Goal: Task Accomplishment & Management: Complete application form

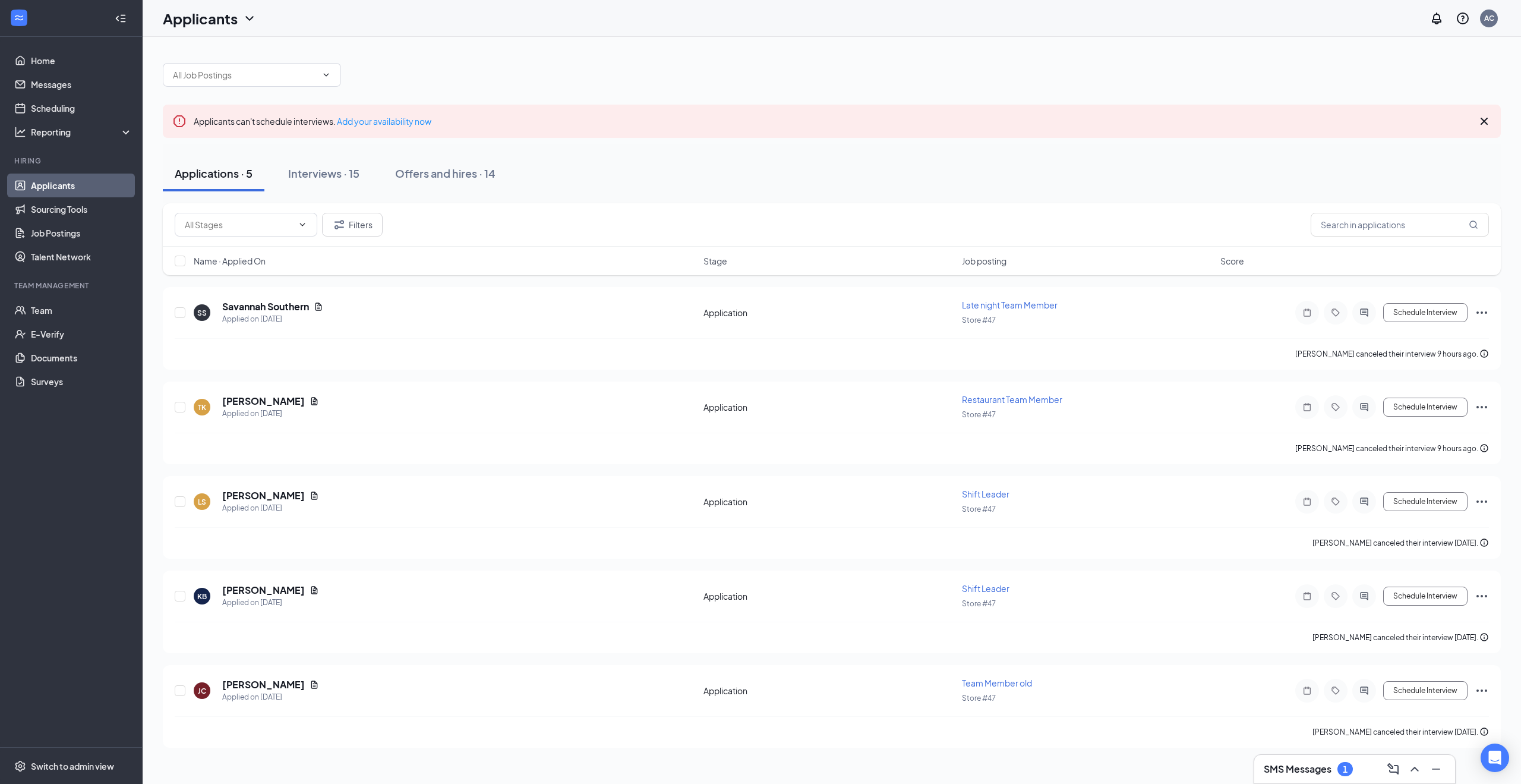
click at [1304, 777] on div "SMS Messages 1" at bounding box center [1354, 769] width 181 height 19
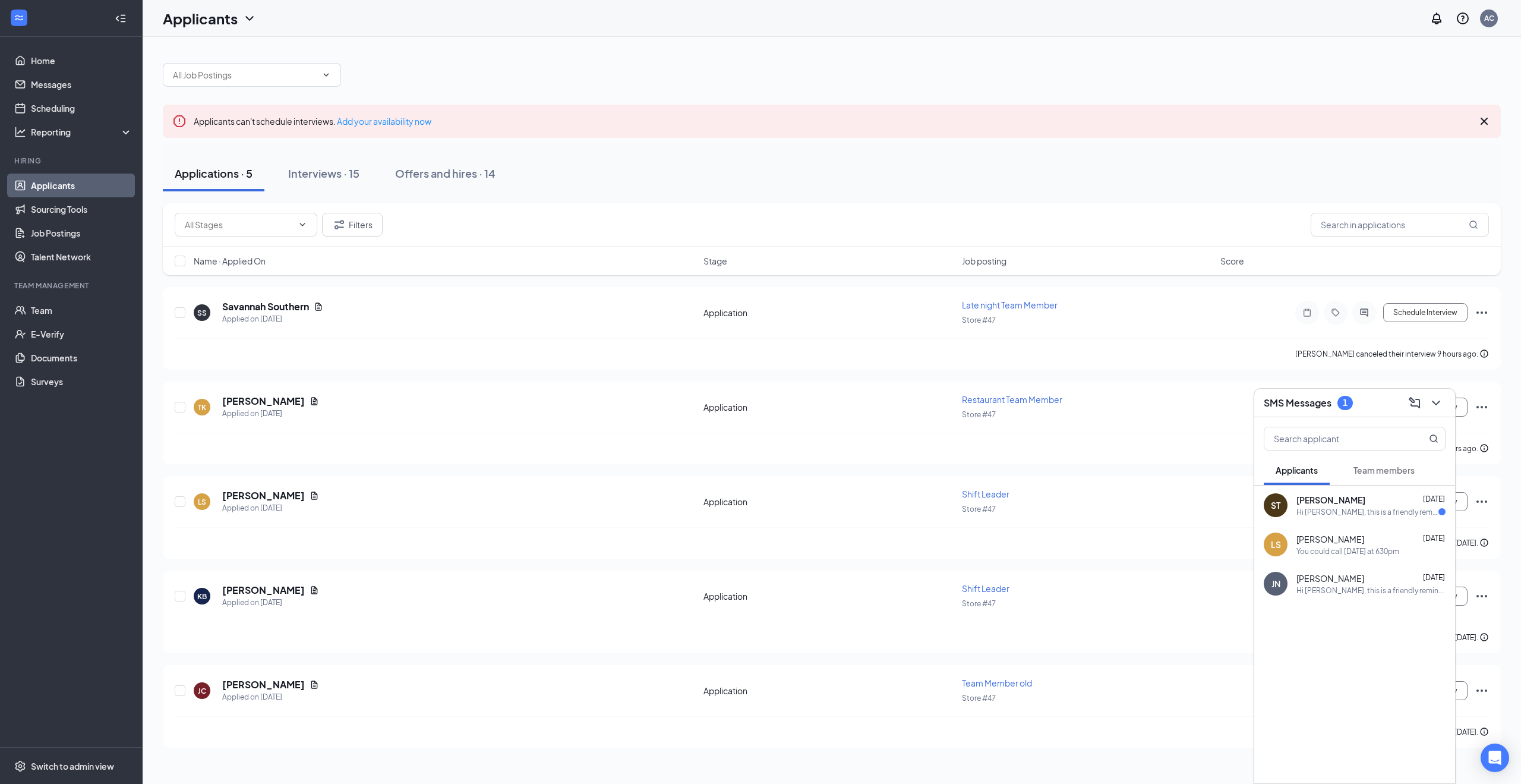
click at [1306, 489] on div "ST Samuel Taylor Sep 15 Hi Samuel, this is a friendly reminder. Your meeting wi…" at bounding box center [1354, 505] width 201 height 39
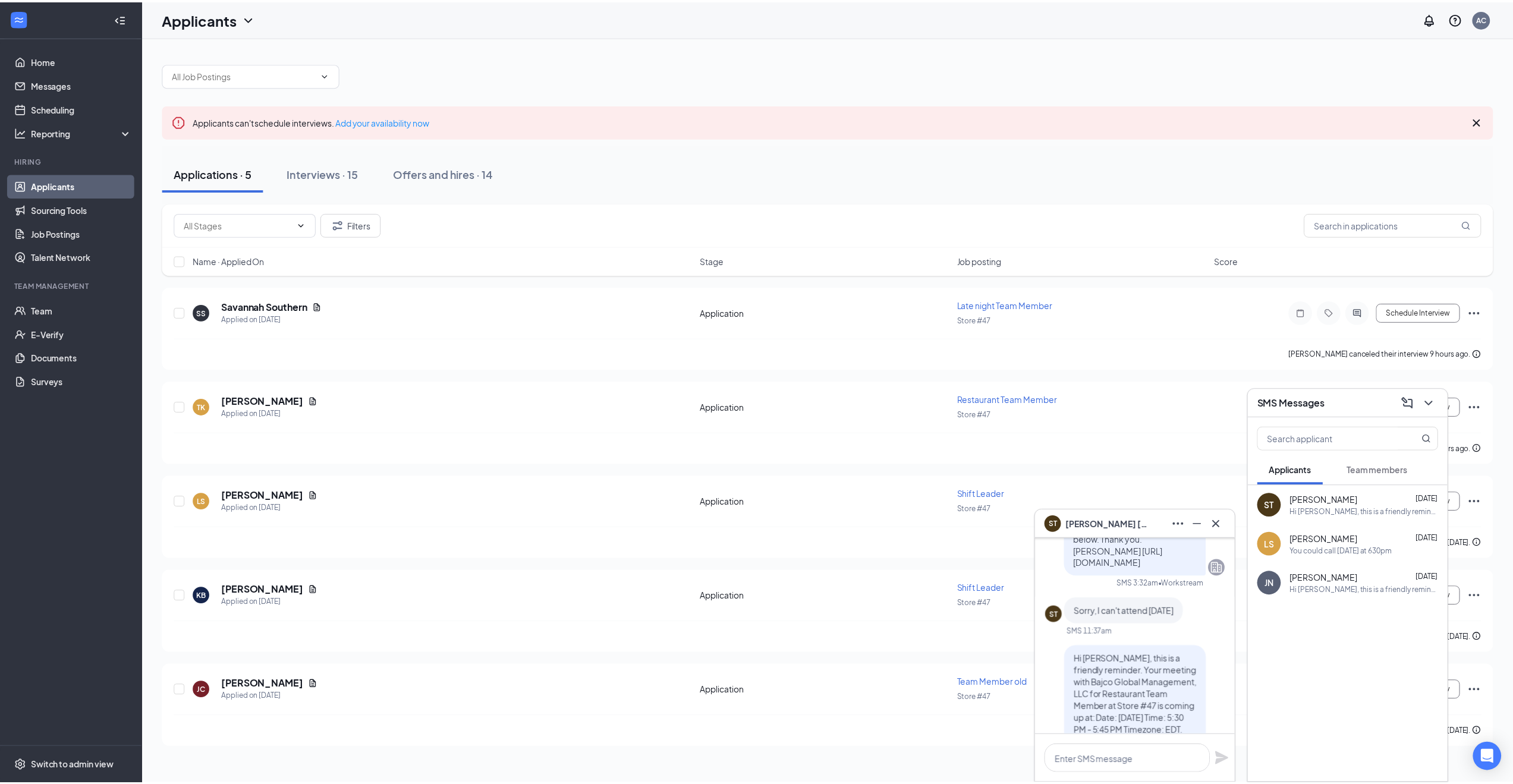
scroll to position [-60, 0]
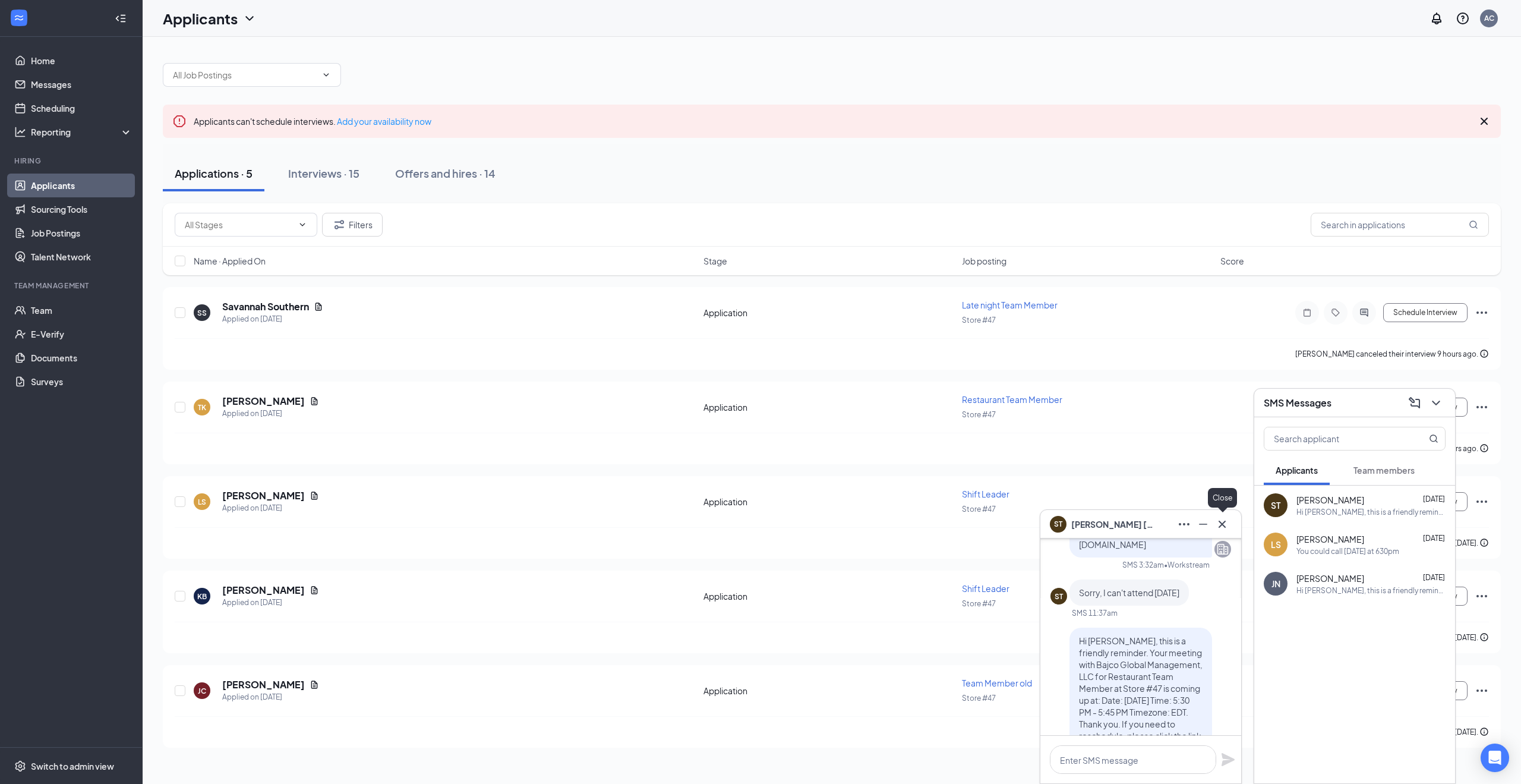
click at [1214, 526] on button at bounding box center [1223, 524] width 19 height 19
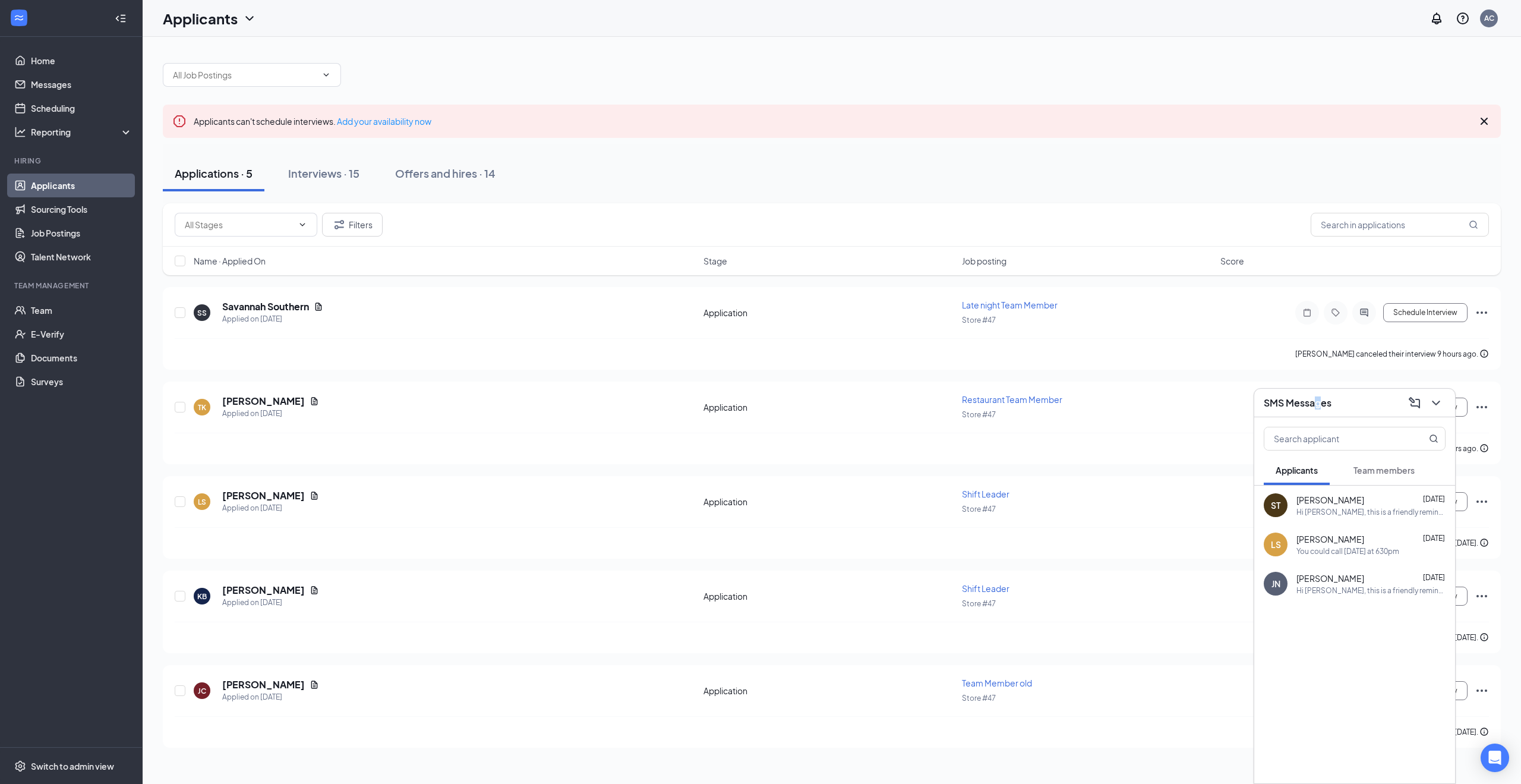
click at [1318, 406] on h3 "SMS Messages" at bounding box center [1298, 403] width 68 height 13
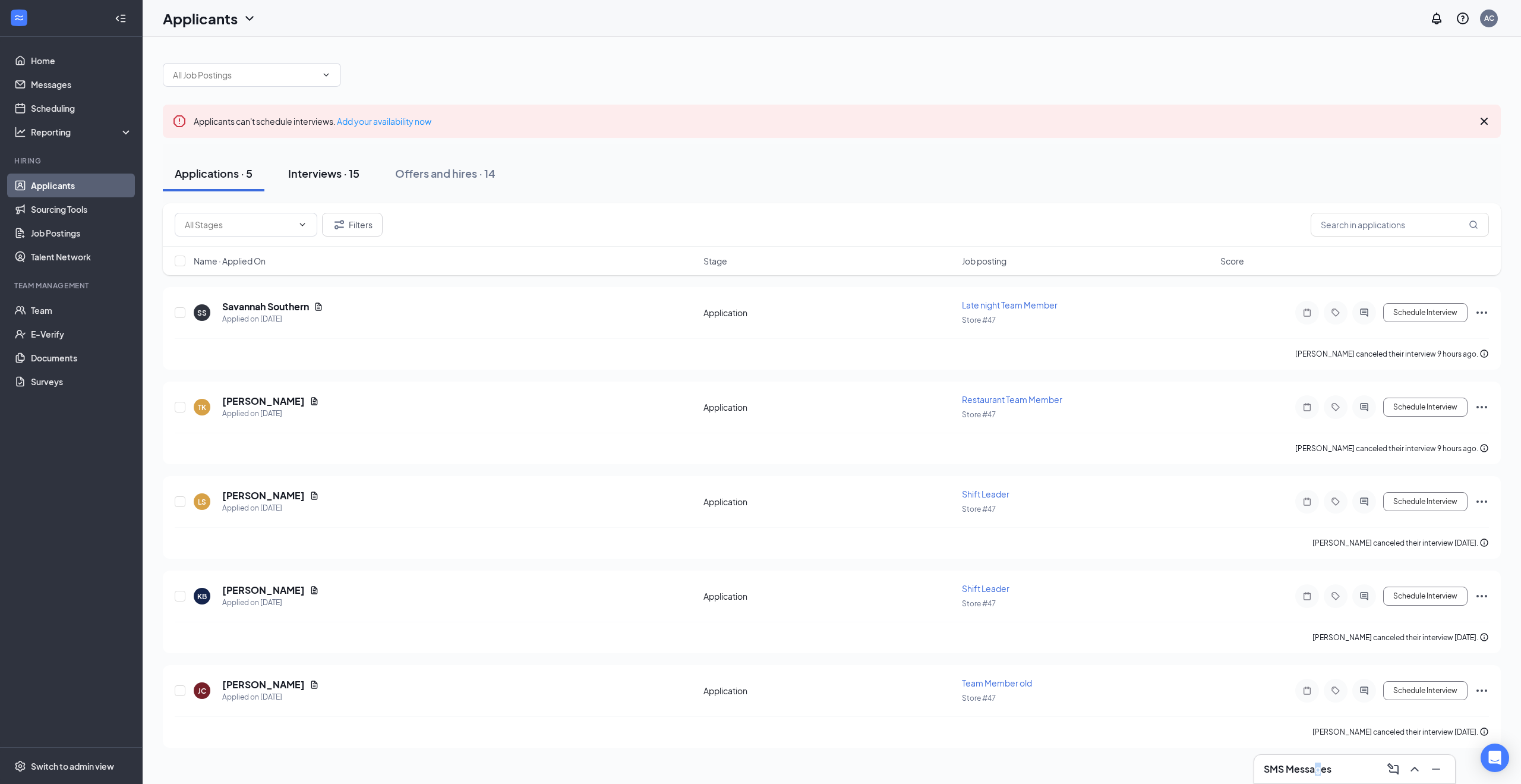
click at [345, 179] on div "Interviews · 15" at bounding box center [323, 173] width 71 height 15
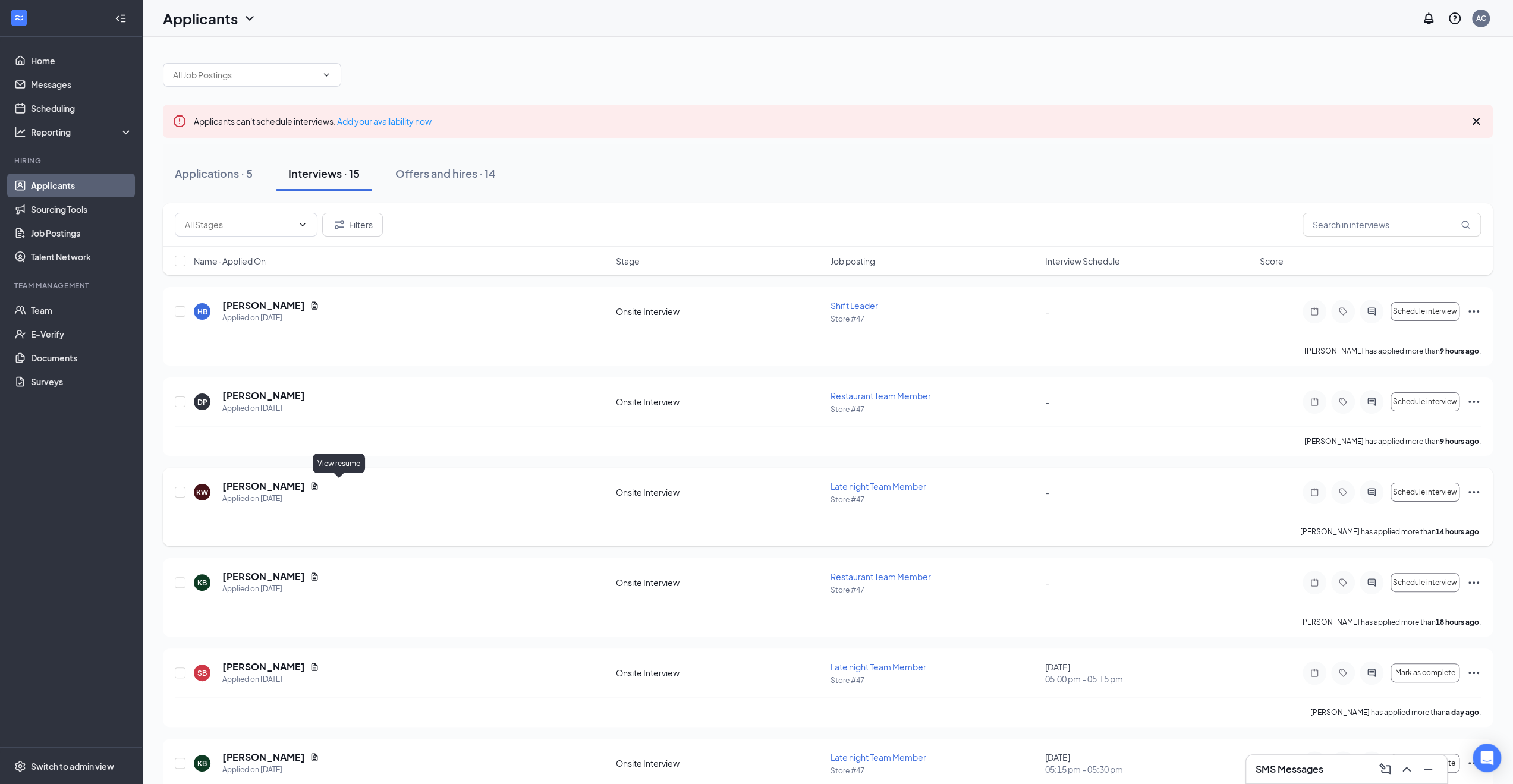
click at [318, 483] on icon "Document" at bounding box center [315, 486] width 7 height 8
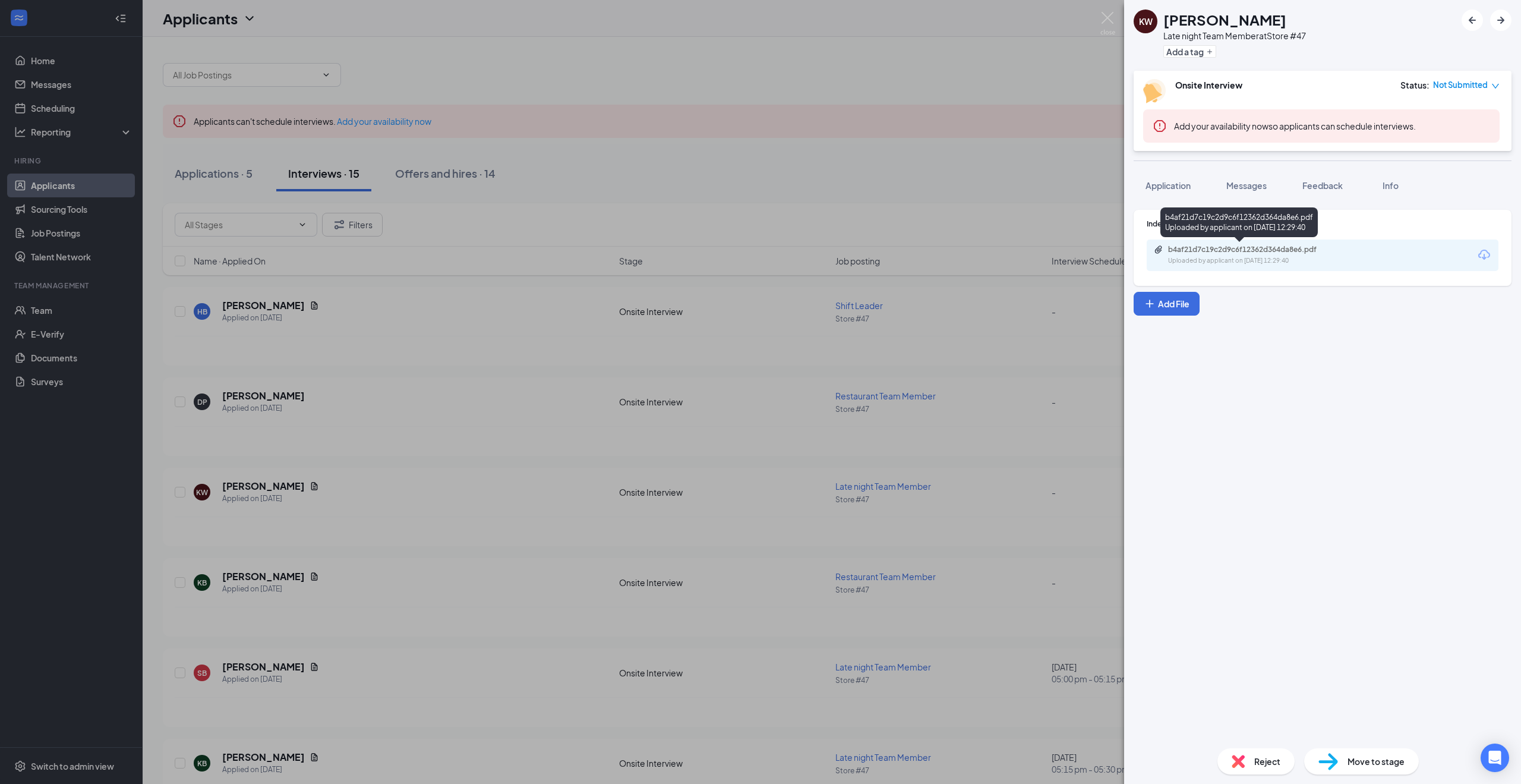
click at [1231, 258] on div "Uploaded by applicant on Sep 15, 2025 at 12:29:40" at bounding box center [1257, 261] width 179 height 10
click at [799, 314] on div "KW Kaden Williams-McCall Late night Team Member at Store #47 Add a tag Onsite I…" at bounding box center [760, 392] width 1521 height 784
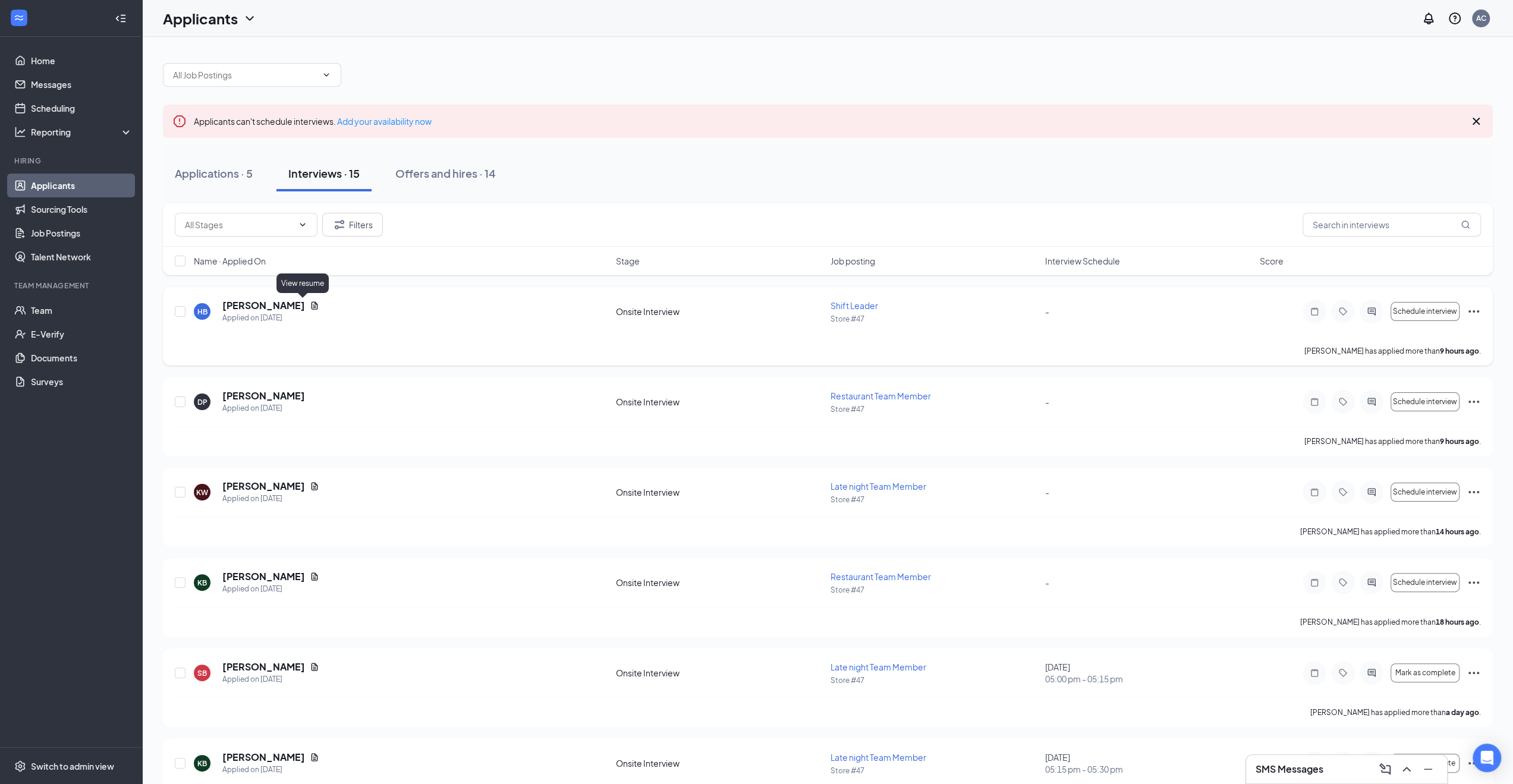
click at [297, 303] on div "Hunter Baynum" at bounding box center [271, 306] width 97 height 13
click at [310, 303] on icon "Document" at bounding box center [314, 305] width 10 height 10
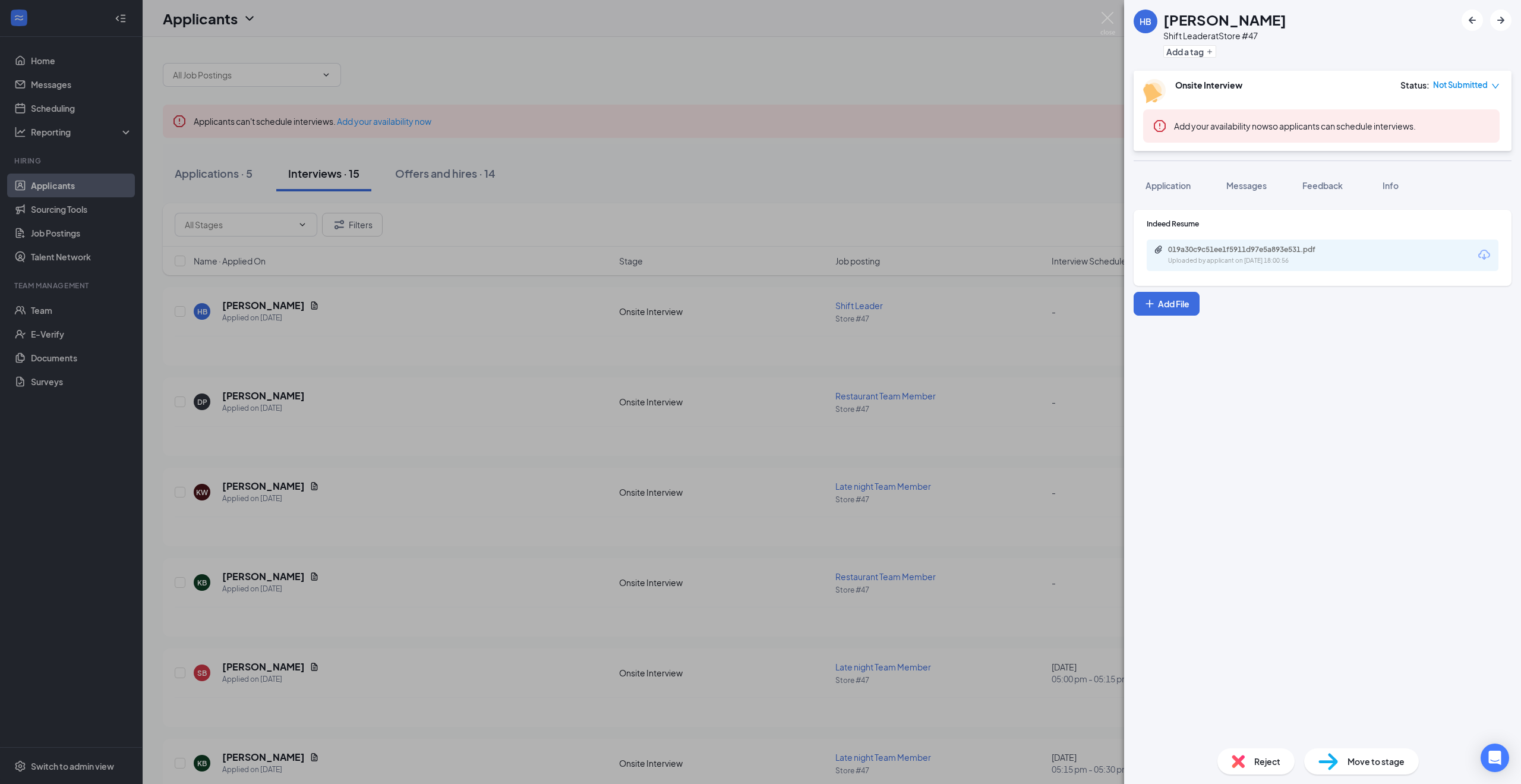
click at [1248, 259] on div "Uploaded by applicant on Sep 15, 2025 at 18:00:56" at bounding box center [1257, 261] width 179 height 10
click at [237, 172] on div "HB Hunter Baynum Shift Leader at Store #47 Add a tag Onsite Interview Status : …" at bounding box center [760, 392] width 1521 height 784
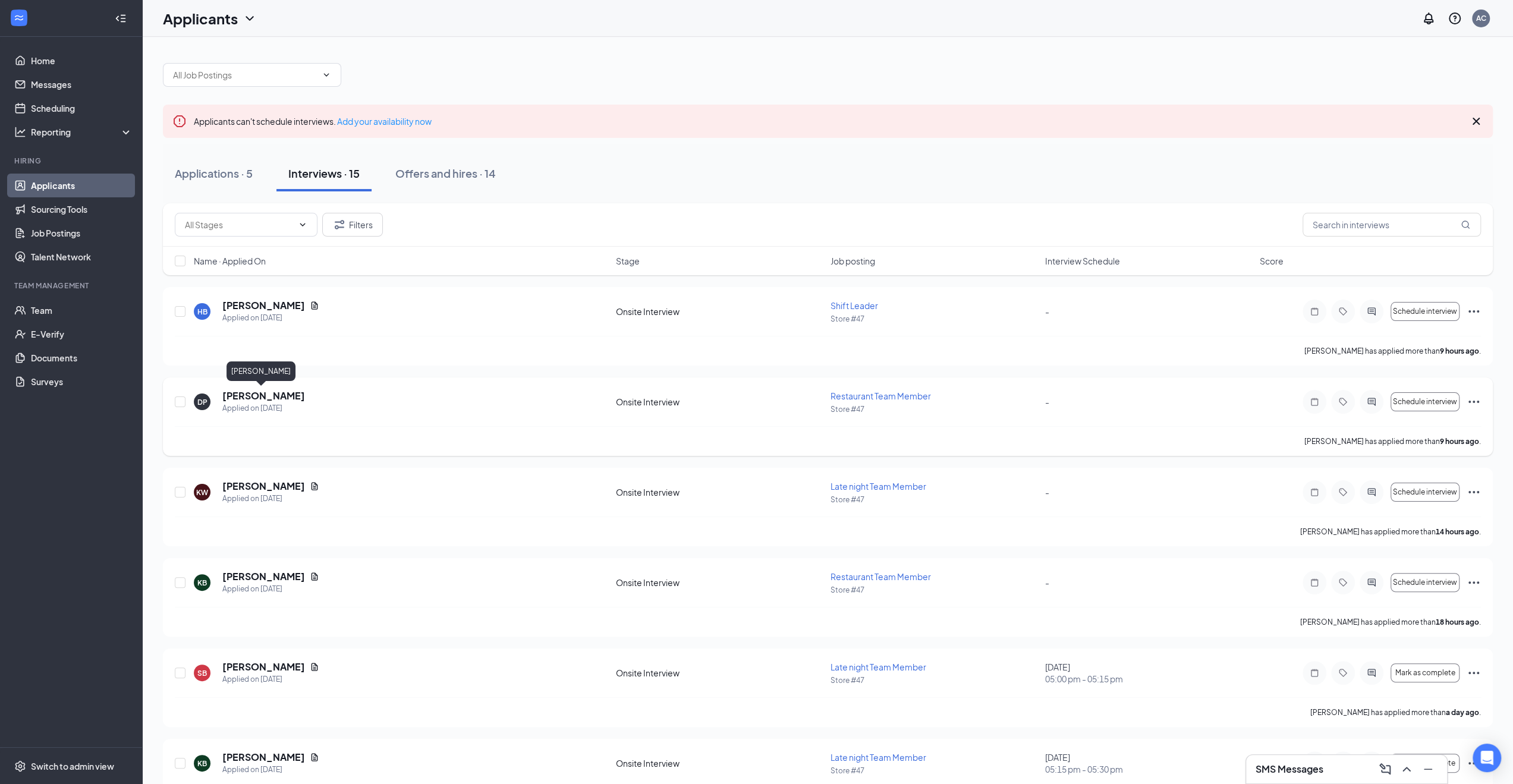
click at [281, 393] on h5 "Dylan Pressler" at bounding box center [263, 396] width 82 height 13
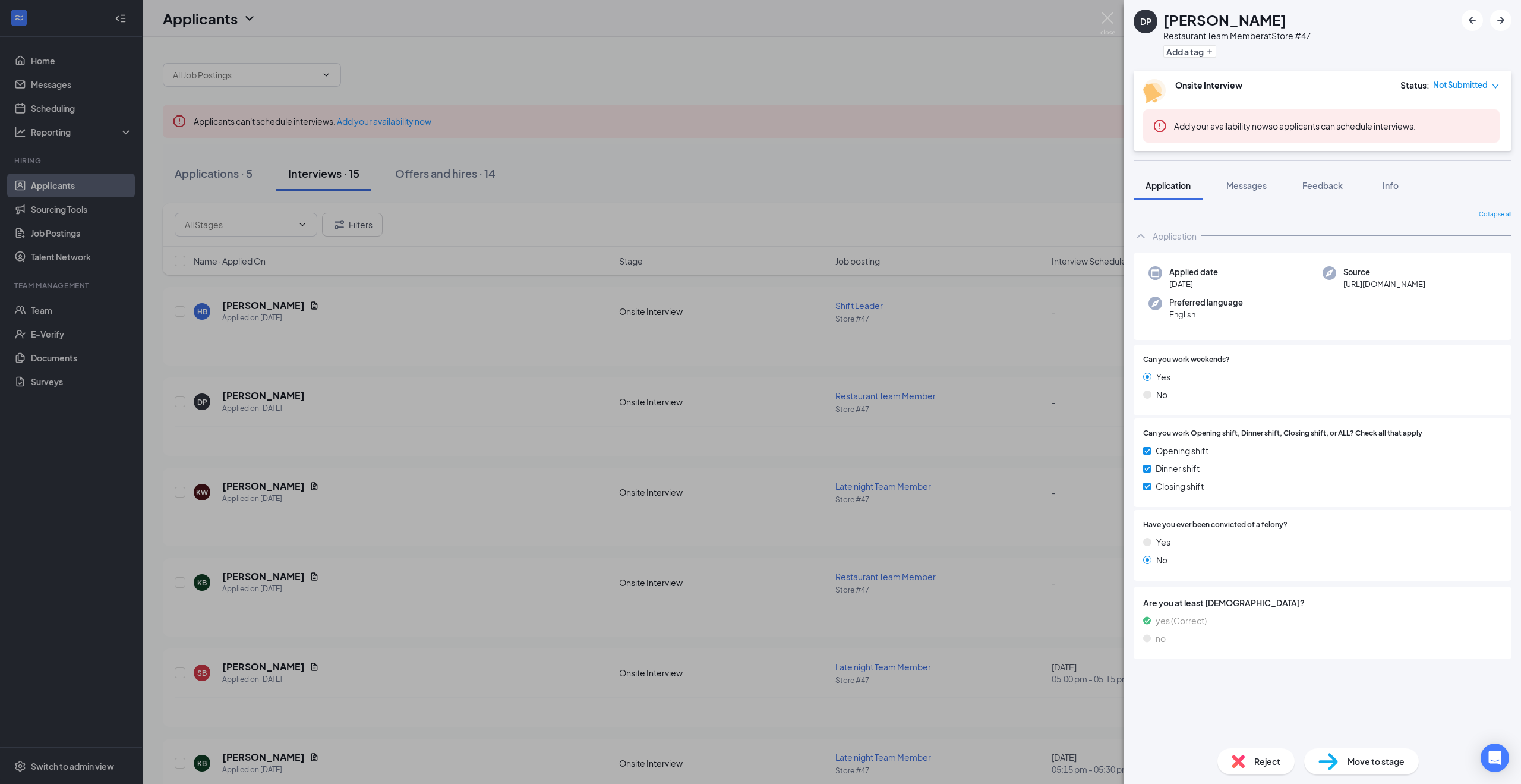
click at [1356, 757] on span "Move to stage" at bounding box center [1376, 761] width 57 height 13
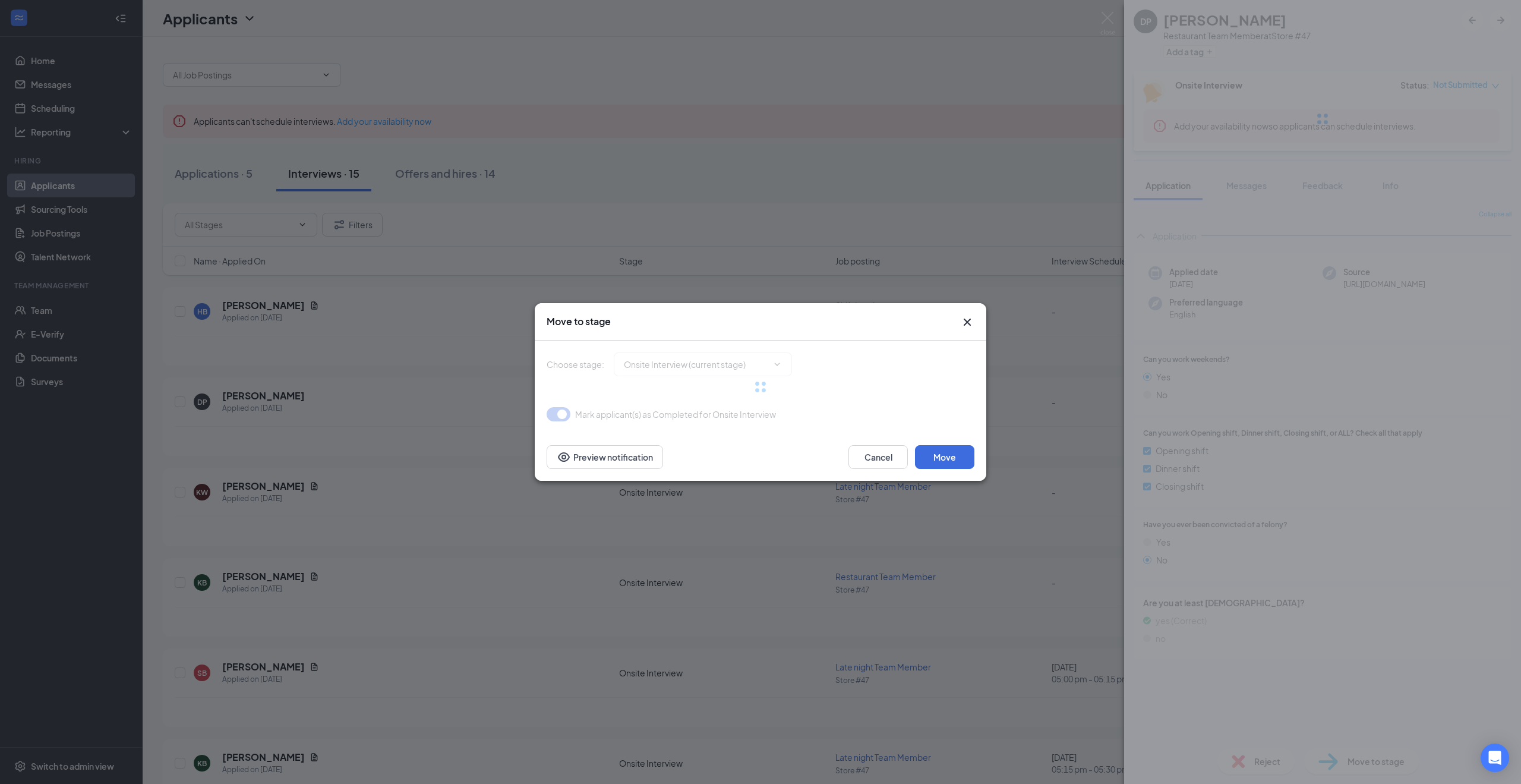
type input "Hiring Complete (next stage)"
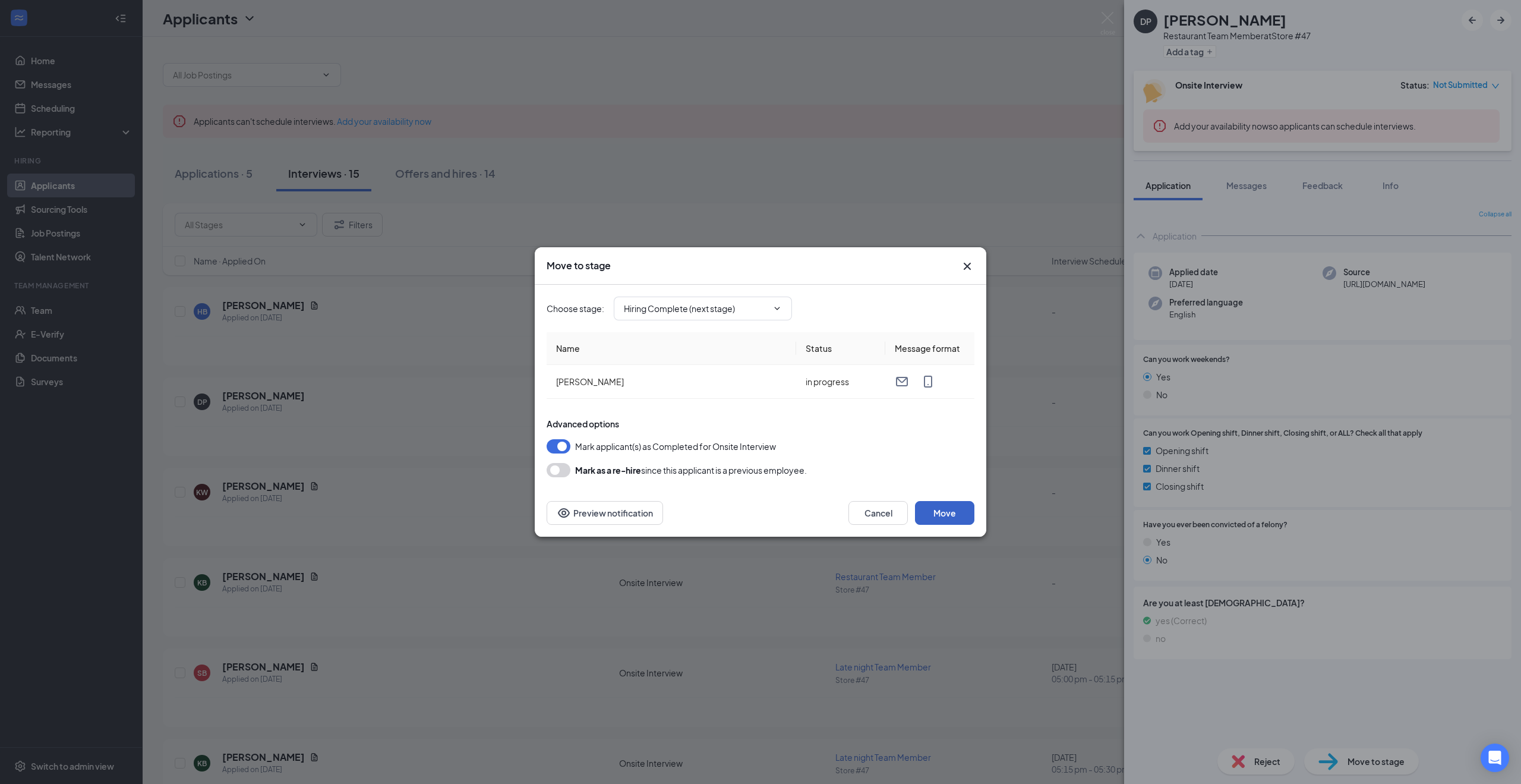
click at [955, 515] on button "Move" at bounding box center [945, 513] width 60 height 24
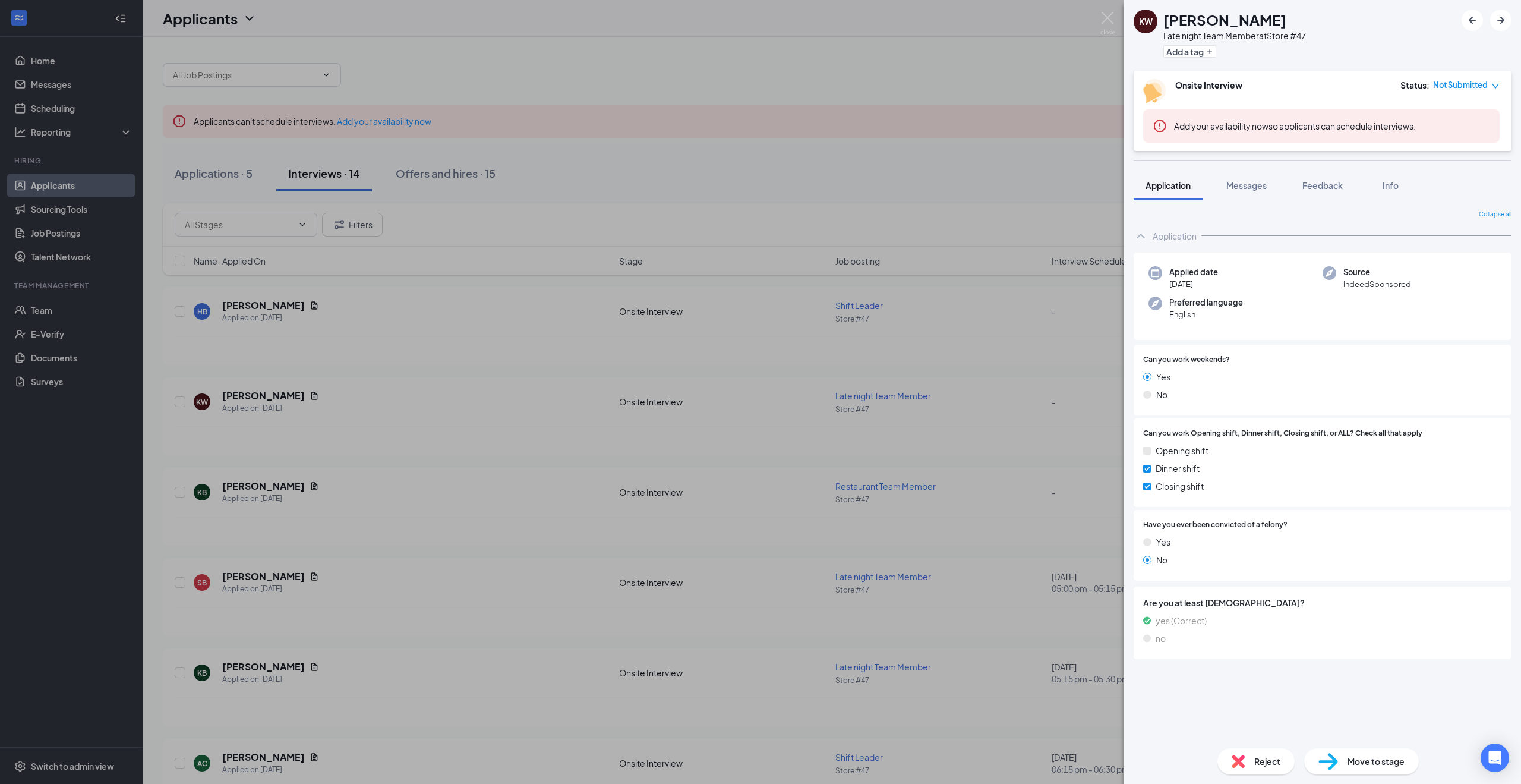
click at [469, 306] on div "KW Kaden Williams-McCall Late night Team Member at Store #47 Add a tag Onsite I…" at bounding box center [760, 392] width 1521 height 784
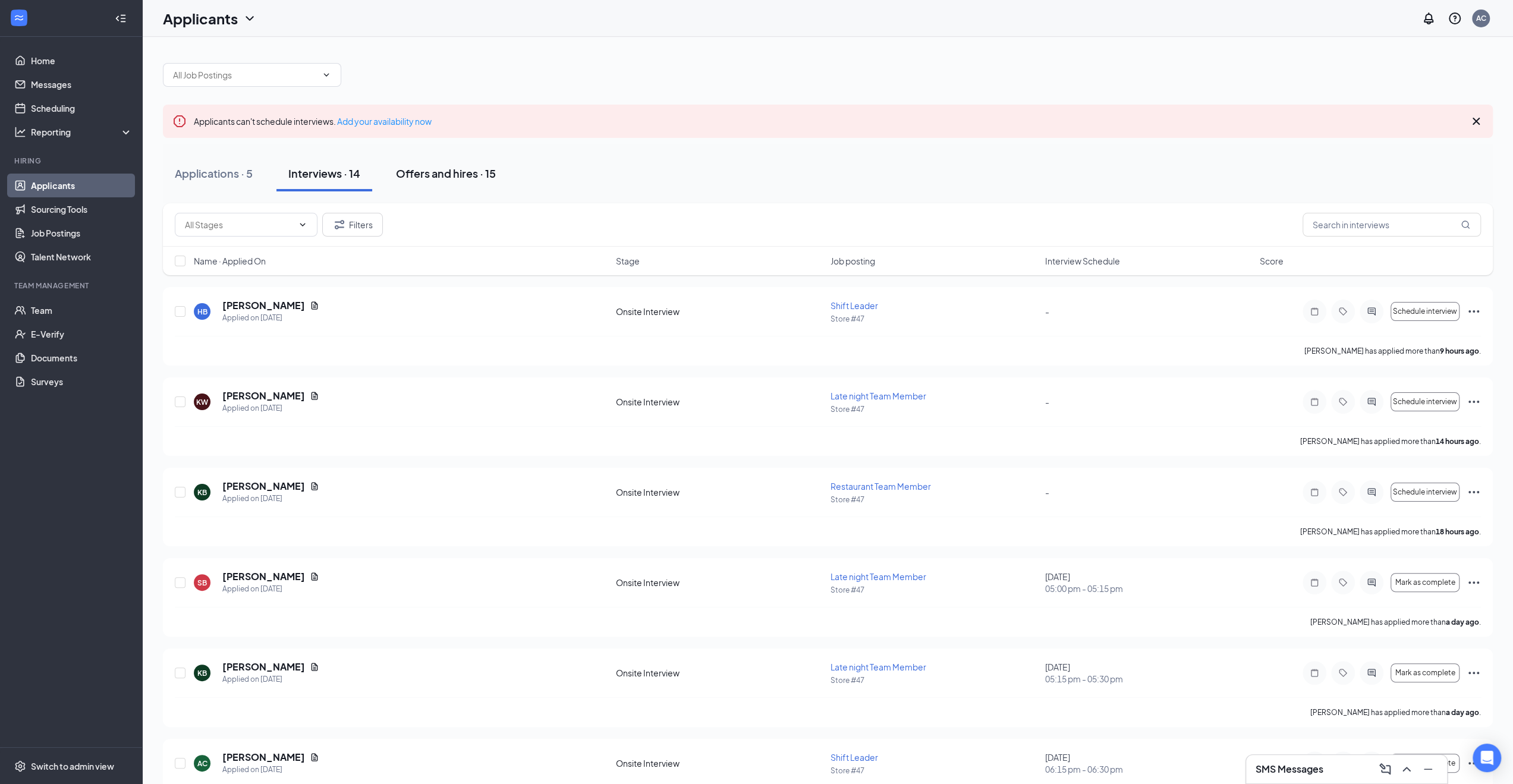
click at [446, 180] on button "Offers and hires · 15" at bounding box center [446, 173] width 124 height 36
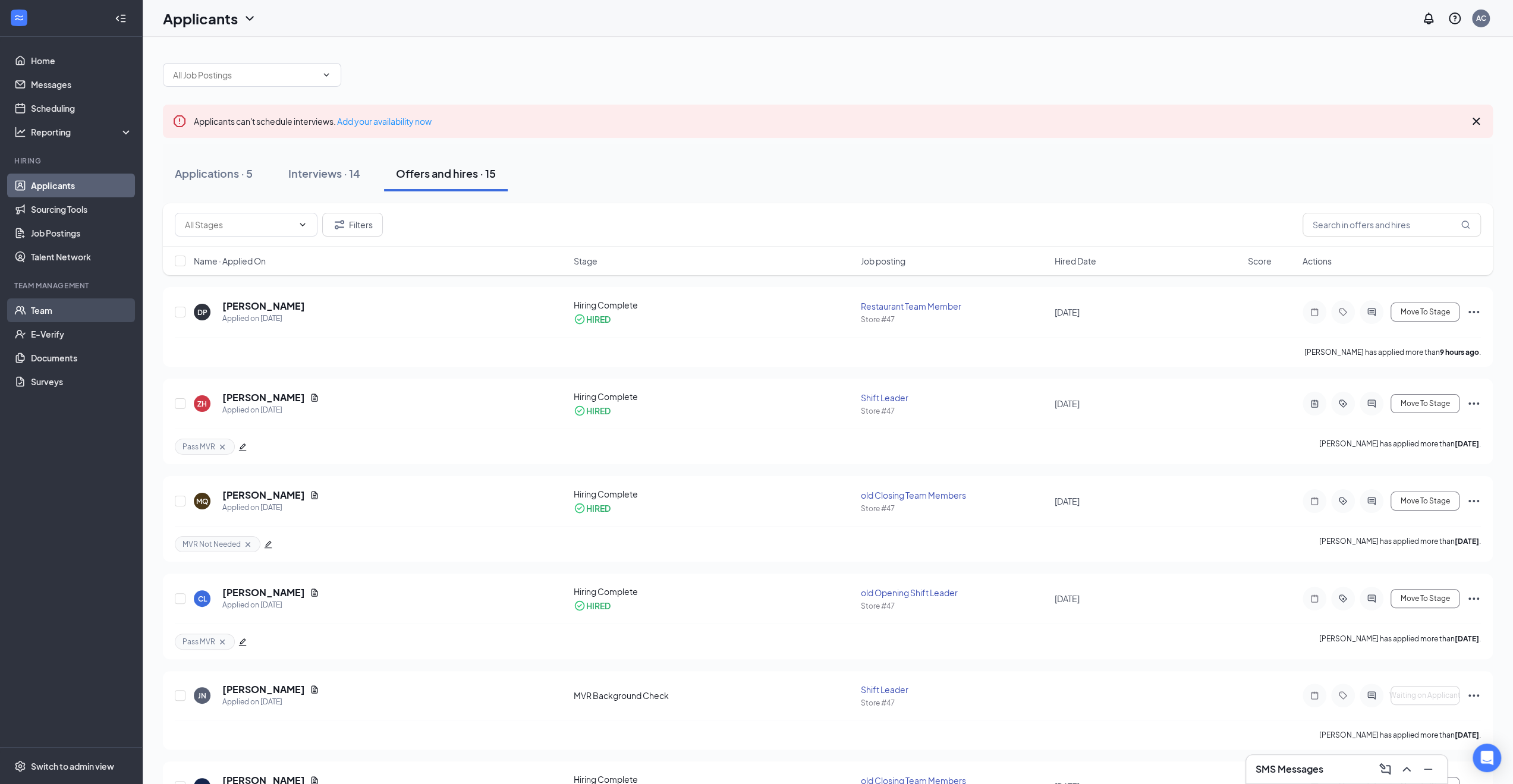
click at [66, 311] on link "Team" at bounding box center [82, 310] width 101 height 24
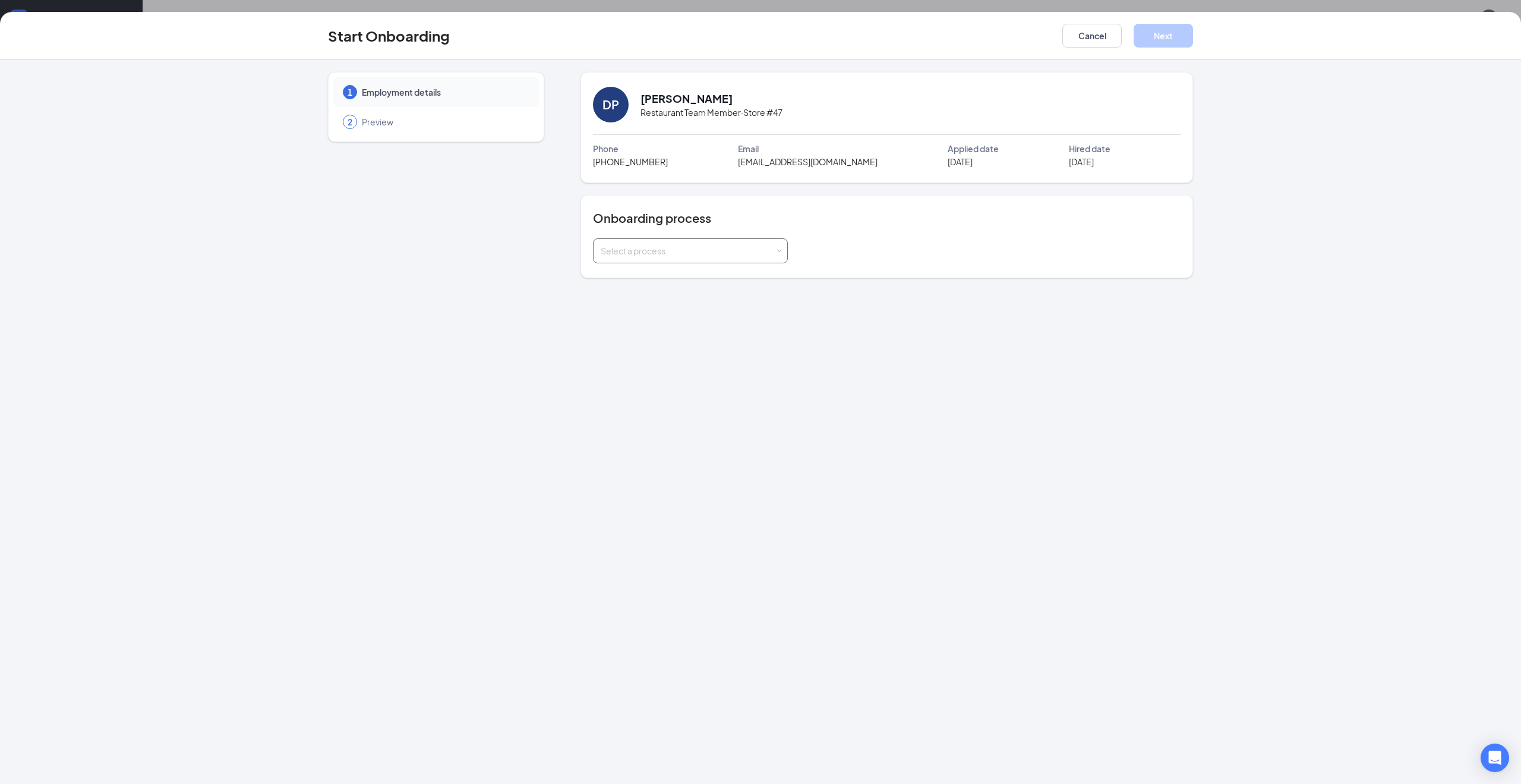
click at [760, 252] on div "Select a process" at bounding box center [688, 251] width 174 height 12
click at [686, 356] on span "In Store | [US_STATE] (Work State)" at bounding box center [661, 361] width 129 height 11
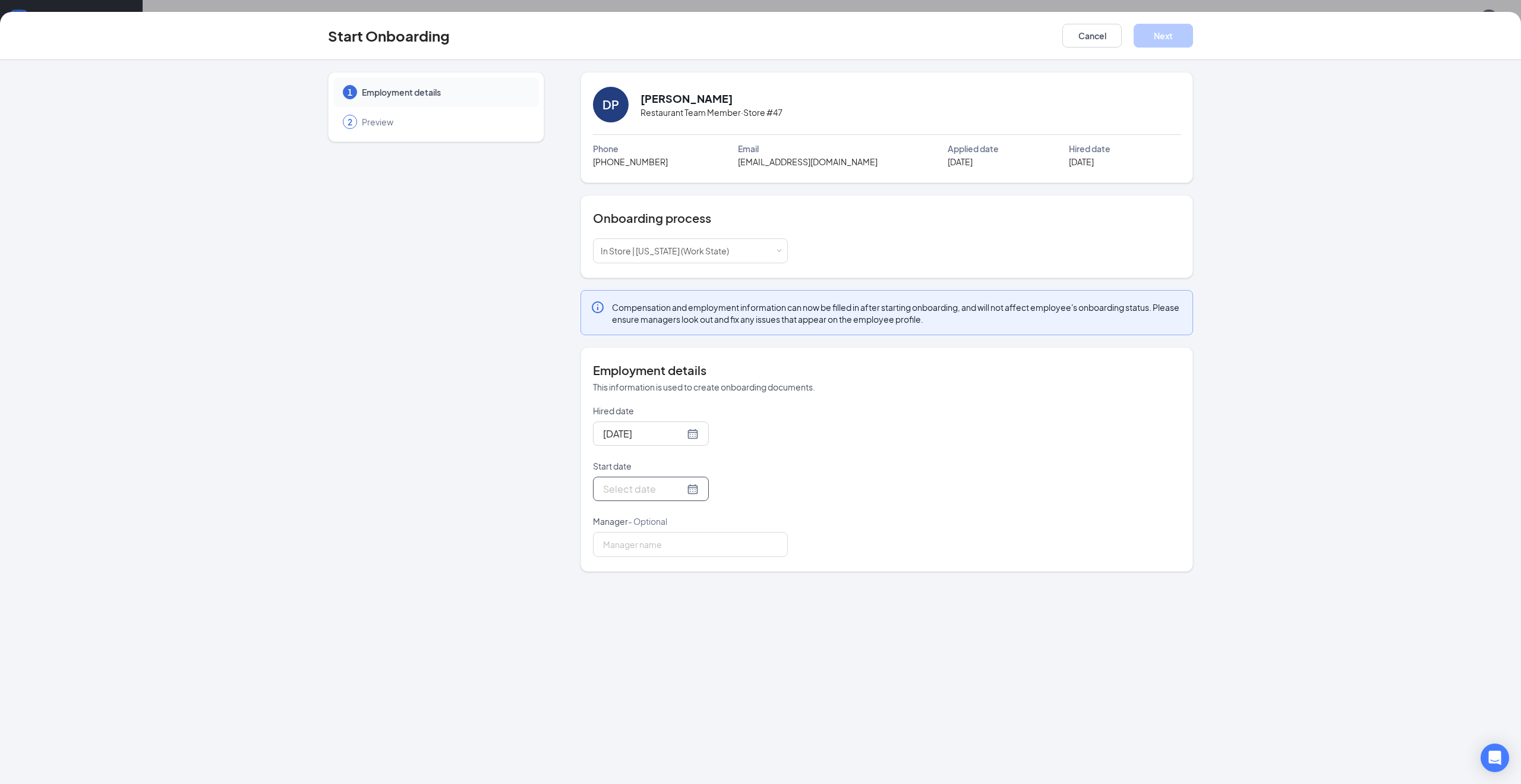
click at [676, 483] on div at bounding box center [651, 489] width 96 height 15
type input "Sep 16, 2025"
click at [657, 594] on div "16" at bounding box center [653, 594] width 14 height 14
click at [1172, 42] on button "Next" at bounding box center [1163, 35] width 60 height 24
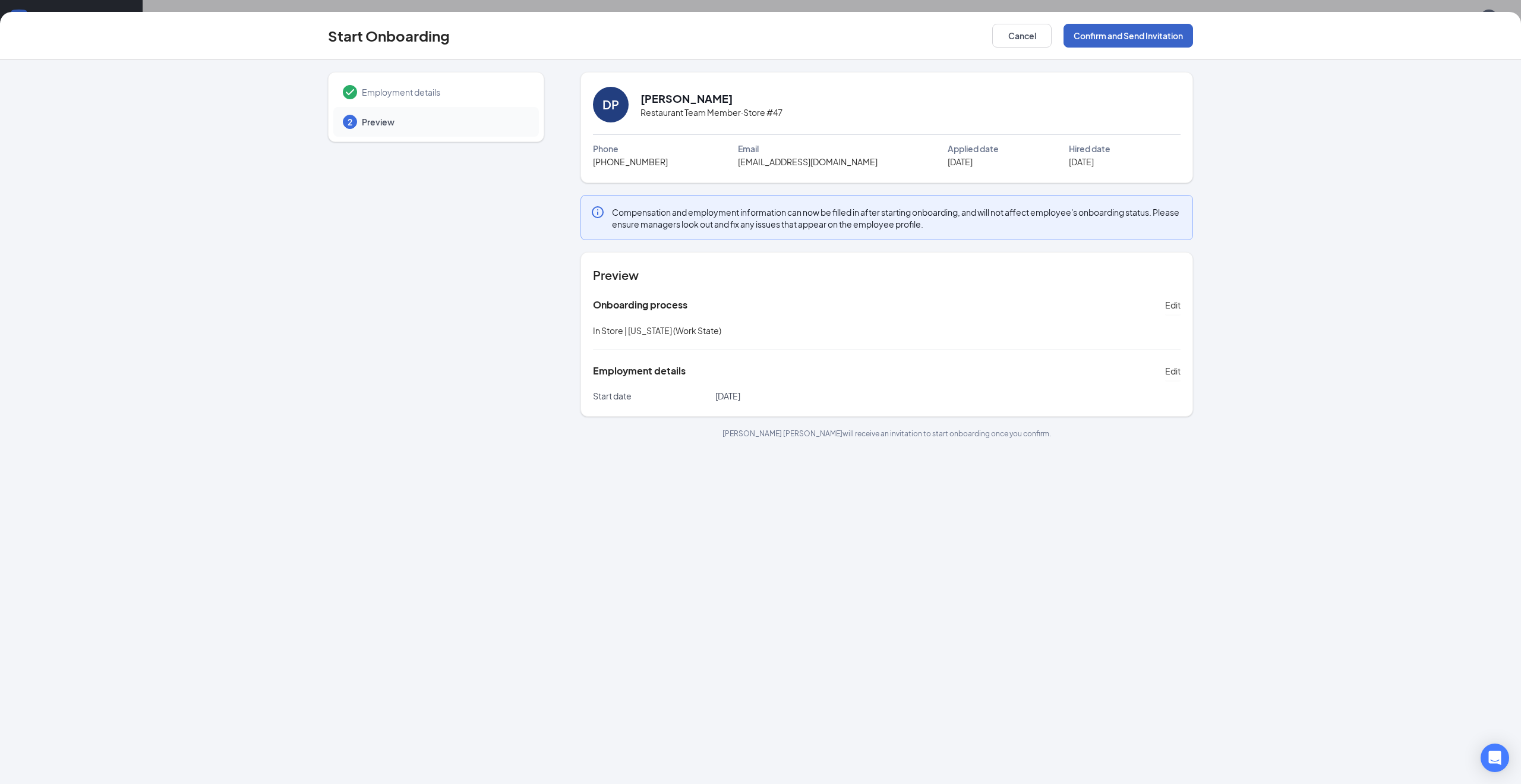
click at [1168, 42] on button "Confirm and Send Invitation" at bounding box center [1129, 35] width 129 height 24
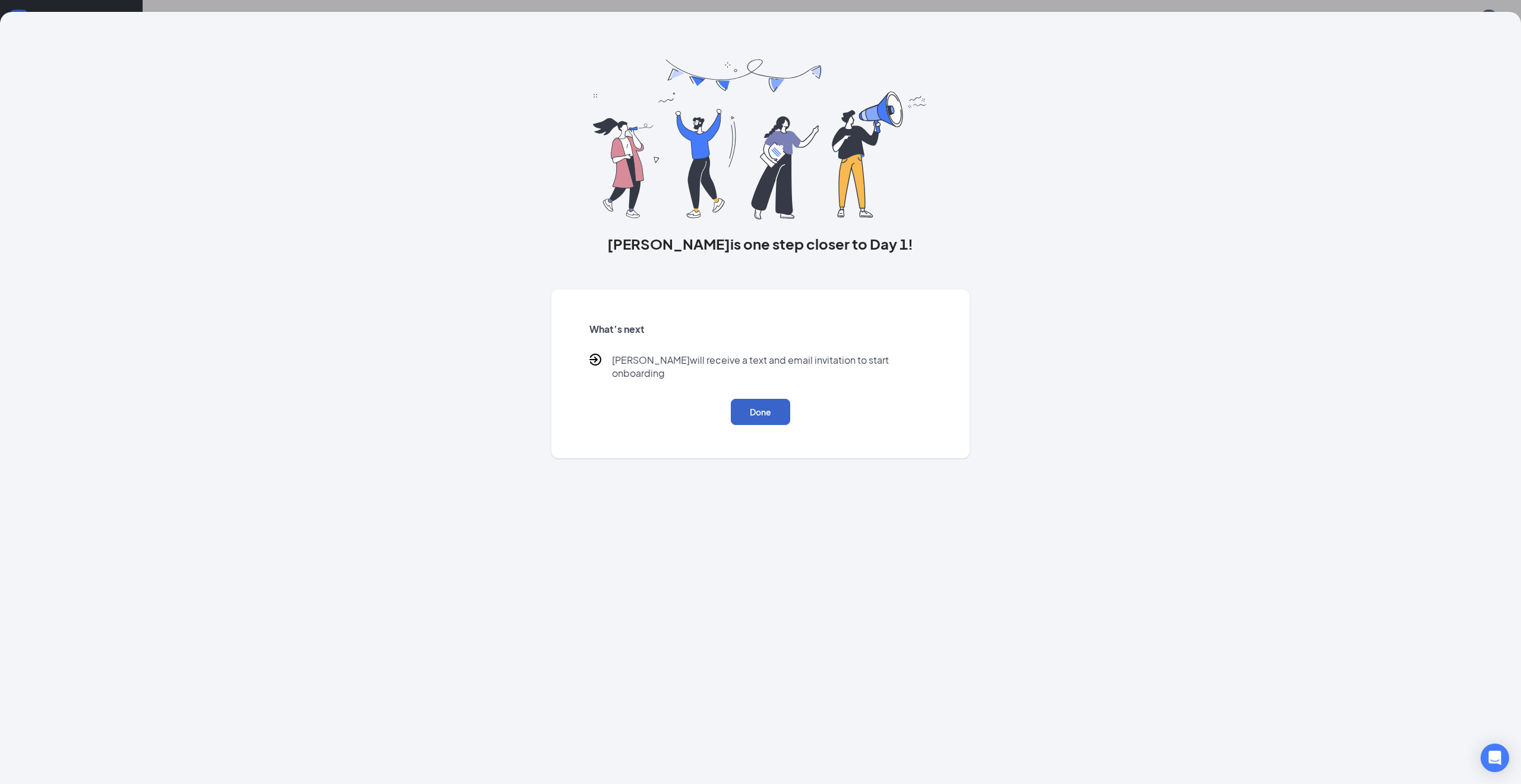
click at [775, 399] on button "Done" at bounding box center [760, 412] width 60 height 26
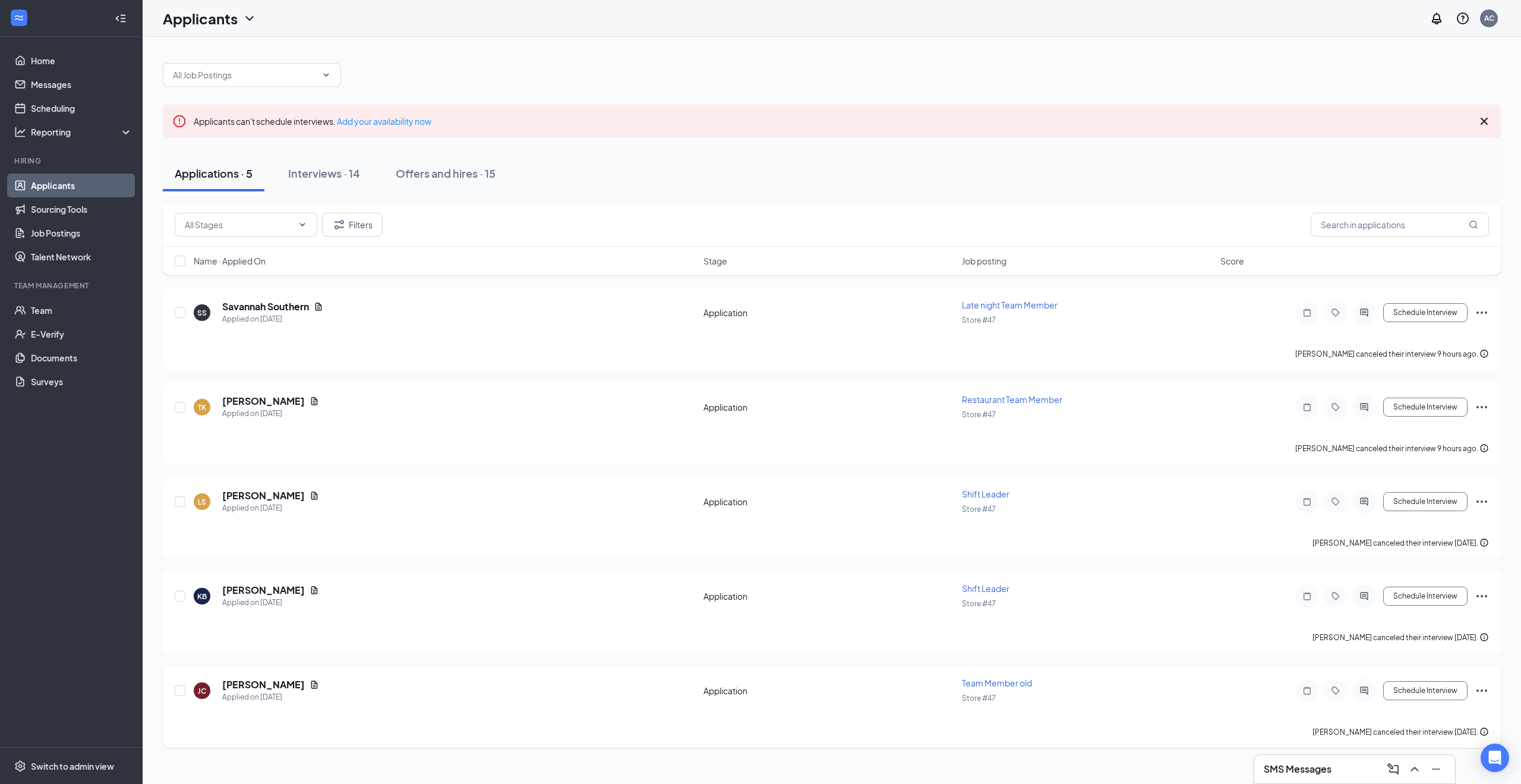
click at [176, 694] on div at bounding box center [181, 690] width 12 height 27
click at [181, 594] on input "checkbox" at bounding box center [180, 596] width 11 height 11
checkbox input "true"
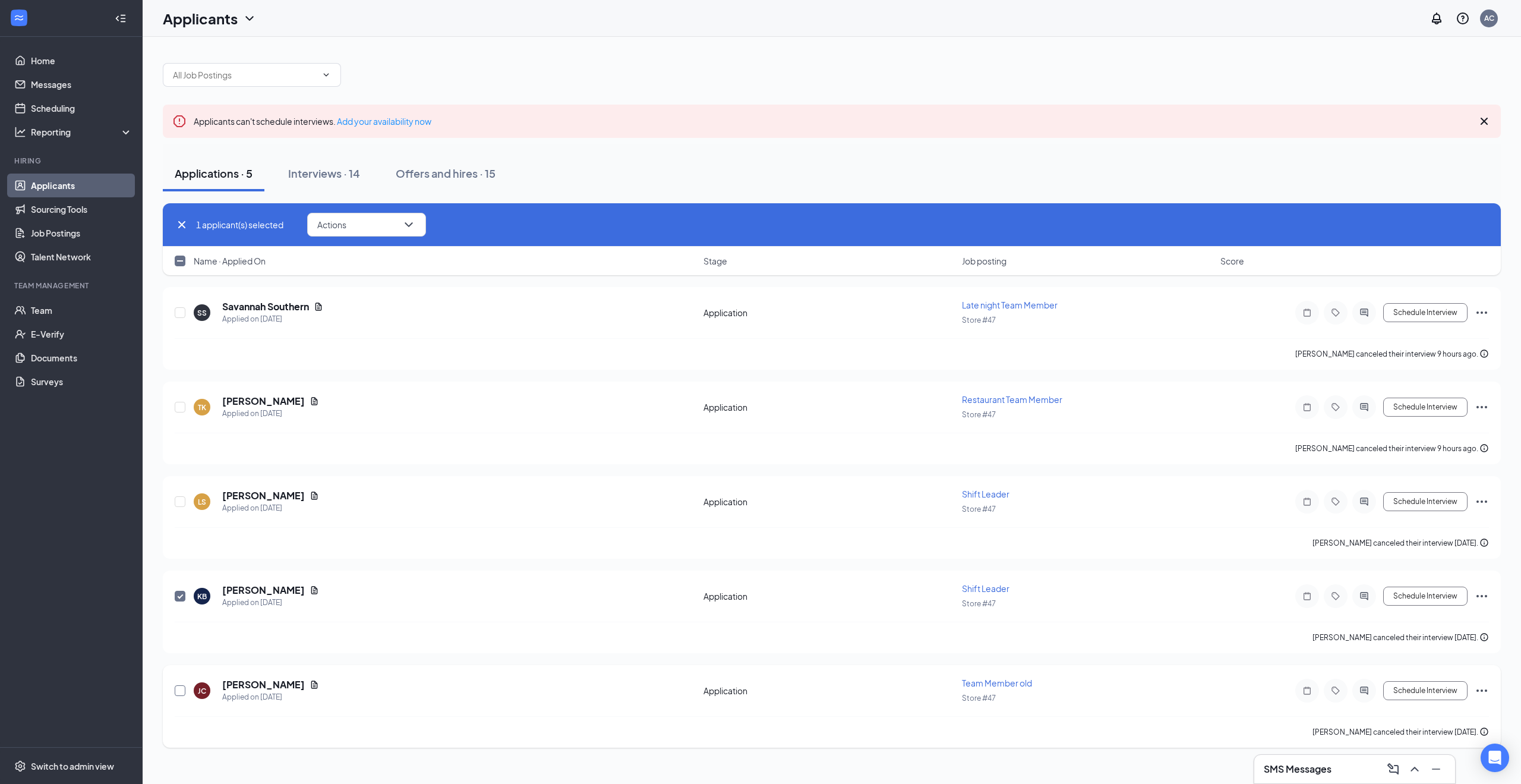
click at [179, 686] on input "checkbox" at bounding box center [180, 691] width 11 height 11
checkbox input "true"
click at [179, 405] on input "checkbox" at bounding box center [180, 407] width 11 height 11
checkbox input "true"
click at [176, 307] on input "checkbox" at bounding box center [180, 312] width 11 height 11
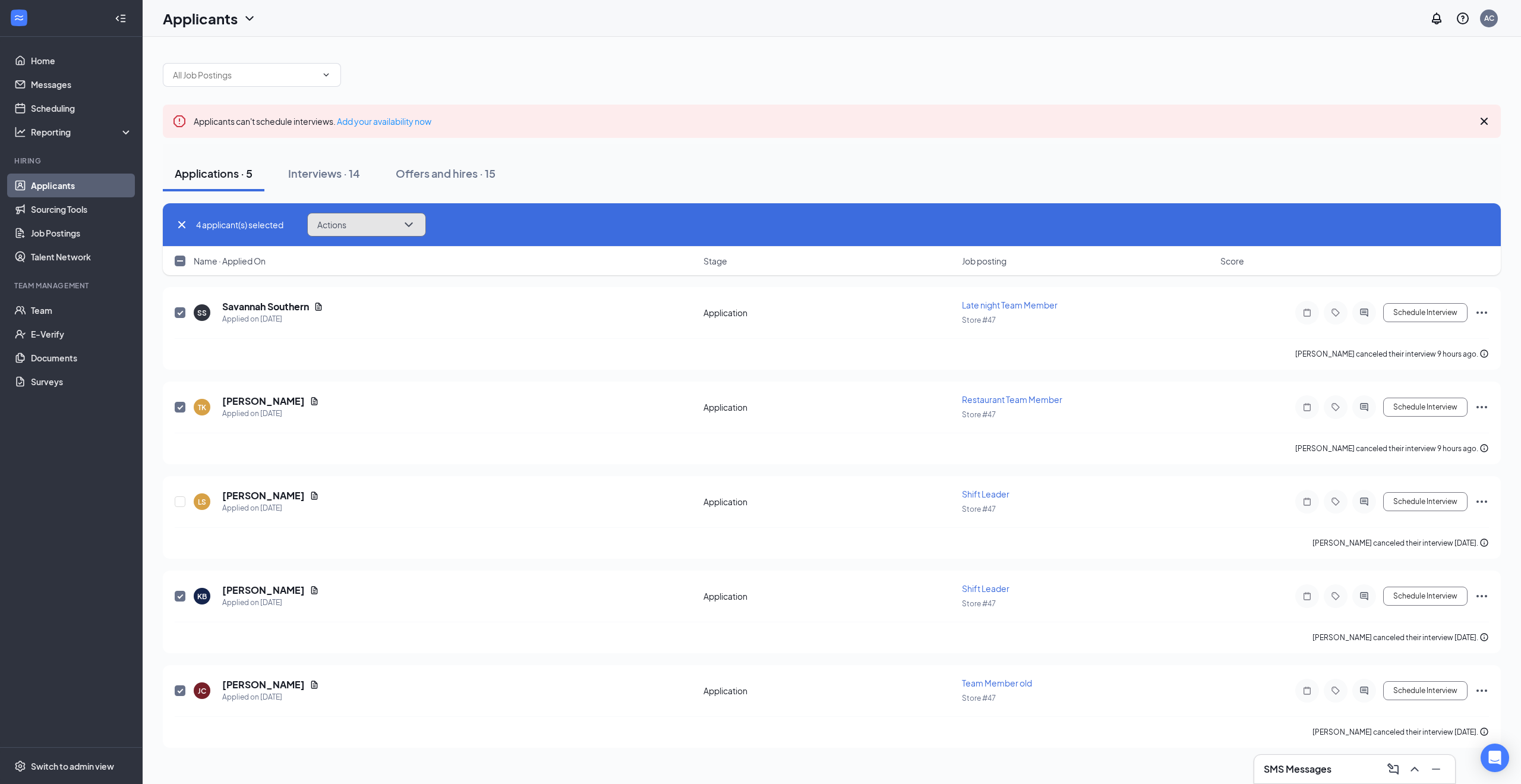
click at [401, 219] on button "Actions" at bounding box center [367, 225] width 119 height 24
click at [356, 374] on p "Reject" at bounding box center [369, 369] width 102 height 12
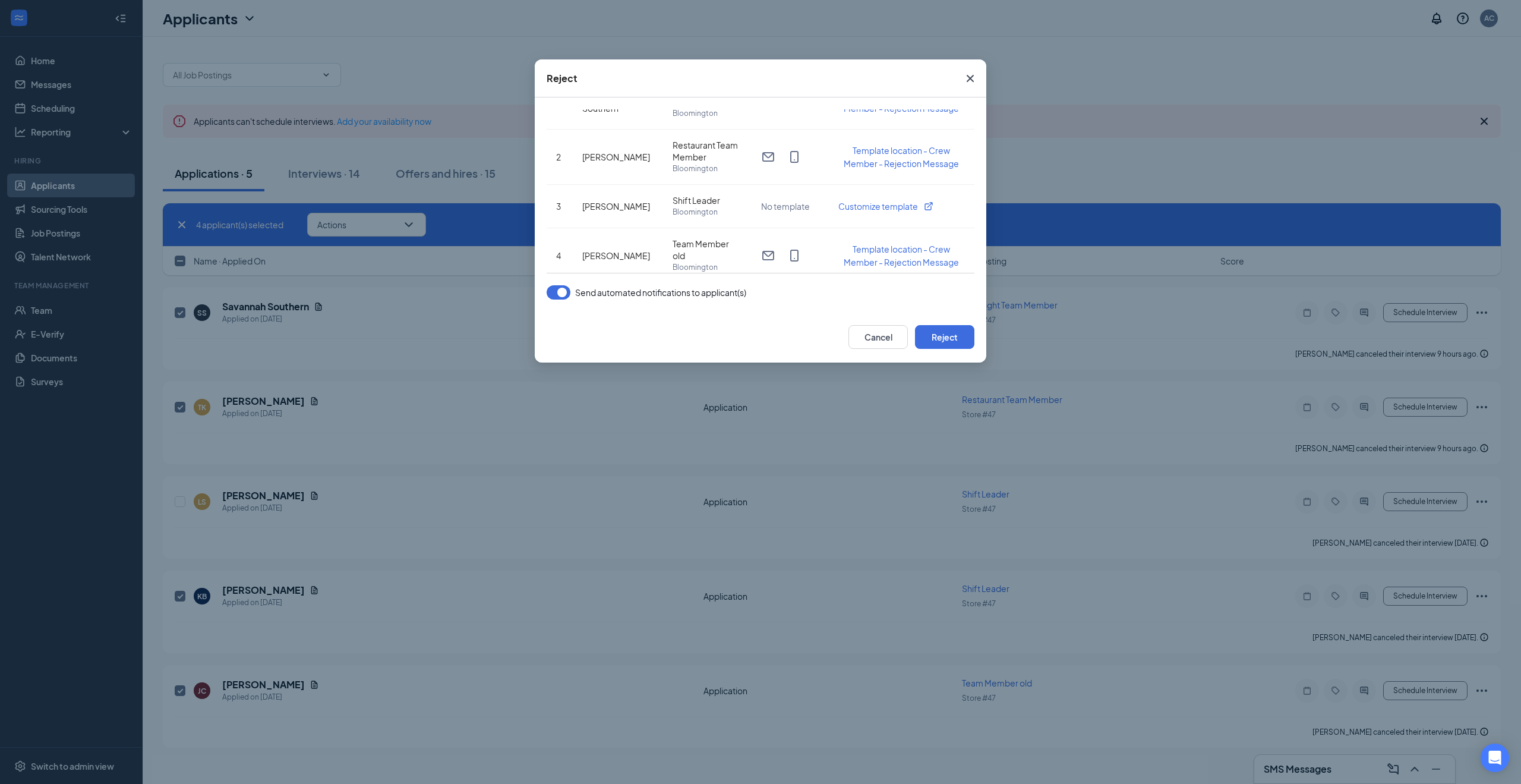
click at [561, 287] on button "button" at bounding box center [558, 292] width 24 height 14
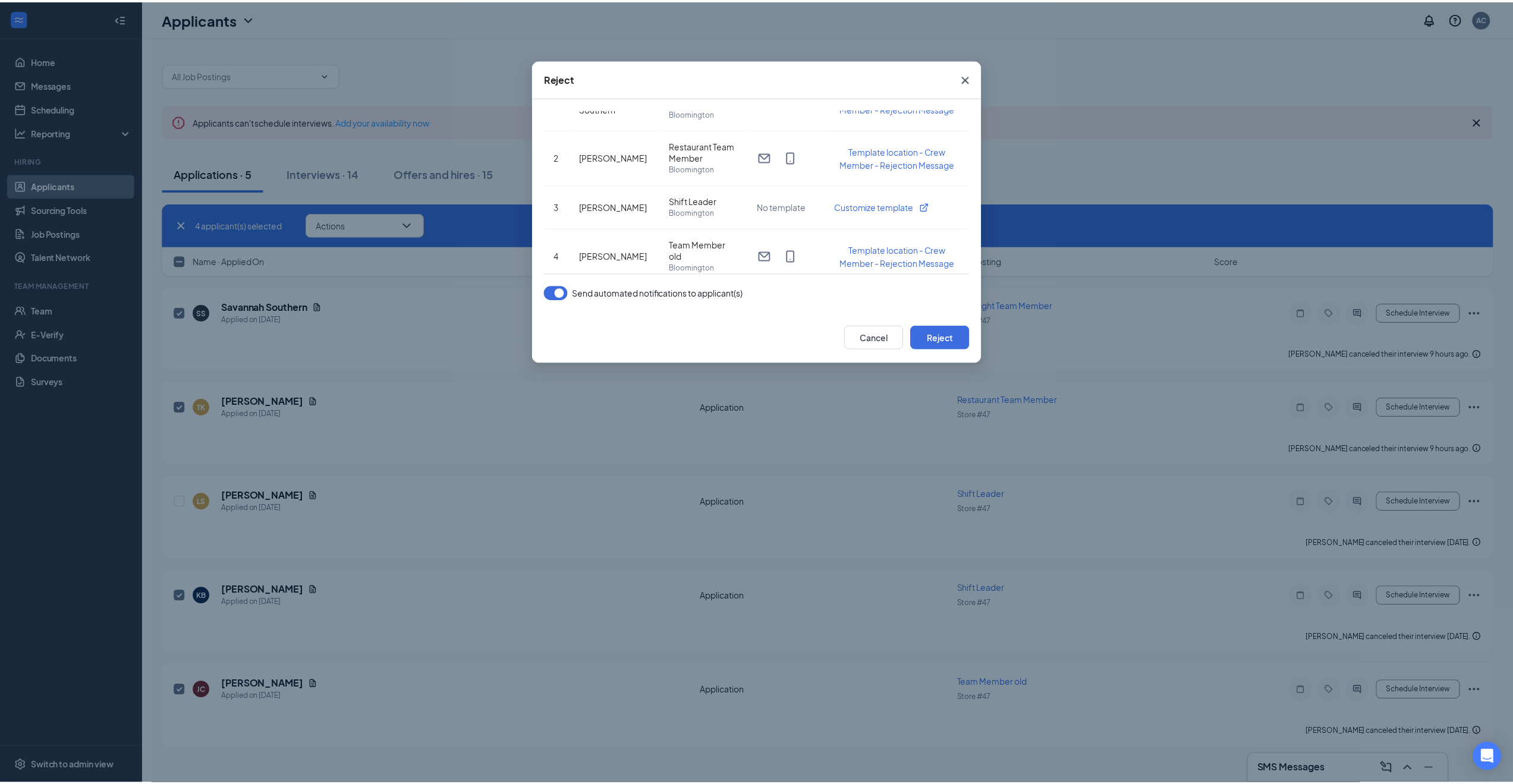
scroll to position [42, 0]
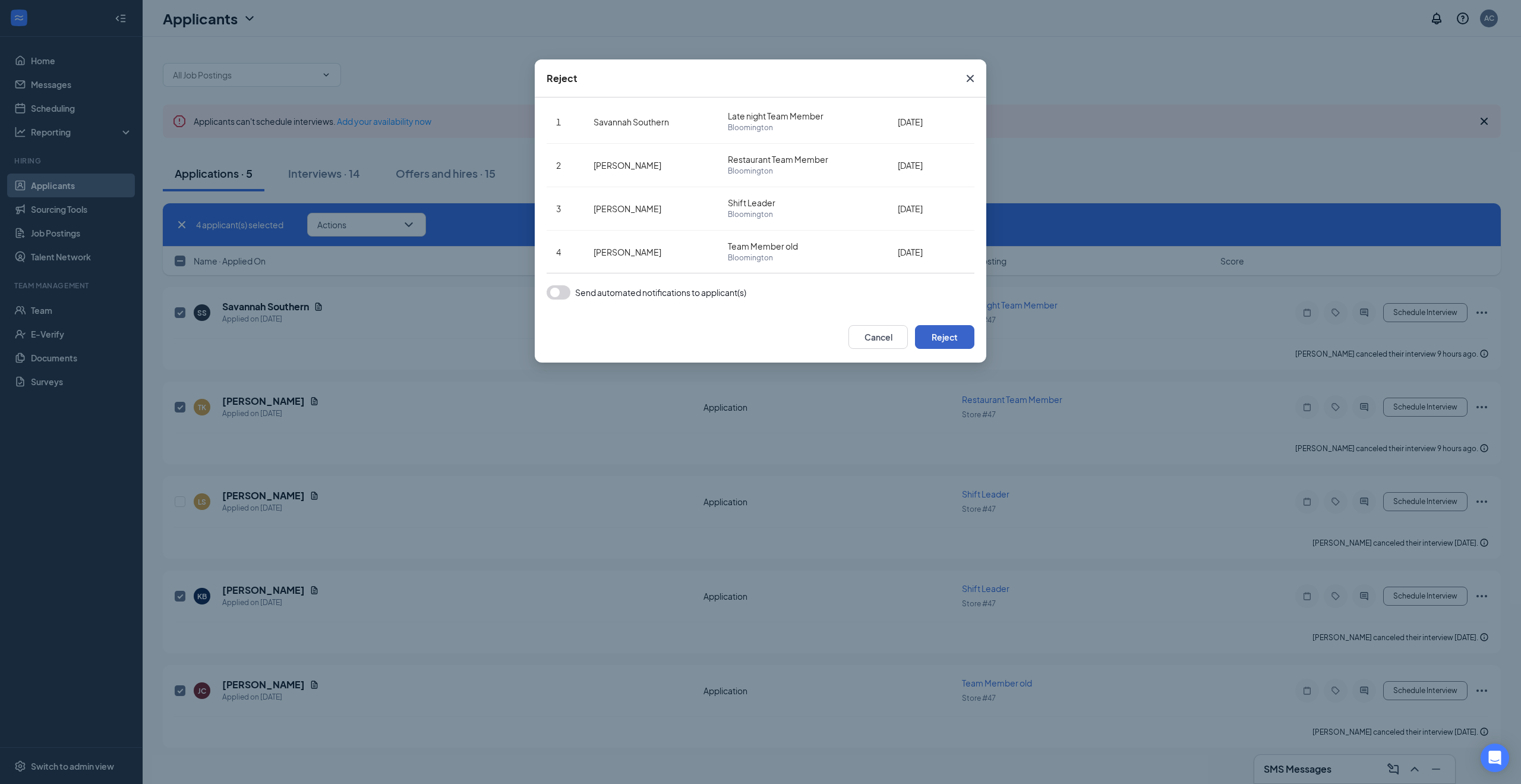
click at [944, 330] on button "Reject" at bounding box center [945, 337] width 60 height 24
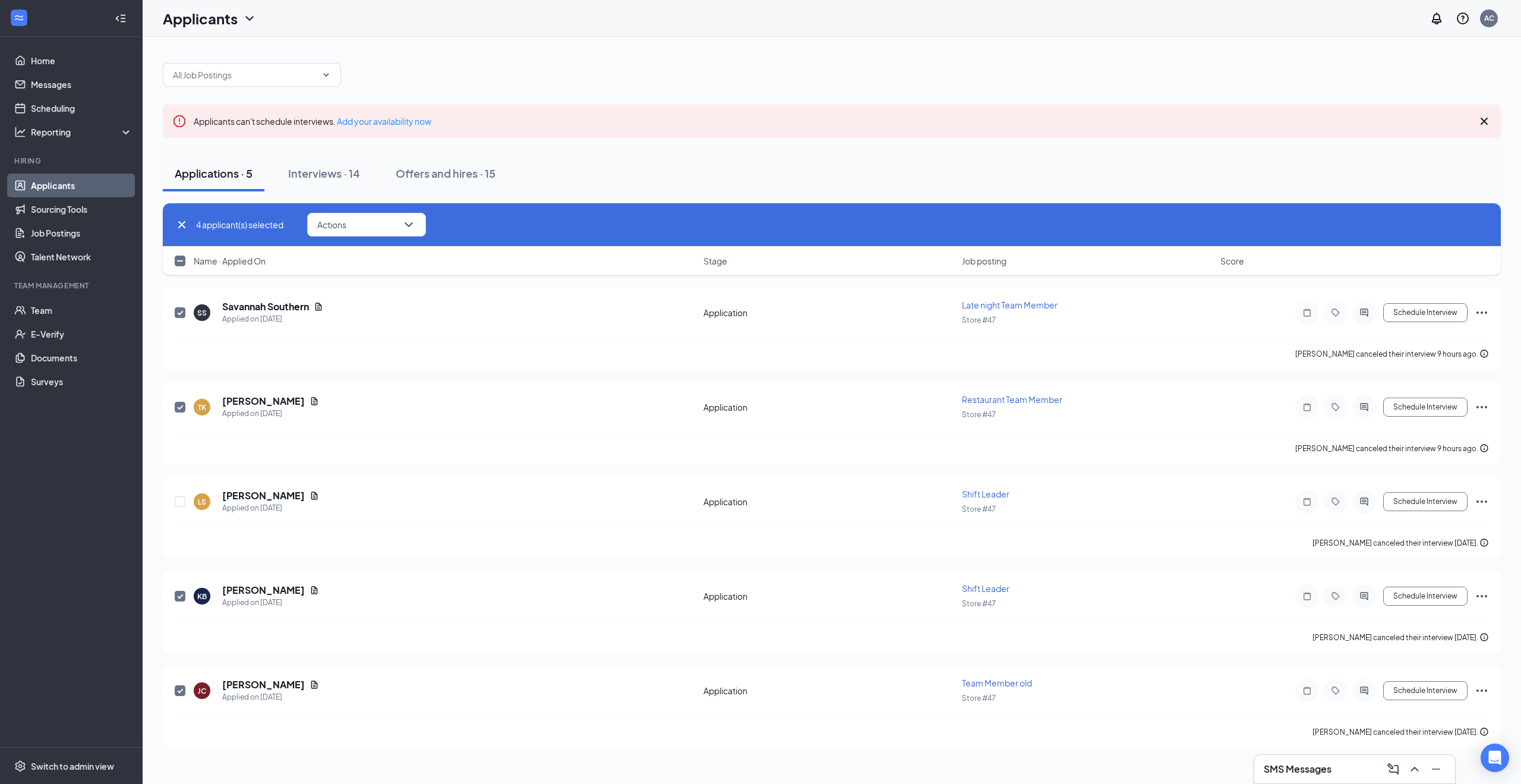
checkbox input "false"
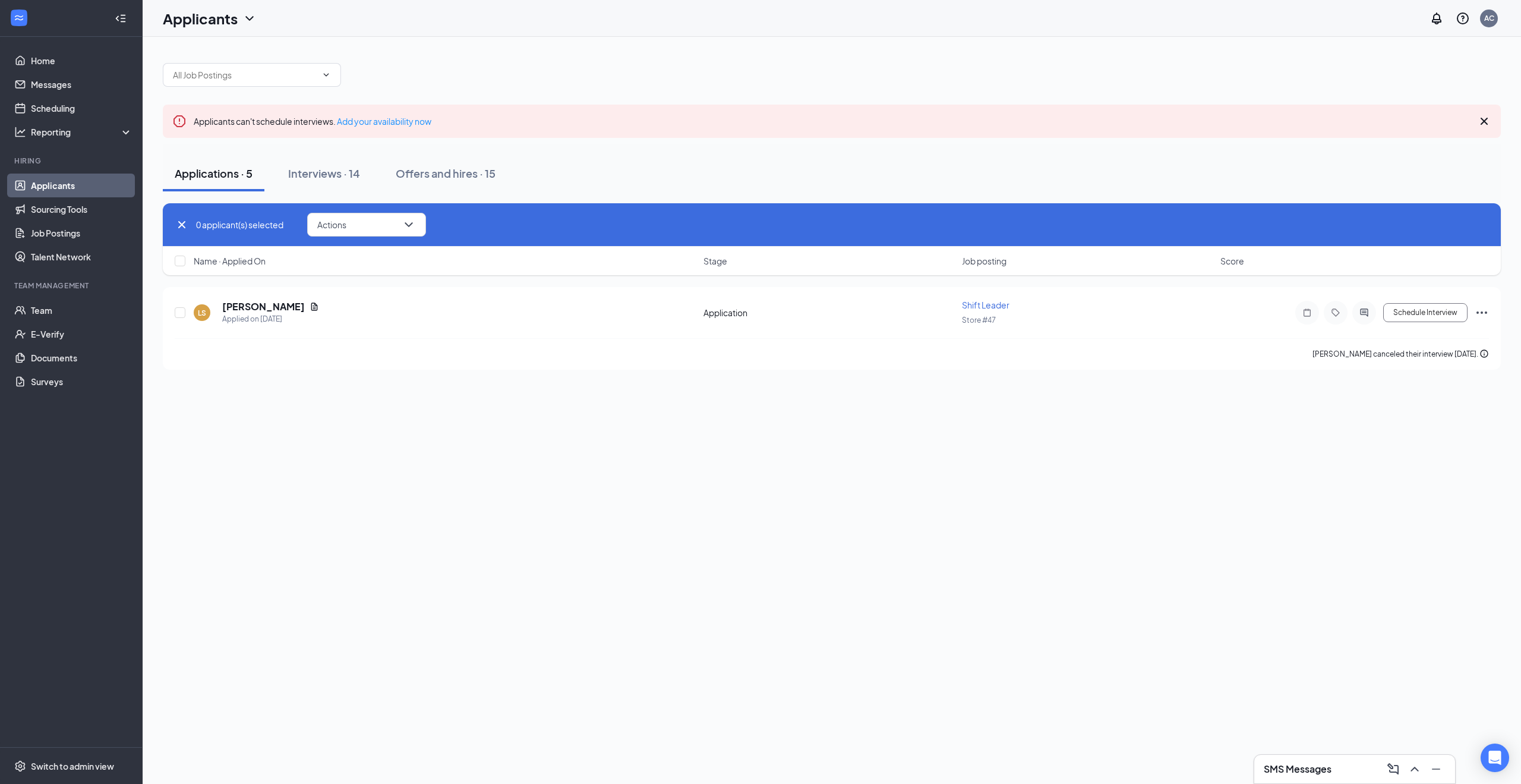
click at [179, 226] on icon "Cross" at bounding box center [181, 224] width 14 height 14
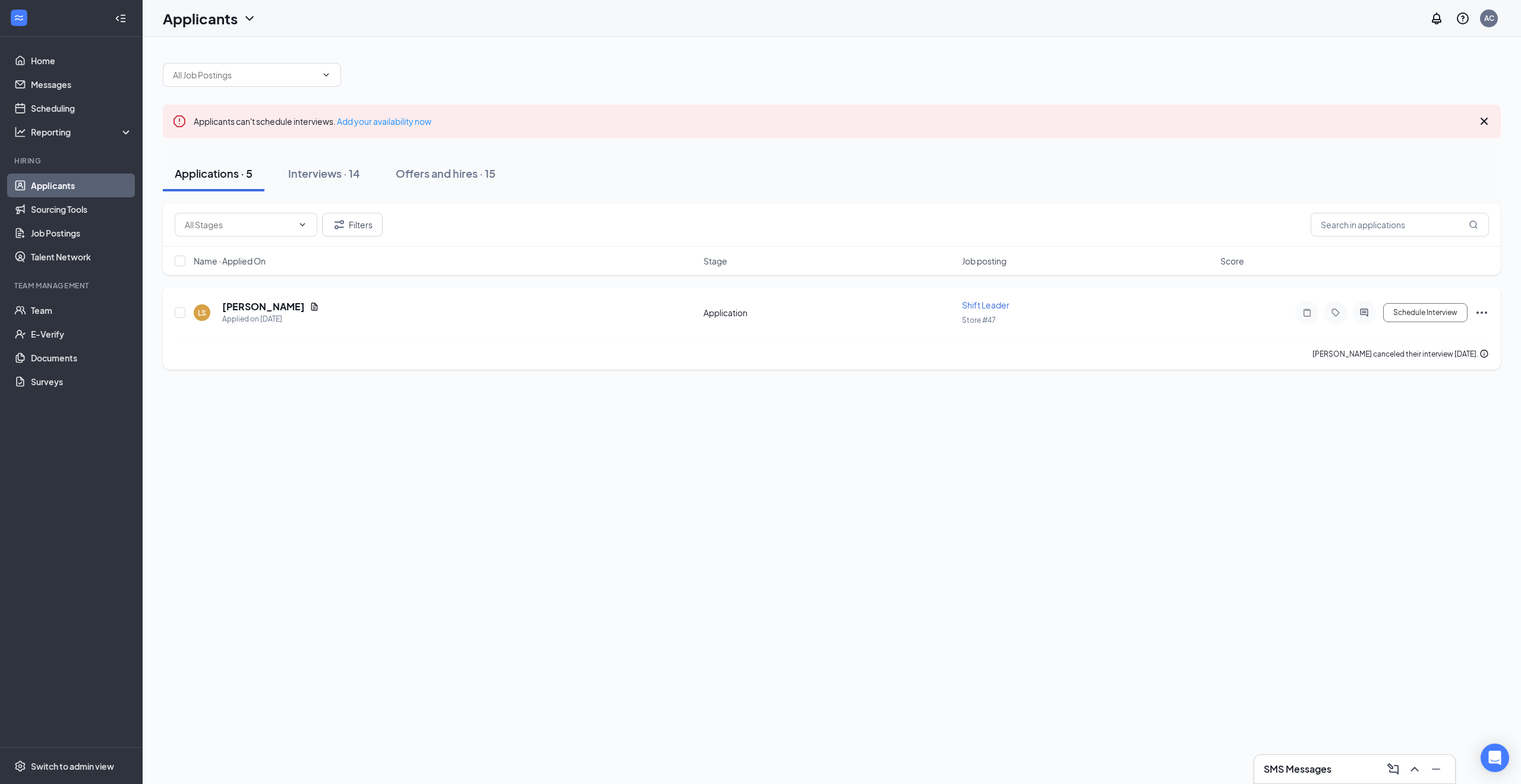
click at [1477, 317] on icon "Ellipses" at bounding box center [1481, 312] width 14 height 14
click at [1400, 336] on p "Mark as hired" at bounding box center [1428, 337] width 102 height 12
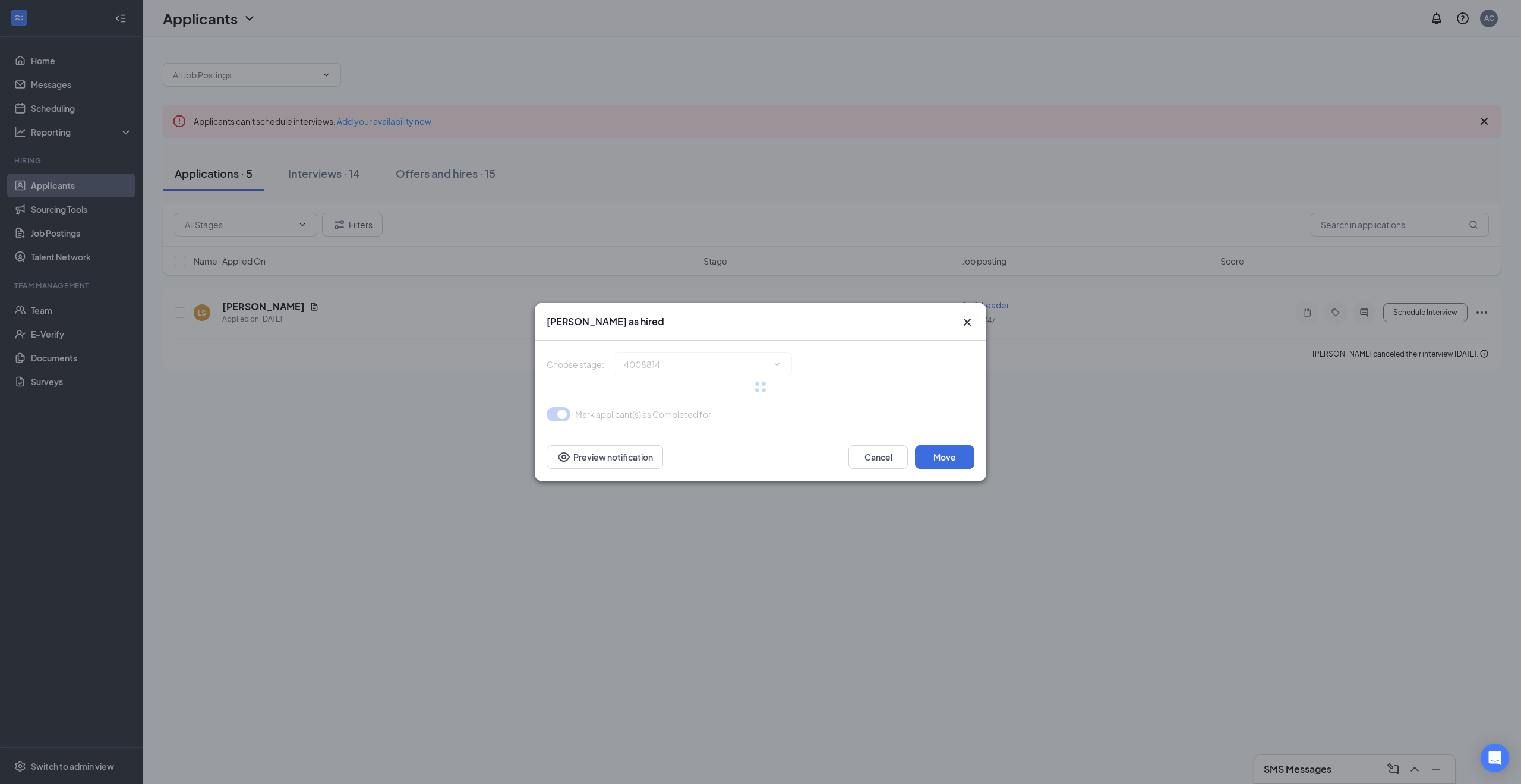
type input "Hiring Complete (final stage)"
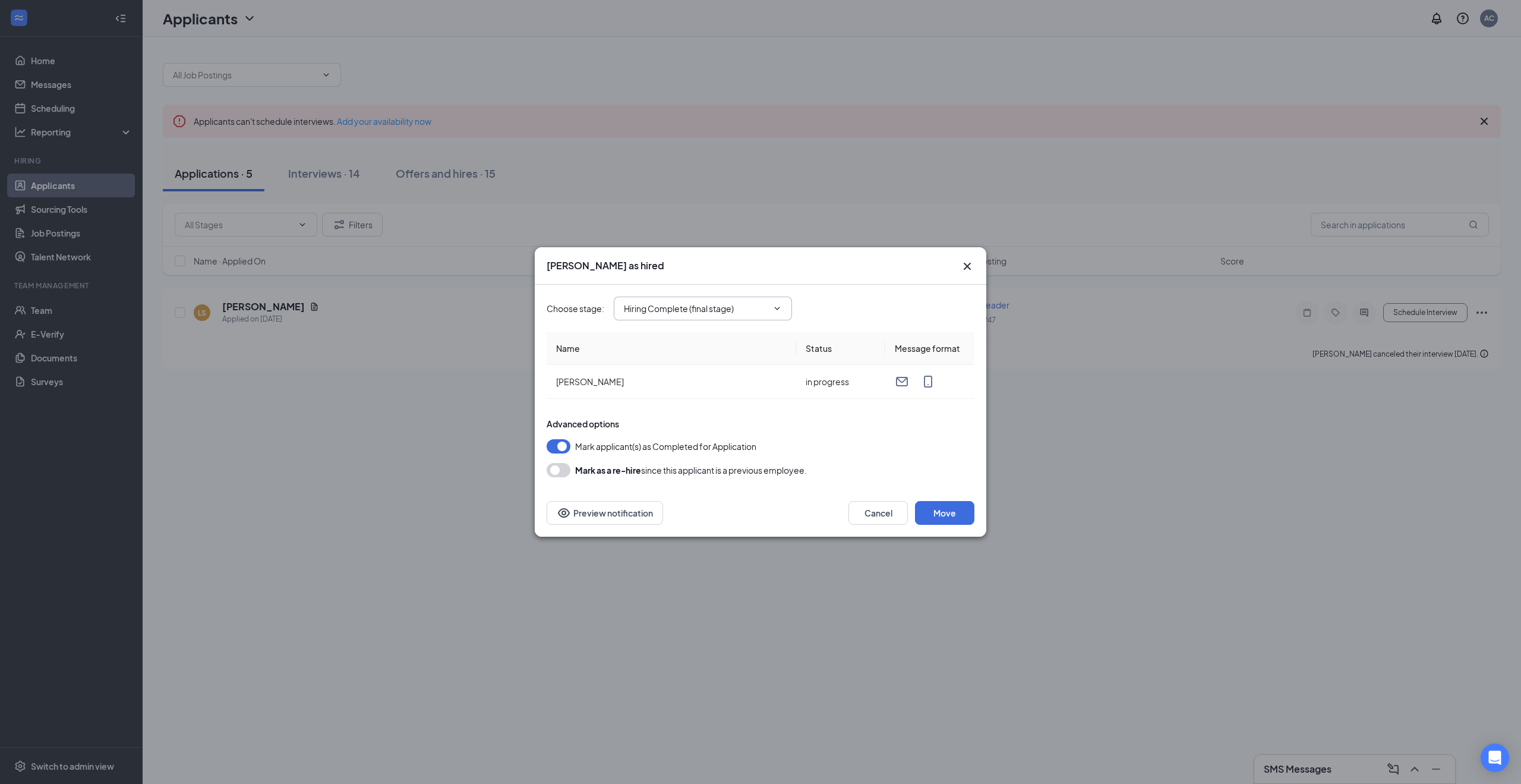
click at [726, 306] on input "Hiring Complete (final stage)" at bounding box center [696, 309] width 144 height 13
click at [964, 520] on button "Move" at bounding box center [945, 513] width 60 height 24
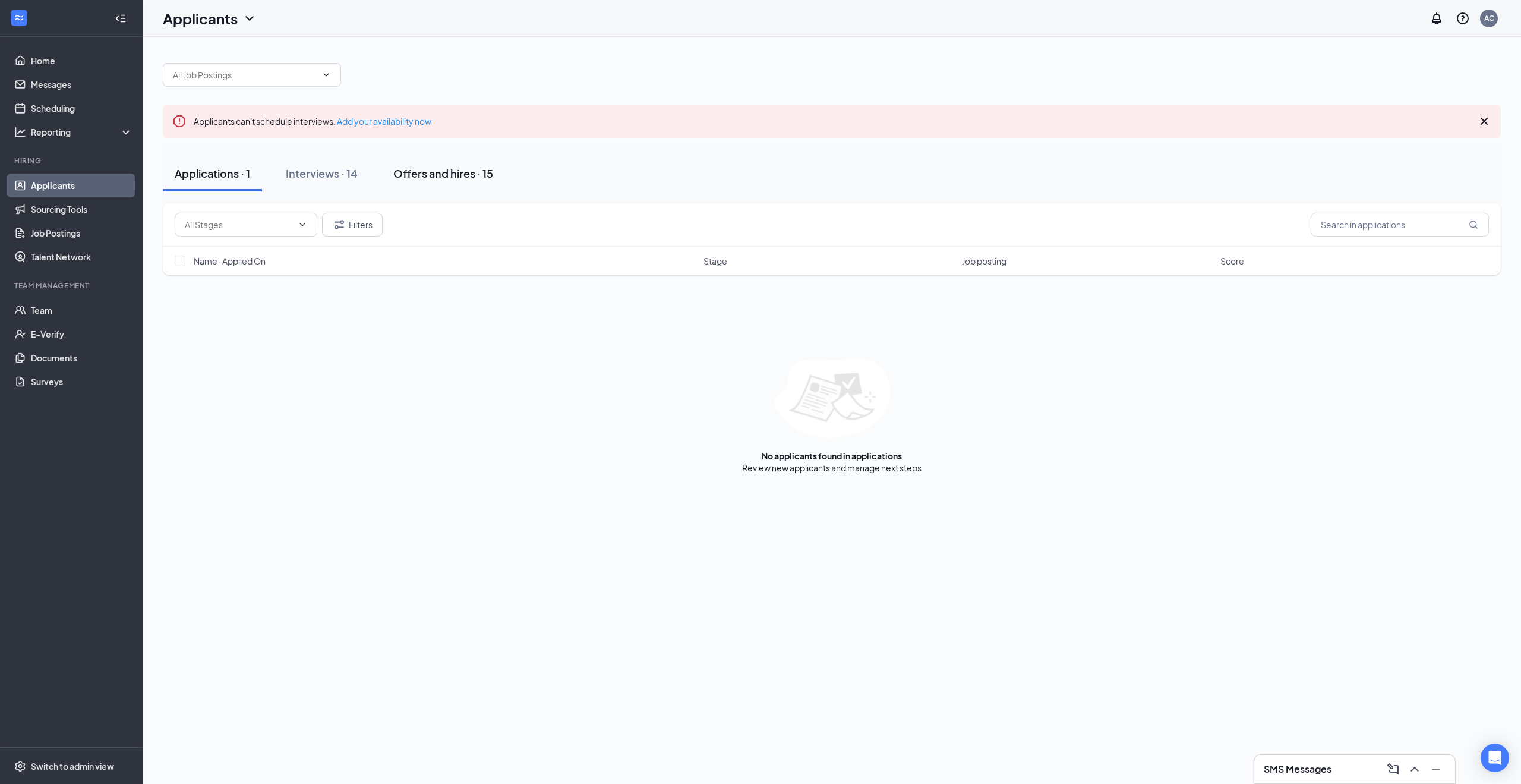
click at [454, 176] on div "Offers and hires · 15" at bounding box center [443, 173] width 100 height 15
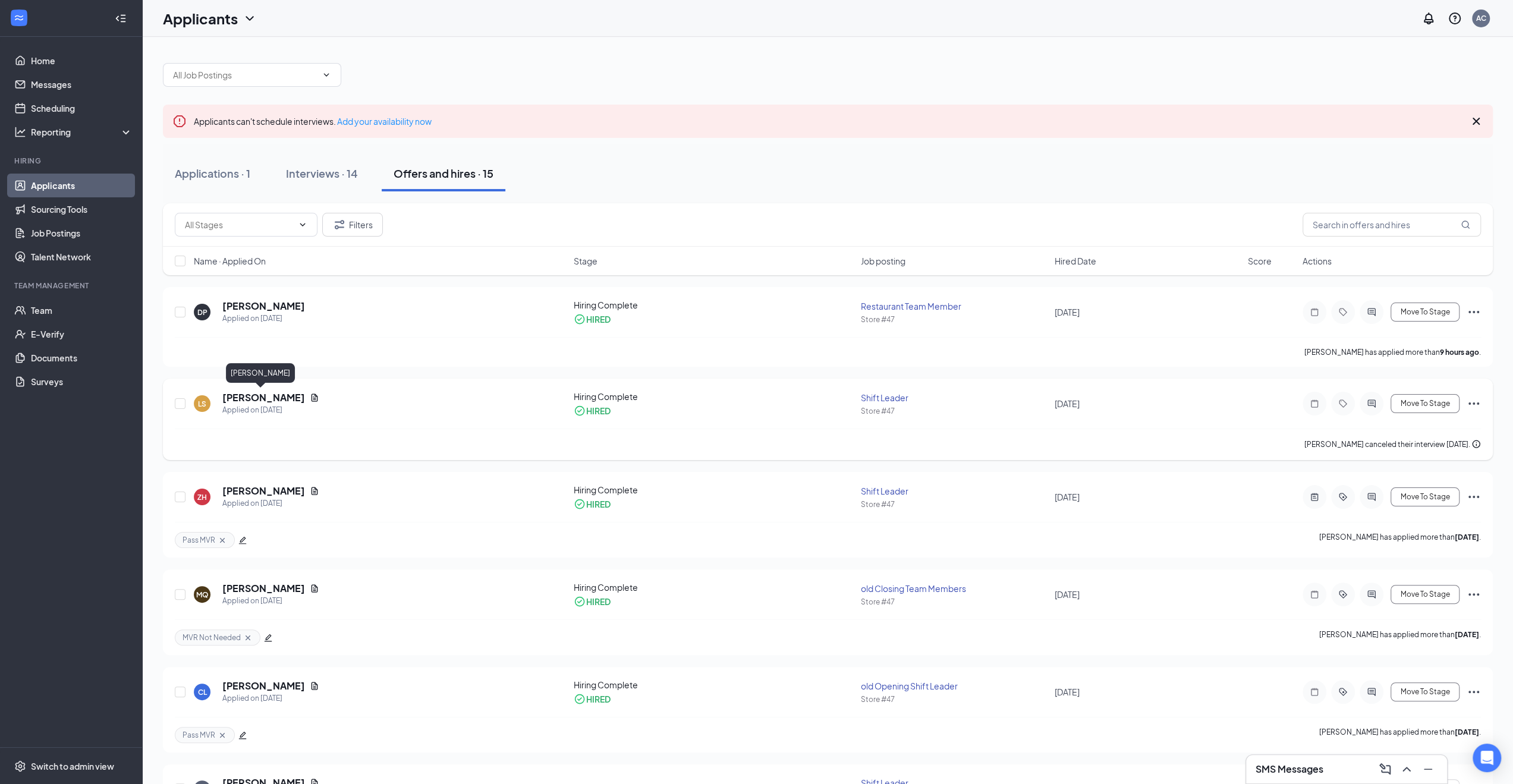
click at [266, 399] on h5 "Lorelai Sokol" at bounding box center [263, 398] width 82 height 13
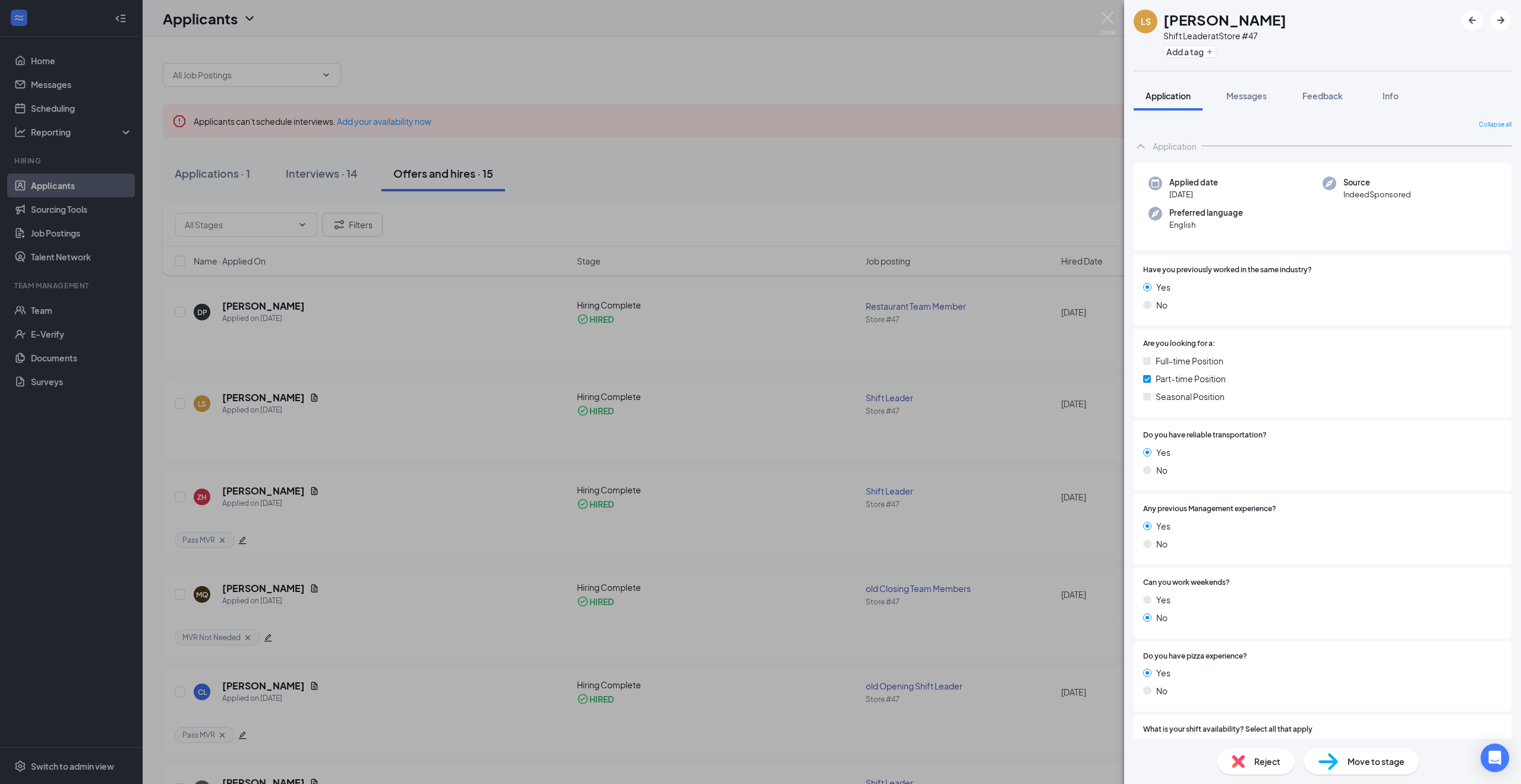
click at [737, 413] on div "LS Lorelai Sokol Shift Leader at Store #47 Add a tag Application Messages Feedb…" at bounding box center [760, 392] width 1521 height 784
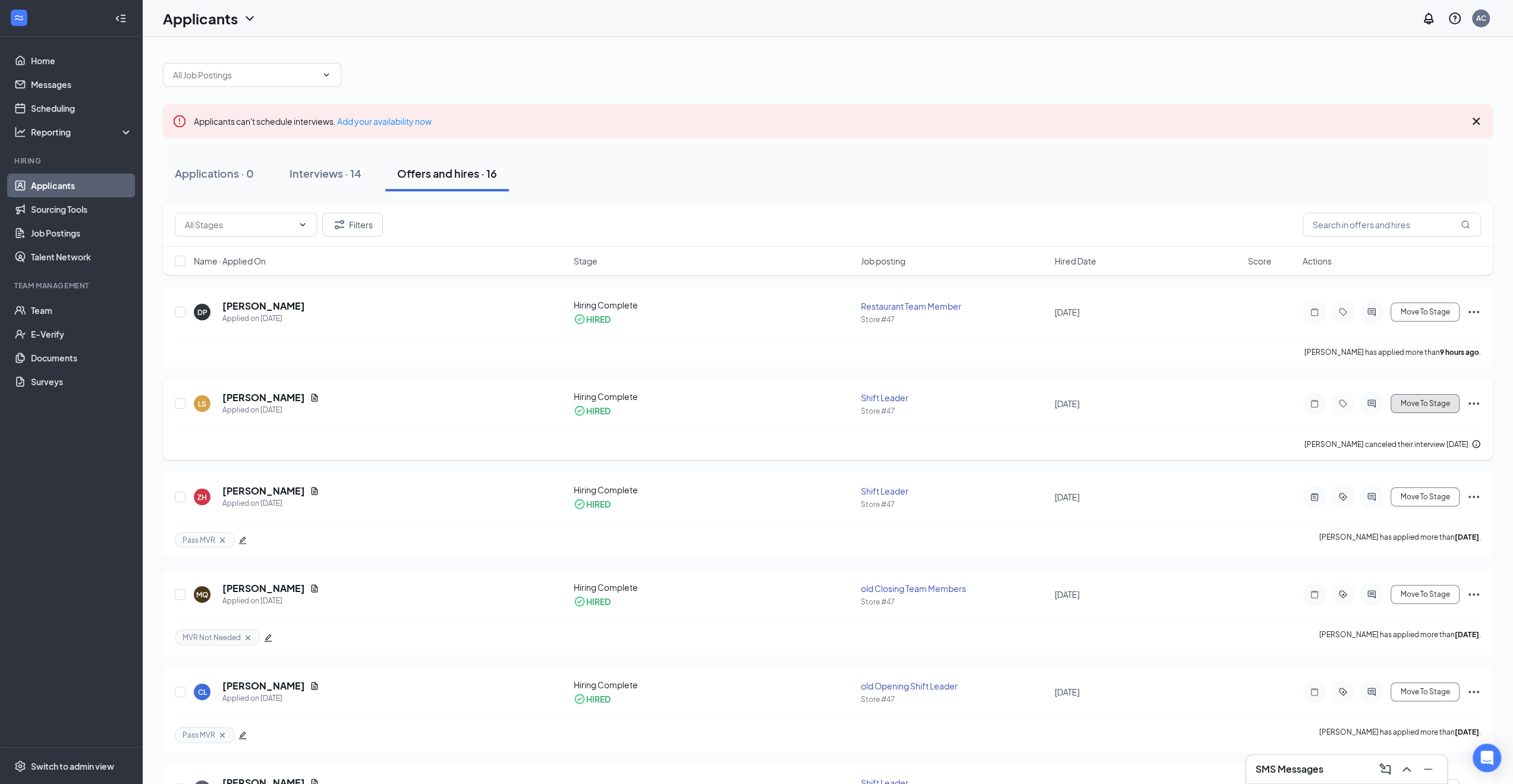
click at [1417, 401] on span "Move To Stage" at bounding box center [1425, 403] width 49 height 8
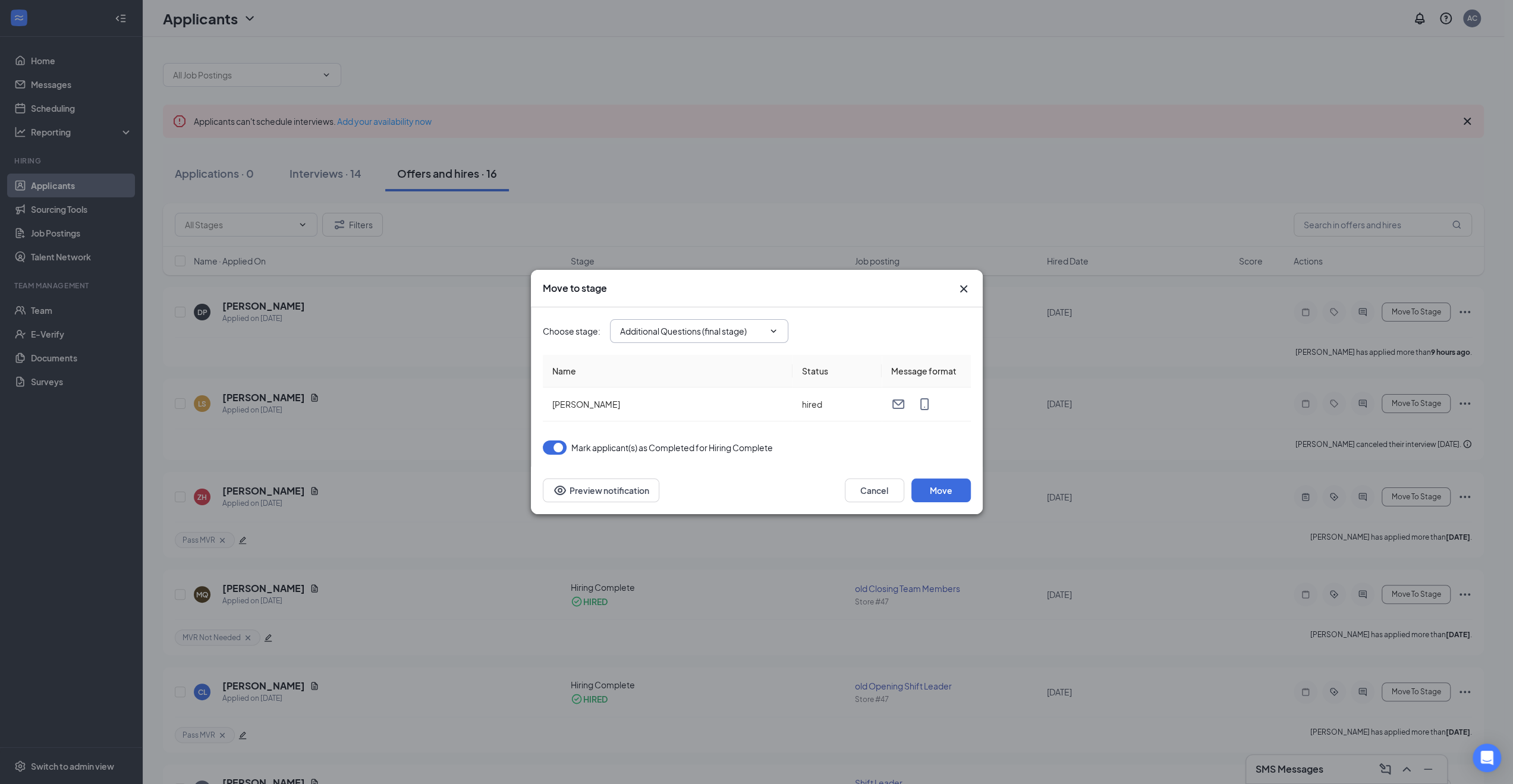
click at [743, 334] on input "Additional Questions (final stage)" at bounding box center [693, 331] width 144 height 13
click at [701, 375] on div "MVR Background Check" at bounding box center [676, 375] width 95 height 13
type input "MVR Background Check"
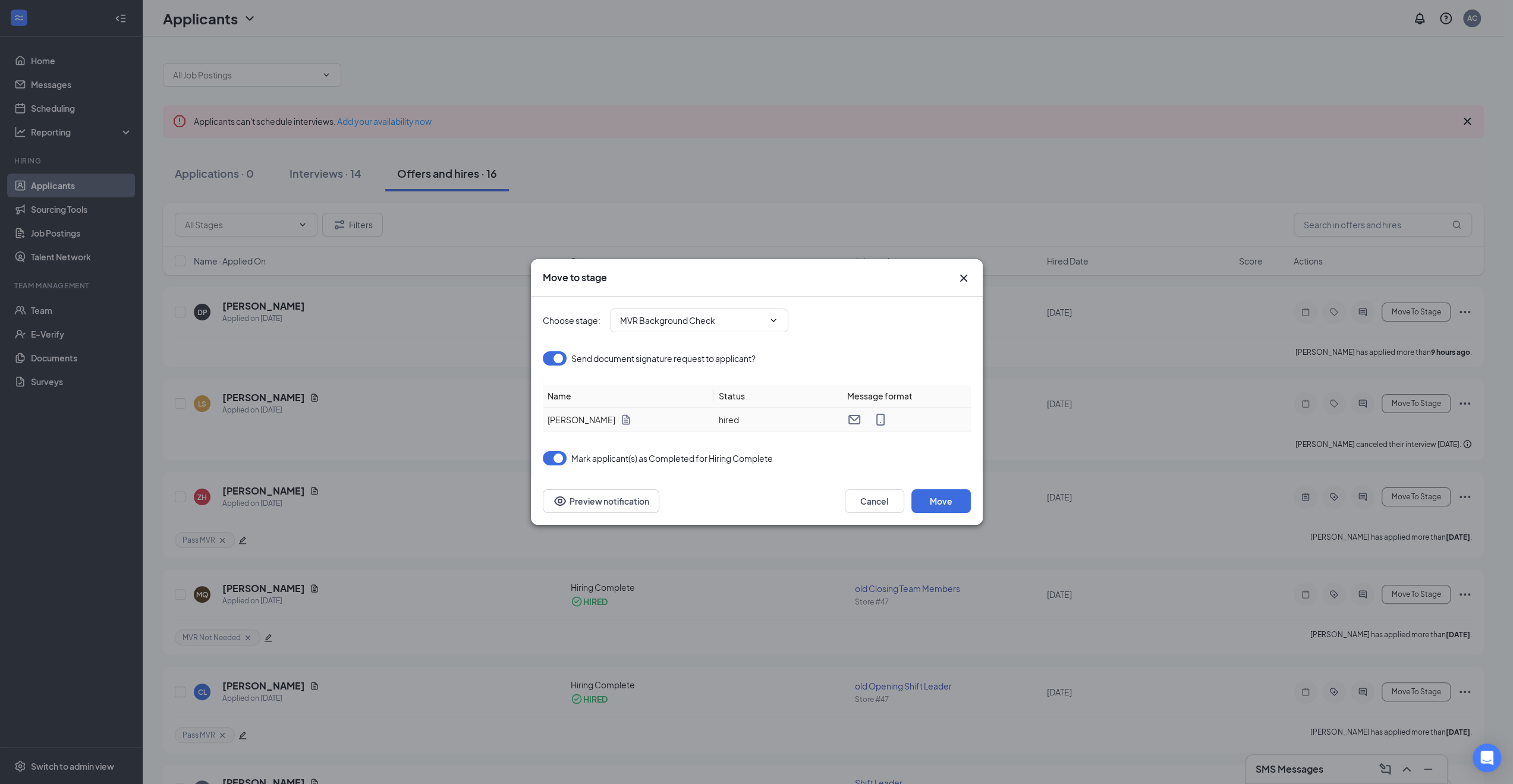
click at [616, 418] on div "Lorelai Sokol" at bounding box center [629, 420] width 162 height 13
click at [622, 418] on icon "Document" at bounding box center [626, 420] width 8 height 10
click at [937, 497] on button "Move" at bounding box center [941, 501] width 60 height 24
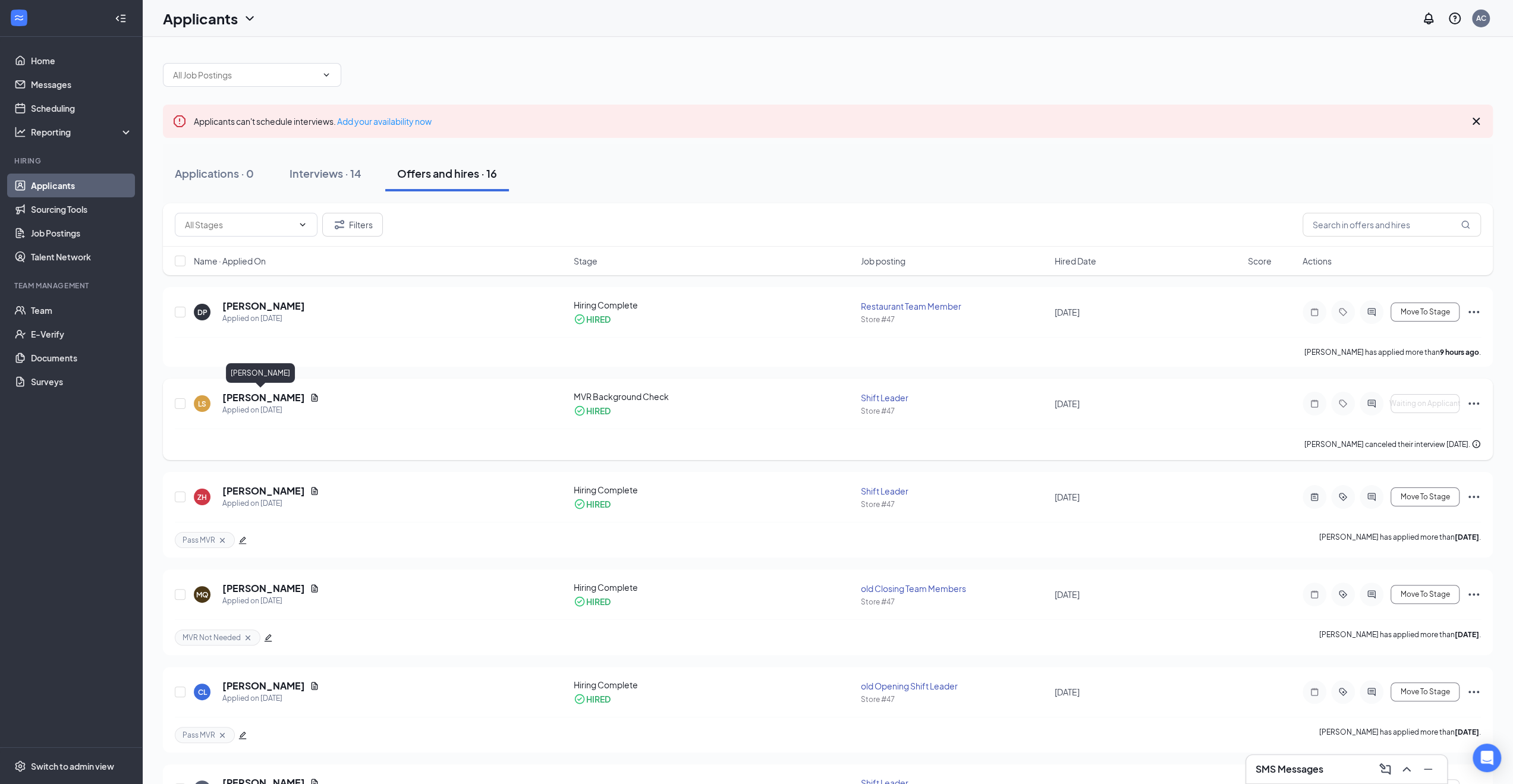
click at [260, 392] on h5 "Lorelai Sokol" at bounding box center [263, 398] width 82 height 13
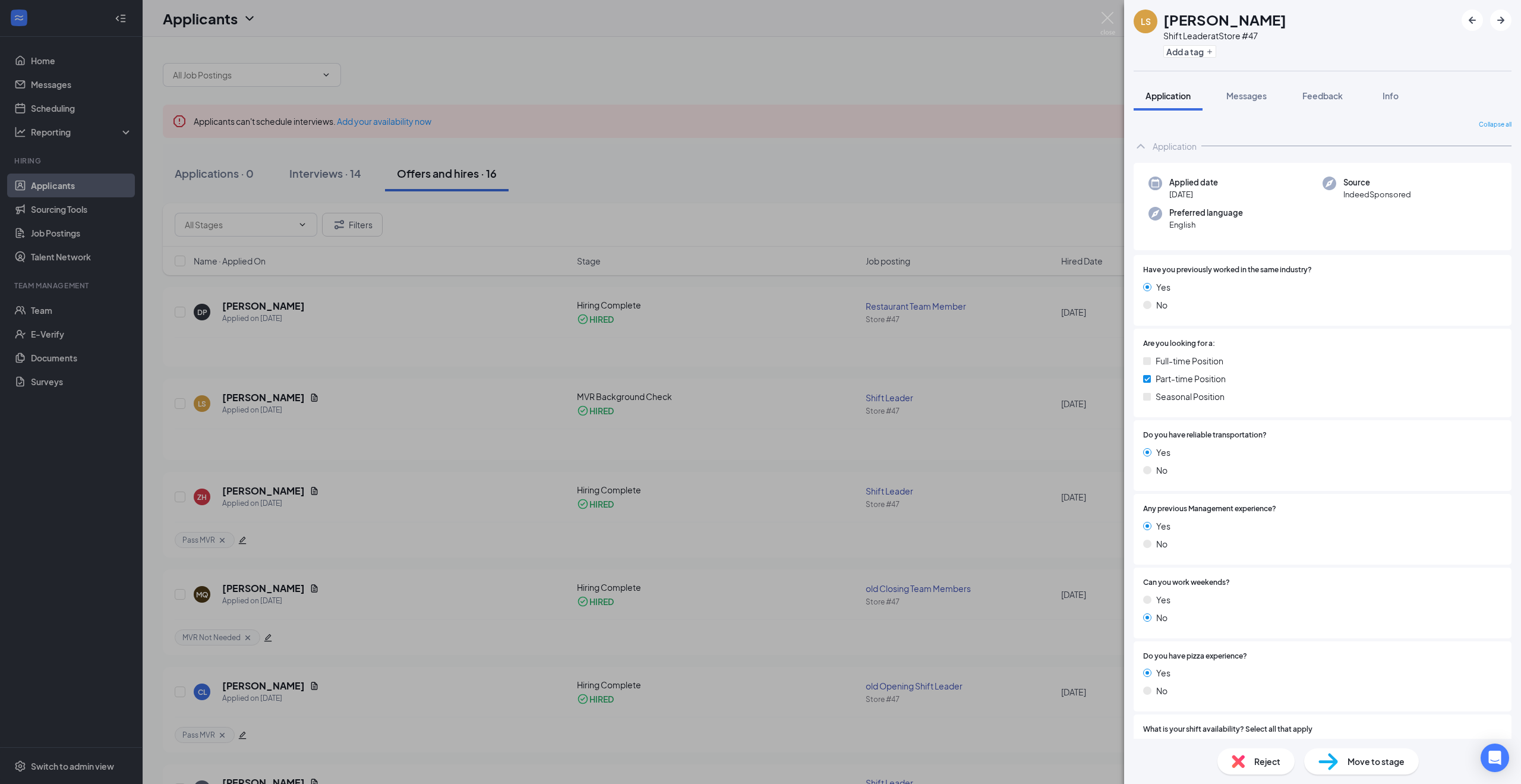
click at [295, 398] on div "LS Lorelai Sokol Shift Leader at Store #47 Add a tag Application Messages Feedb…" at bounding box center [760, 392] width 1521 height 784
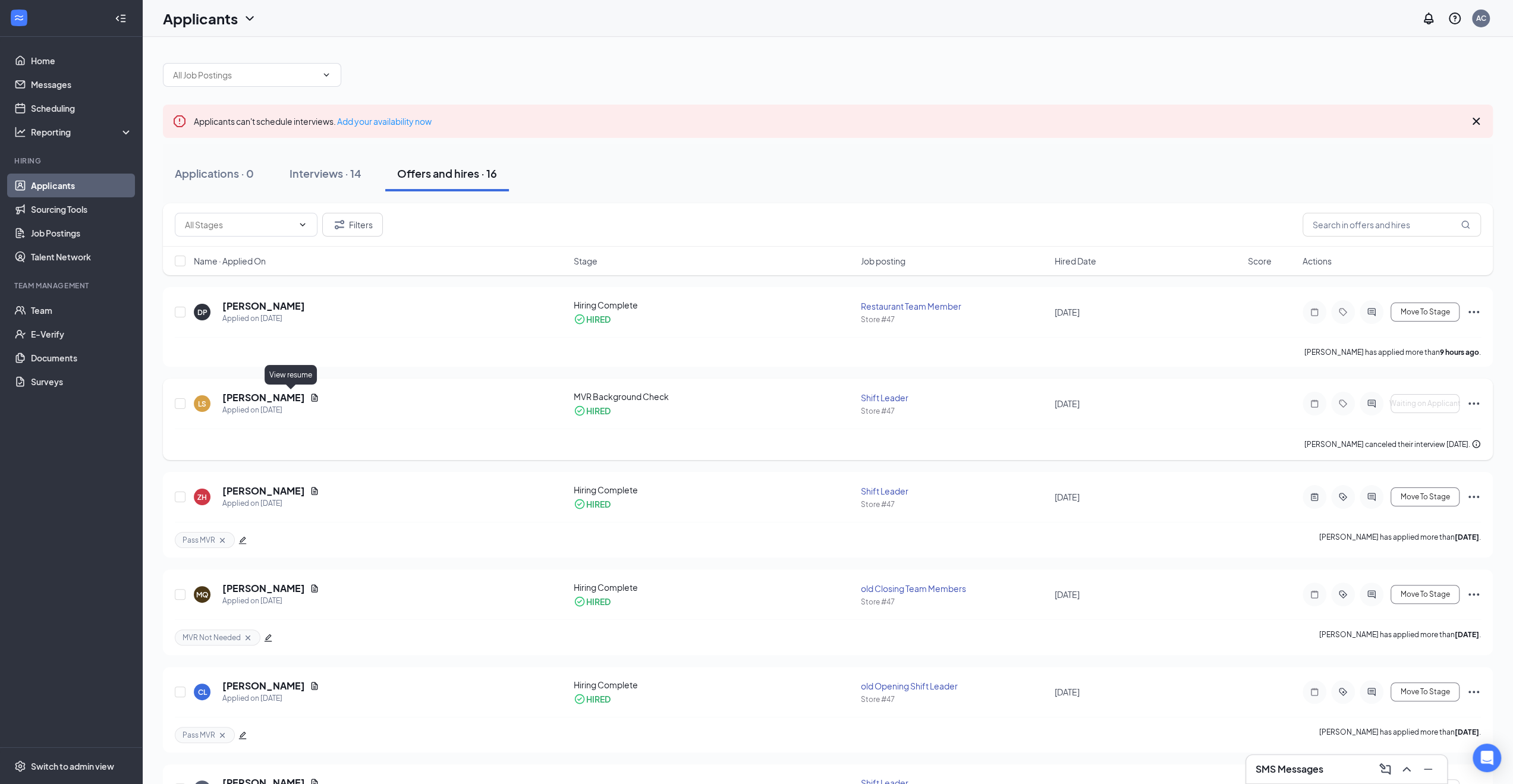
click at [312, 396] on icon "Document" at bounding box center [315, 397] width 7 height 8
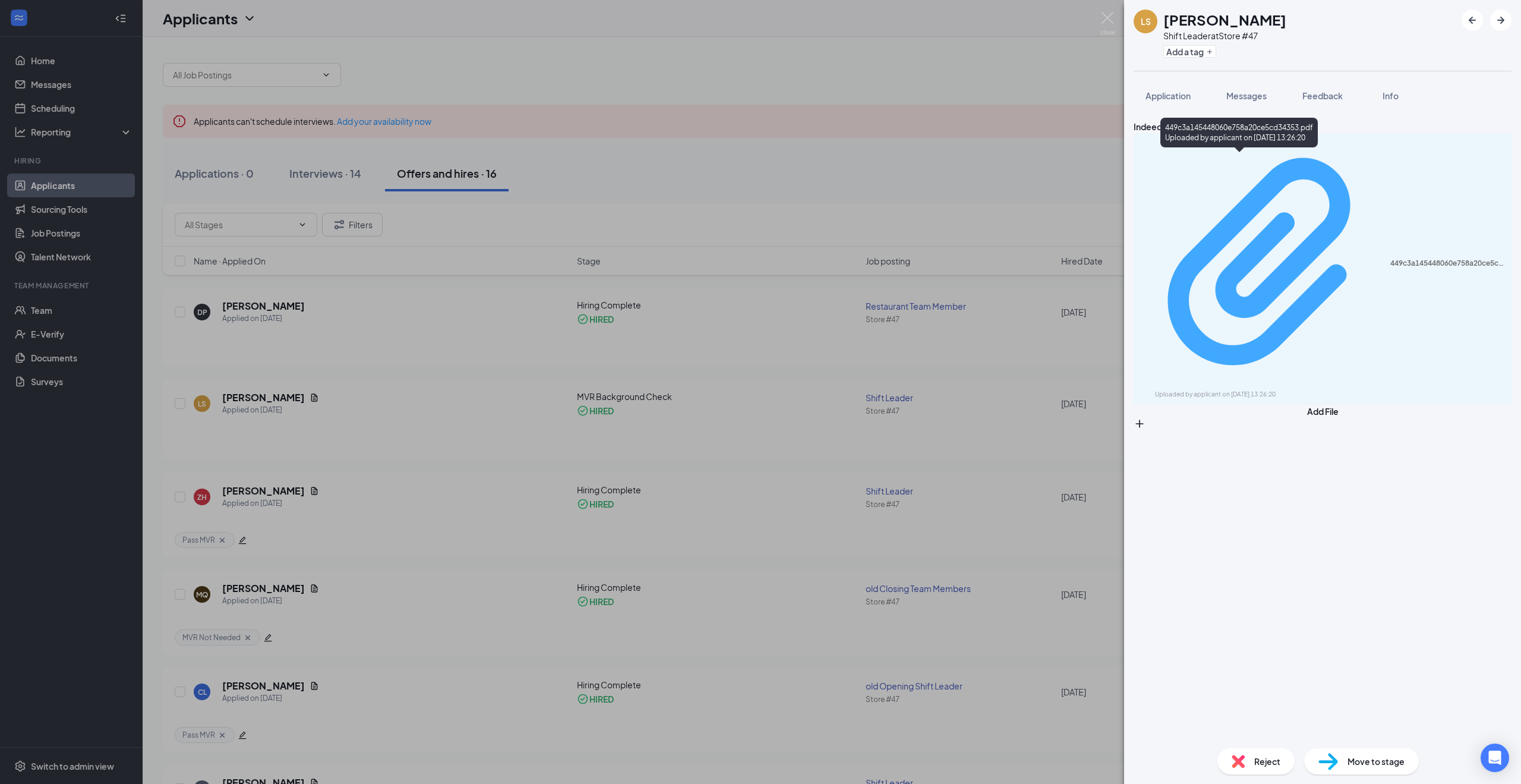
click at [1279, 390] on div "Uploaded by applicant on Sep 10, 2025 at 13:26:20" at bounding box center [1244, 395] width 179 height 10
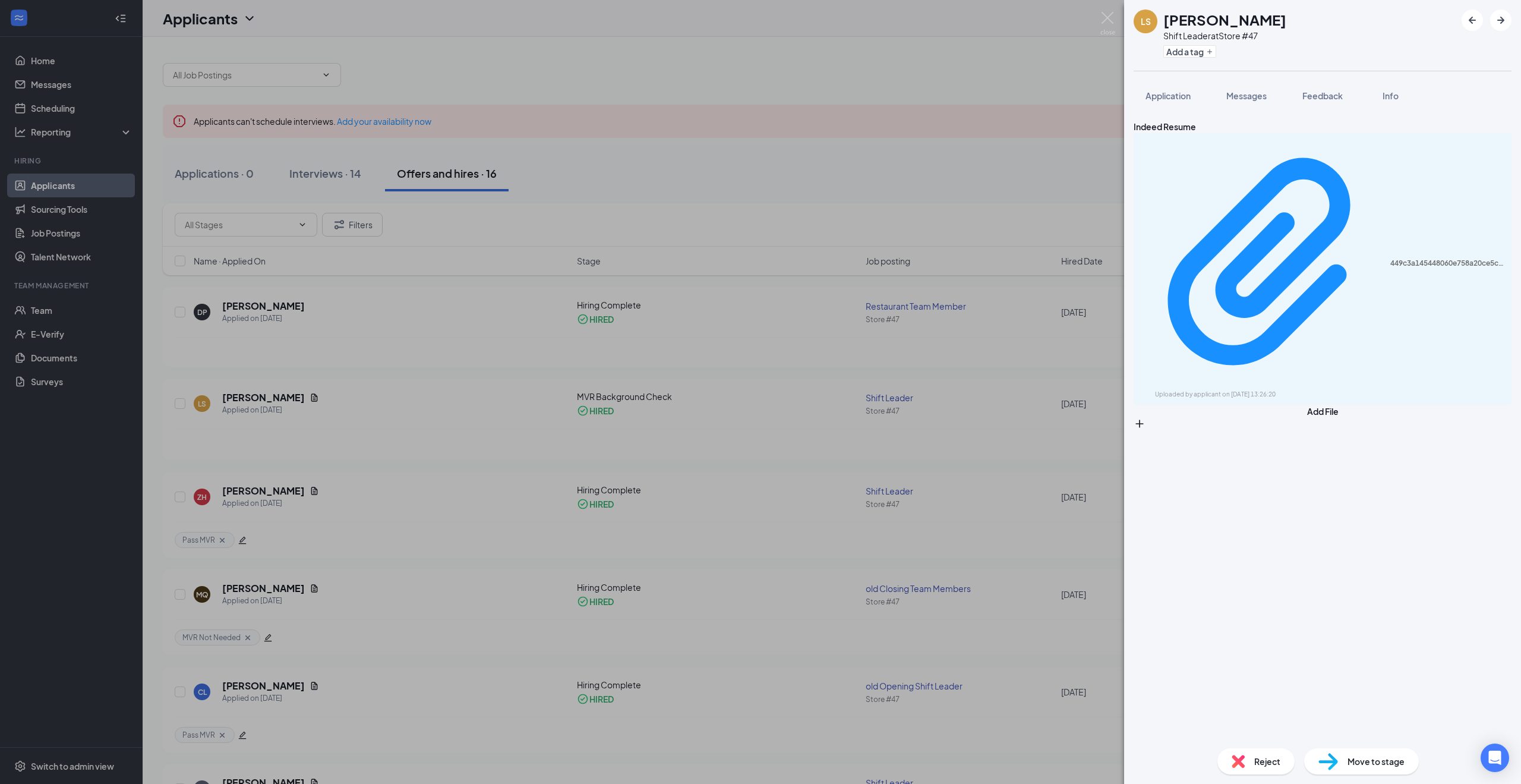
click at [347, 470] on div "LS Lorelai Sokol Shift Leader at Store #47 Add a tag Application Messages Feedb…" at bounding box center [760, 392] width 1521 height 784
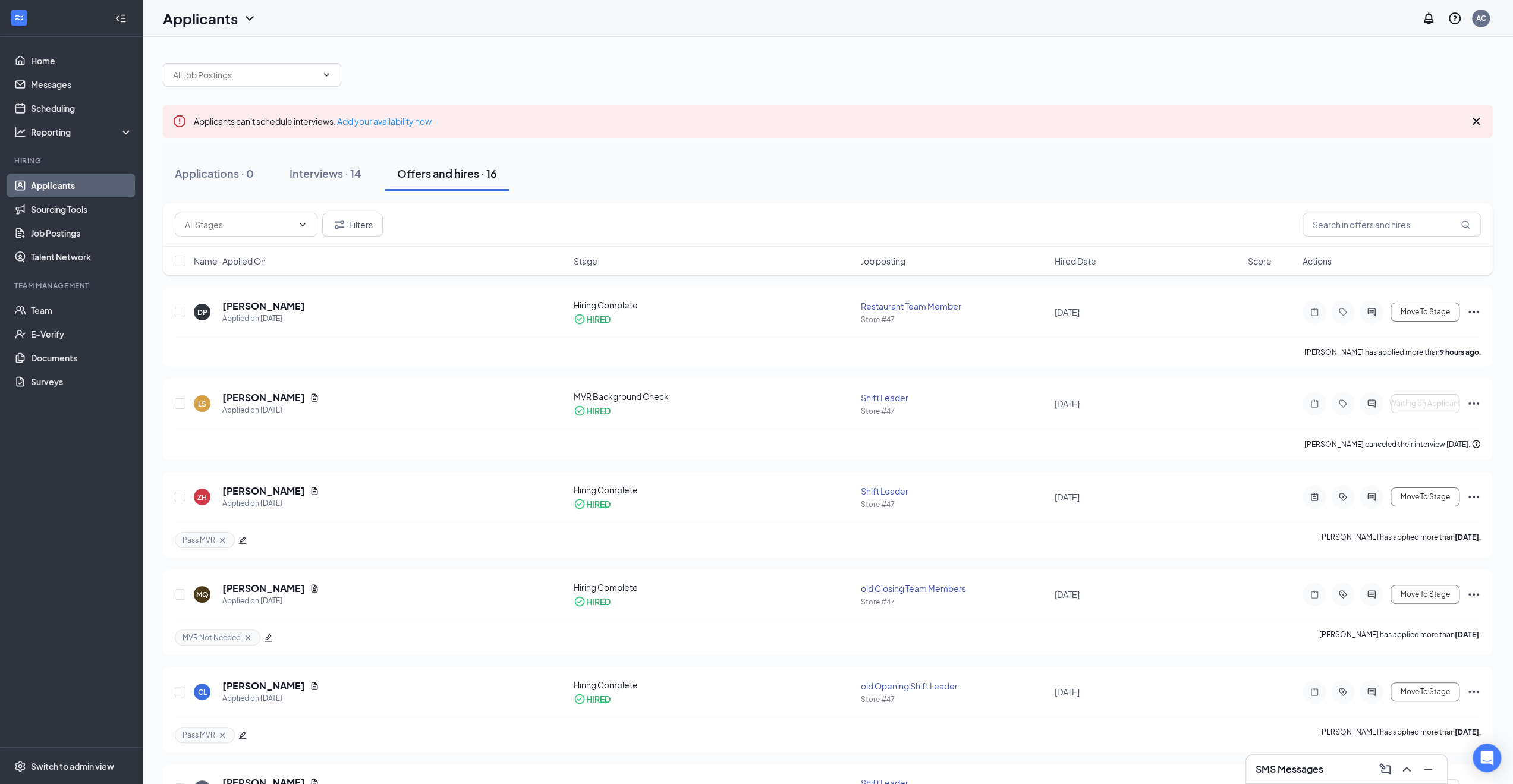
click at [72, 180] on link "Applicants" at bounding box center [82, 185] width 101 height 24
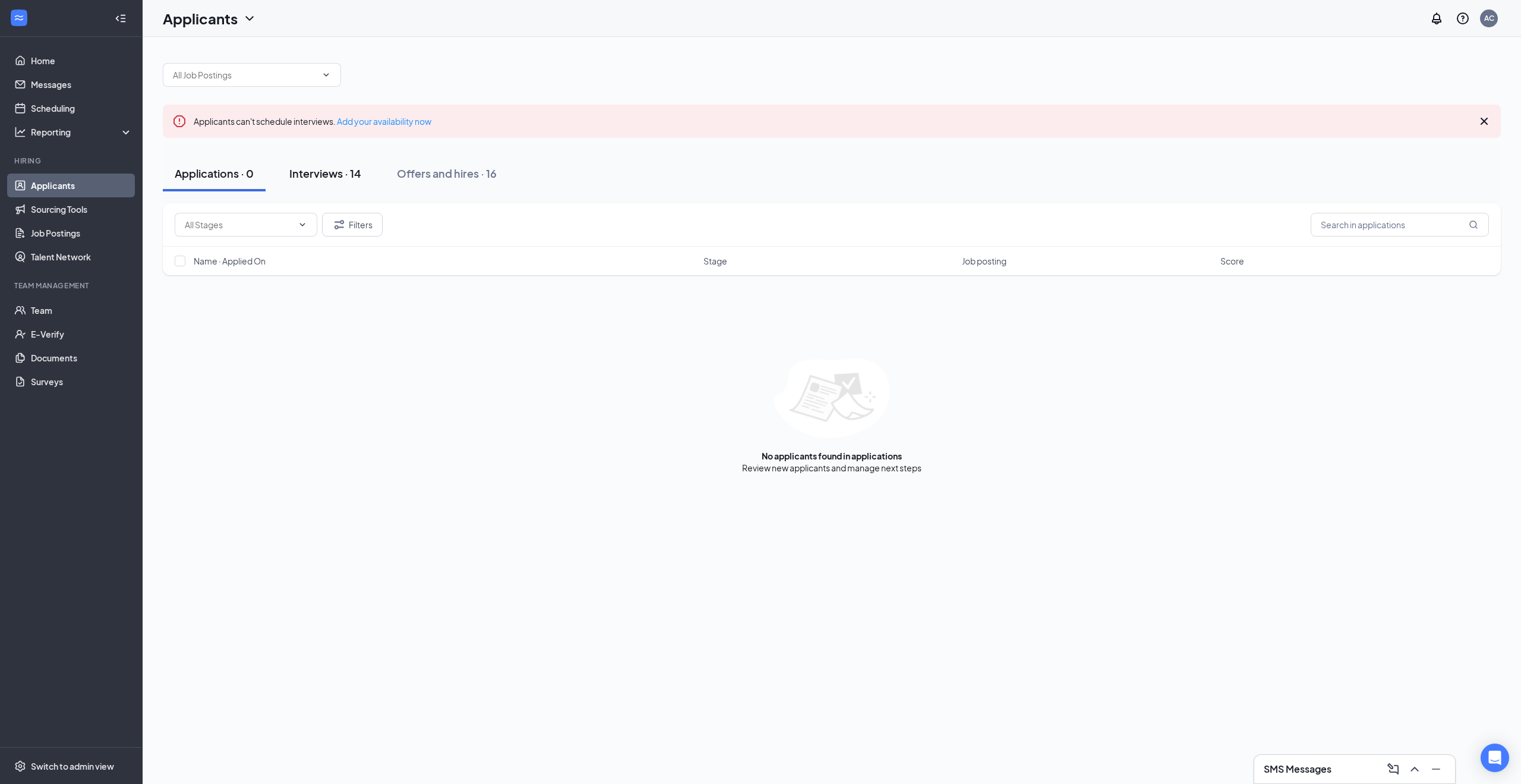
click at [321, 173] on div "Interviews · 14" at bounding box center [326, 173] width 72 height 15
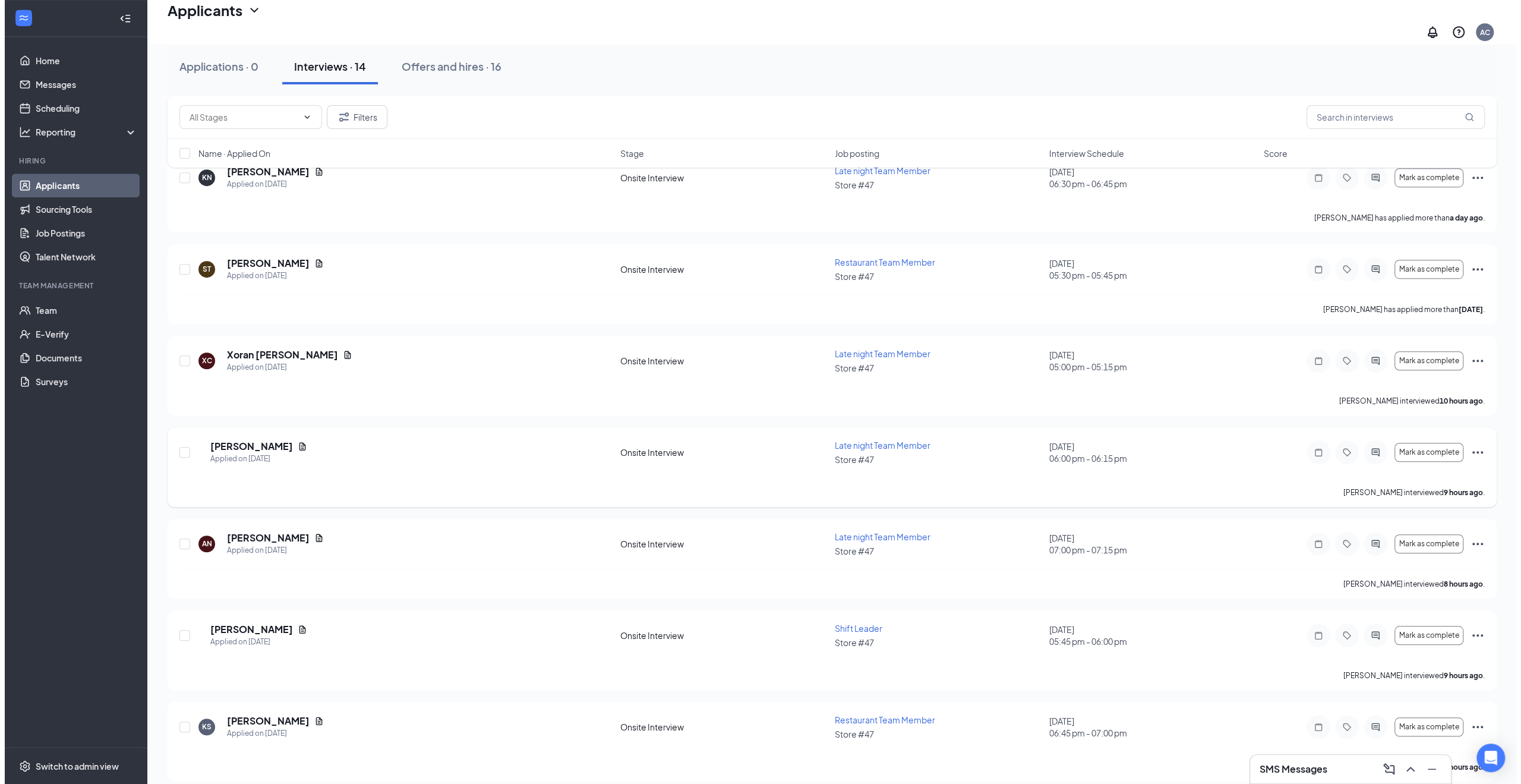
scroll to position [766, 0]
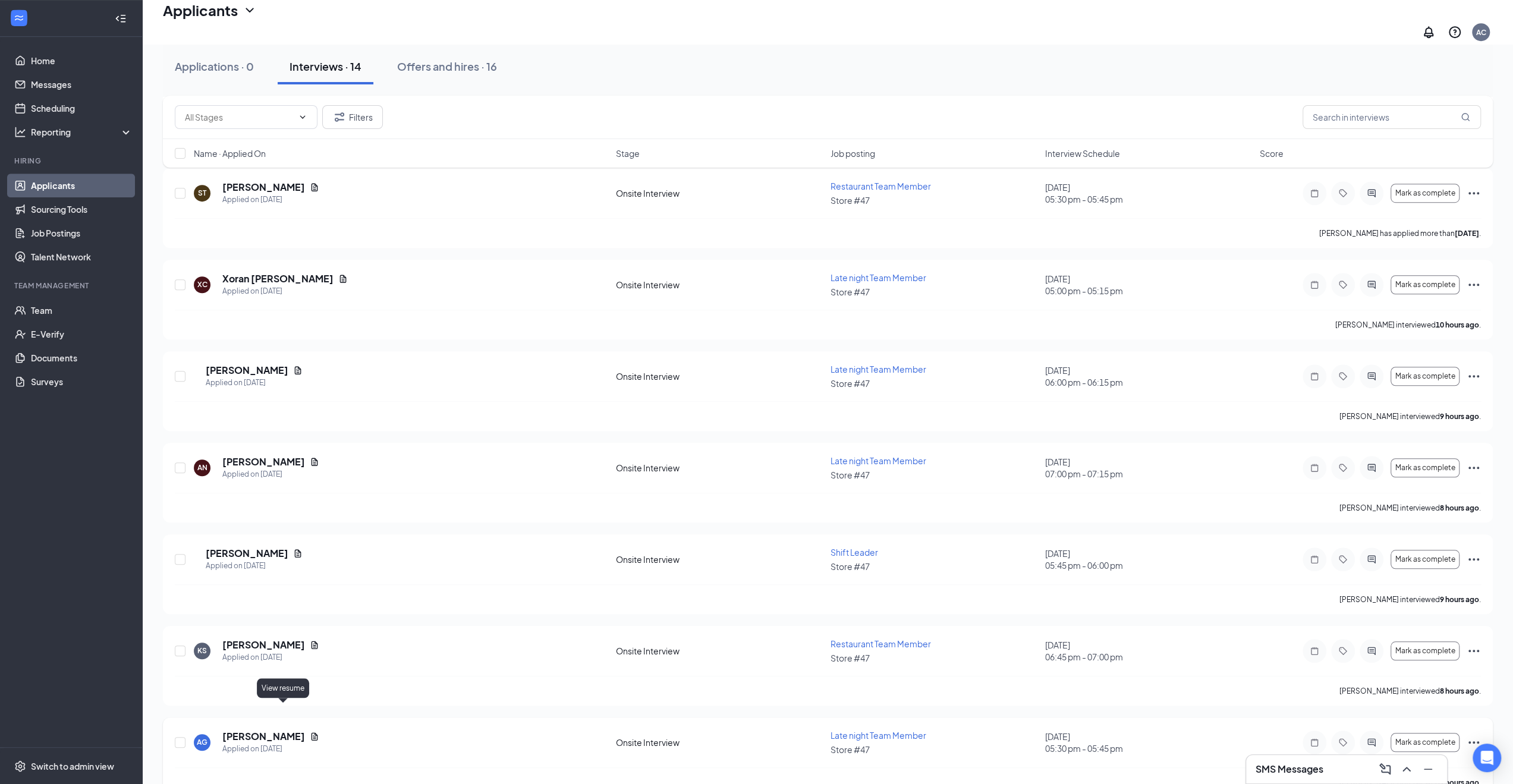
click at [310, 732] on icon "Document" at bounding box center [314, 736] width 10 height 10
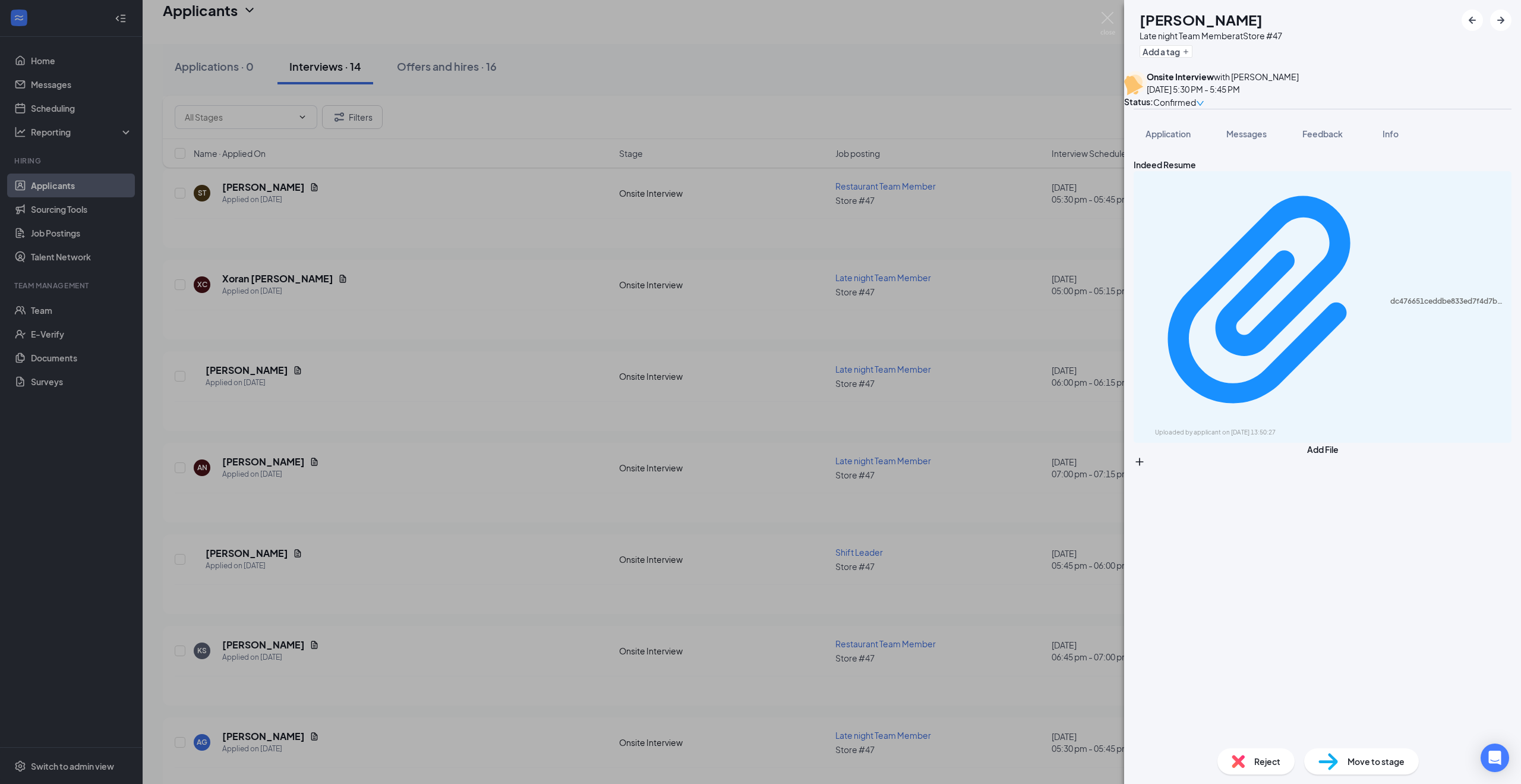
click at [1195, 203] on div "dc476651ceddbe833ed7f4d7bd4fc968.pdf Uploaded by applicant on Sep 11, 2025 at 1…" at bounding box center [1323, 307] width 378 height 272
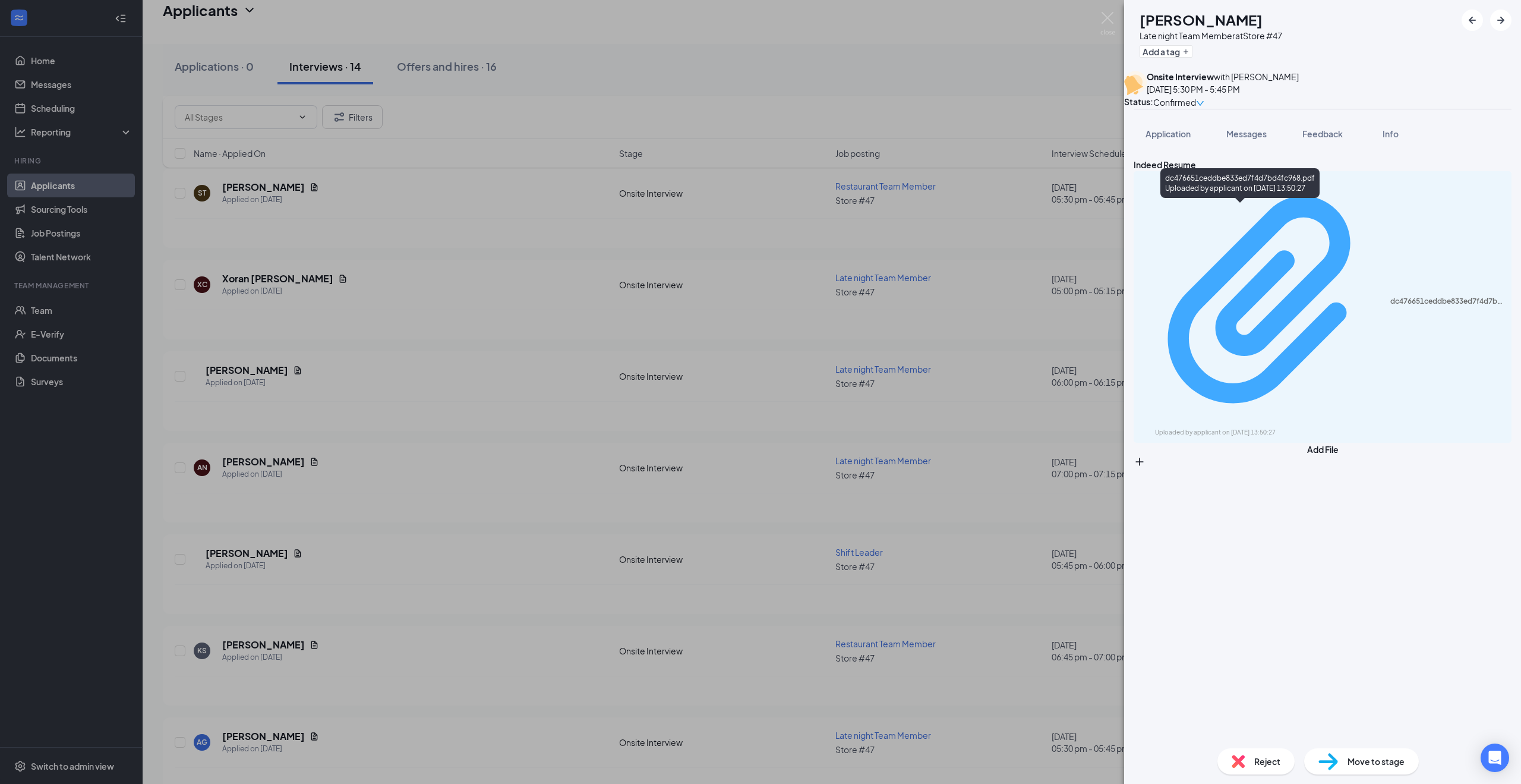
click at [1391, 297] on div "dc476651ceddbe833ed7f4d7bd4fc968.pdf" at bounding box center [1448, 301] width 114 height 10
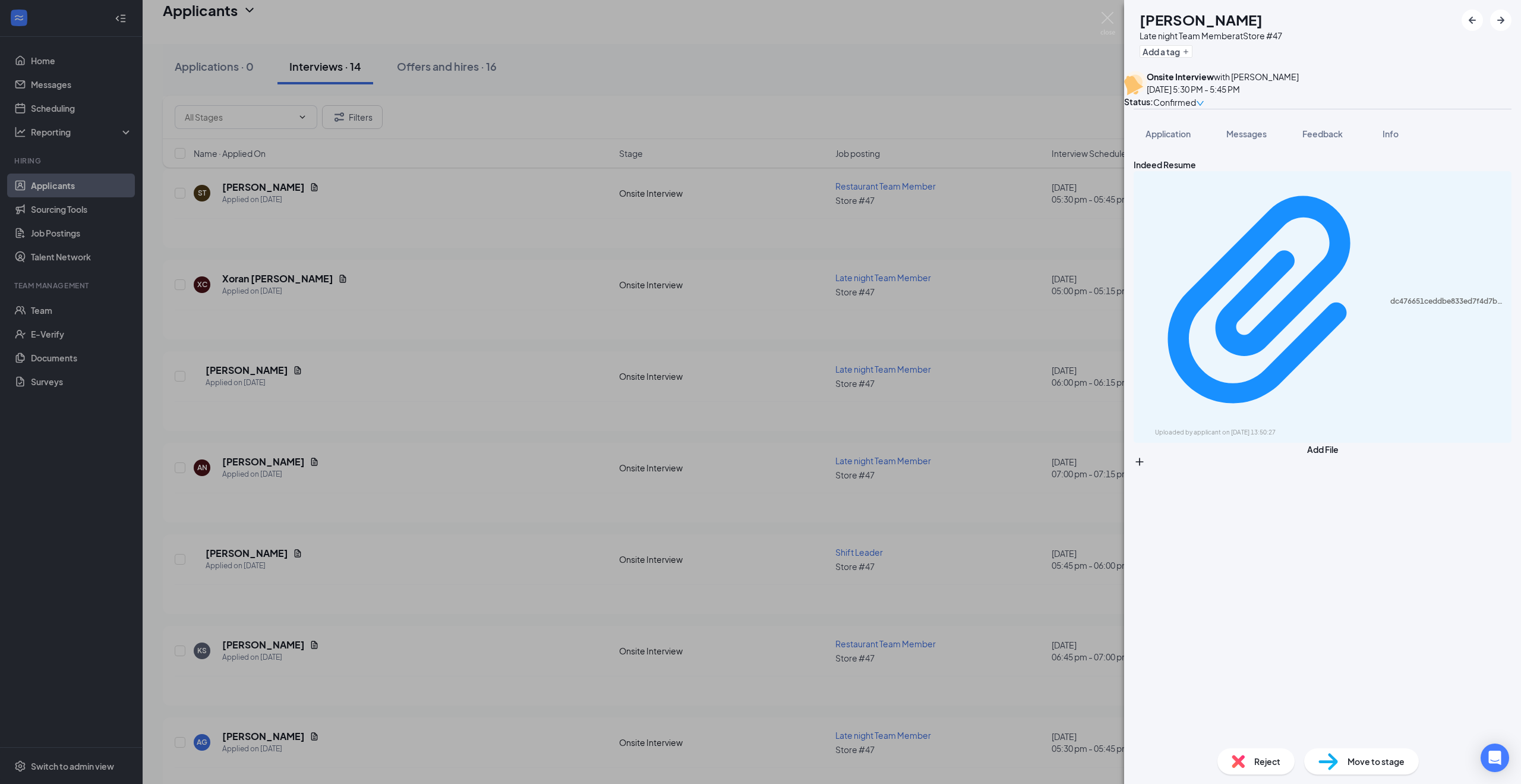
click at [1378, 761] on span "Move to stage" at bounding box center [1376, 761] width 57 height 13
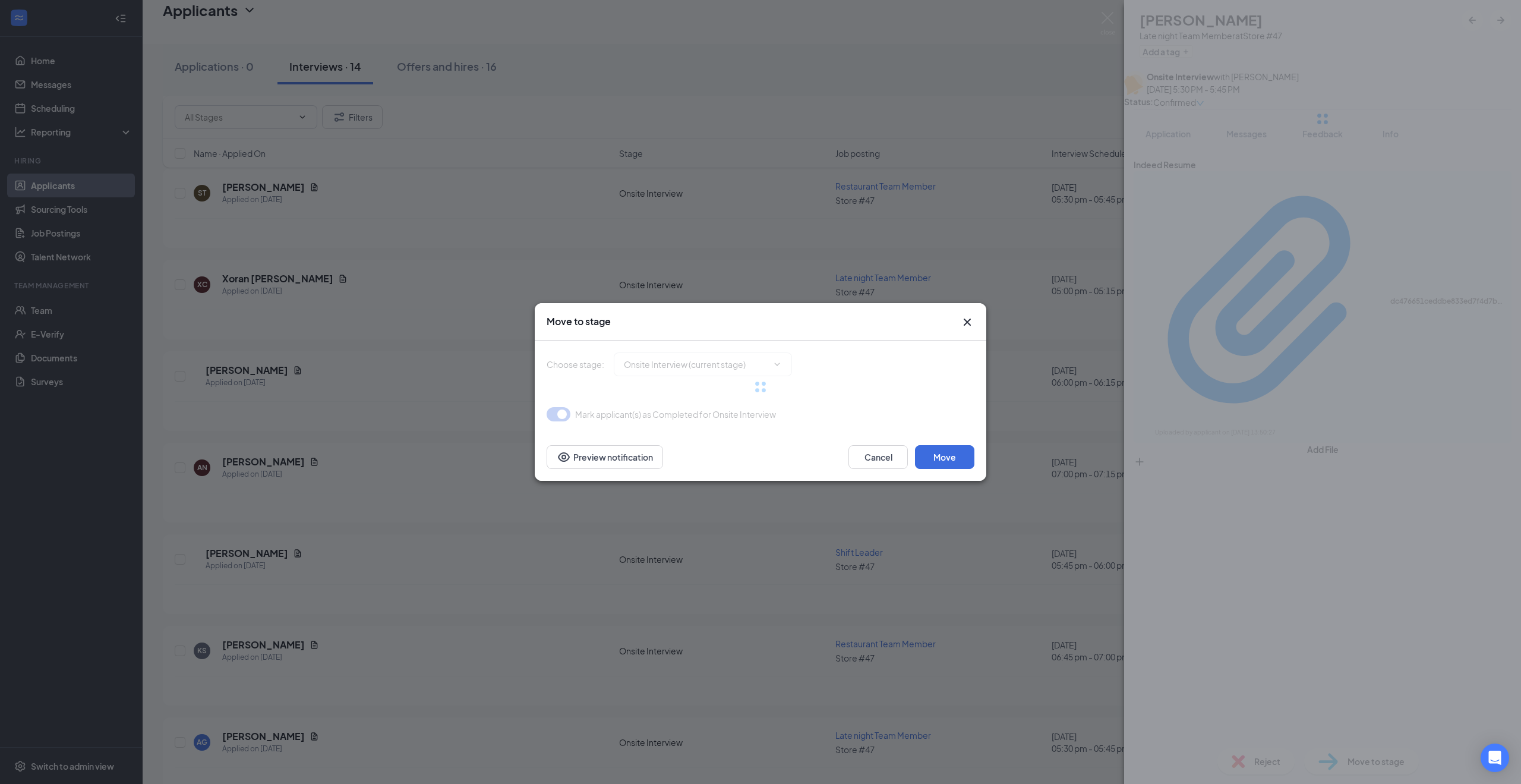
type input "Hiring Complete (next stage)"
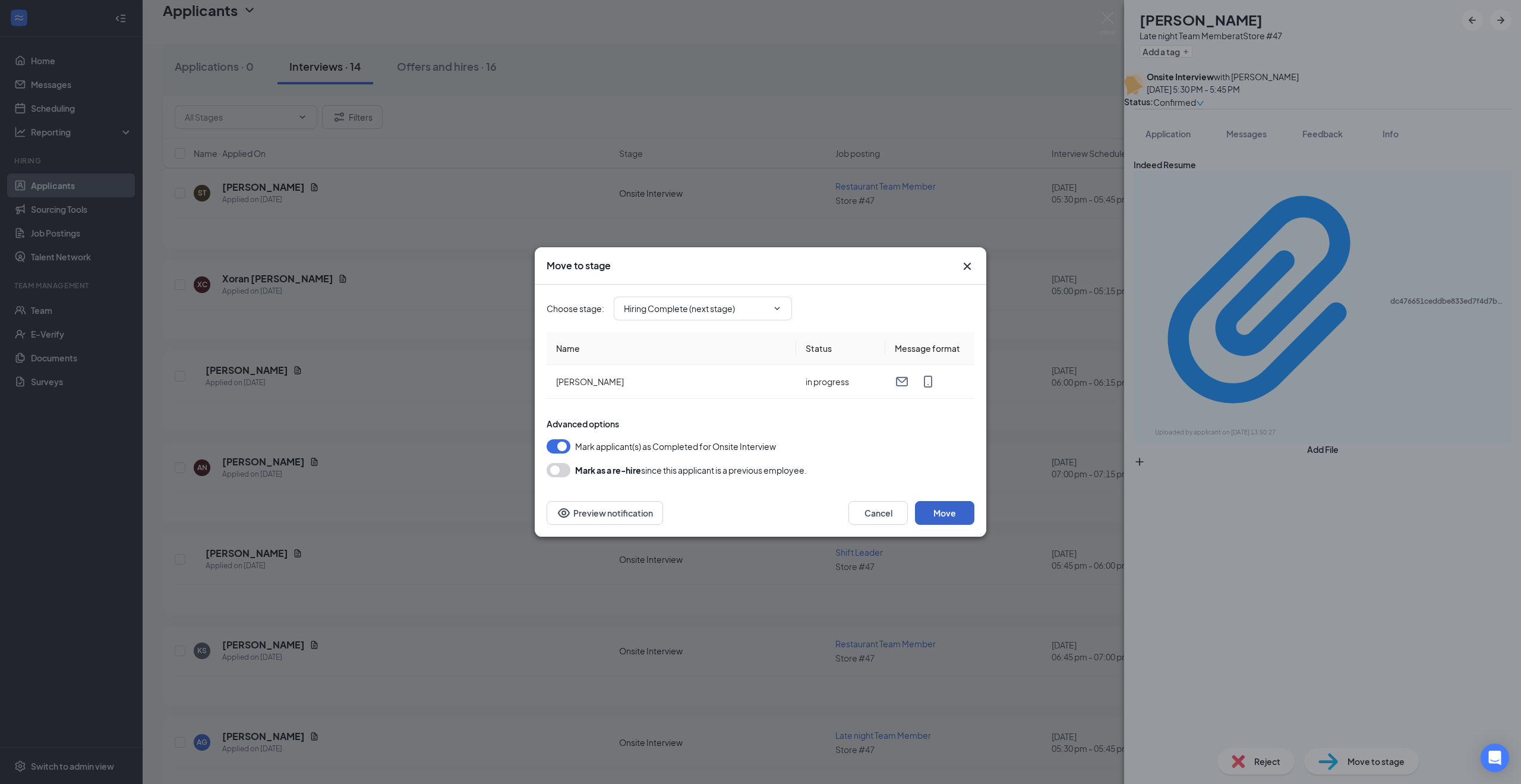
click at [959, 513] on button "Move" at bounding box center [945, 513] width 60 height 24
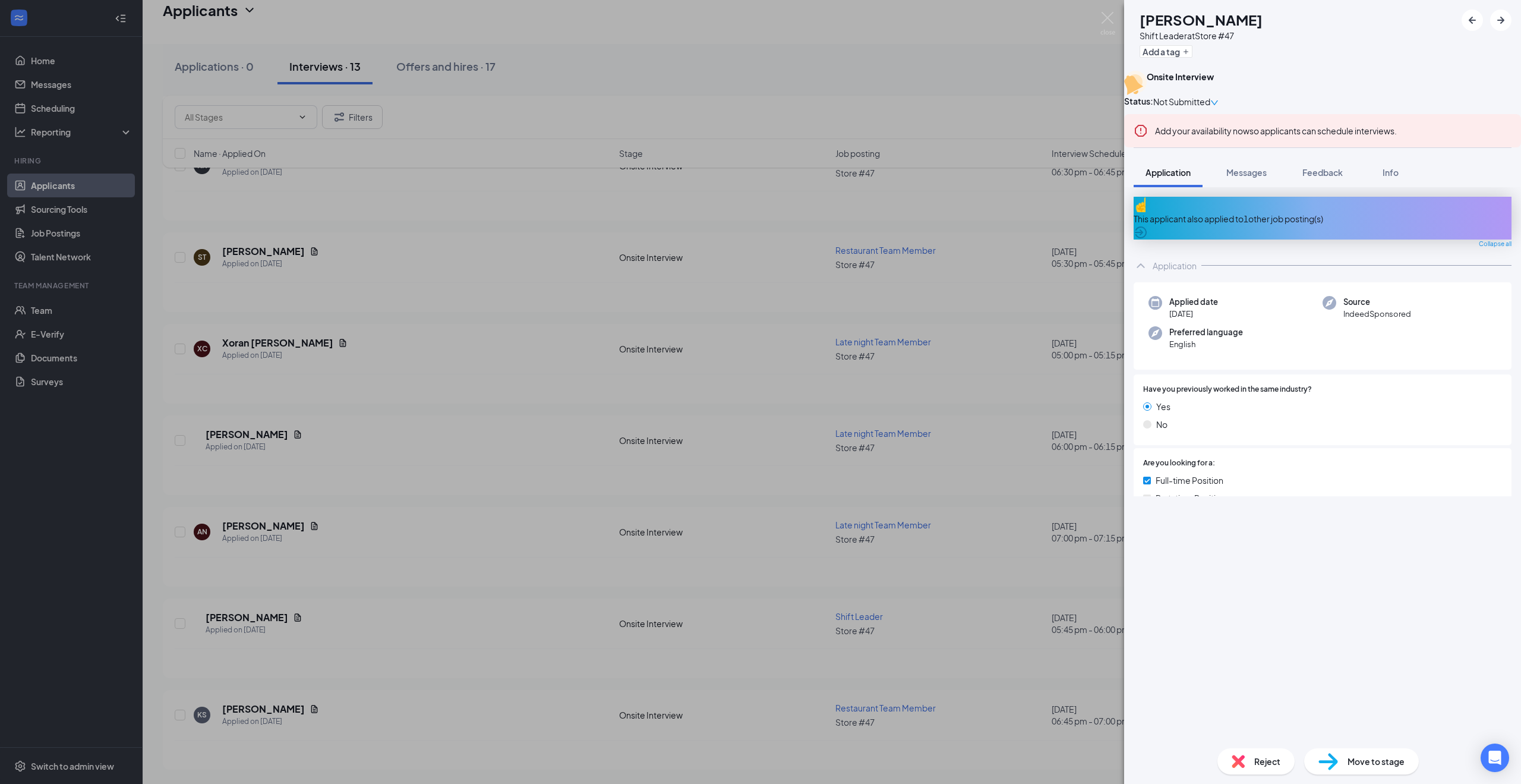
scroll to position [676, 0]
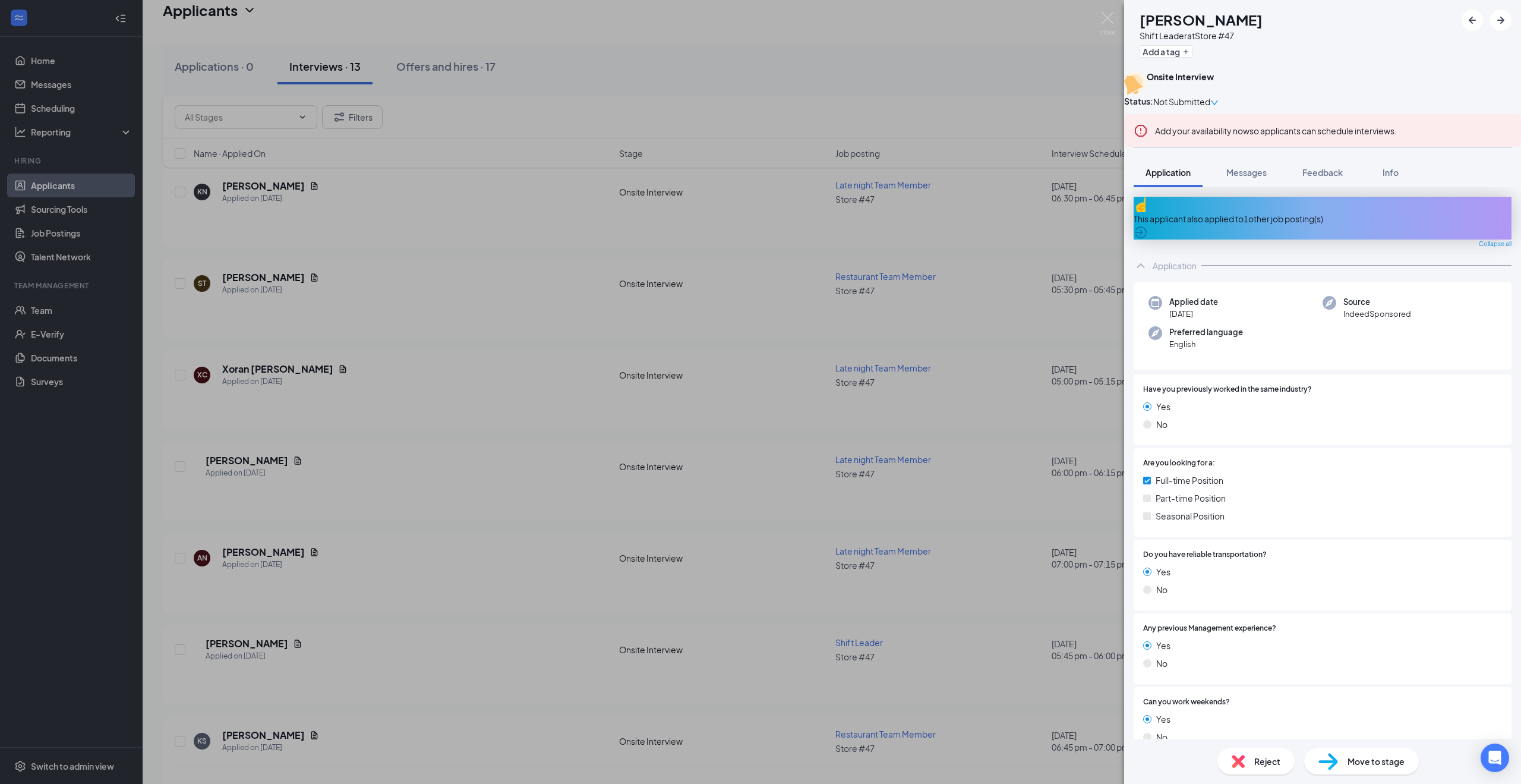
click at [454, 72] on div "HB Hunter Baynum Shift Leader at Store #47 Add a tag Onsite Interview Status : …" at bounding box center [760, 392] width 1521 height 784
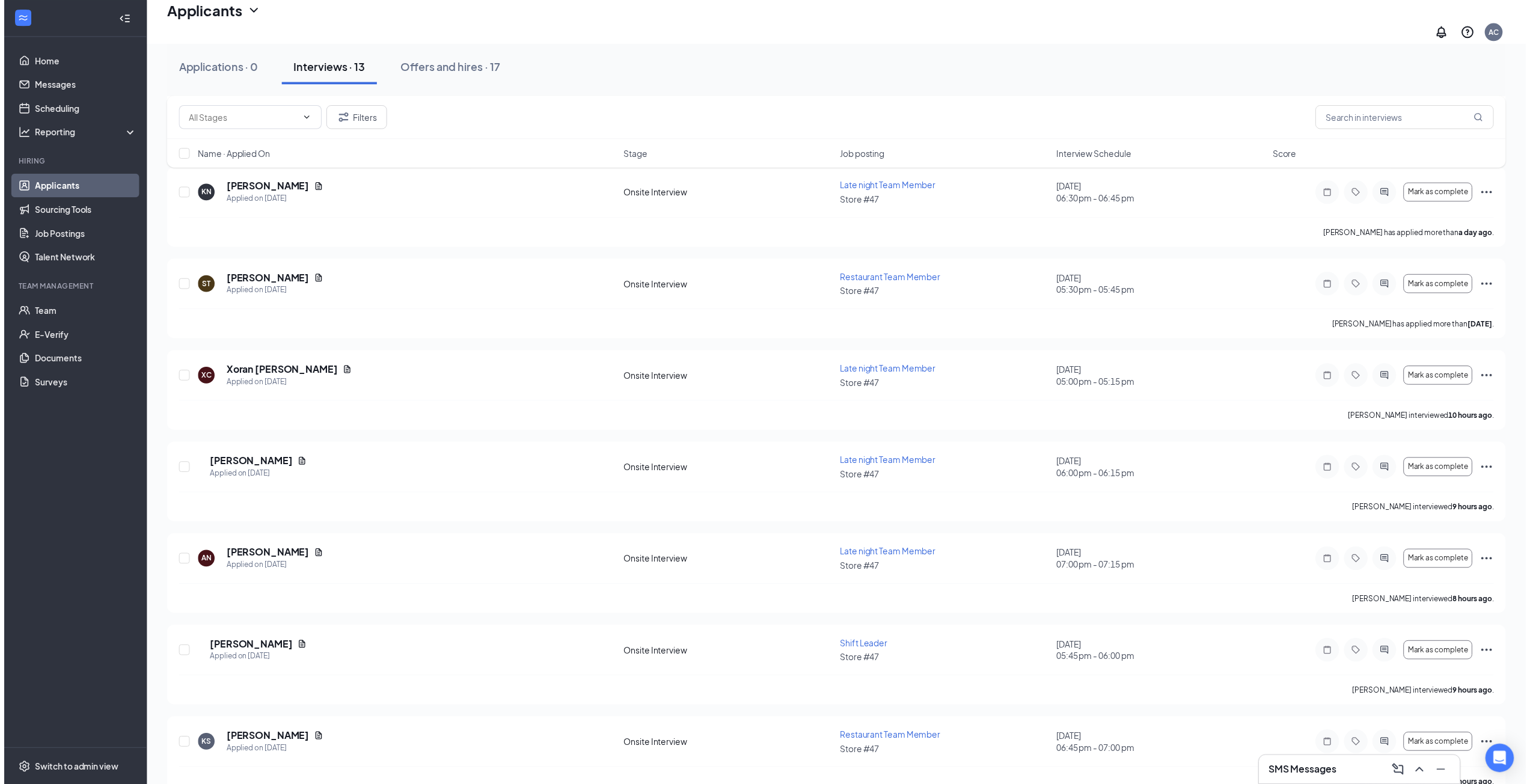
scroll to position [693, 0]
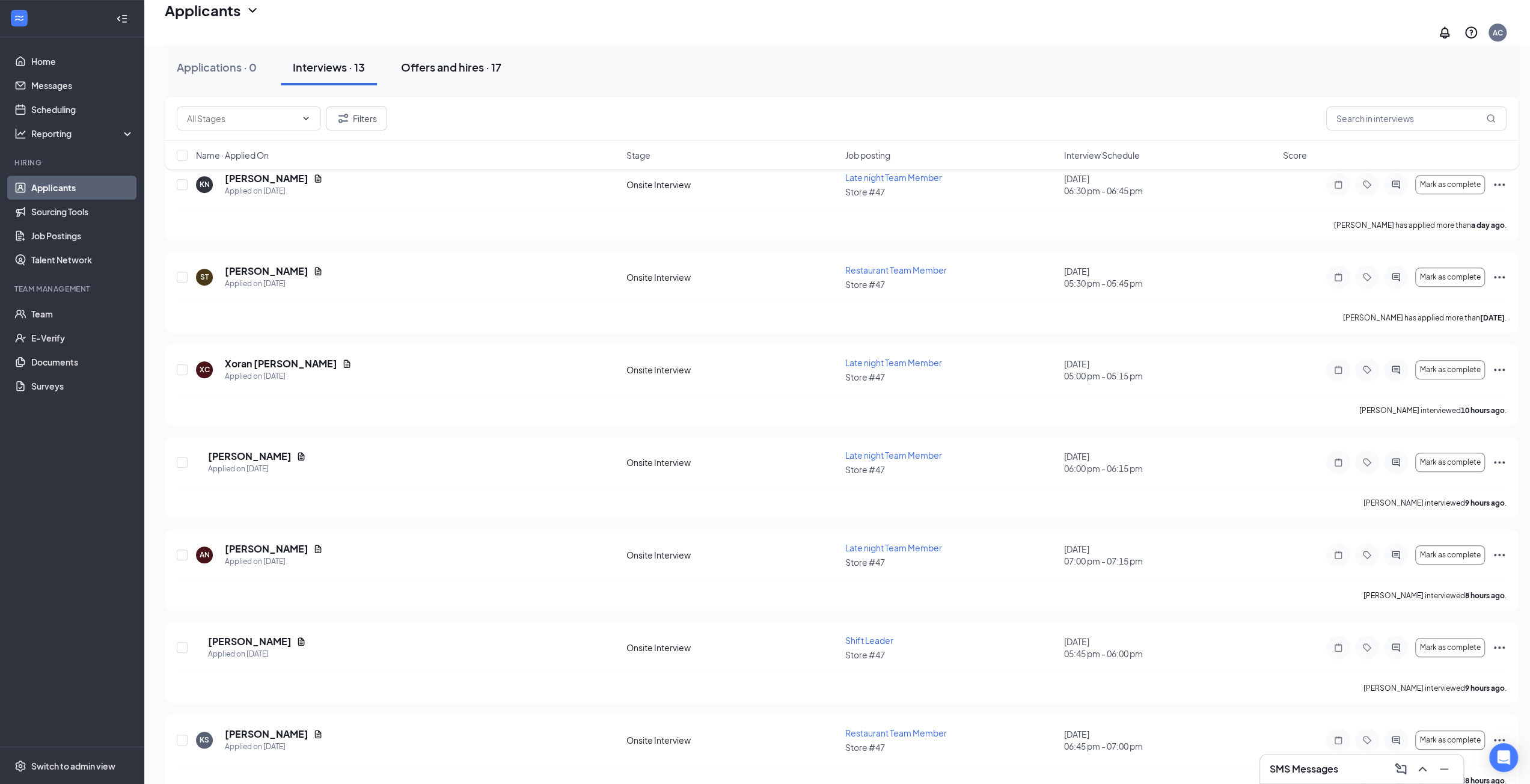
drag, startPoint x: 457, startPoint y: 73, endPoint x: 441, endPoint y: 79, distance: 17.1
click at [451, 77] on button "Offers and hires · 17" at bounding box center [451, 67] width 124 height 36
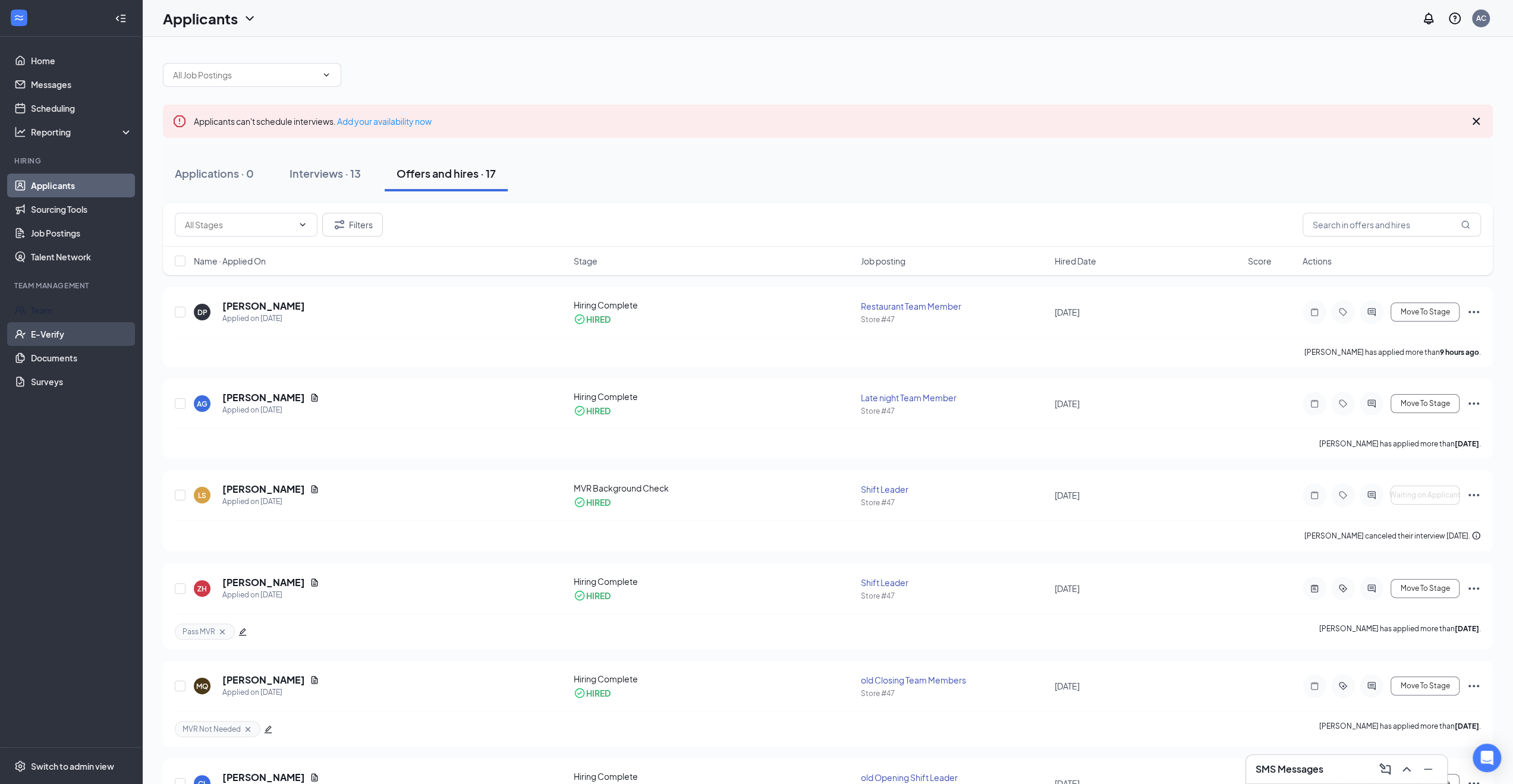
drag, startPoint x: 37, startPoint y: 303, endPoint x: 14, endPoint y: 324, distance: 31.1
click at [39, 303] on link "Team" at bounding box center [82, 310] width 101 height 24
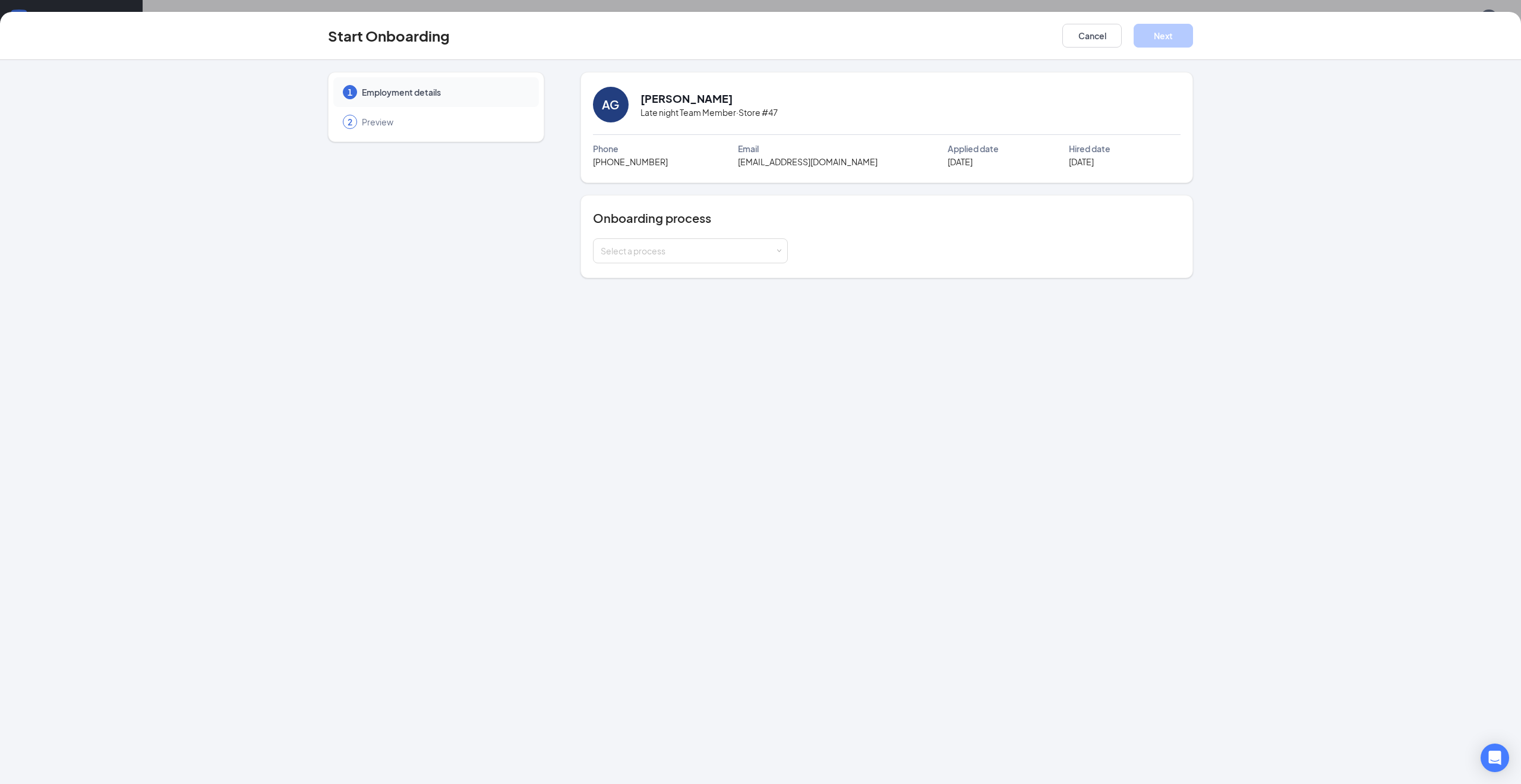
click at [701, 224] on h4 "Onboarding process" at bounding box center [887, 217] width 588 height 17
click at [692, 247] on div "Select a process" at bounding box center [688, 251] width 174 height 12
click at [666, 296] on span "In Store | Indiana (Work State)" at bounding box center [661, 301] width 129 height 11
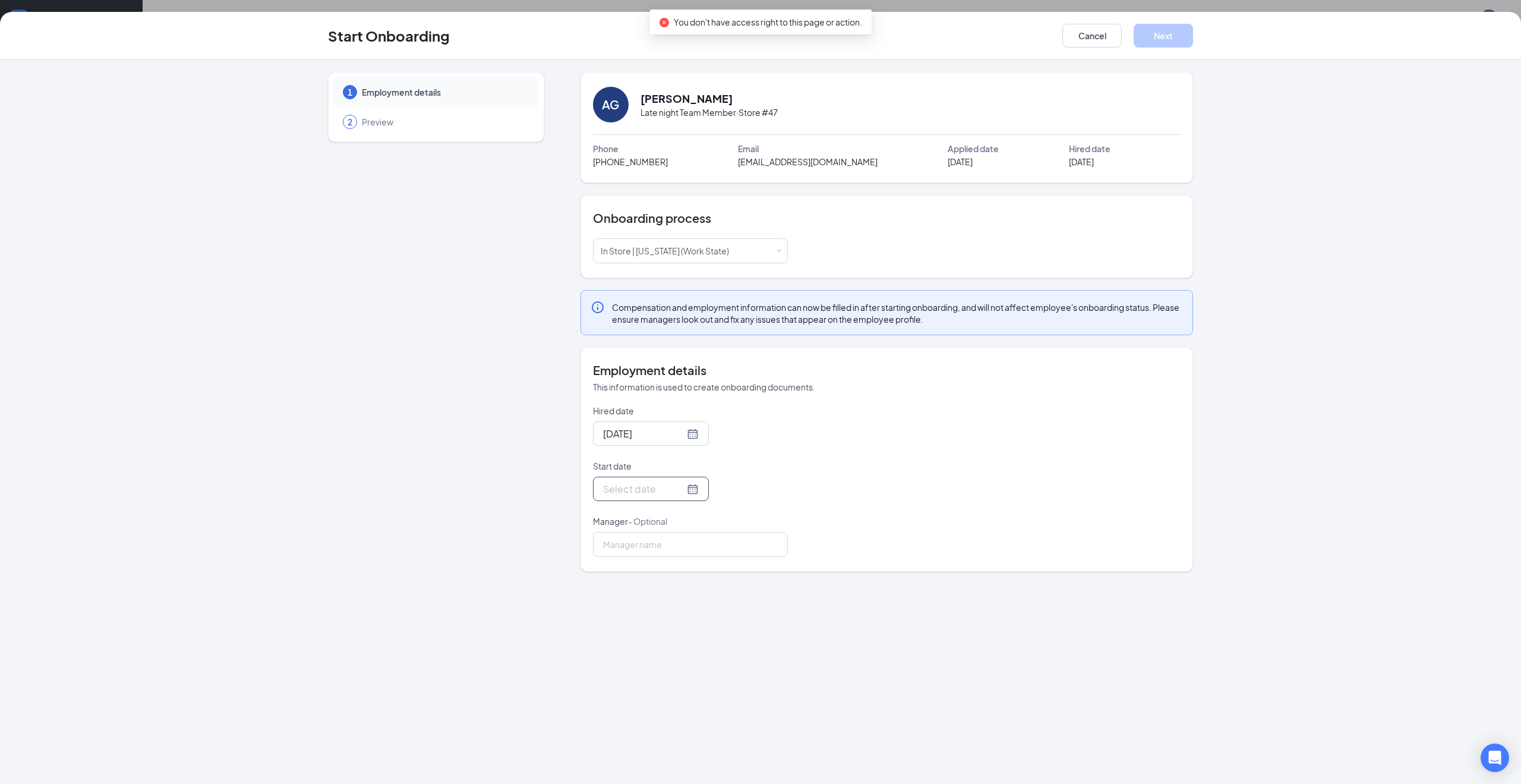
click at [683, 481] on div at bounding box center [651, 489] width 96 height 15
type input "[DATE]"
click at [655, 591] on div "16" at bounding box center [653, 594] width 14 height 14
click at [1161, 36] on button "Next" at bounding box center [1163, 35] width 60 height 24
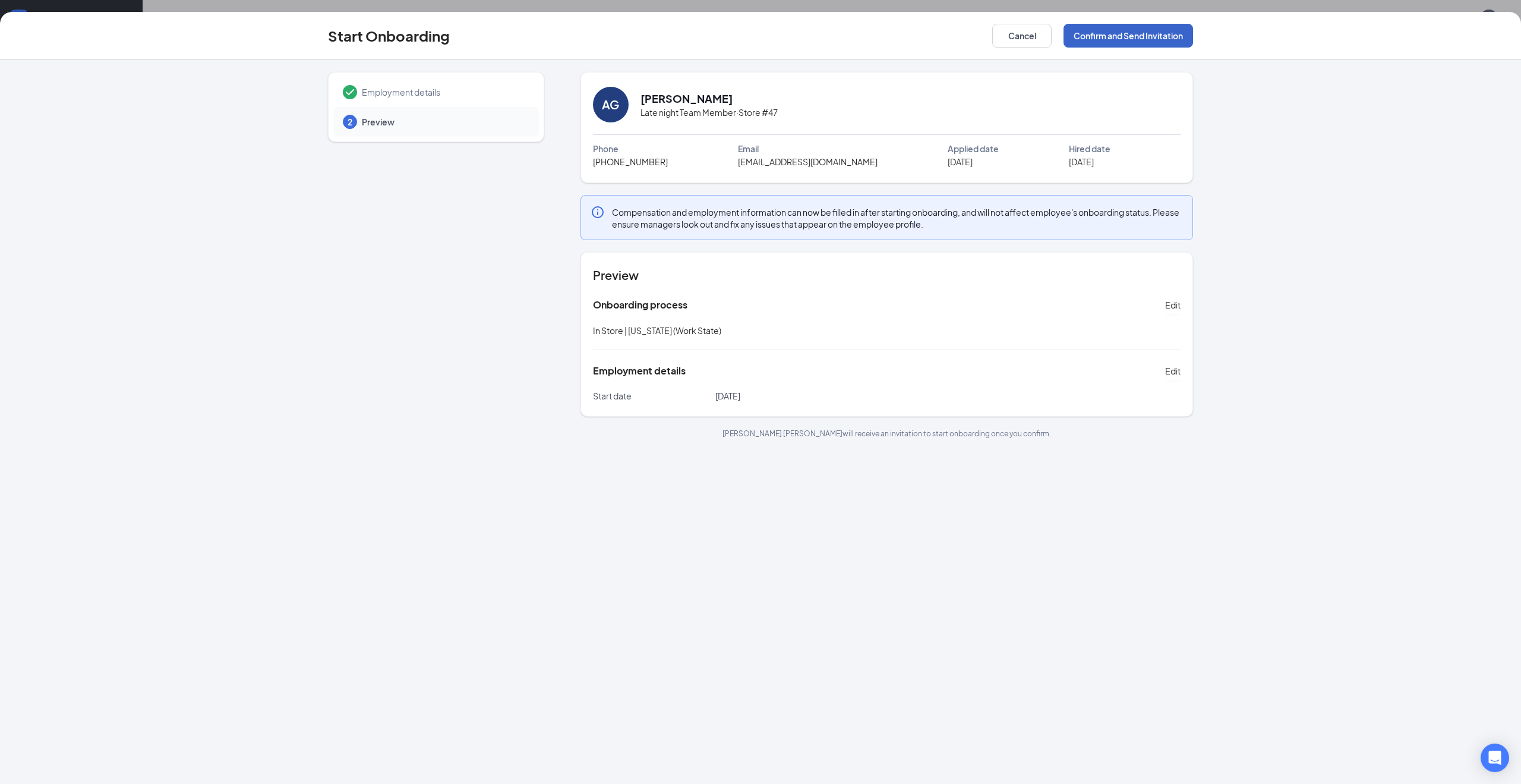
click at [1161, 36] on button "Confirm and Send Invitation" at bounding box center [1129, 35] width 129 height 24
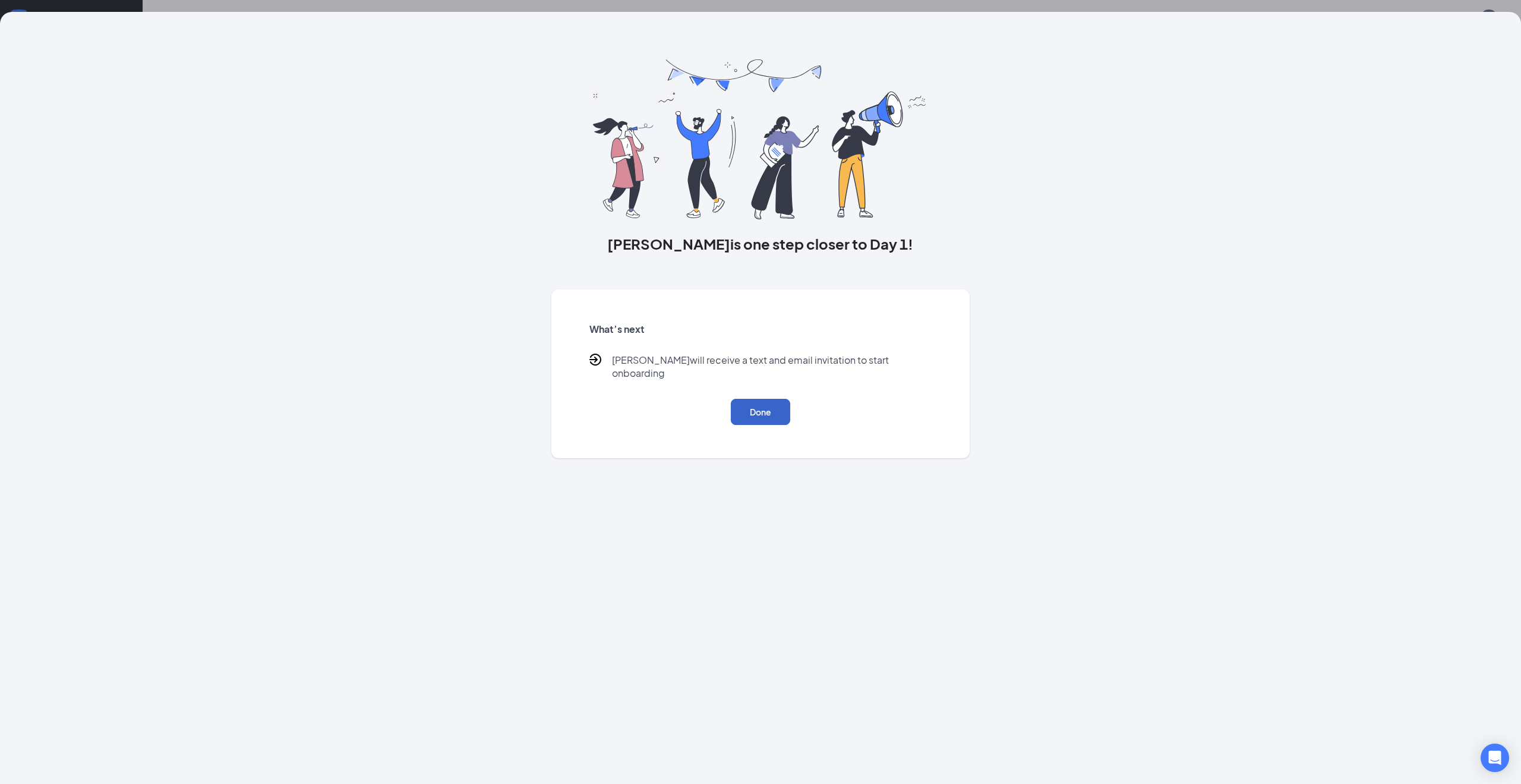
click at [772, 399] on button "Done" at bounding box center [760, 412] width 60 height 26
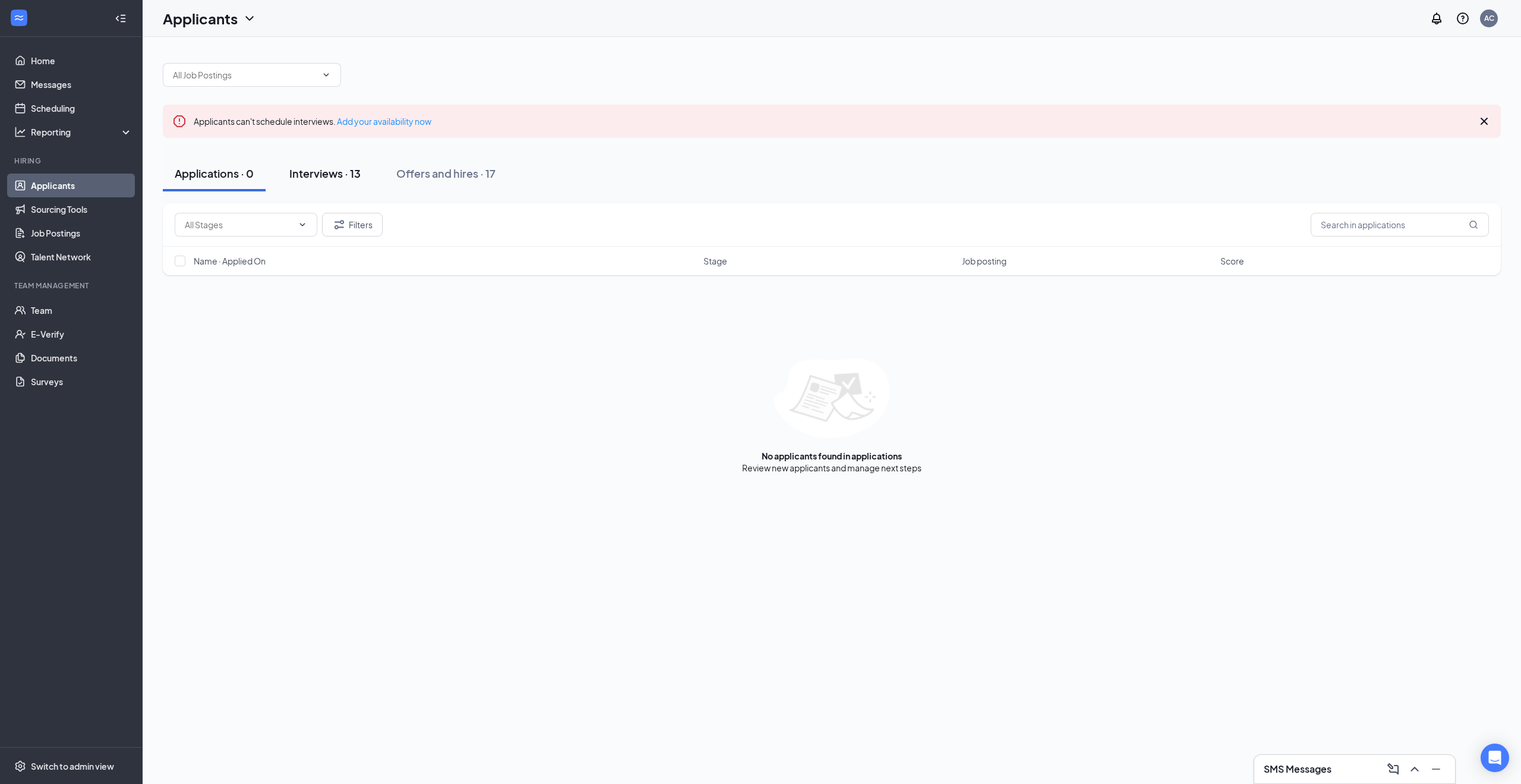
click at [331, 173] on div "Interviews · 13" at bounding box center [325, 173] width 71 height 15
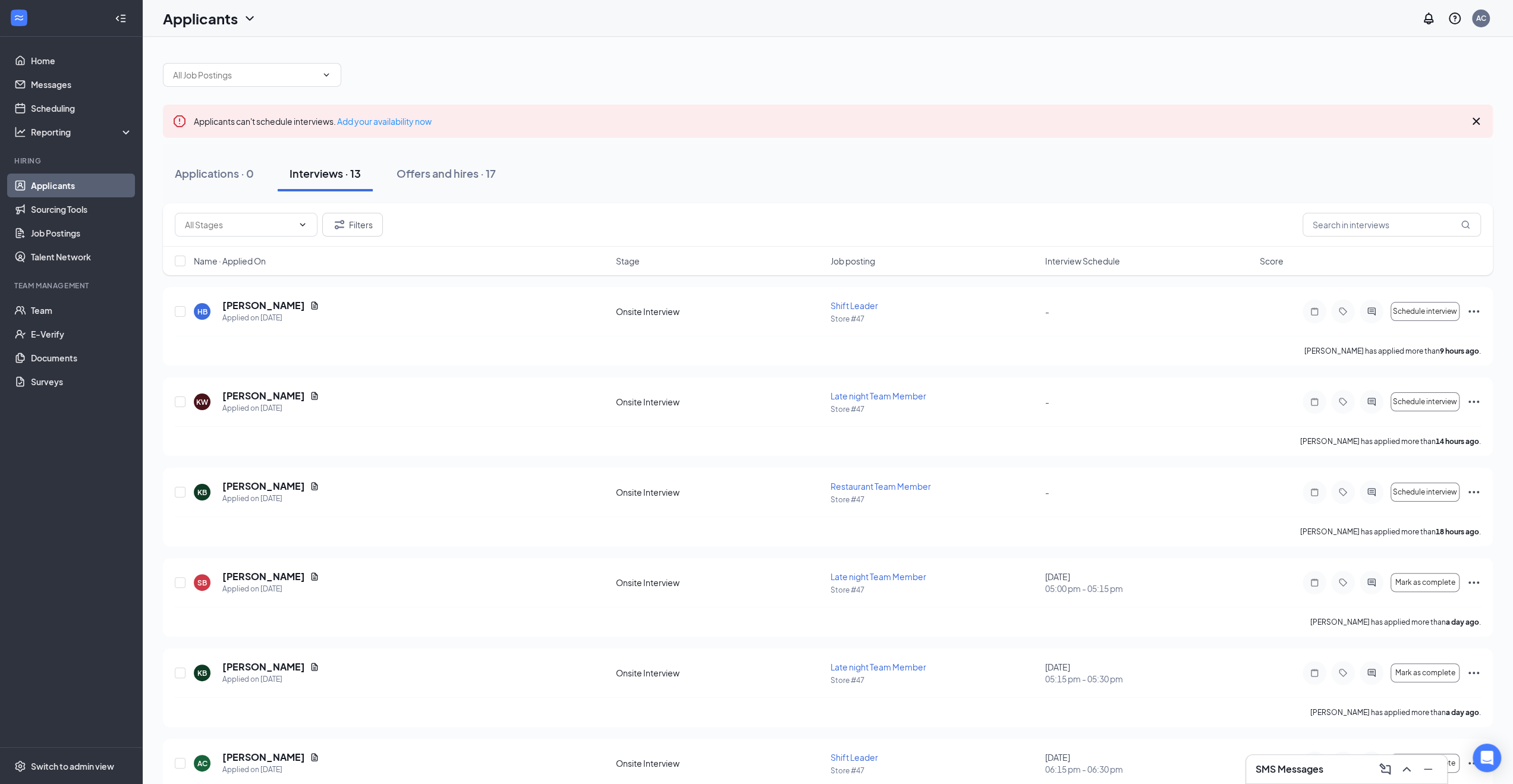
click at [1178, 148] on div "Applications · 0 Interviews · 13 Offers and hires · 17" at bounding box center [828, 173] width 1330 height 60
click at [271, 300] on h5 "Hunter Baynum" at bounding box center [263, 306] width 82 height 13
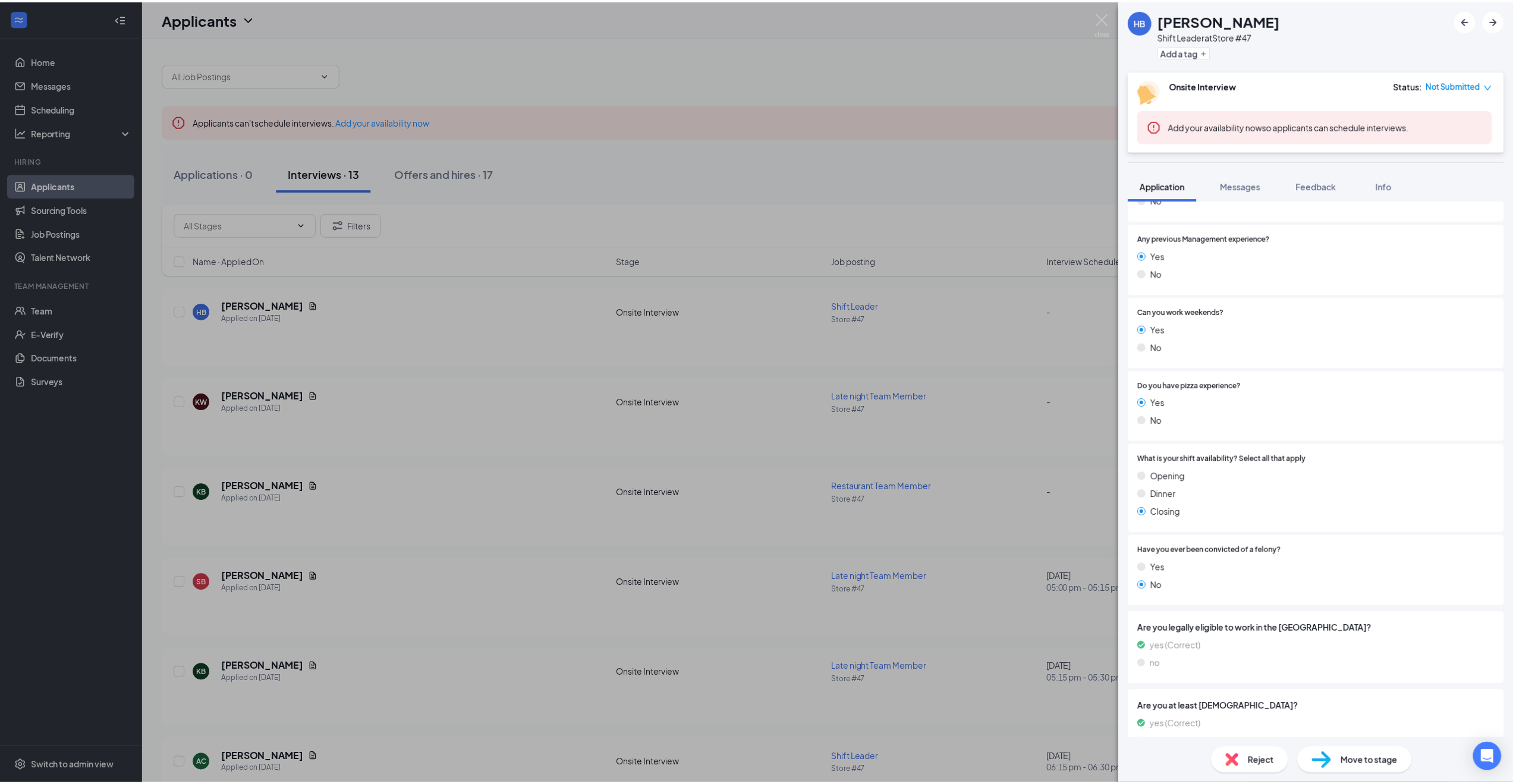
scroll to position [416, 0]
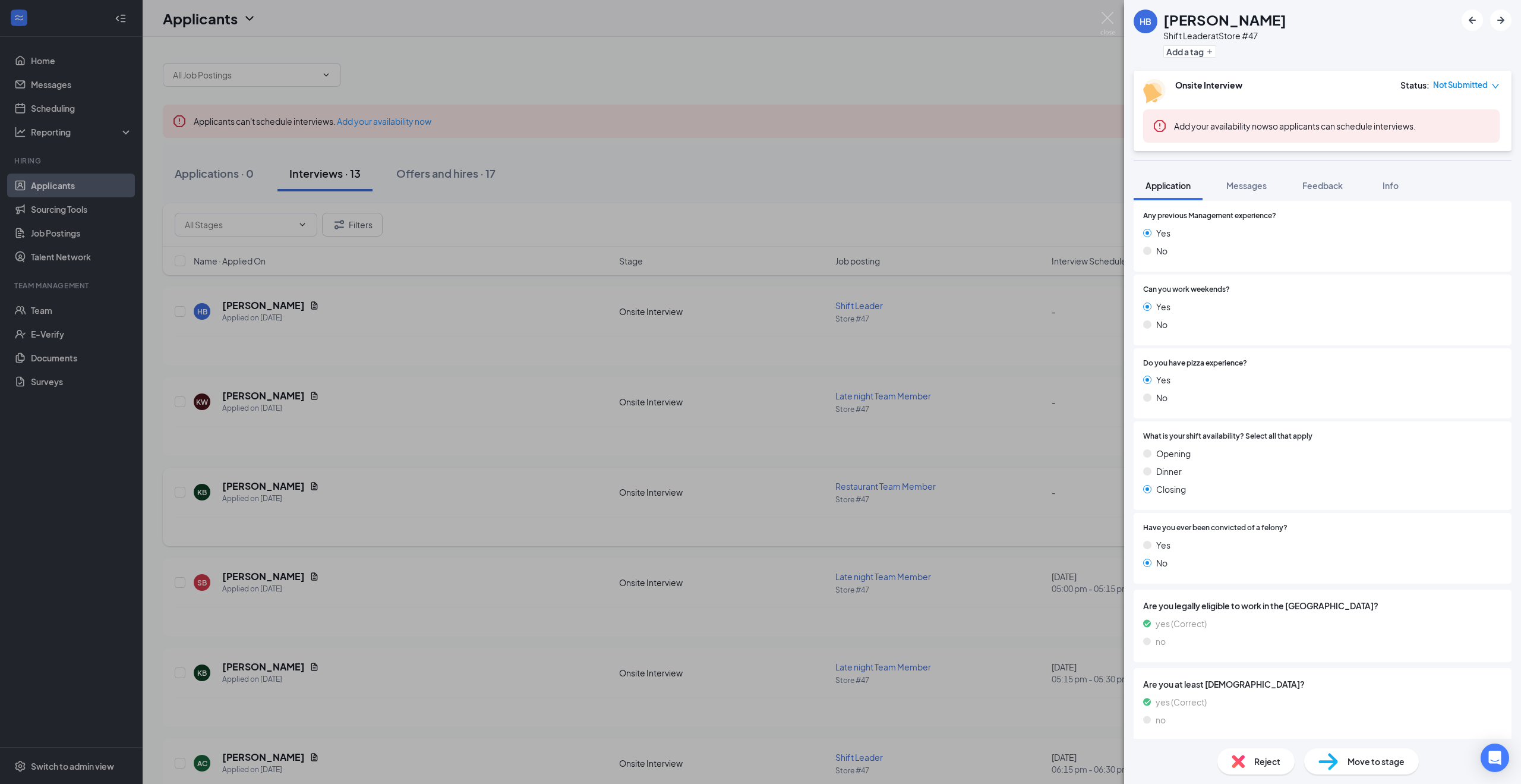
drag, startPoint x: 605, startPoint y: 495, endPoint x: 480, endPoint y: 513, distance: 126.3
click at [605, 495] on div "HB Hunter Baynum Shift Leader at Store #47 Add a tag Onsite Interview Status : …" at bounding box center [760, 392] width 1521 height 784
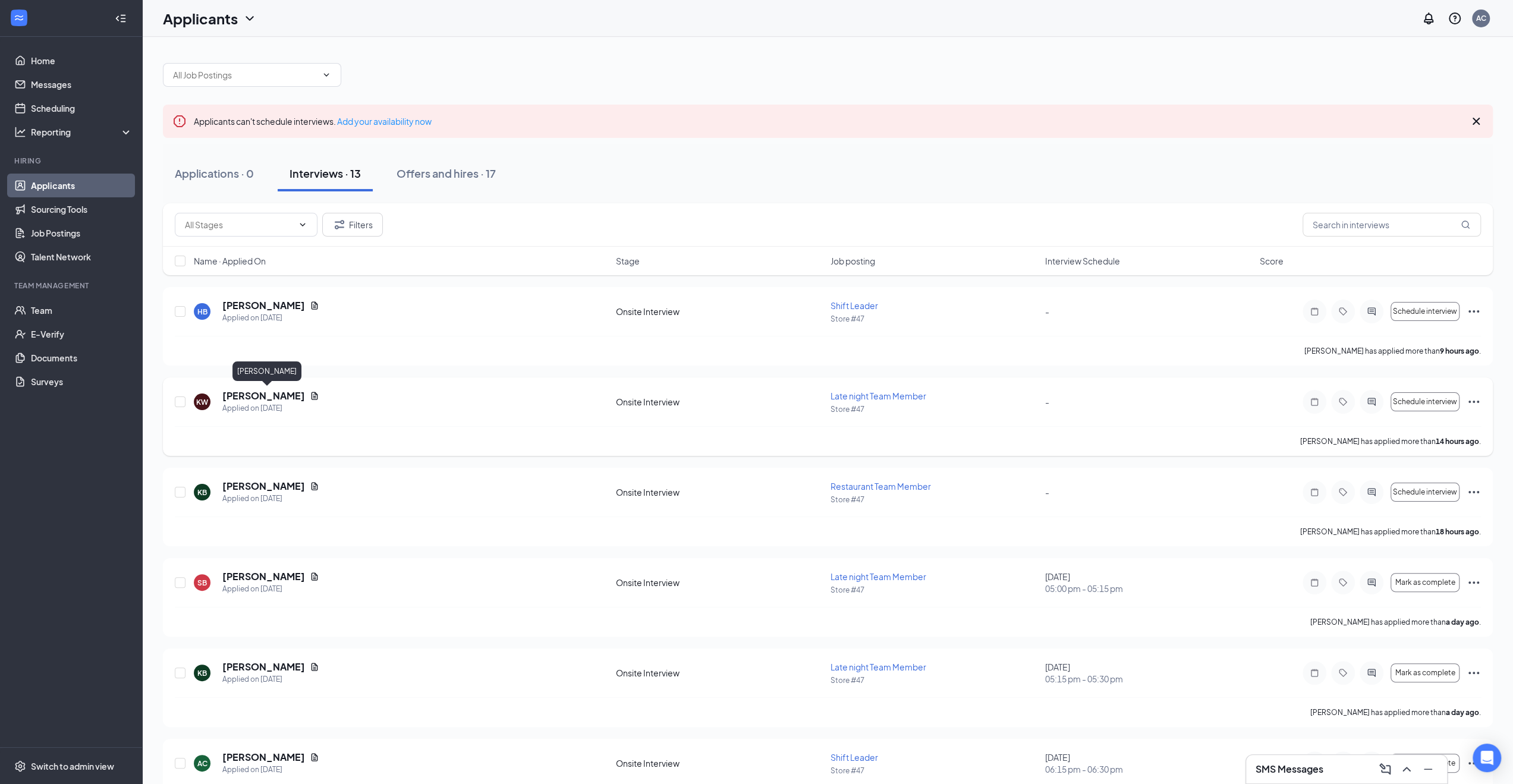
click at [270, 384] on div "Kaden Williams-McCall" at bounding box center [267, 373] width 69 height 24
click at [266, 393] on h5 "Kaden Williams-McCall" at bounding box center [263, 396] width 82 height 13
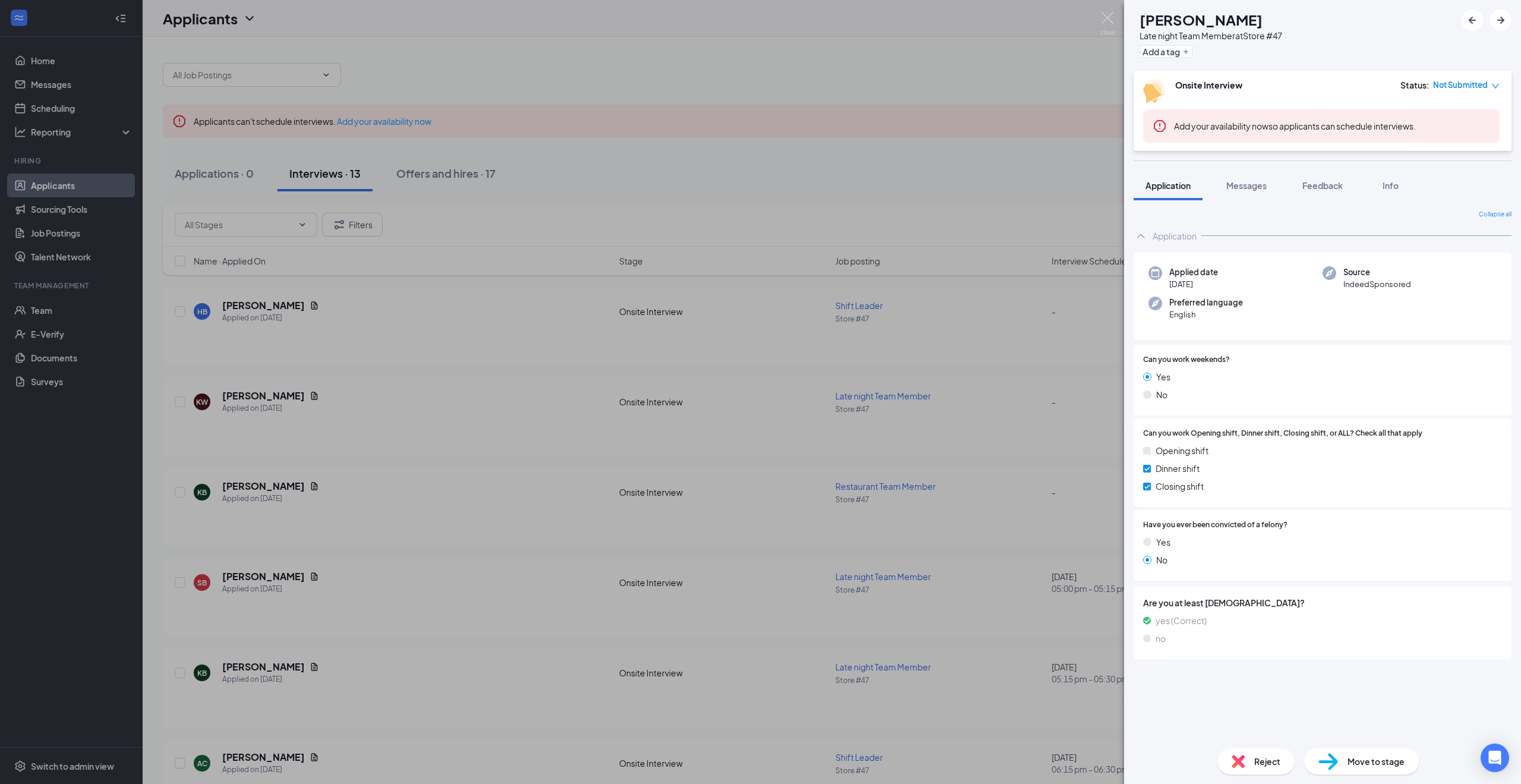
click at [474, 499] on div "KW Kaden Williams-McCall Late night Team Member at Store #47 Add a tag Onsite I…" at bounding box center [760, 392] width 1521 height 784
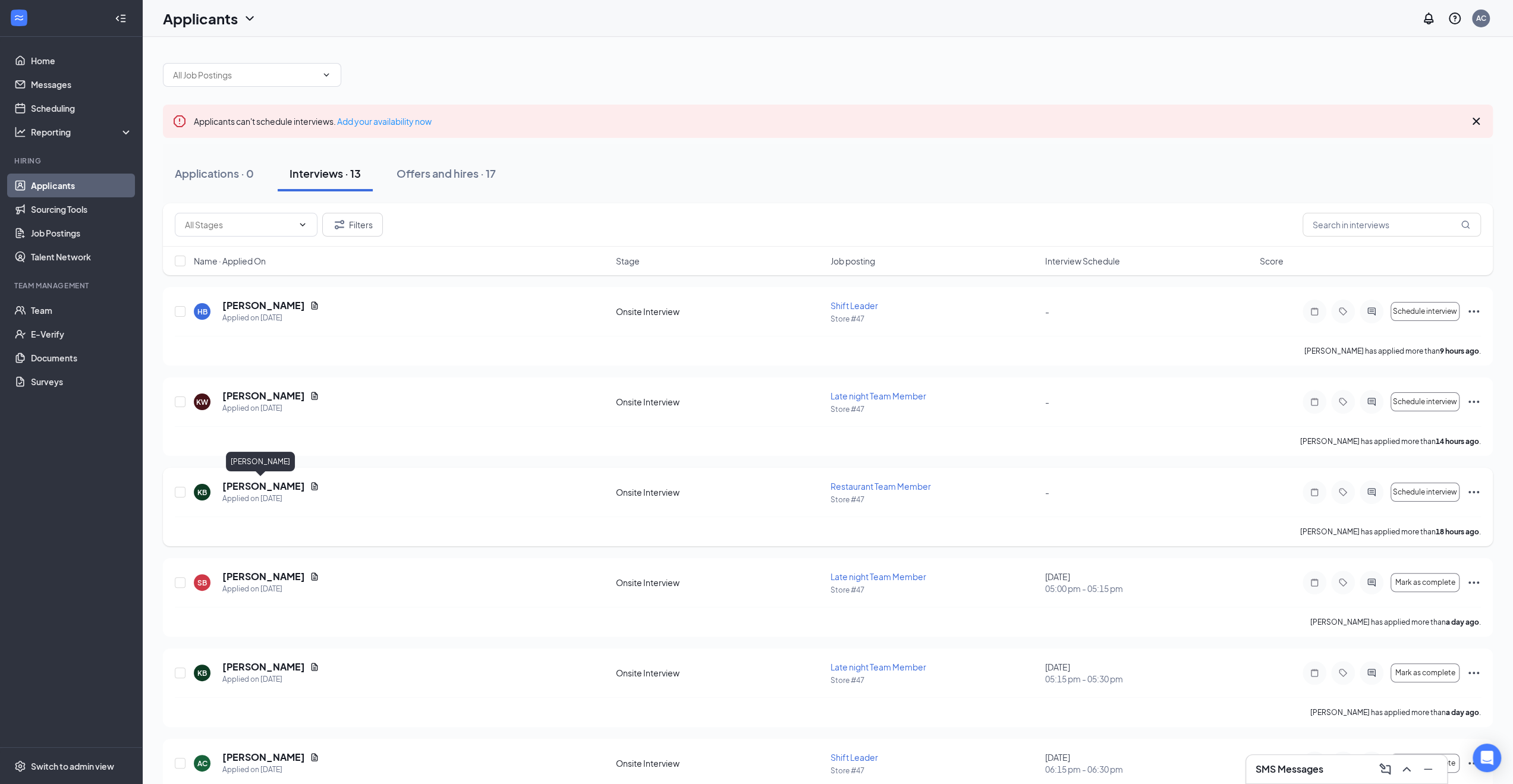
click at [231, 489] on h5 "Kaelyn Baker" at bounding box center [263, 486] width 82 height 13
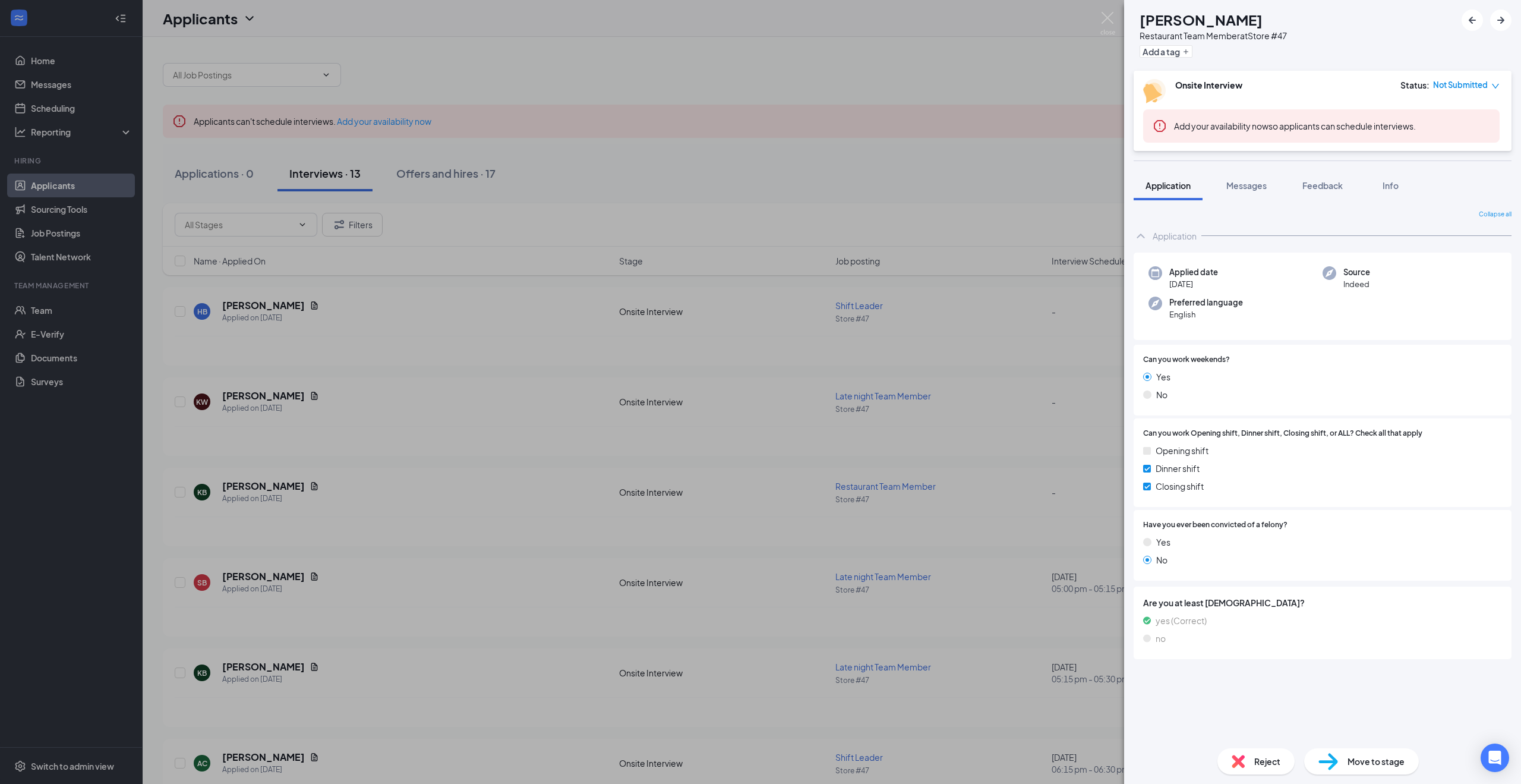
click at [891, 403] on div "KB Kaelyn Baker Restaurant Team Member at Store #47 Add a tag Onsite Interview …" at bounding box center [760, 392] width 1521 height 784
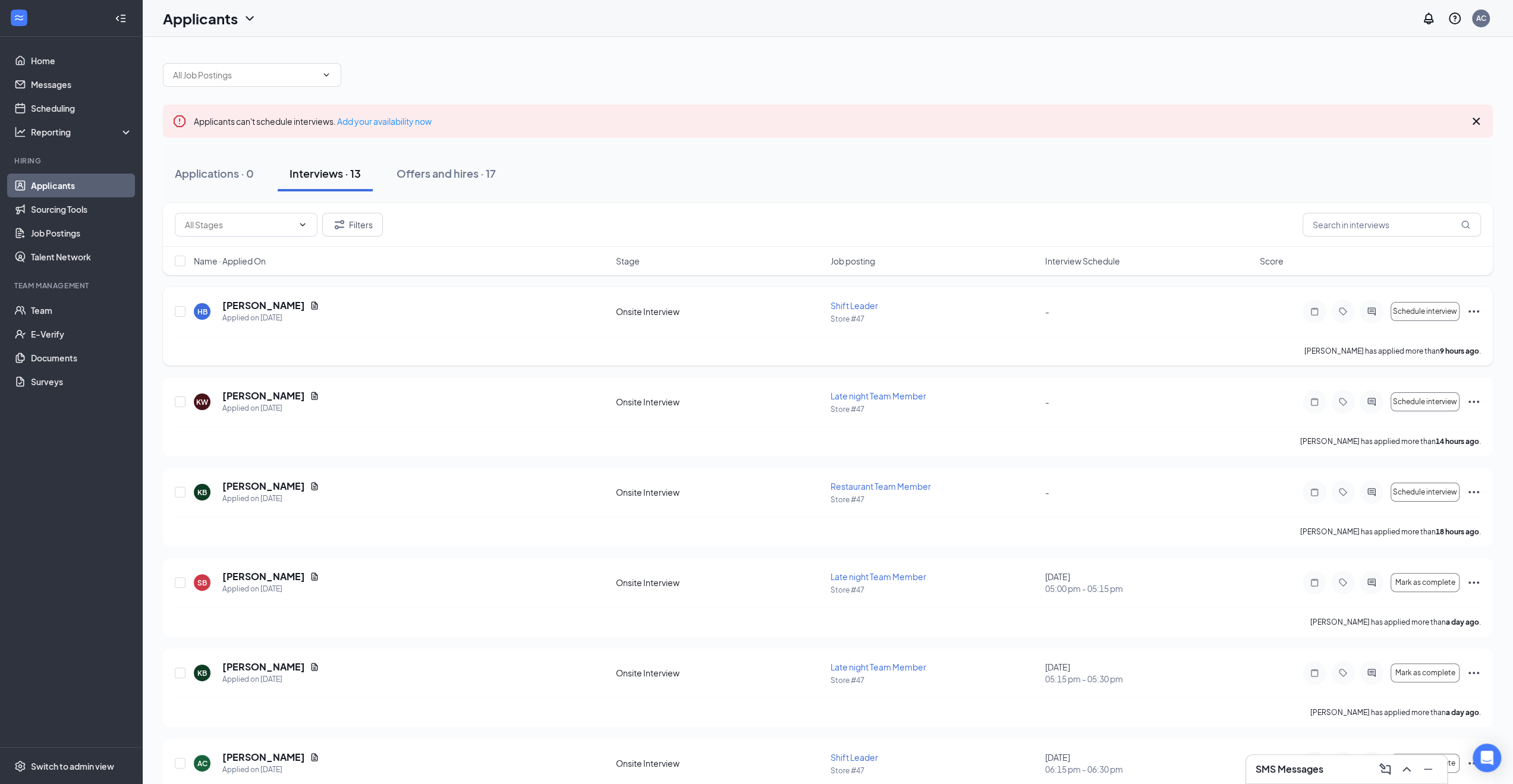
click at [312, 309] on icon "Document" at bounding box center [315, 305] width 7 height 8
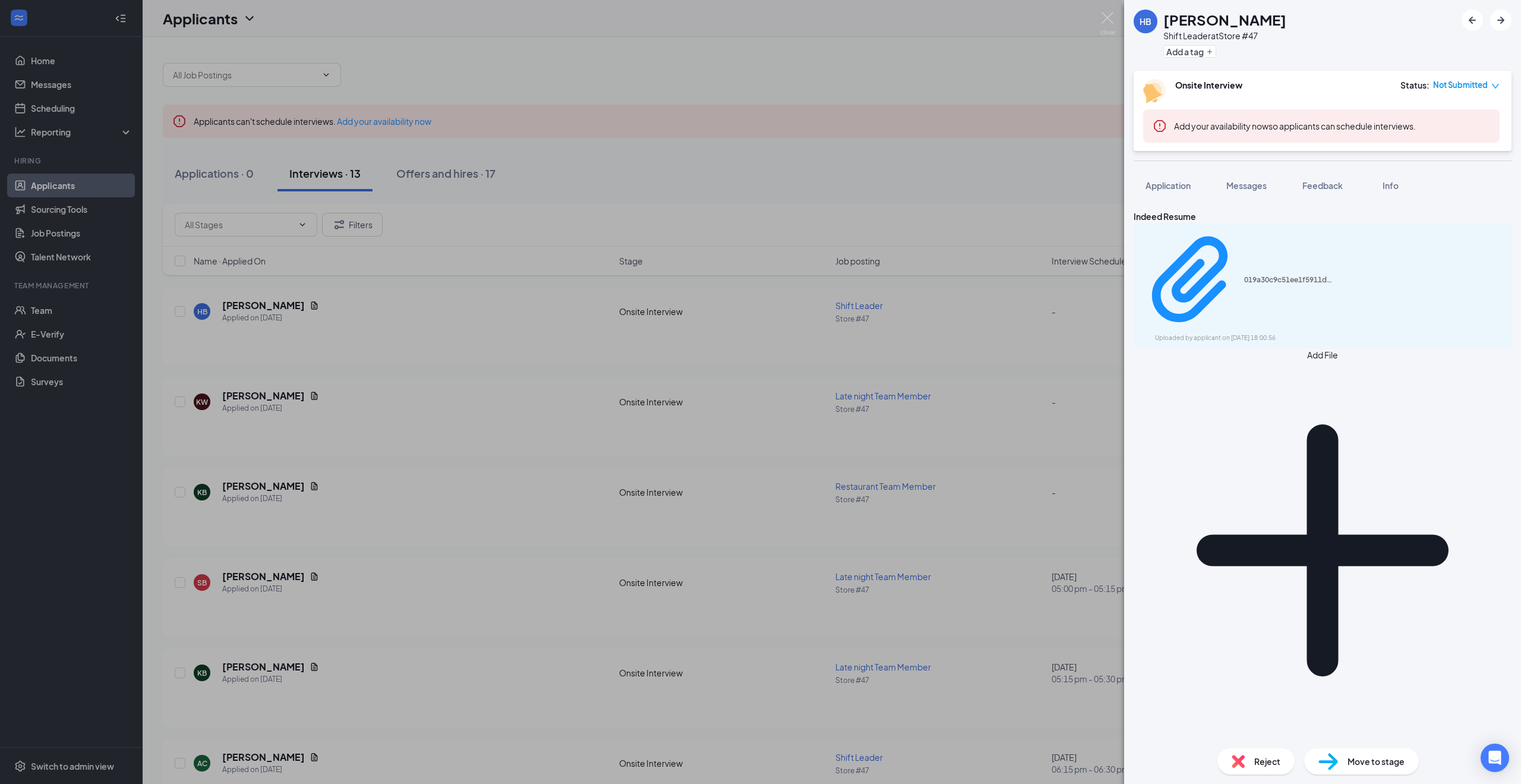
click at [1216, 242] on div "019a30c9c51ee1f5911d97e5a893e531.pdf Uploaded by applicant on Sep 15, 2025 at 1…" at bounding box center [1323, 285] width 378 height 126
click at [1245, 275] on div "019a30c9c51ee1f5911d97e5a893e531.pdf" at bounding box center [1289, 279] width 89 height 10
click at [616, 298] on div "HB Hunter Baynum Shift Leader at Store #47 Add a tag Onsite Interview Status : …" at bounding box center [760, 392] width 1521 height 784
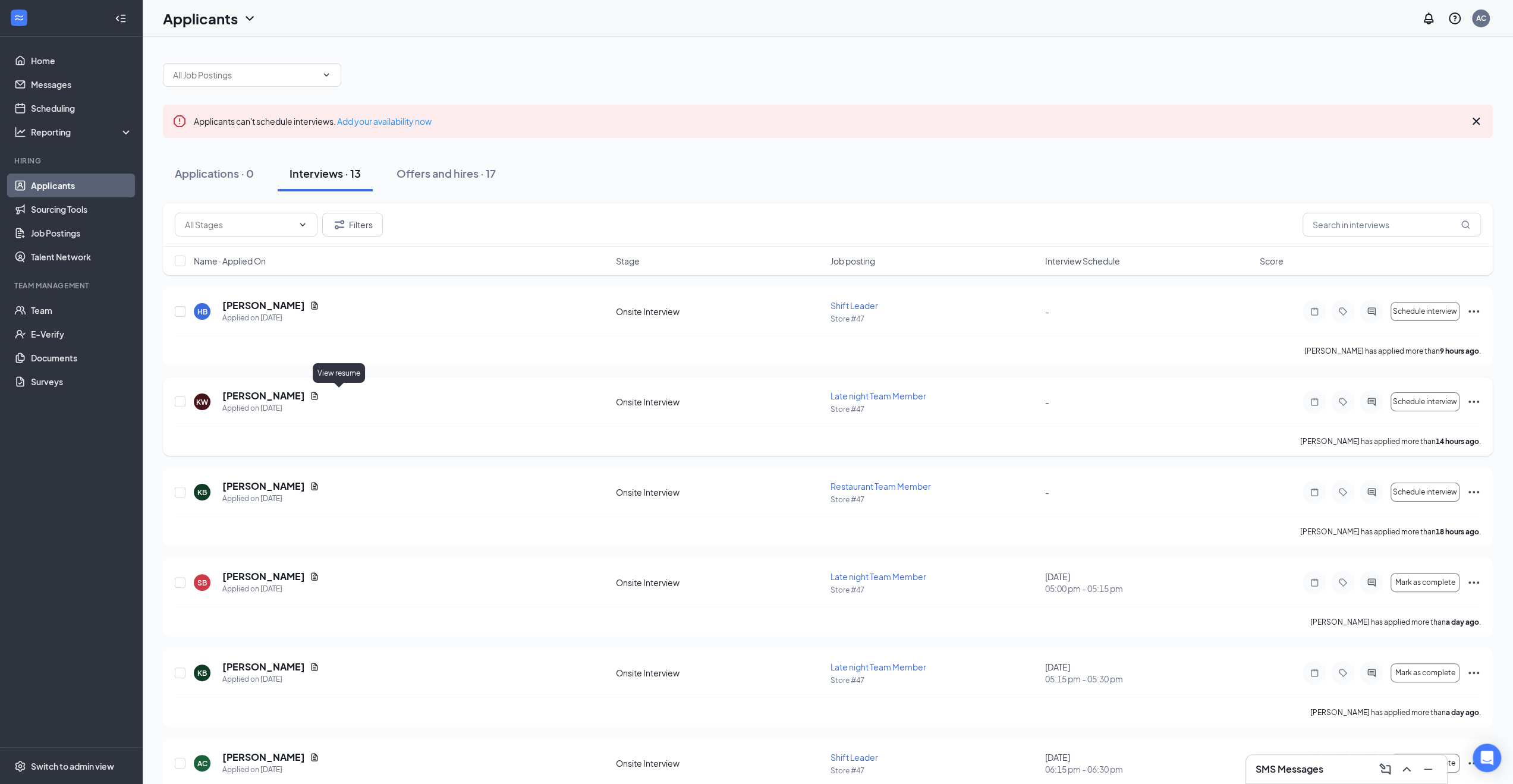
click at [319, 393] on icon "Document" at bounding box center [314, 395] width 10 height 10
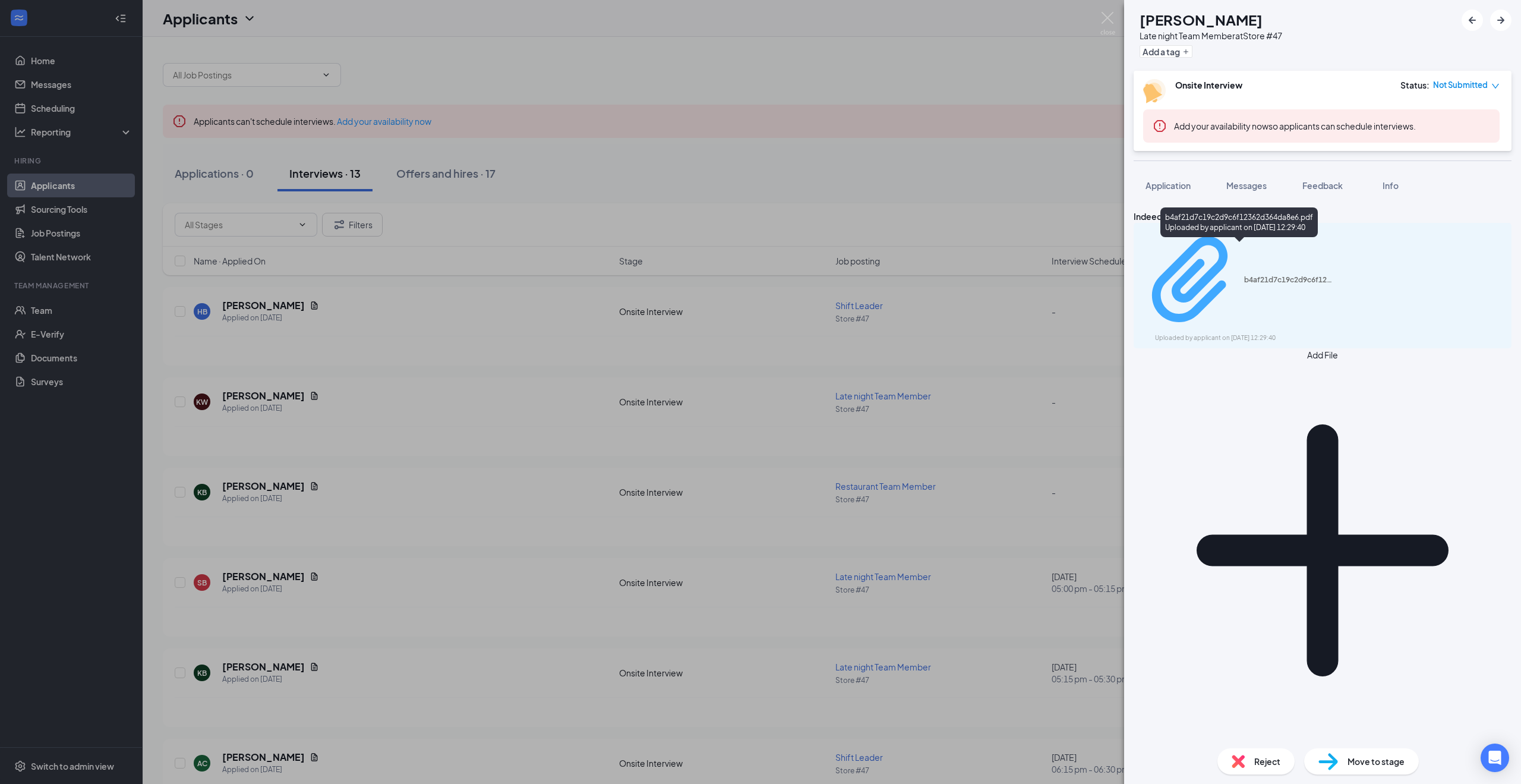
click at [1245, 275] on div "b4af21d7c19c2d9c6f12362d364da8e6.pdf" at bounding box center [1289, 279] width 89 height 10
click at [755, 420] on div "KW Kaden Williams-McCall Late night Team Member at Store #47 Add a tag Onsite I…" at bounding box center [760, 392] width 1521 height 784
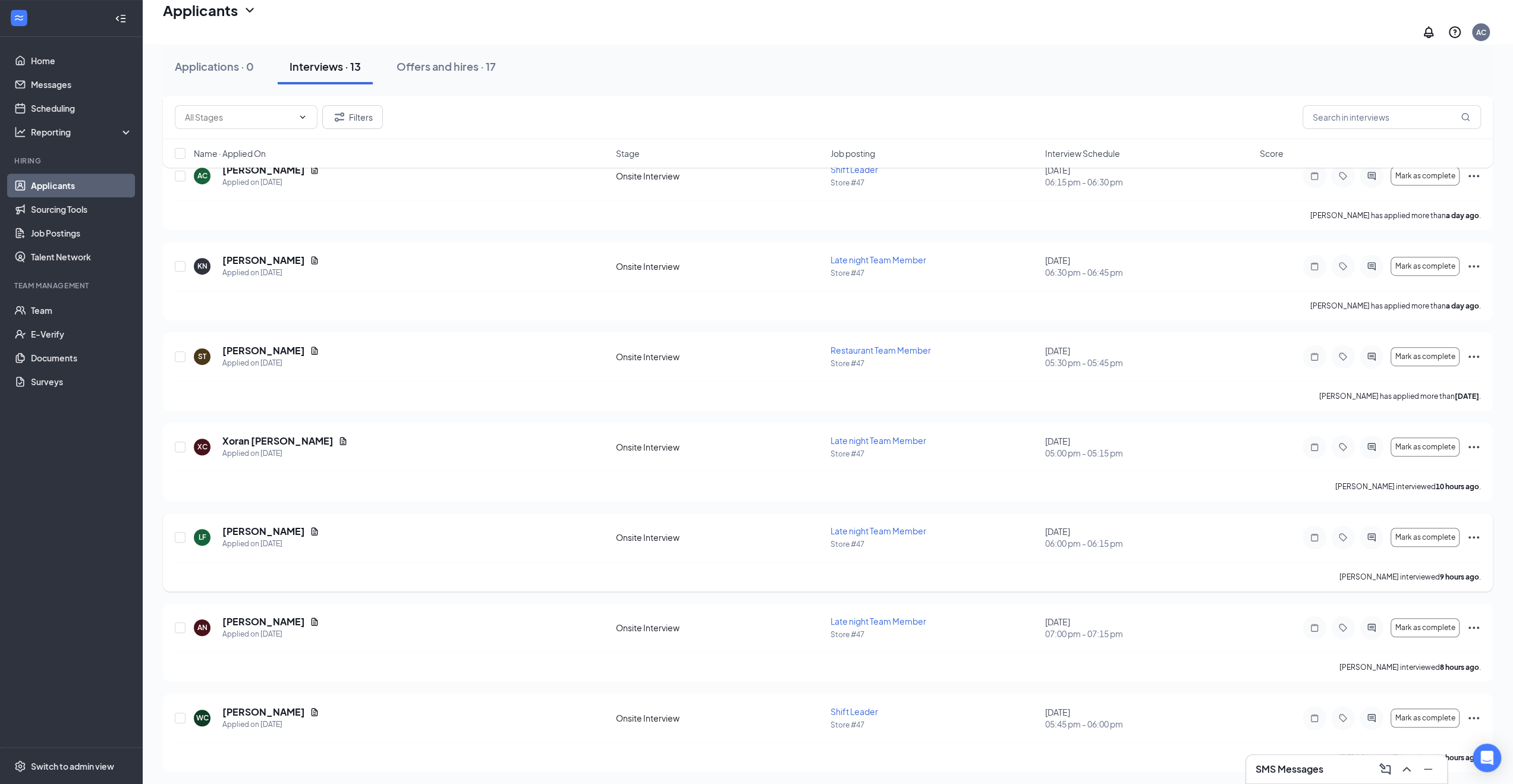
scroll to position [654, 0]
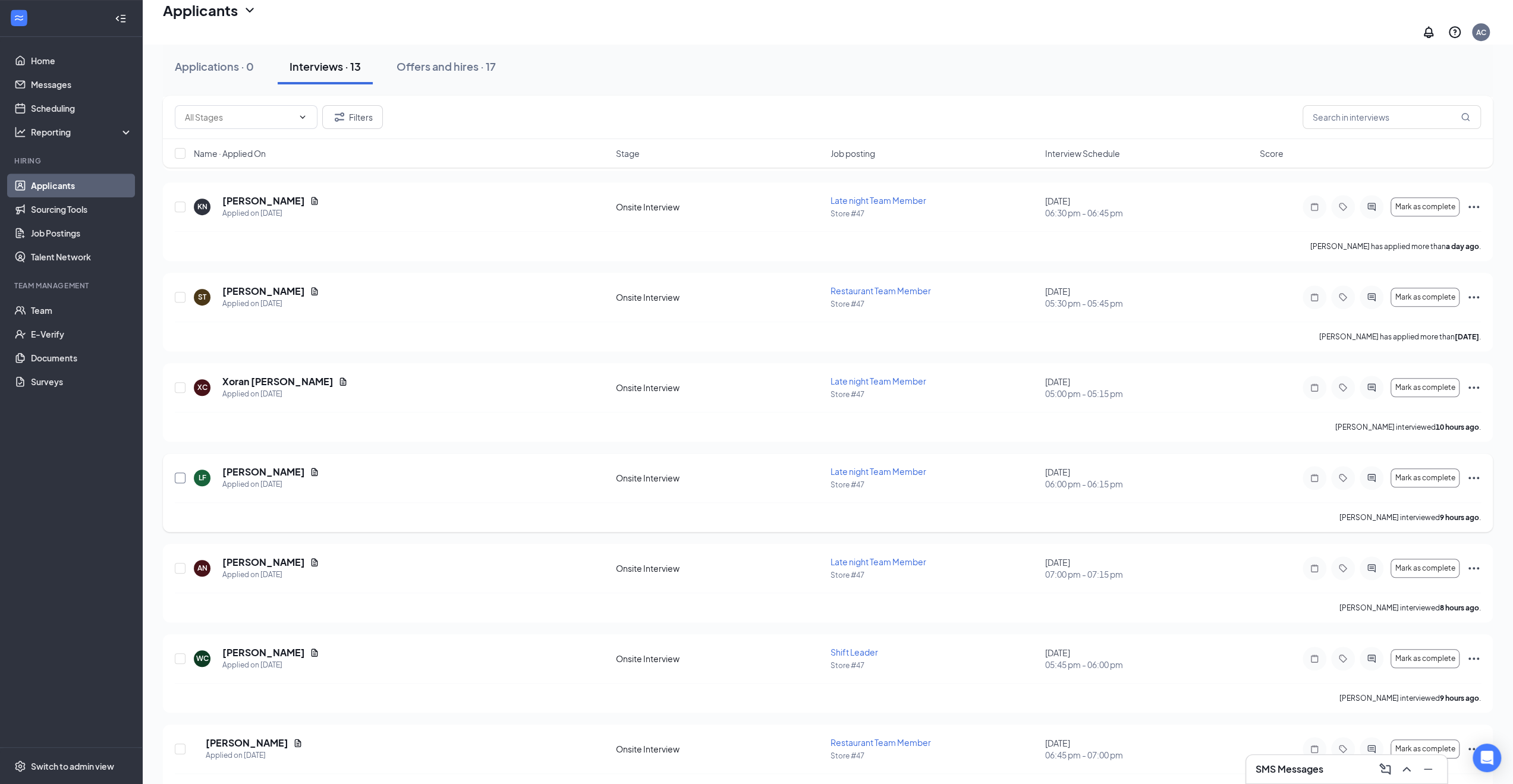
click at [182, 472] on input "checkbox" at bounding box center [180, 478] width 11 height 11
checkbox input "true"
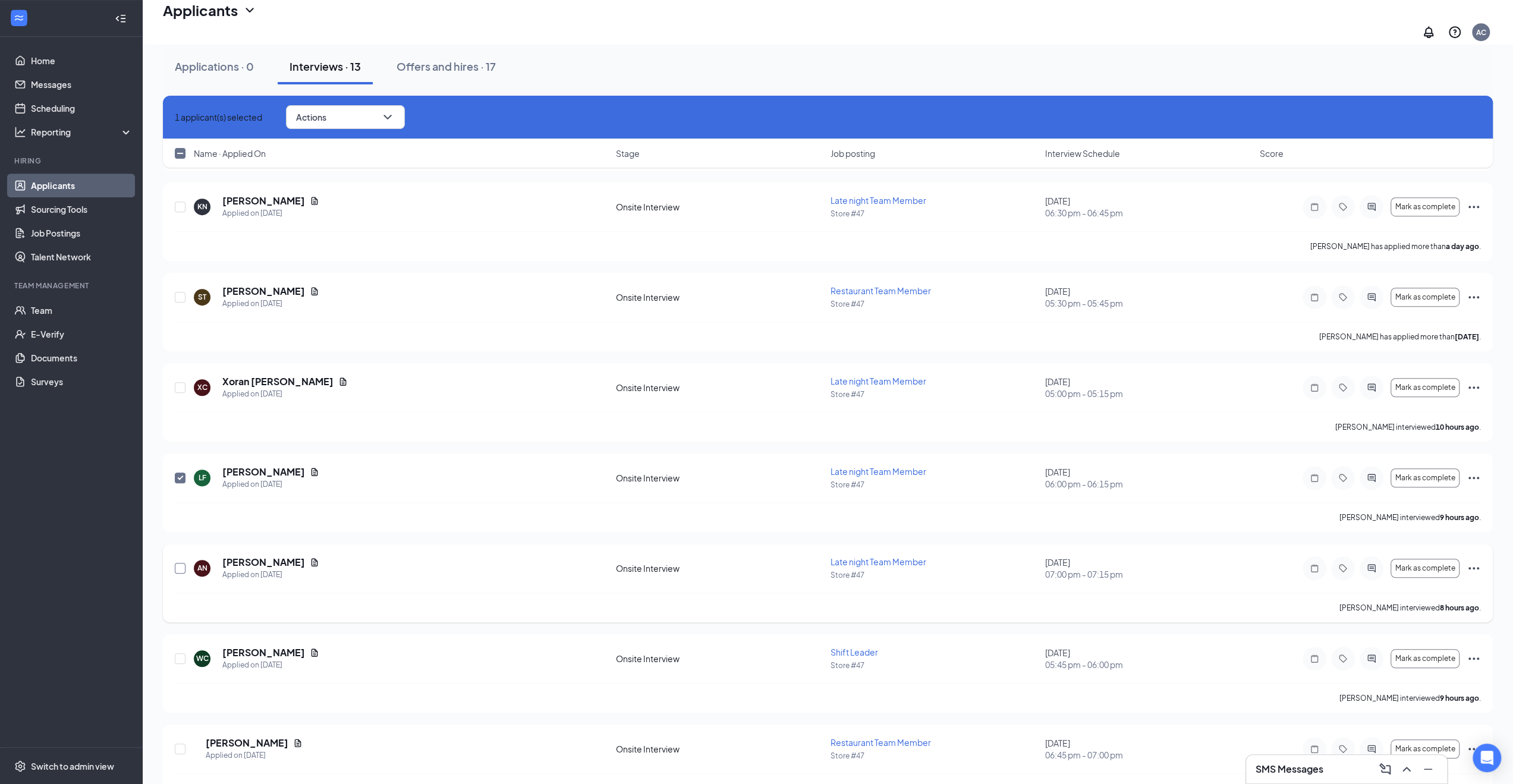
click at [183, 563] on input "checkbox" at bounding box center [180, 568] width 11 height 11
checkbox input "true"
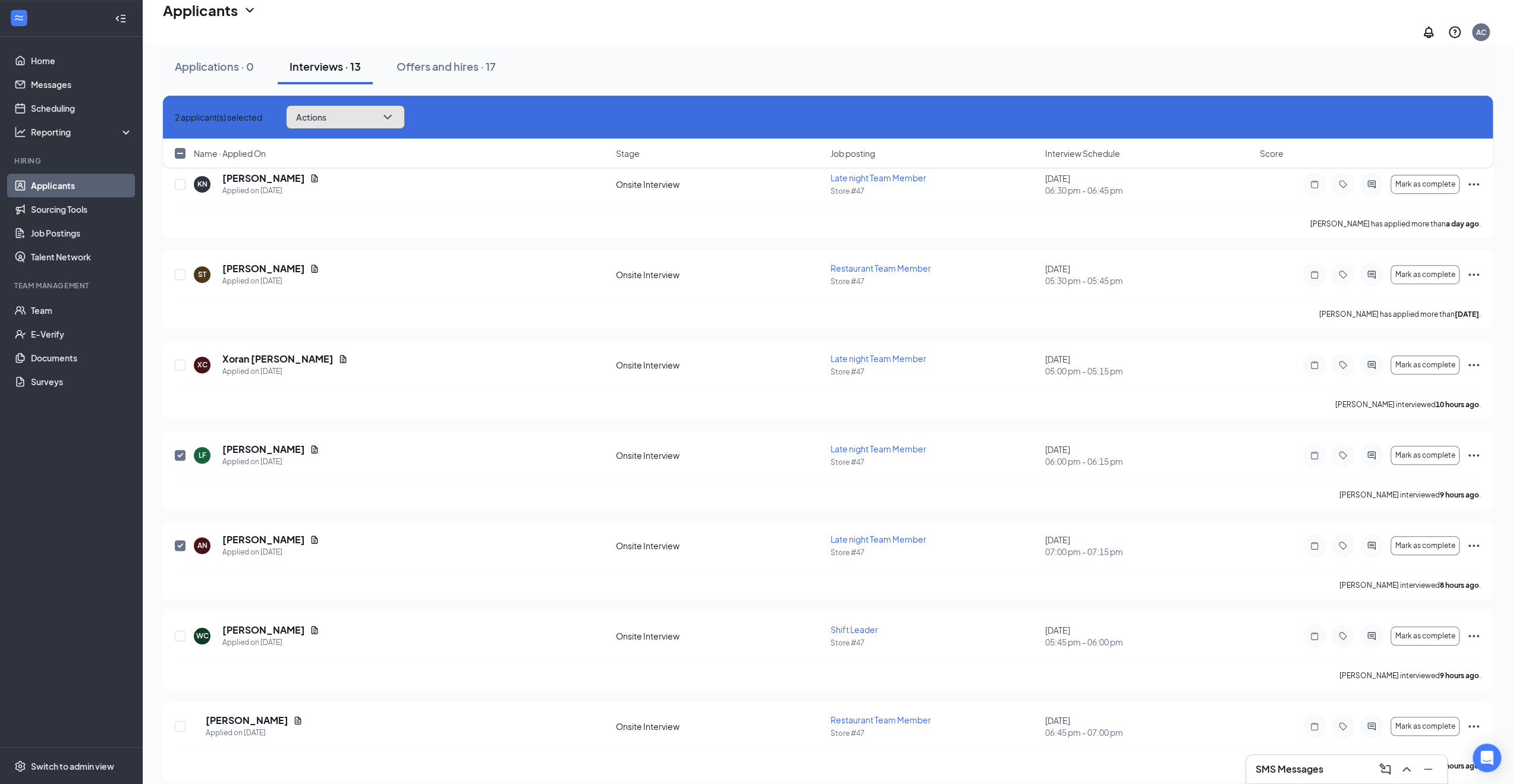
click at [343, 126] on button "Actions" at bounding box center [346, 117] width 119 height 24
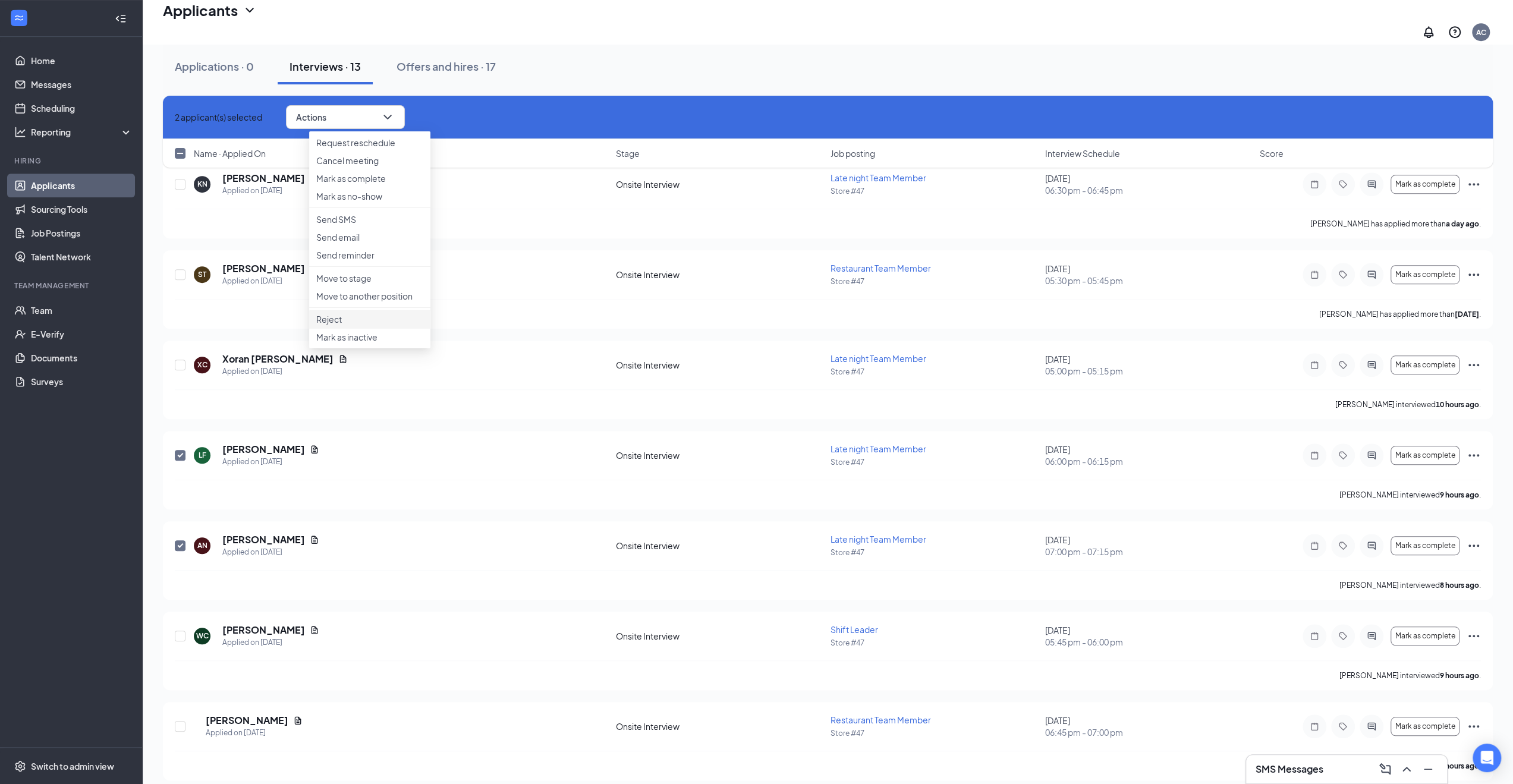
click at [332, 325] on p "Reject" at bounding box center [370, 319] width 107 height 12
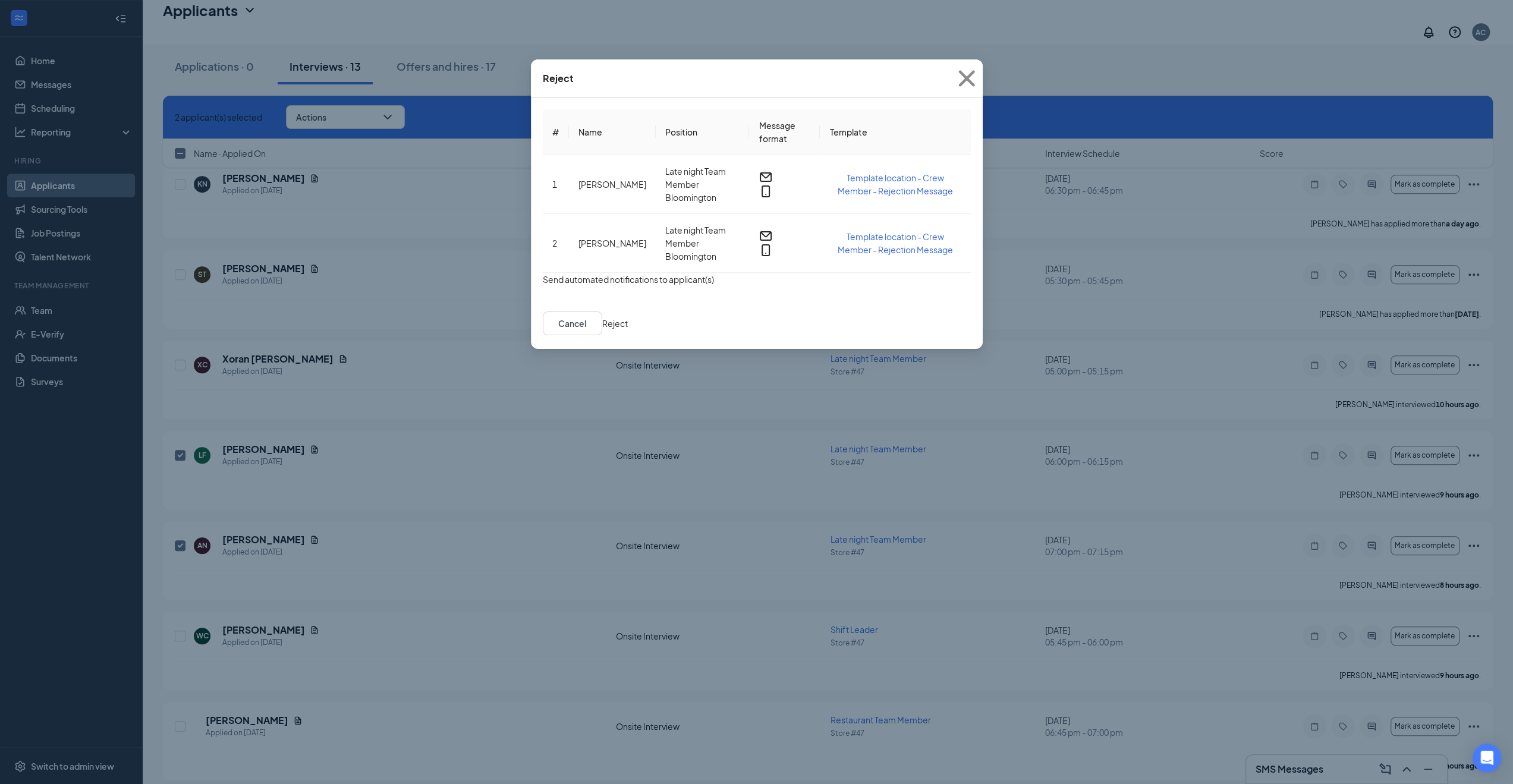
click at [543, 286] on button "button" at bounding box center [543, 279] width 0 height 13
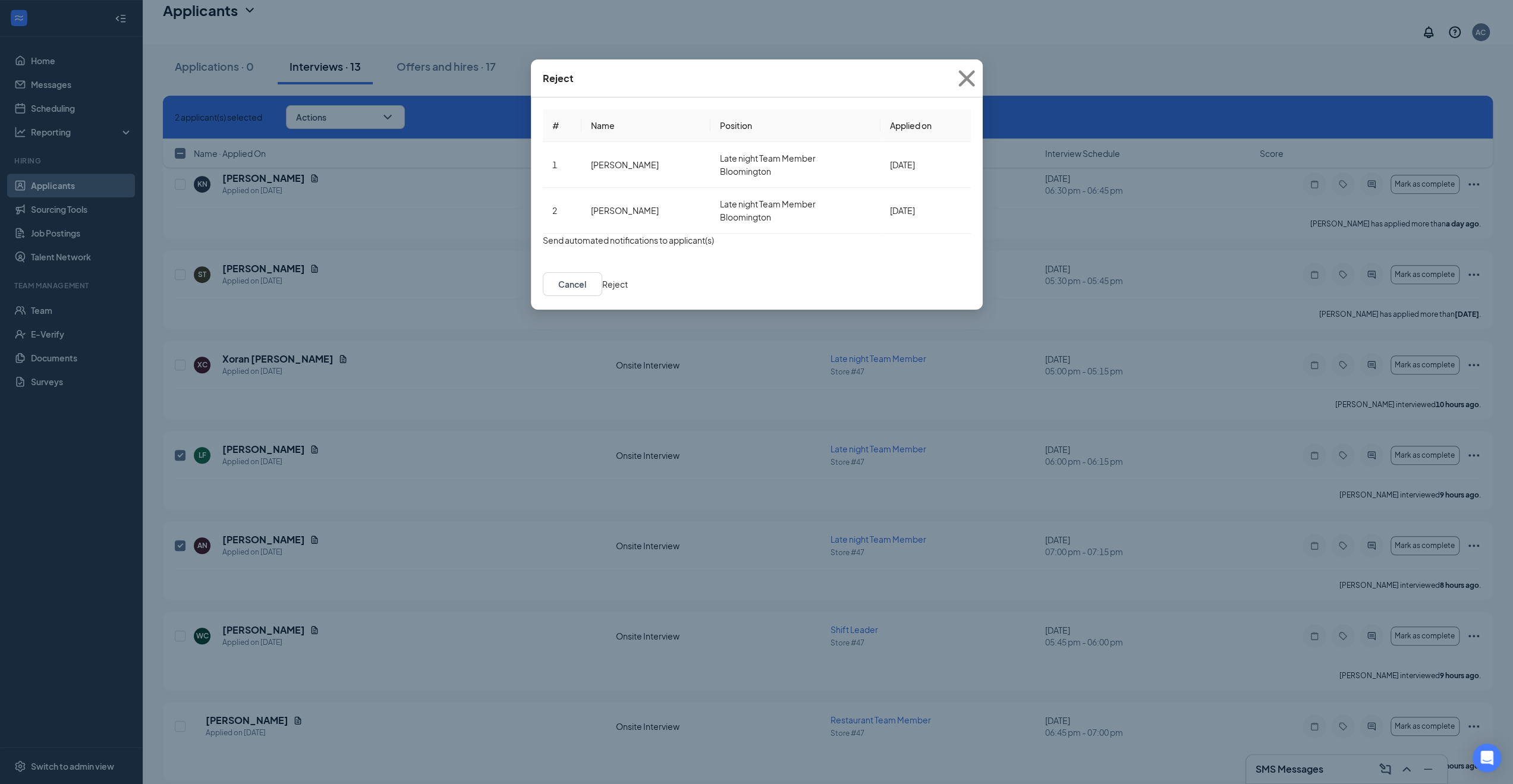
click at [628, 290] on button "Reject" at bounding box center [615, 284] width 26 height 13
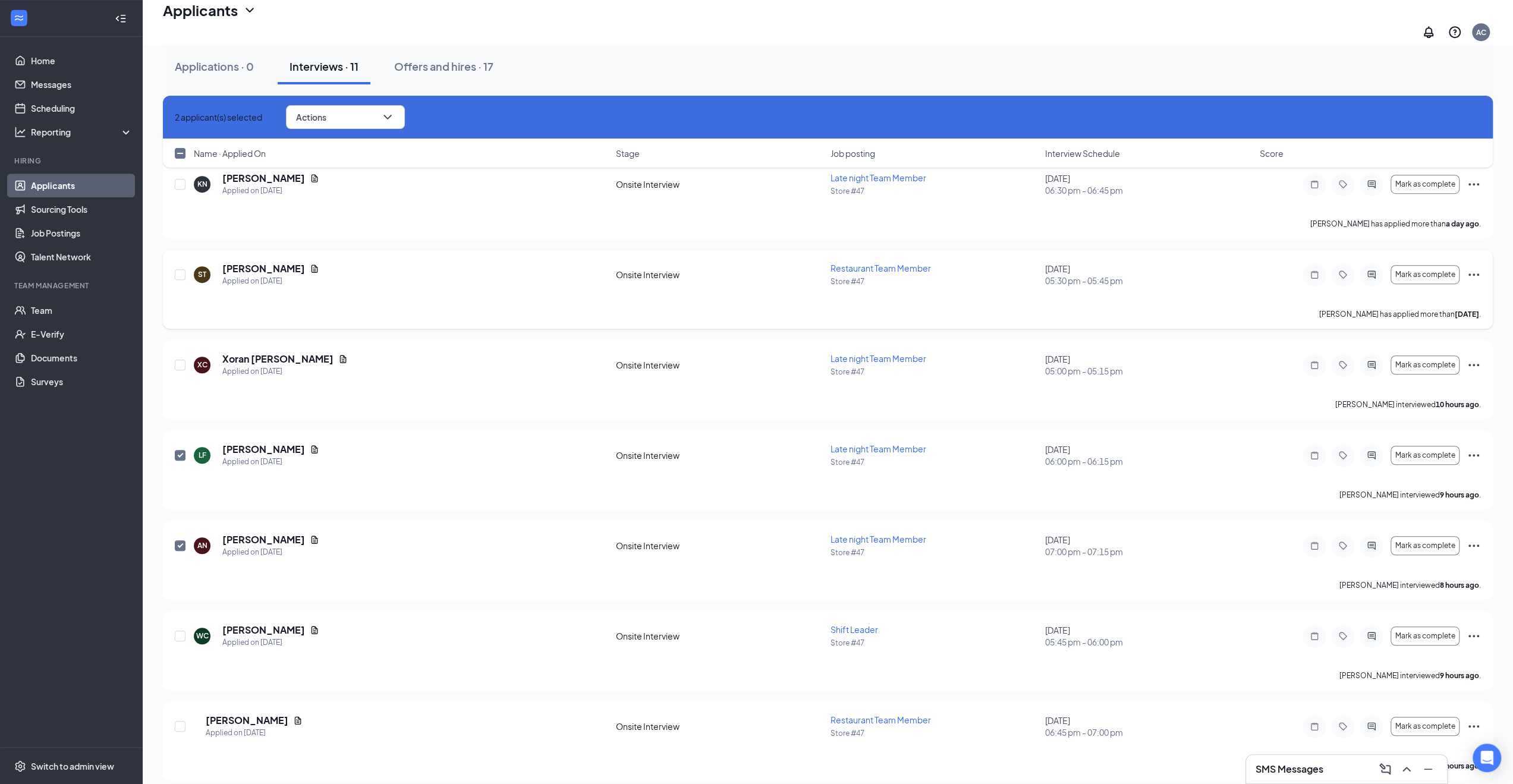
checkbox input "false"
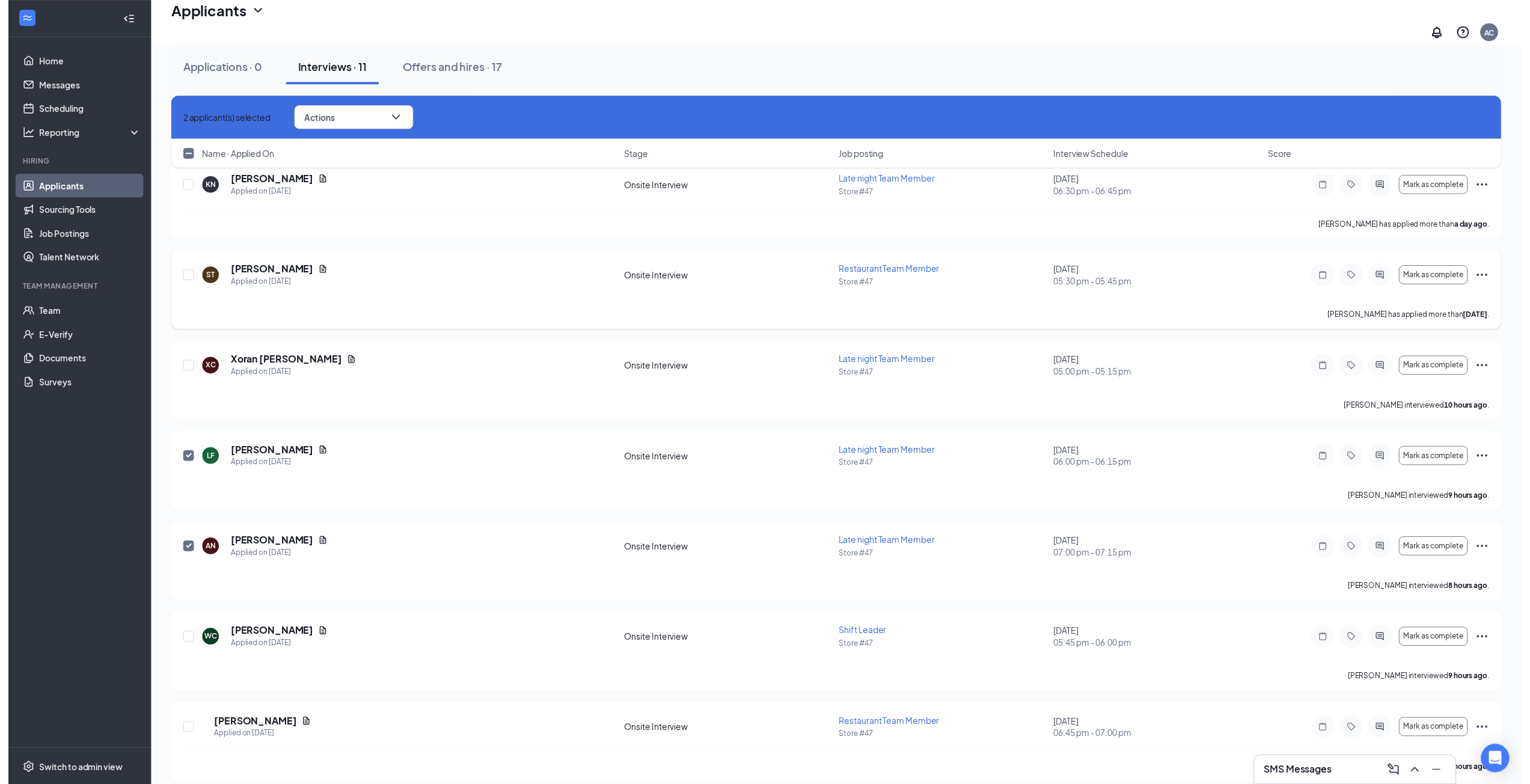
scroll to position [502, 0]
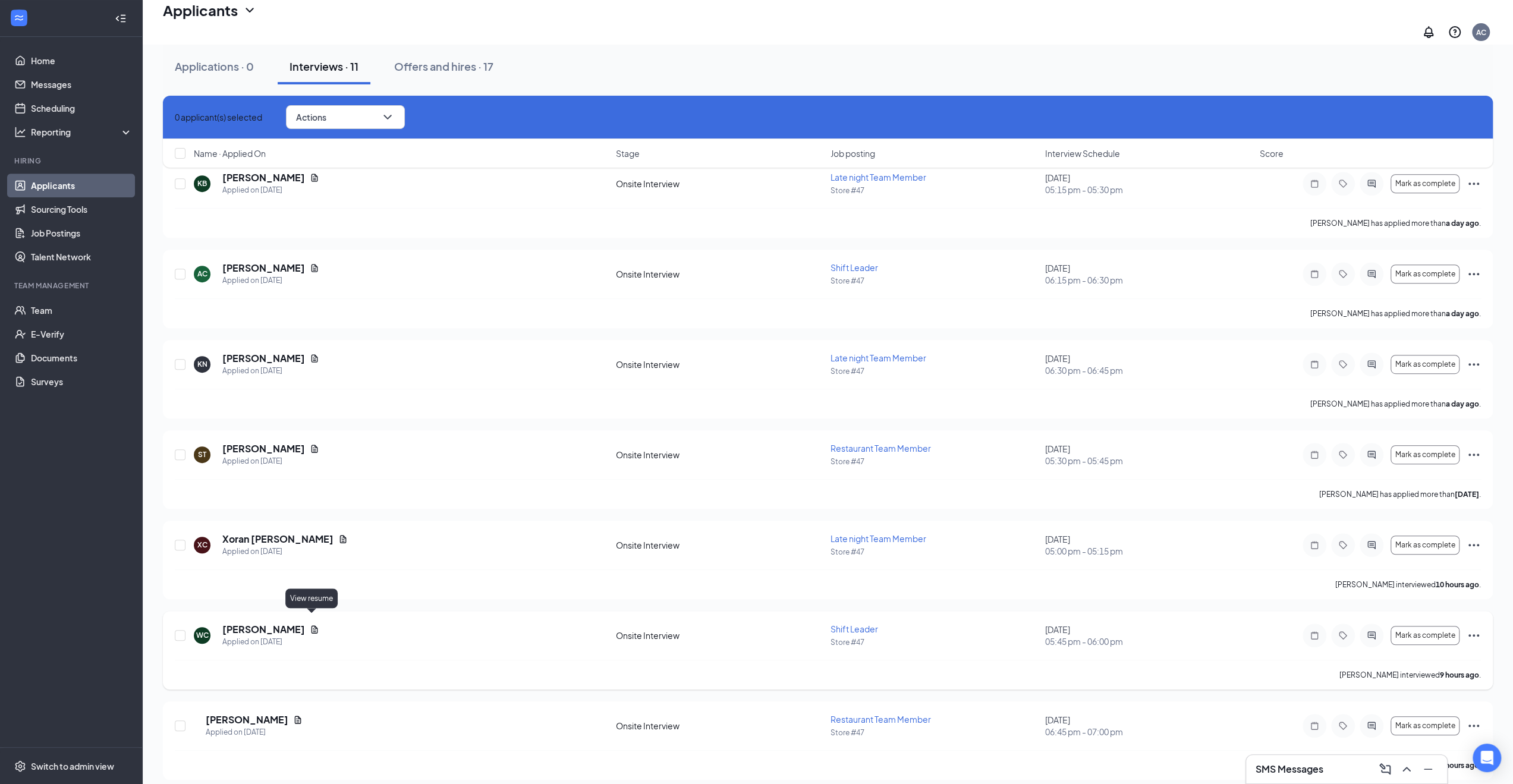
click at [312, 625] on icon "Document" at bounding box center [314, 629] width 10 height 10
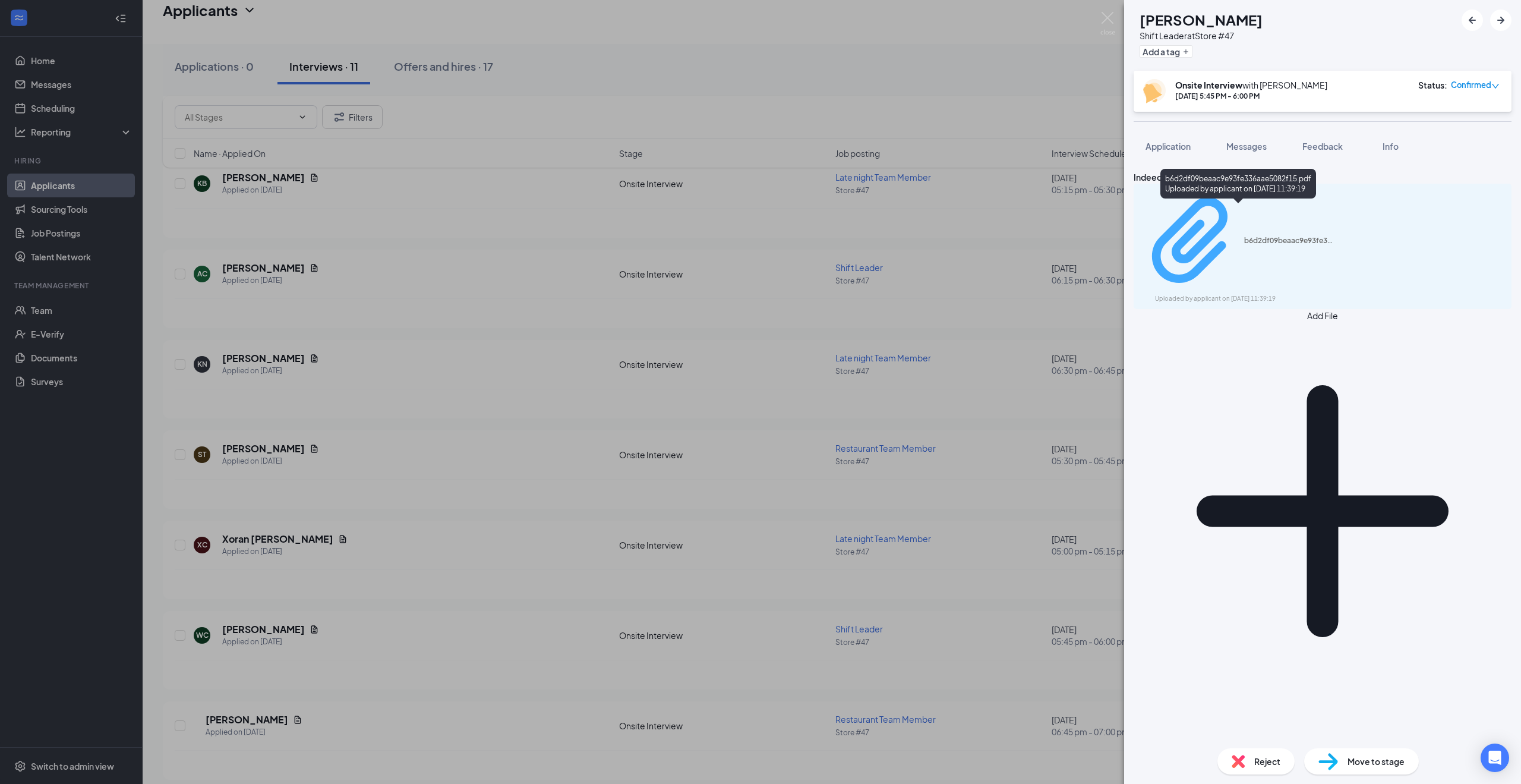
click at [1272, 236] on div "b6d2df09beaac9e93fe336aae5082f15.pdf" at bounding box center [1289, 240] width 89 height 10
click at [402, 405] on div "WC William Chapman Shift Leader at Store #47 Add a tag Onsite Interview with Ar…" at bounding box center [760, 392] width 1521 height 784
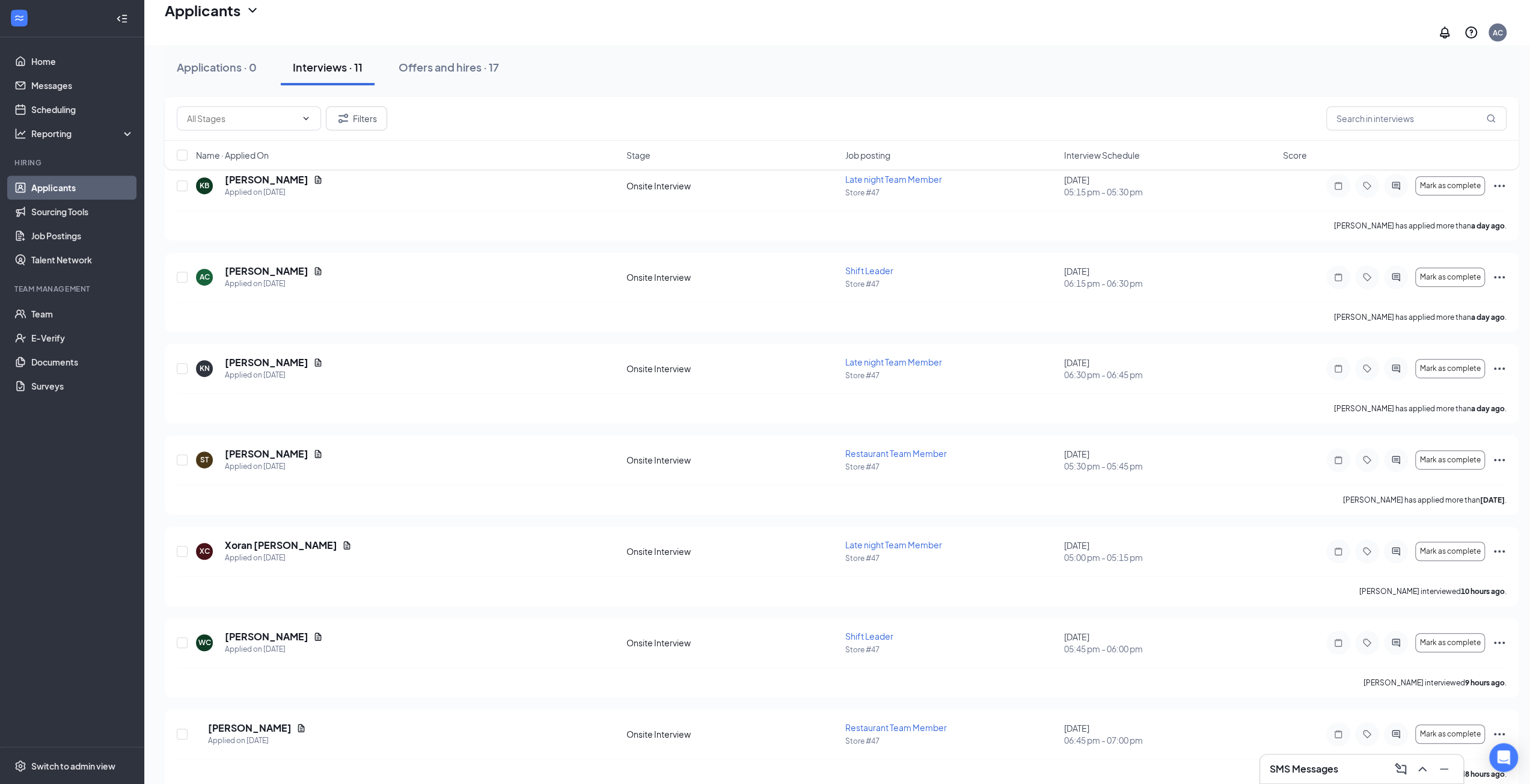
scroll to position [511, 0]
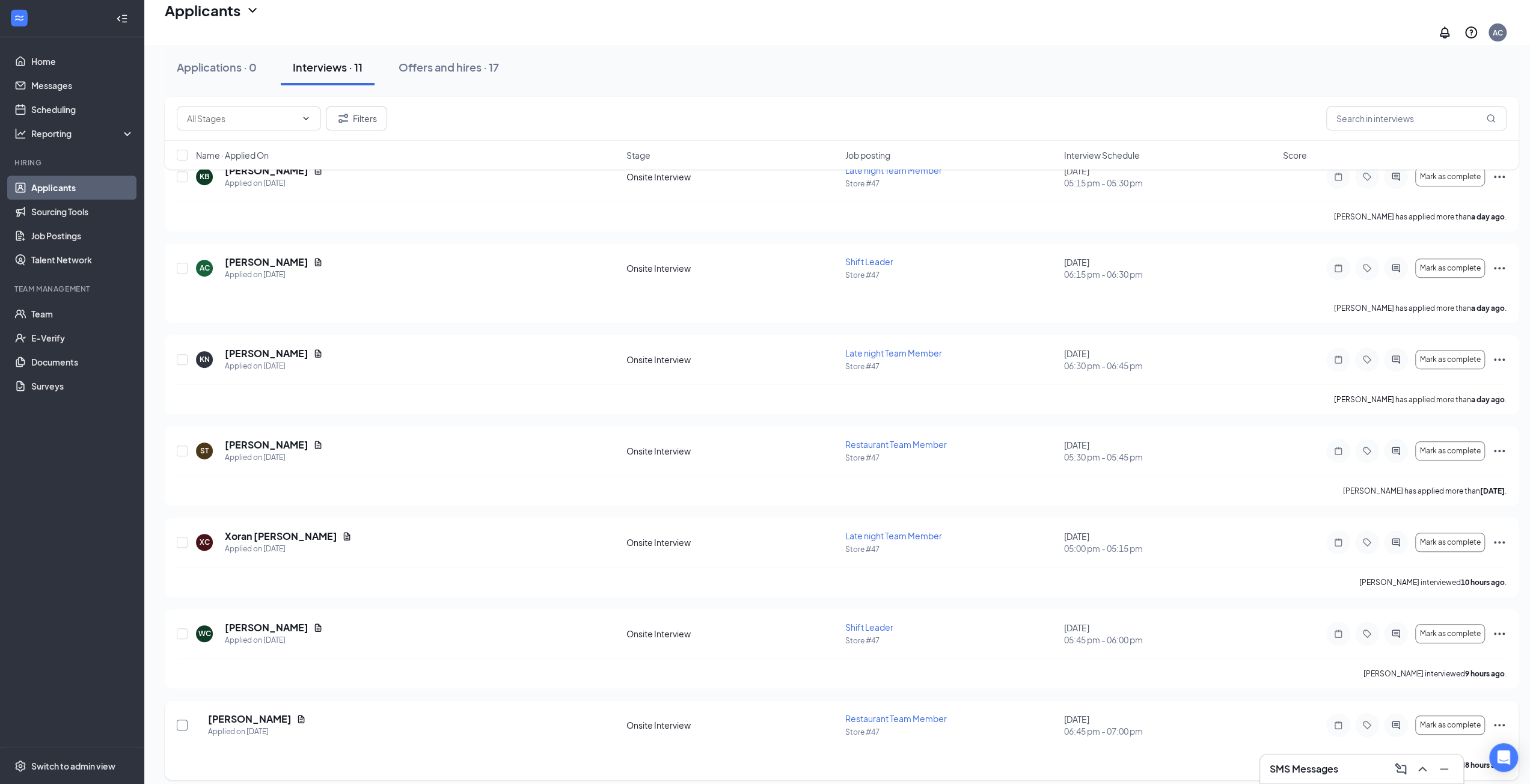
click at [177, 719] on input "checkbox" at bounding box center [182, 725] width 11 height 11
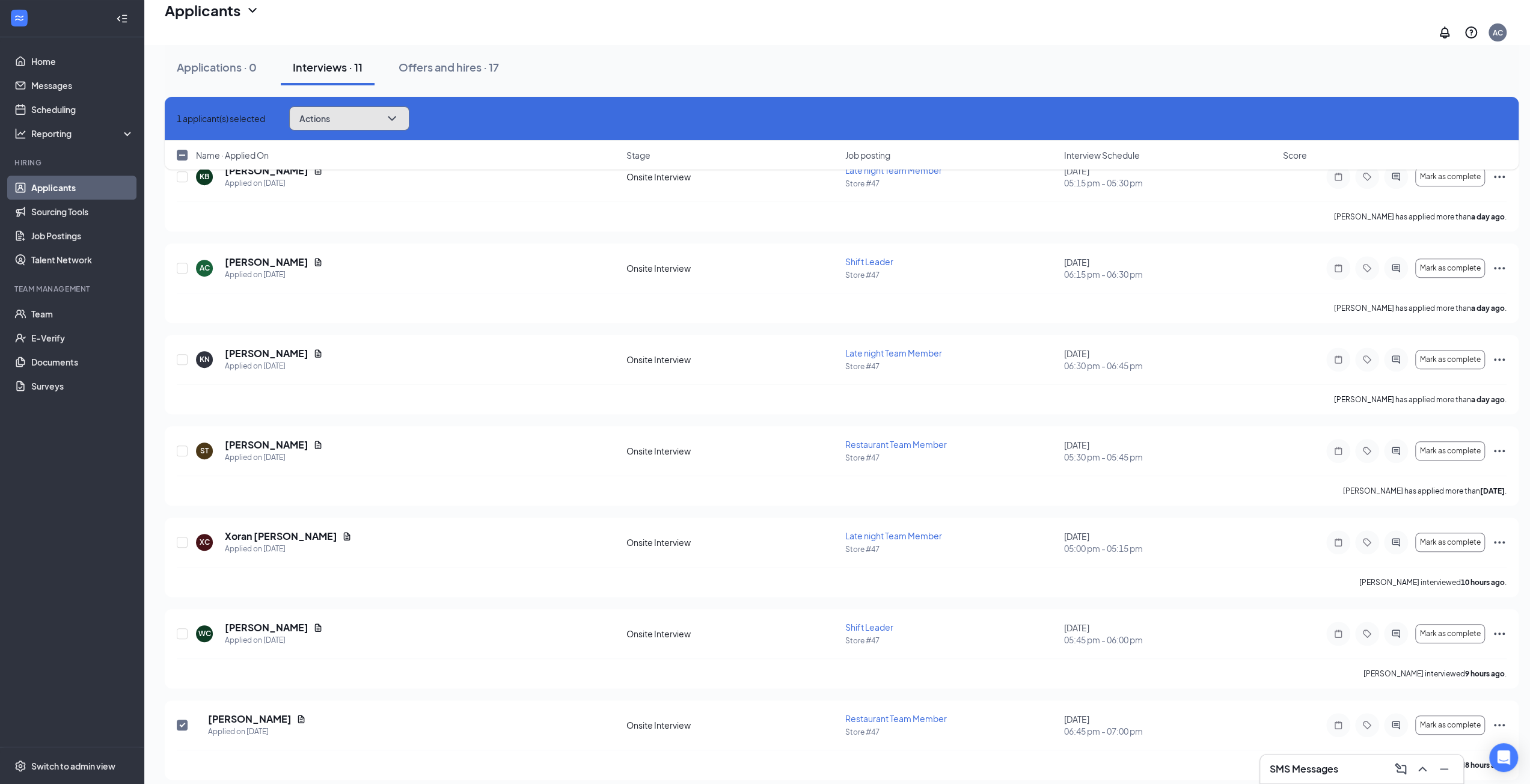
click at [385, 121] on button "Actions" at bounding box center [349, 118] width 120 height 24
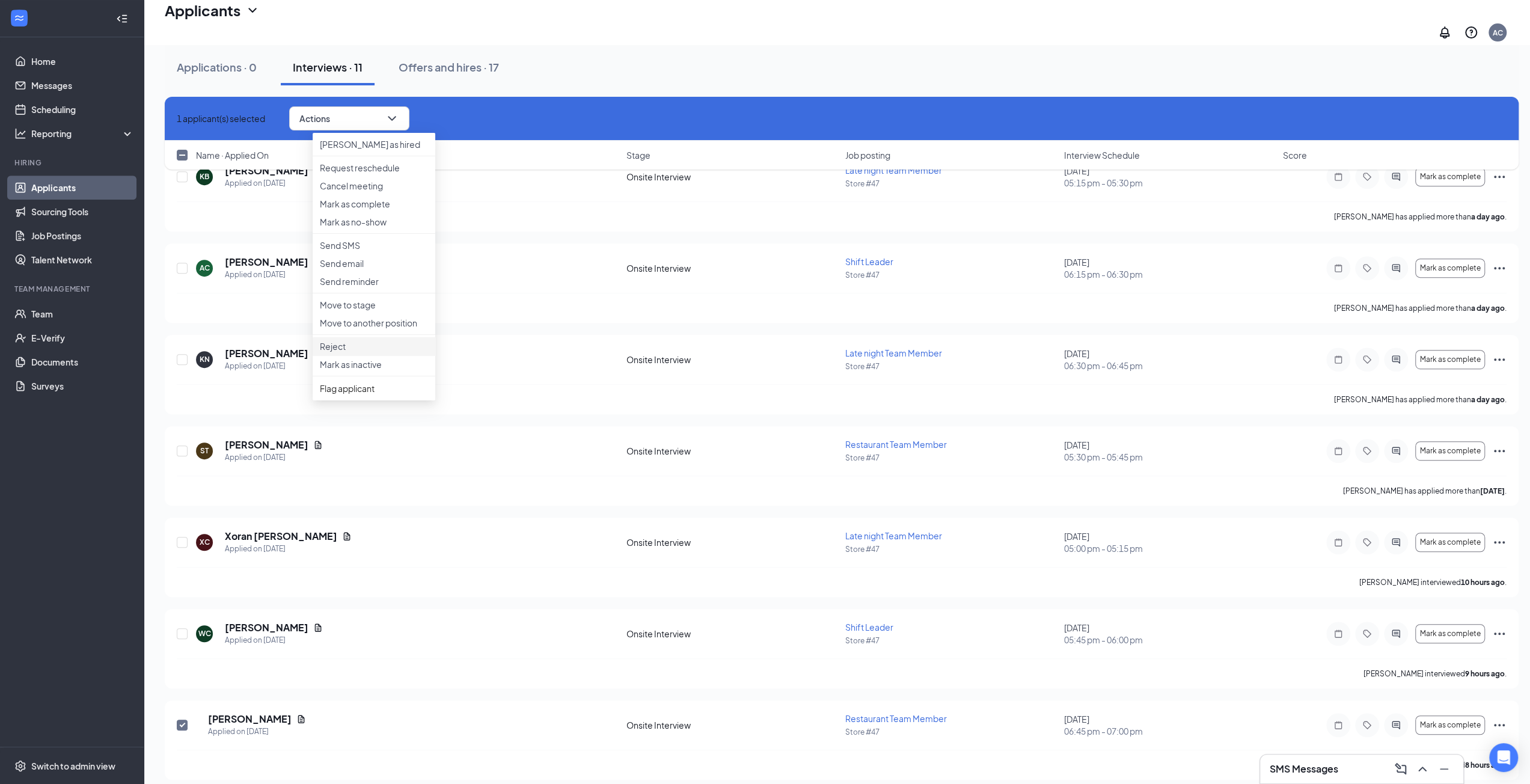
click at [331, 352] on p "Reject" at bounding box center [374, 346] width 109 height 12
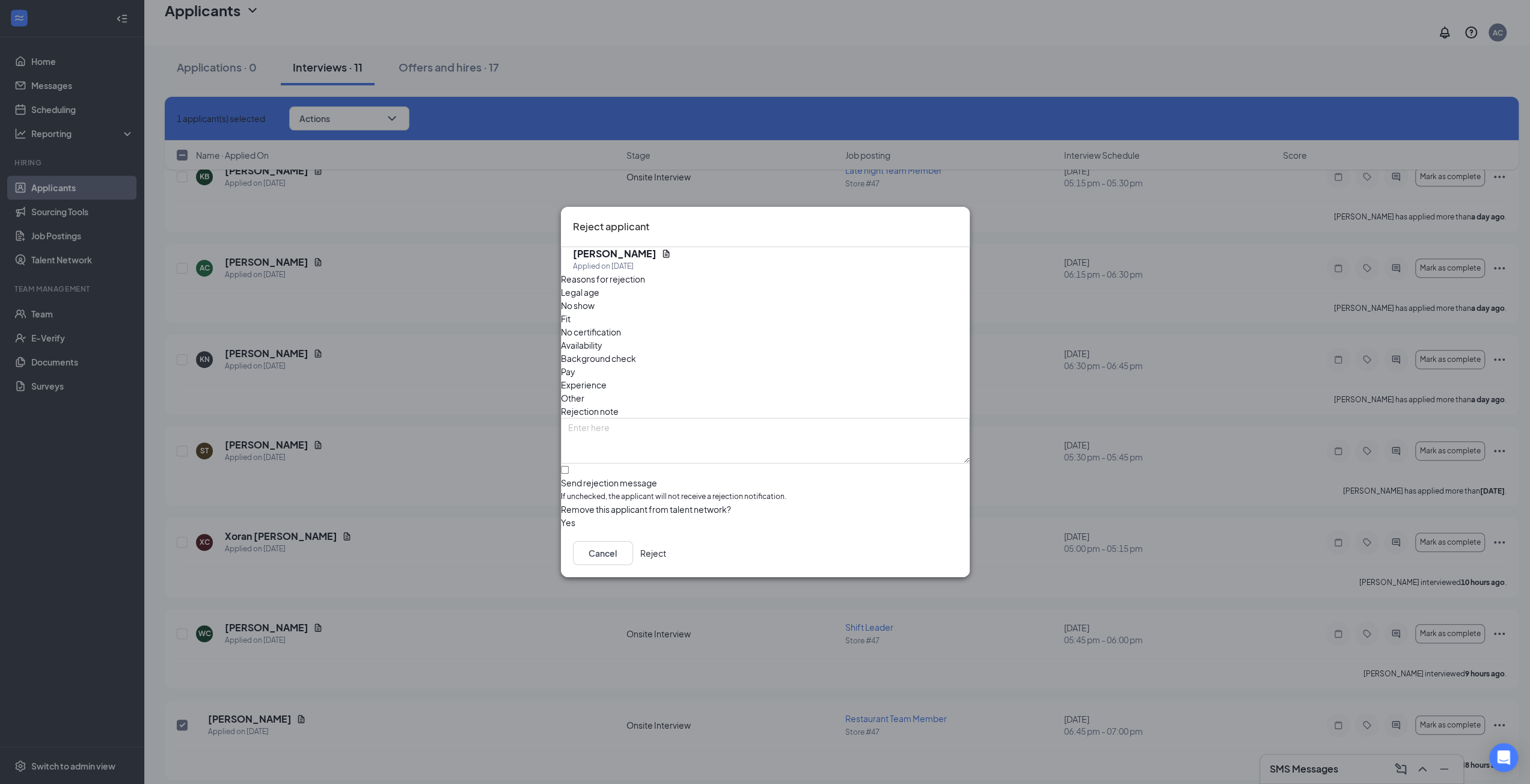
click at [595, 312] on span "No show" at bounding box center [578, 305] width 33 height 13
click at [666, 554] on button "Reject" at bounding box center [653, 553] width 26 height 24
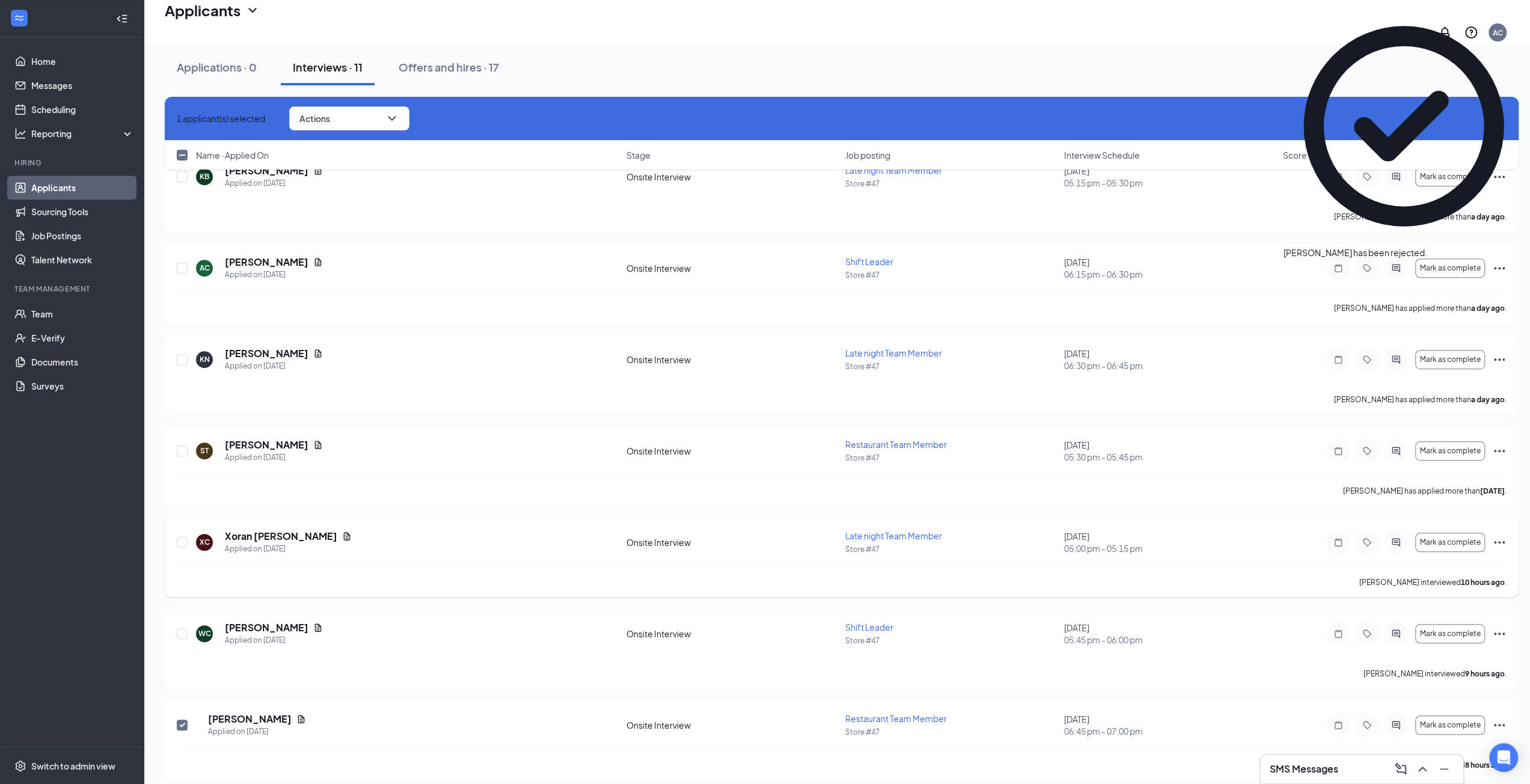
checkbox input "false"
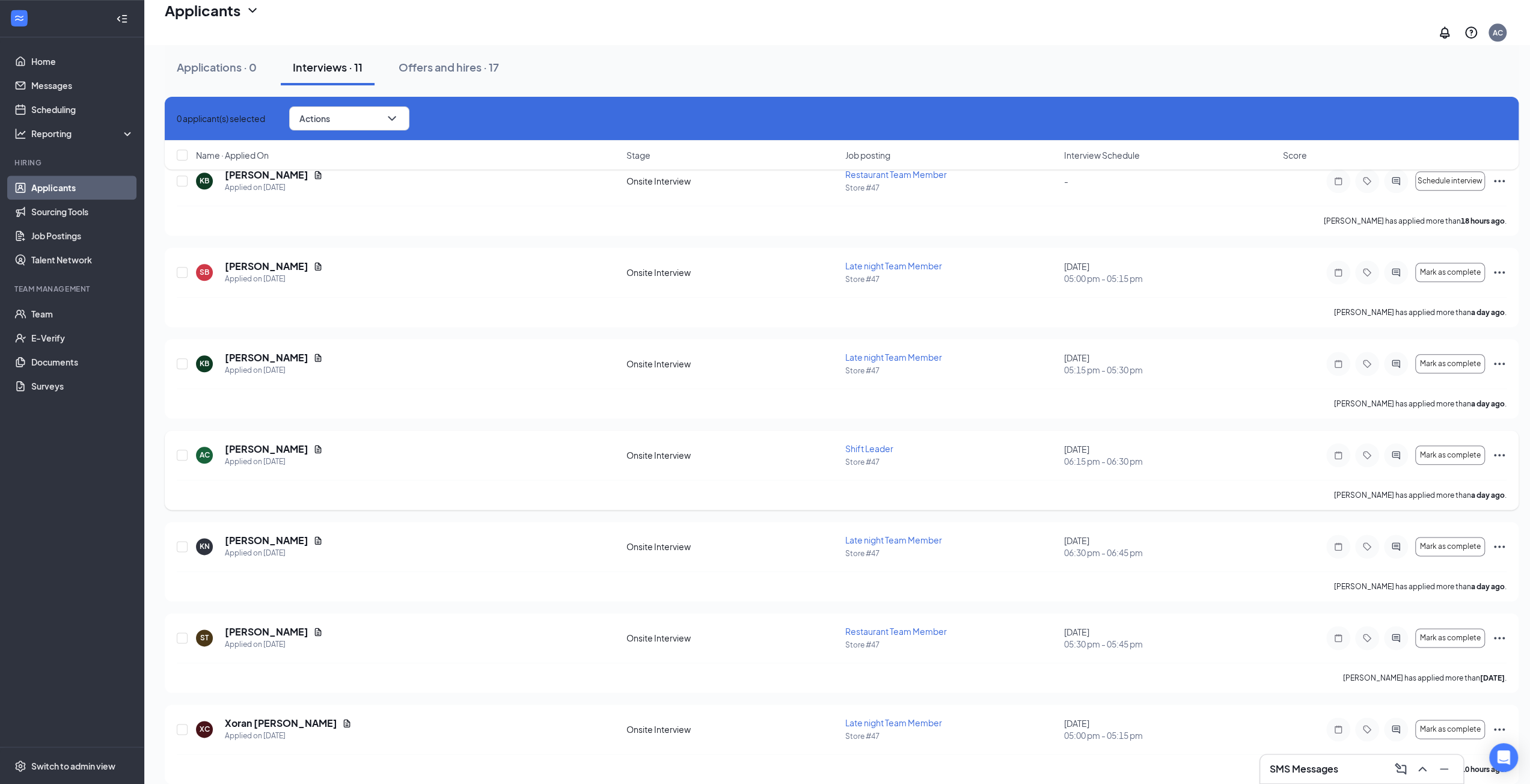
scroll to position [1331, 0]
click at [177, 118] on icon "Cross" at bounding box center [177, 118] width 0 height 0
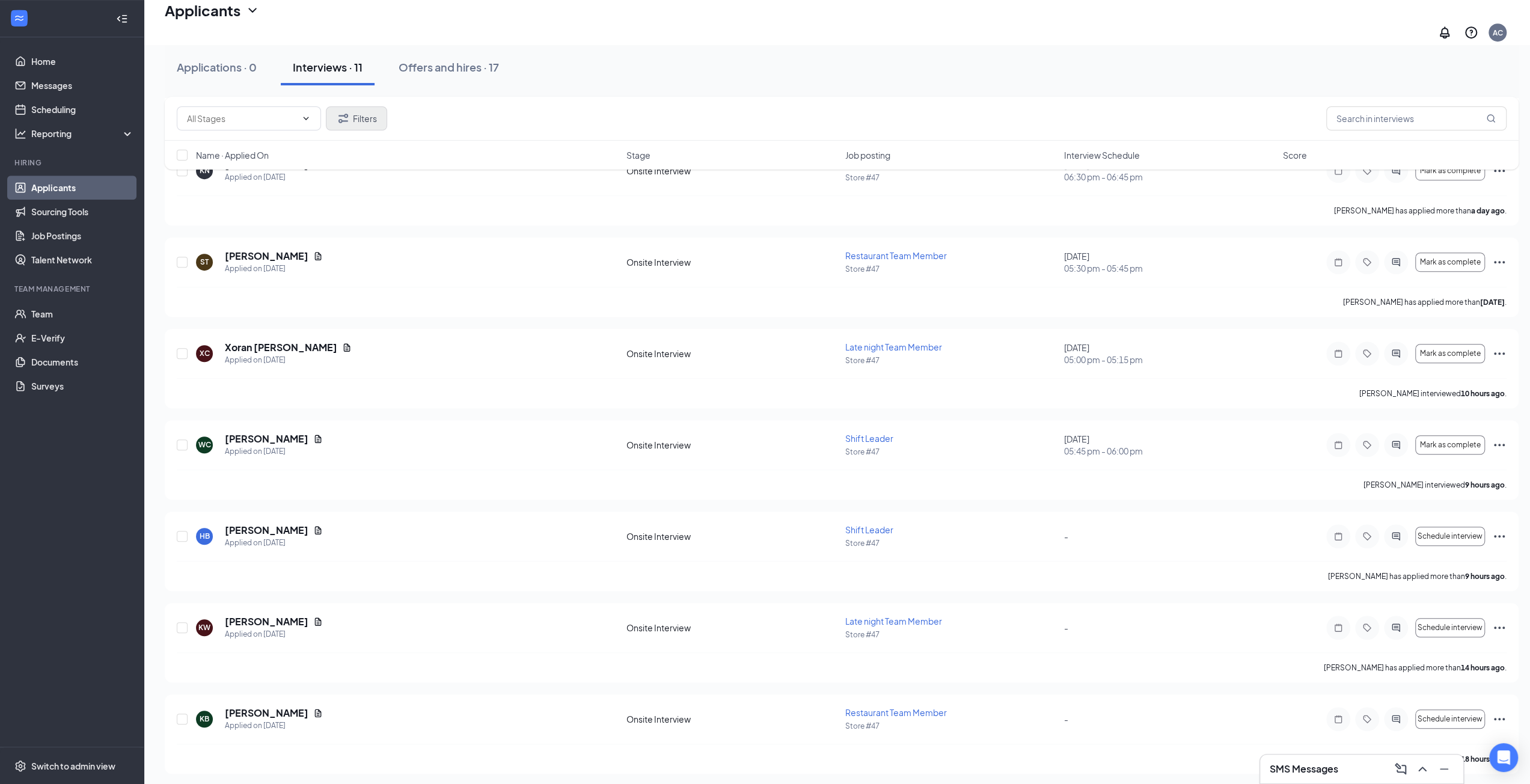
scroll to position [610, 0]
click at [319, 73] on div "Interviews · 11" at bounding box center [328, 67] width 70 height 15
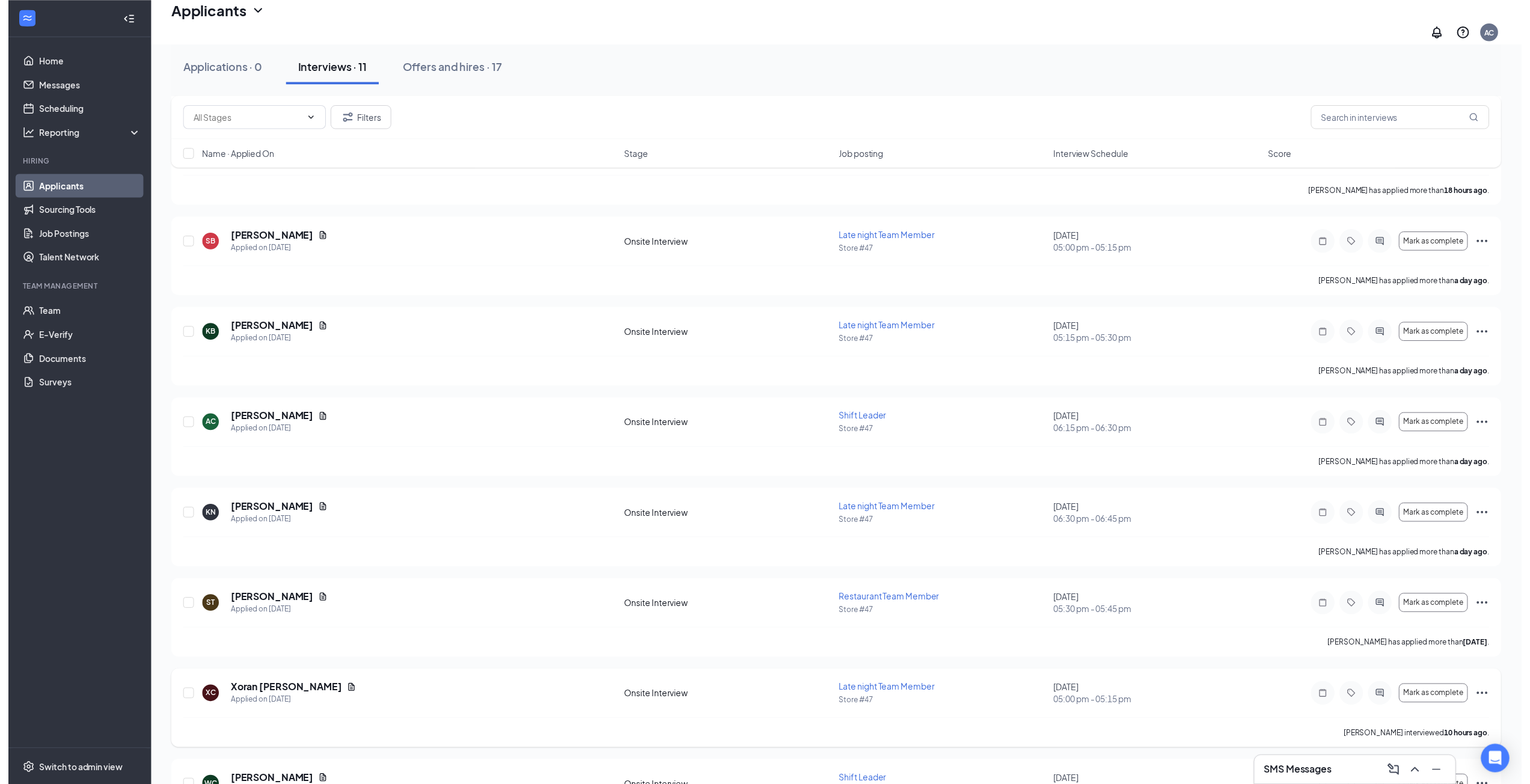
scroll to position [410, 0]
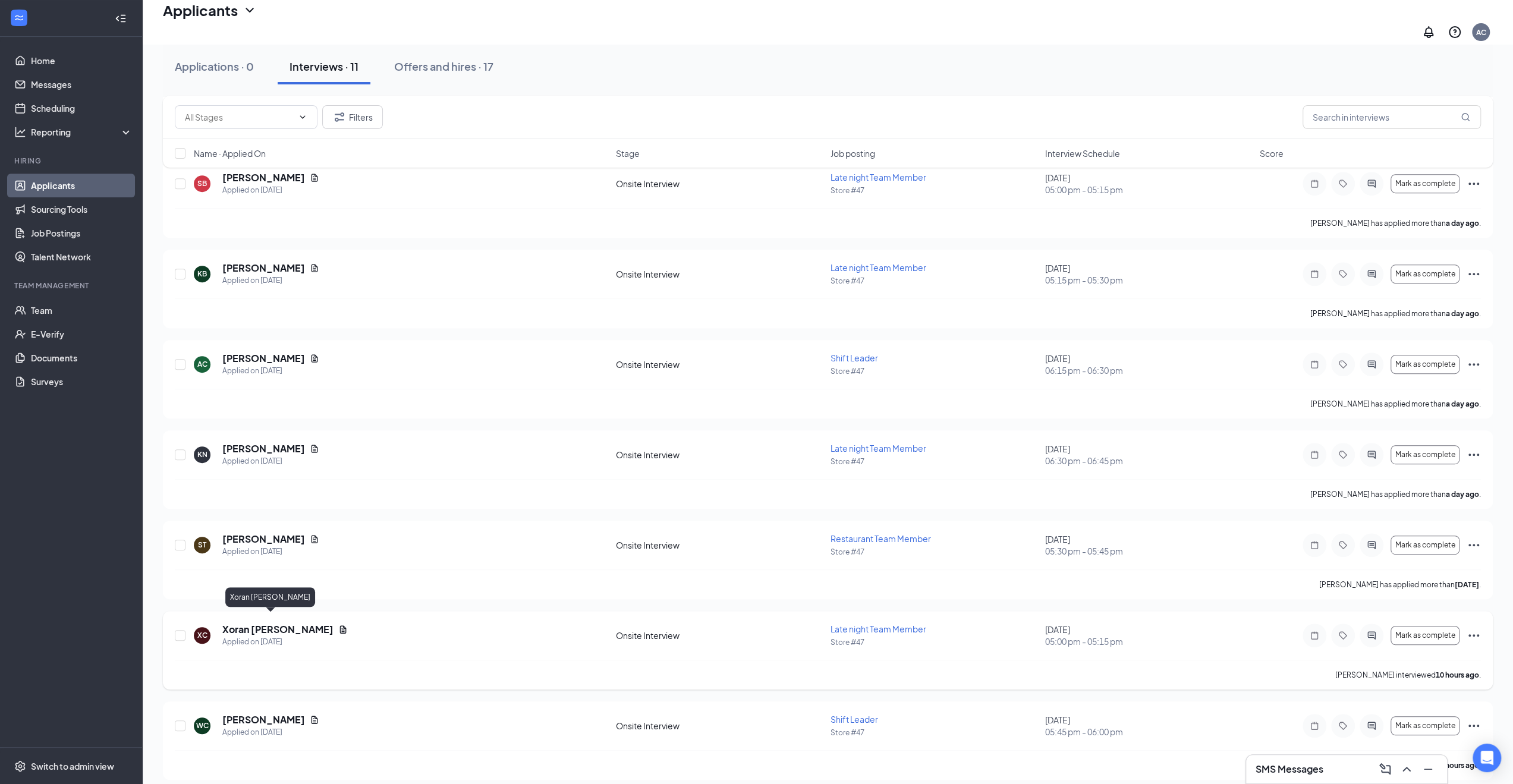
click at [254, 623] on h5 "Xoran Curry" at bounding box center [277, 630] width 111 height 13
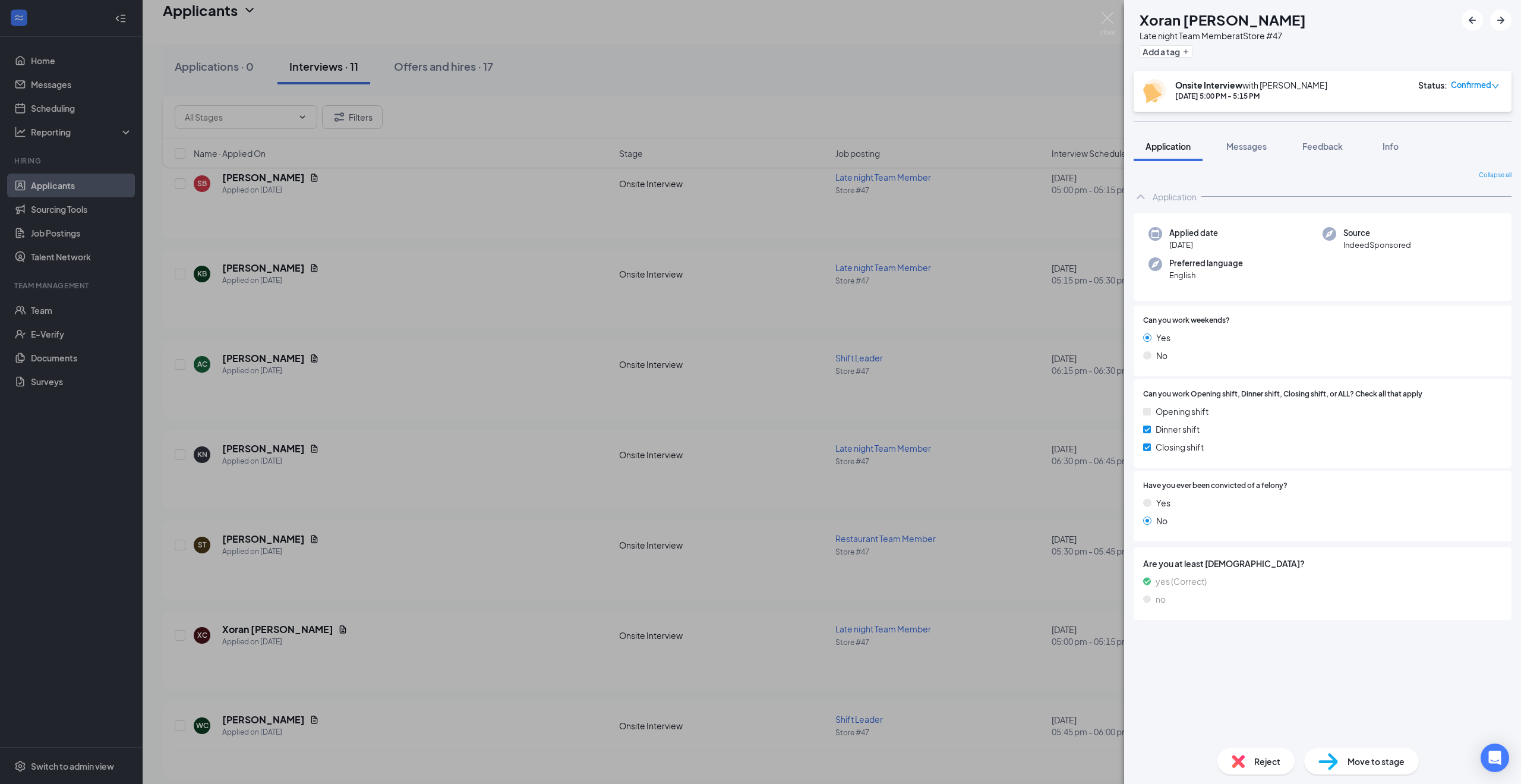
click at [367, 636] on div "XC Xoran Curry Late night Team Member at Store #47 Add a tag Onsite Interview w…" at bounding box center [760, 392] width 1521 height 784
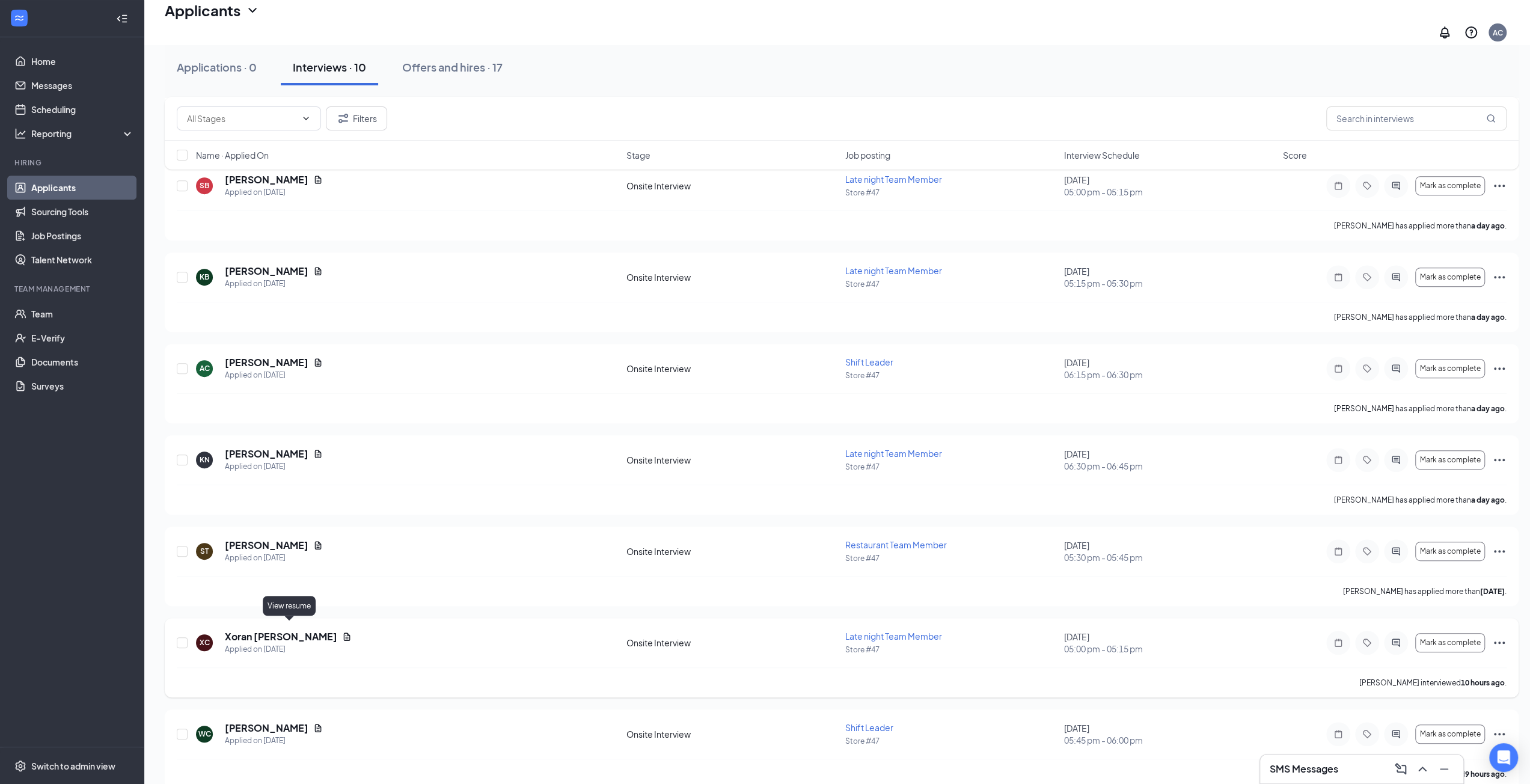
click at [342, 632] on icon "Document" at bounding box center [346, 636] width 10 height 10
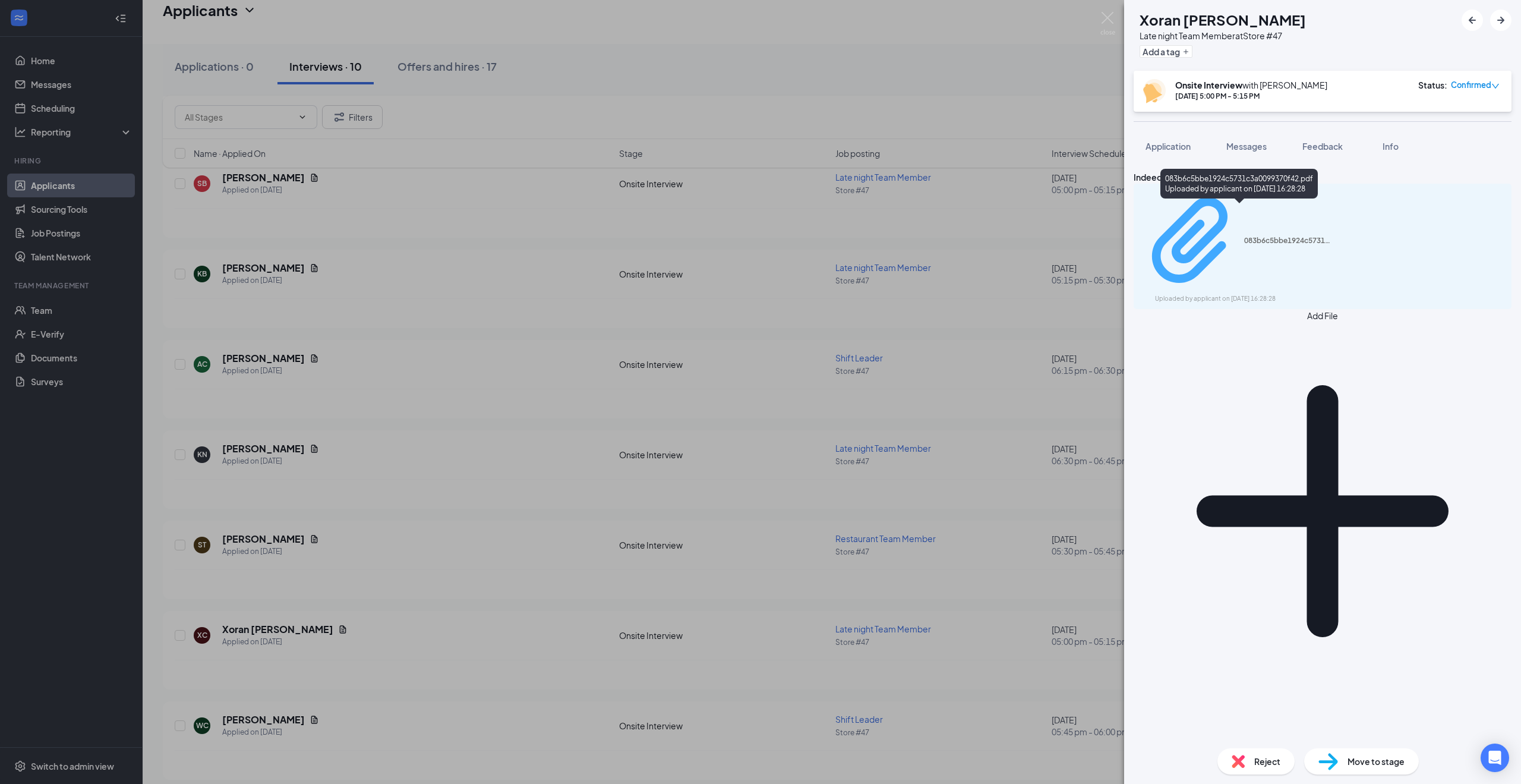
click at [1245, 236] on div "083b6c5bbe1924c5731c3a0099370f42.pdf" at bounding box center [1289, 240] width 89 height 10
click at [372, 508] on div "XC Xoran Curry Late night Team Member at Store #47 Add a tag Onsite Interview w…" at bounding box center [760, 392] width 1521 height 784
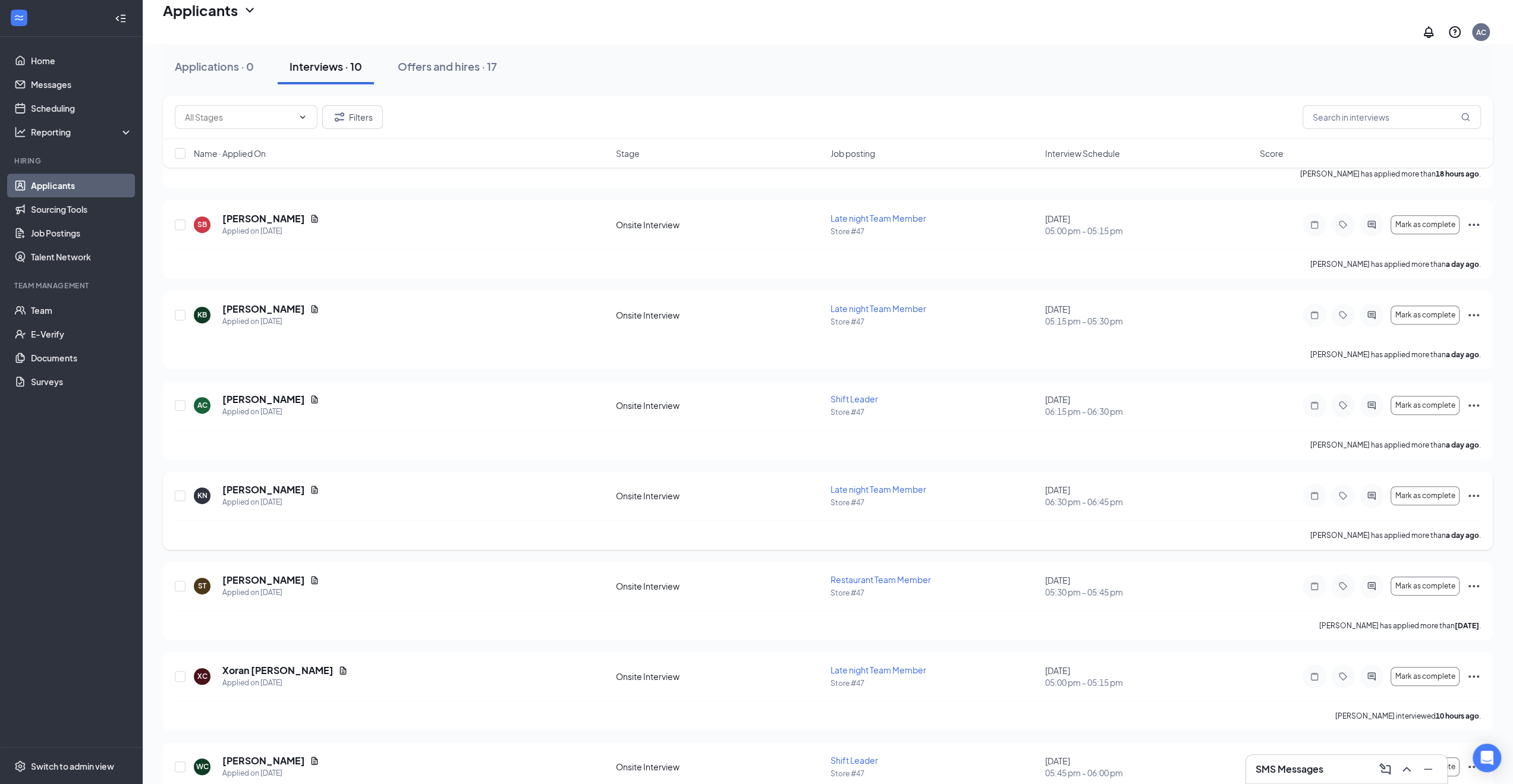
scroll to position [347, 0]
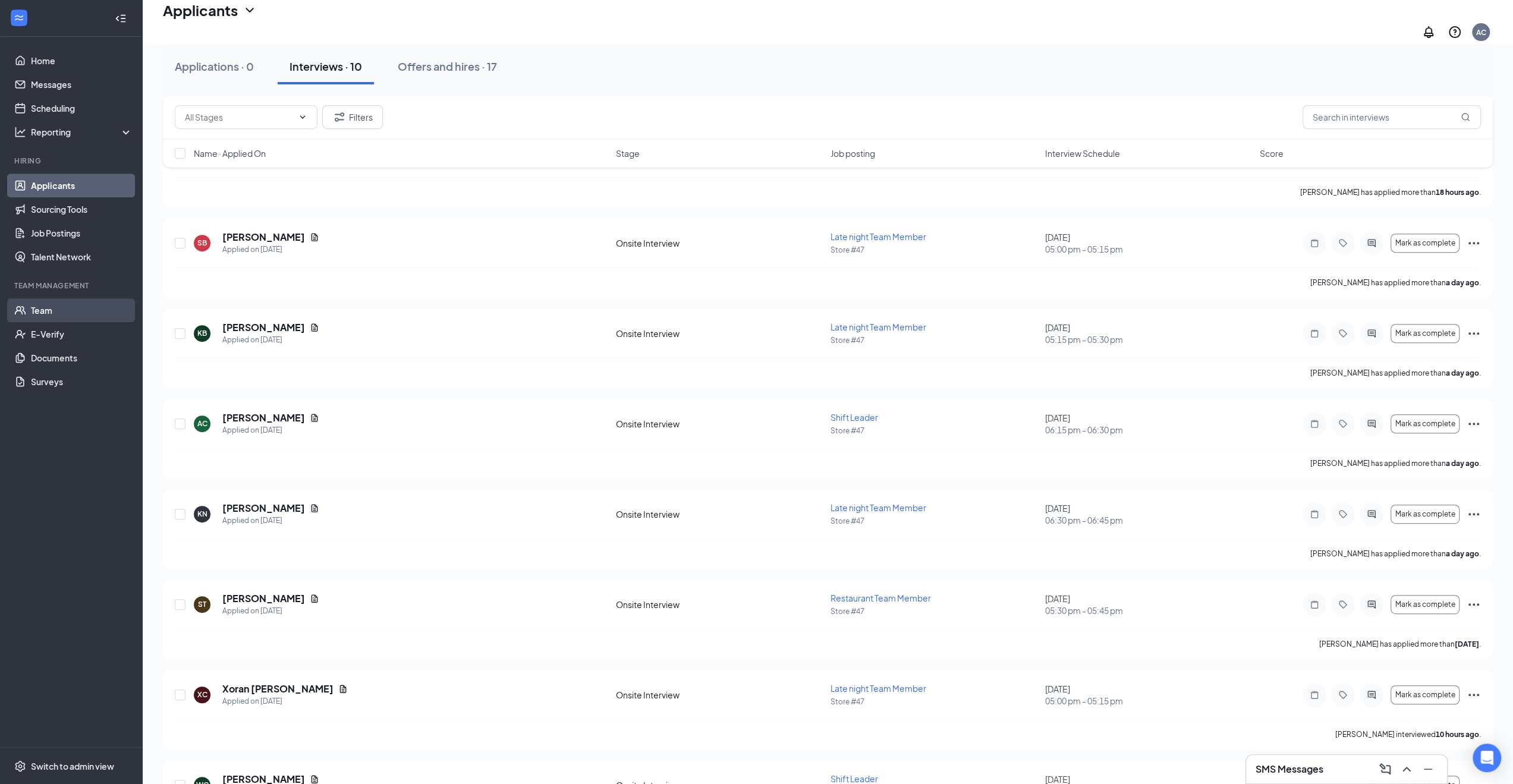
click at [63, 312] on link "Team" at bounding box center [82, 310] width 101 height 24
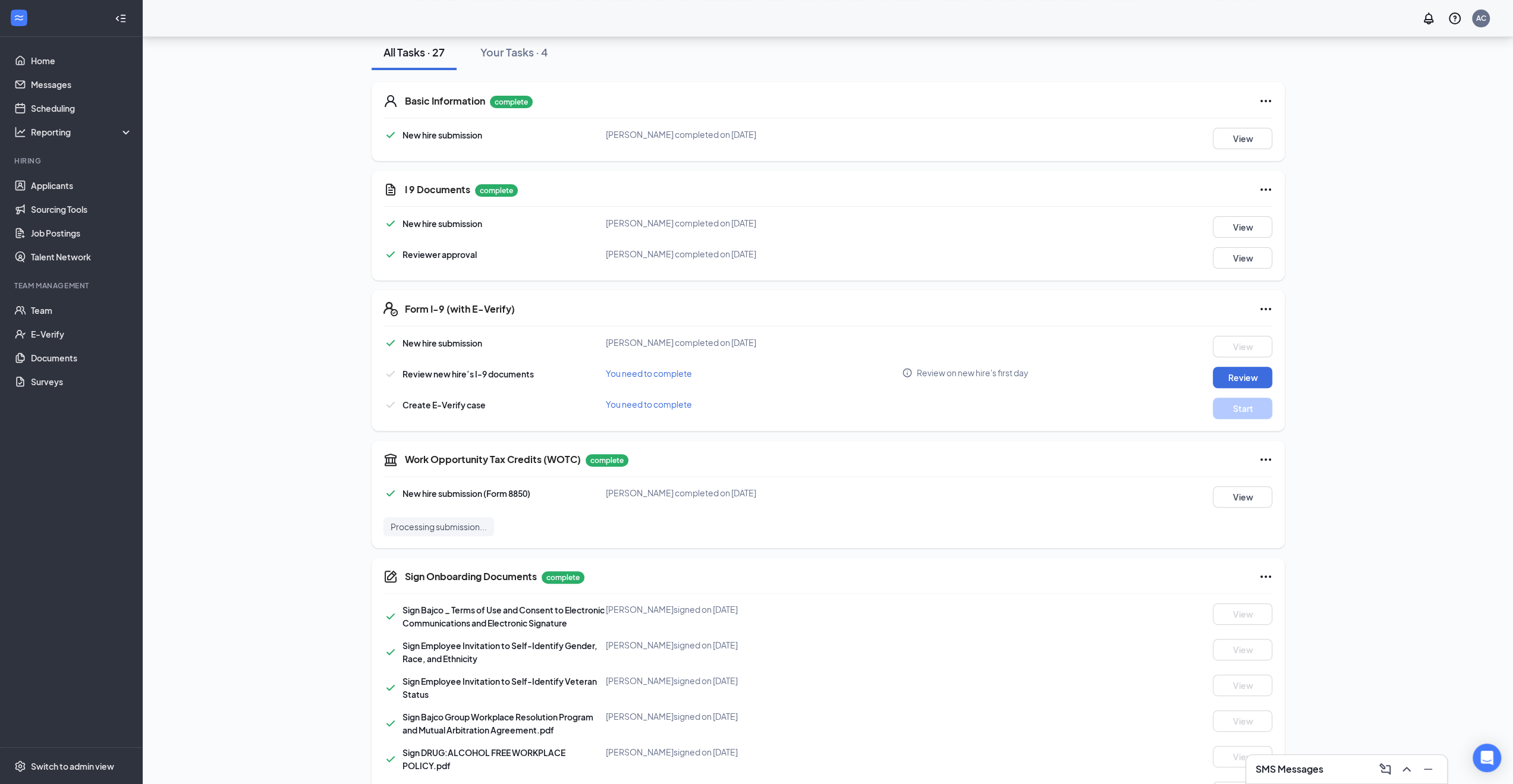
scroll to position [119, 0]
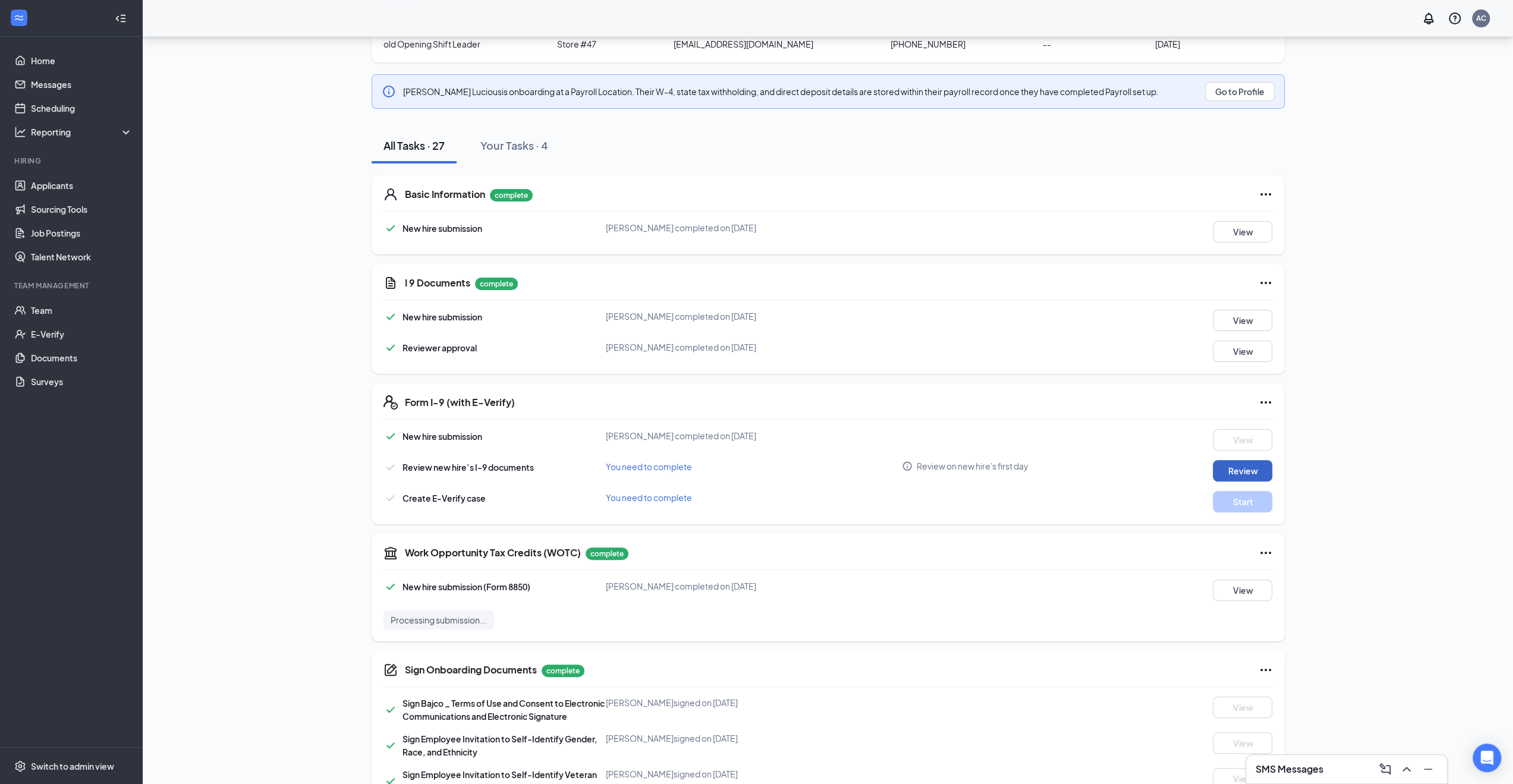
click at [1263, 480] on button "Review" at bounding box center [1242, 470] width 60 height 21
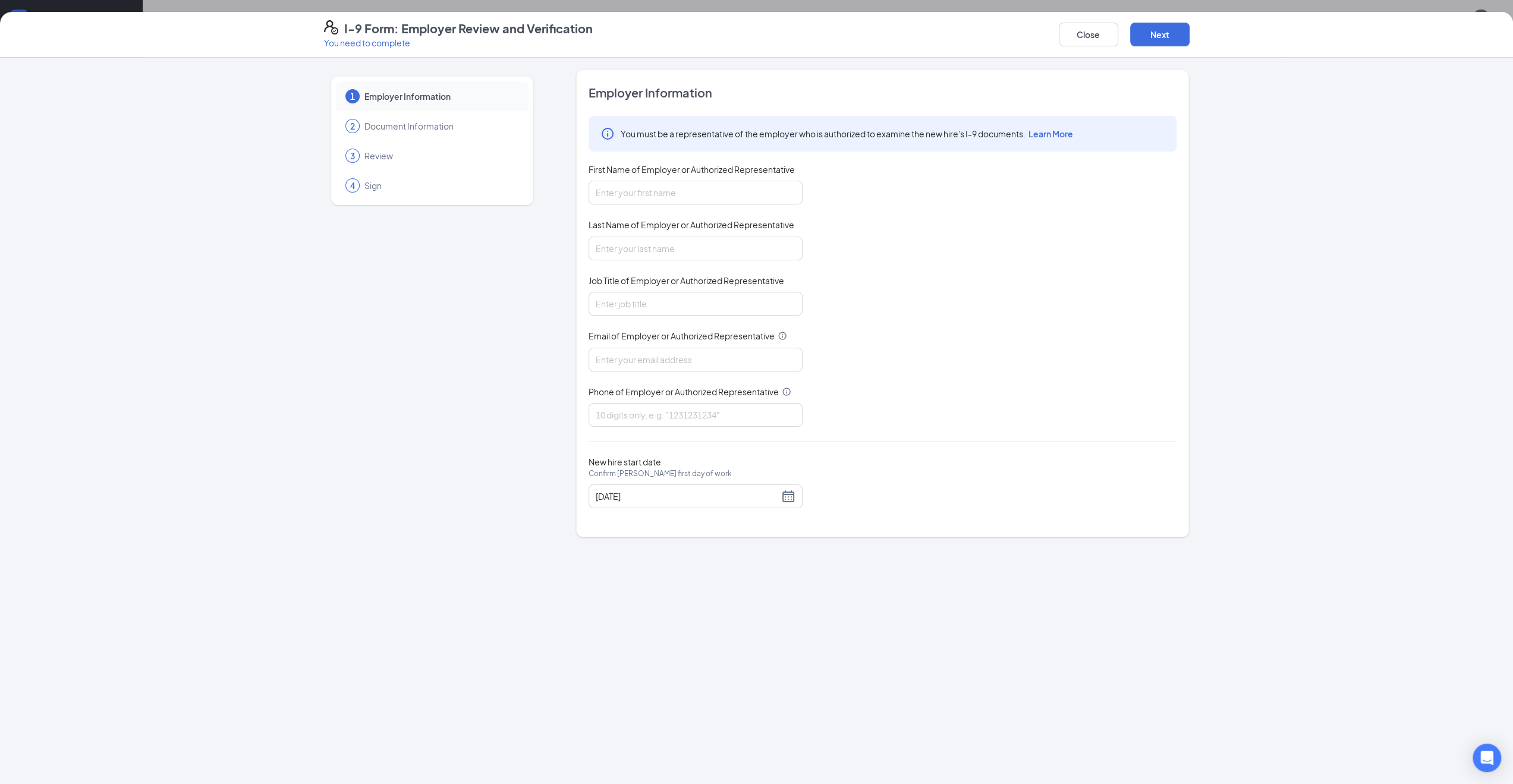
click at [688, 170] on span "First Name of Employer or Authorized Representative" at bounding box center [692, 169] width 207 height 12
click at [688, 181] on input "First Name of Employer or Authorized Representative" at bounding box center [695, 193] width 214 height 24
click at [681, 193] on input "First Name of Employer or Authorized Representative" at bounding box center [695, 193] width 214 height 24
type input "[PERSON_NAME]"
click at [667, 237] on input "Last Name of Employer or Authorized Representative" at bounding box center [695, 248] width 214 height 24
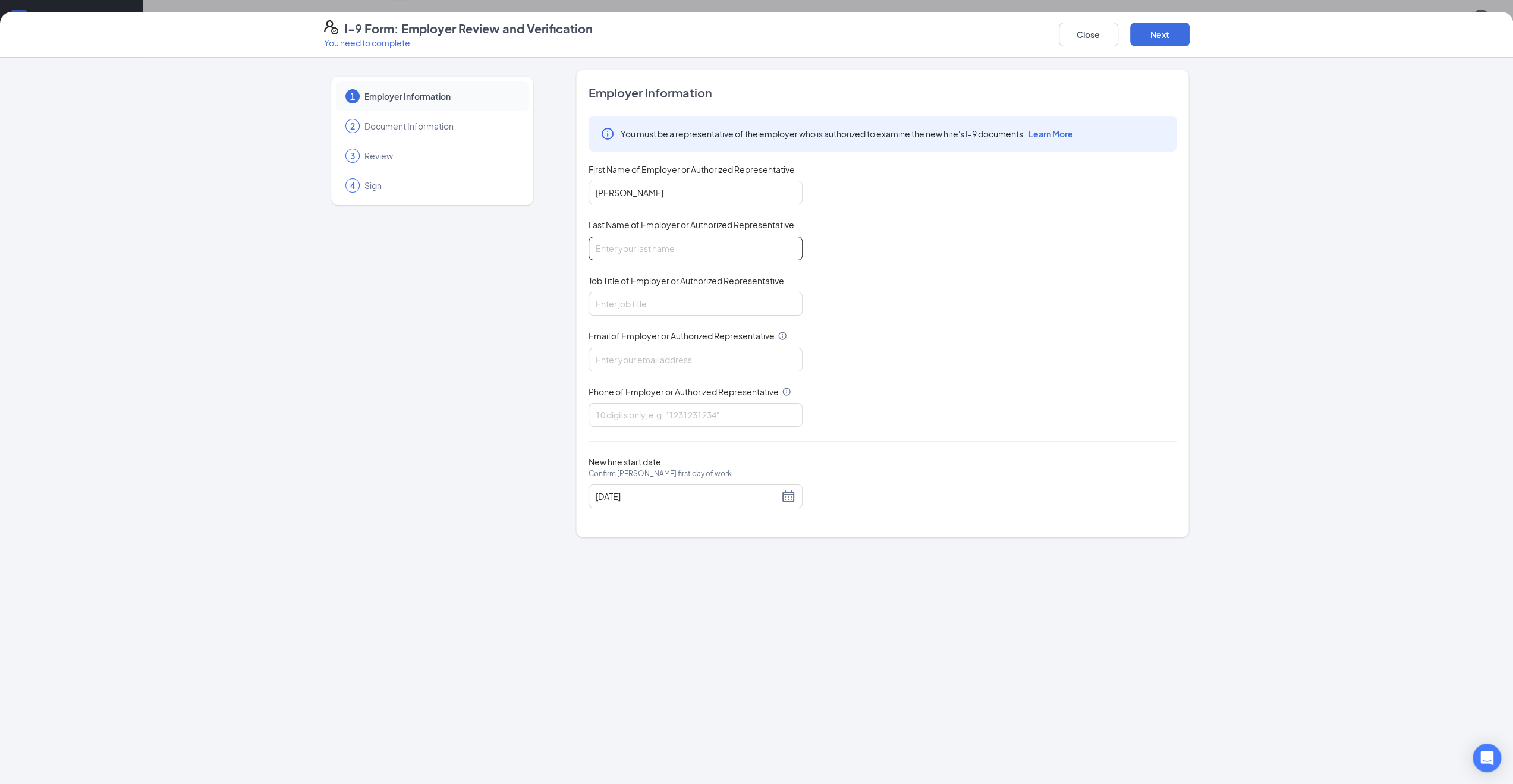
type input "[PERSON_NAME]"
click at [644, 293] on input "Job Title of Employer or Authorized Representative" at bounding box center [695, 303] width 214 height 24
type input "General Manager"
click at [645, 355] on input "Email of Employer or Authorized Representative" at bounding box center [695, 359] width 214 height 24
type input "[EMAIL_ADDRESS][DOMAIN_NAME]"
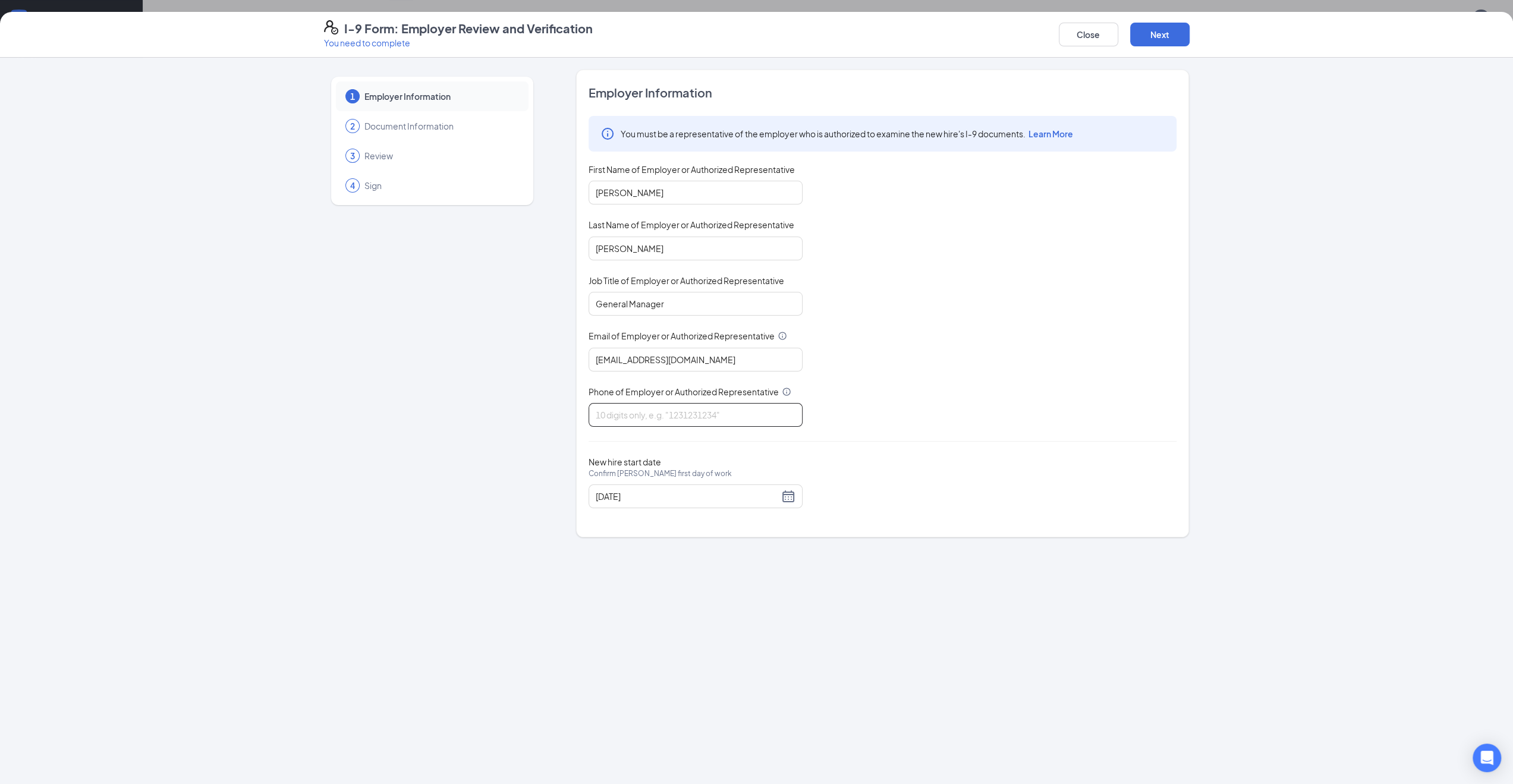
click at [656, 409] on input "Phone of Employer or Authorized Representative" at bounding box center [695, 414] width 214 height 24
type input "3179374269"
click at [1169, 35] on button "Next" at bounding box center [1159, 35] width 60 height 24
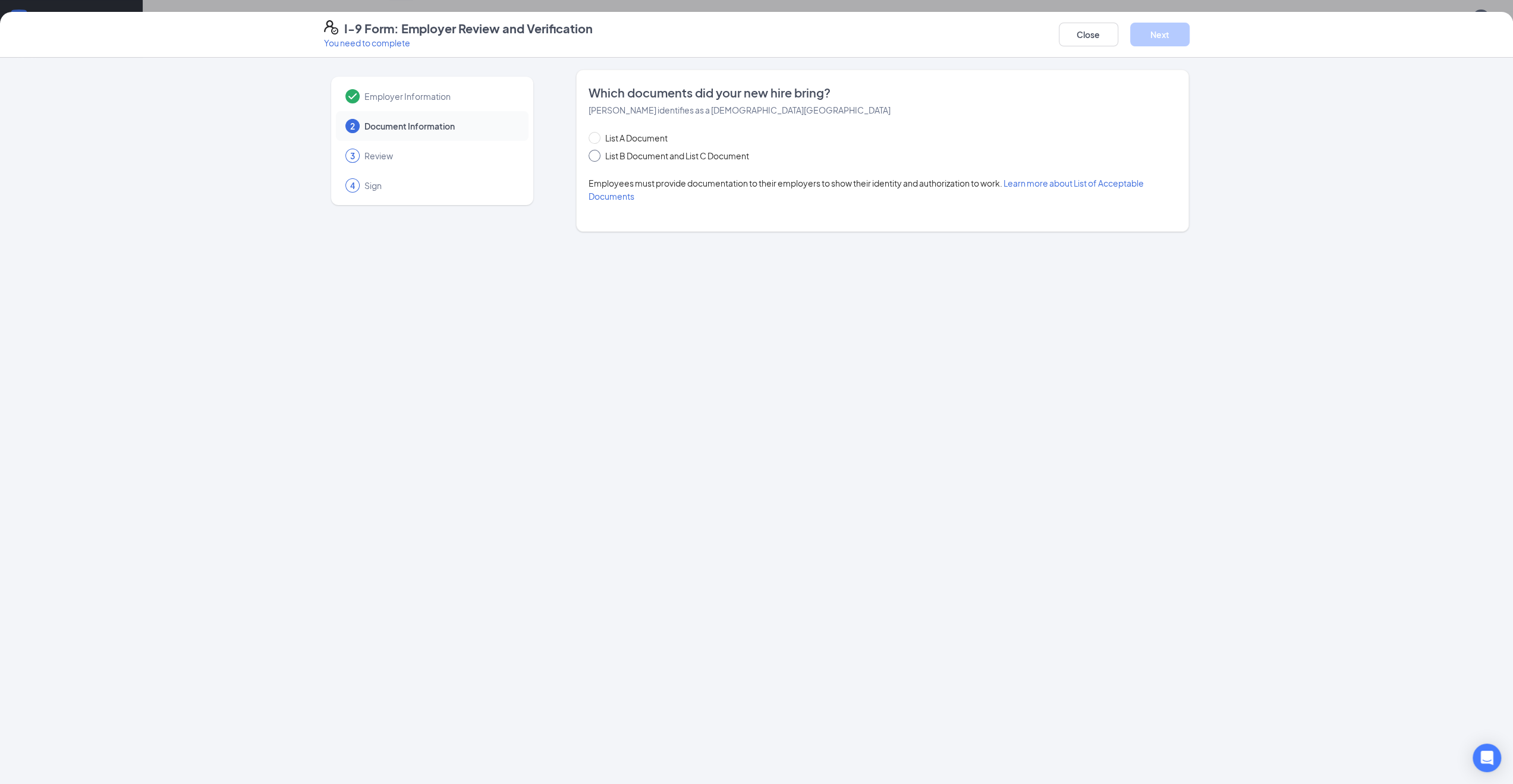
click at [680, 157] on span "List B Document and List C Document" at bounding box center [677, 156] width 154 height 13
click at [597, 157] on input "List B Document and List C Document" at bounding box center [593, 154] width 8 height 8
radio input "true"
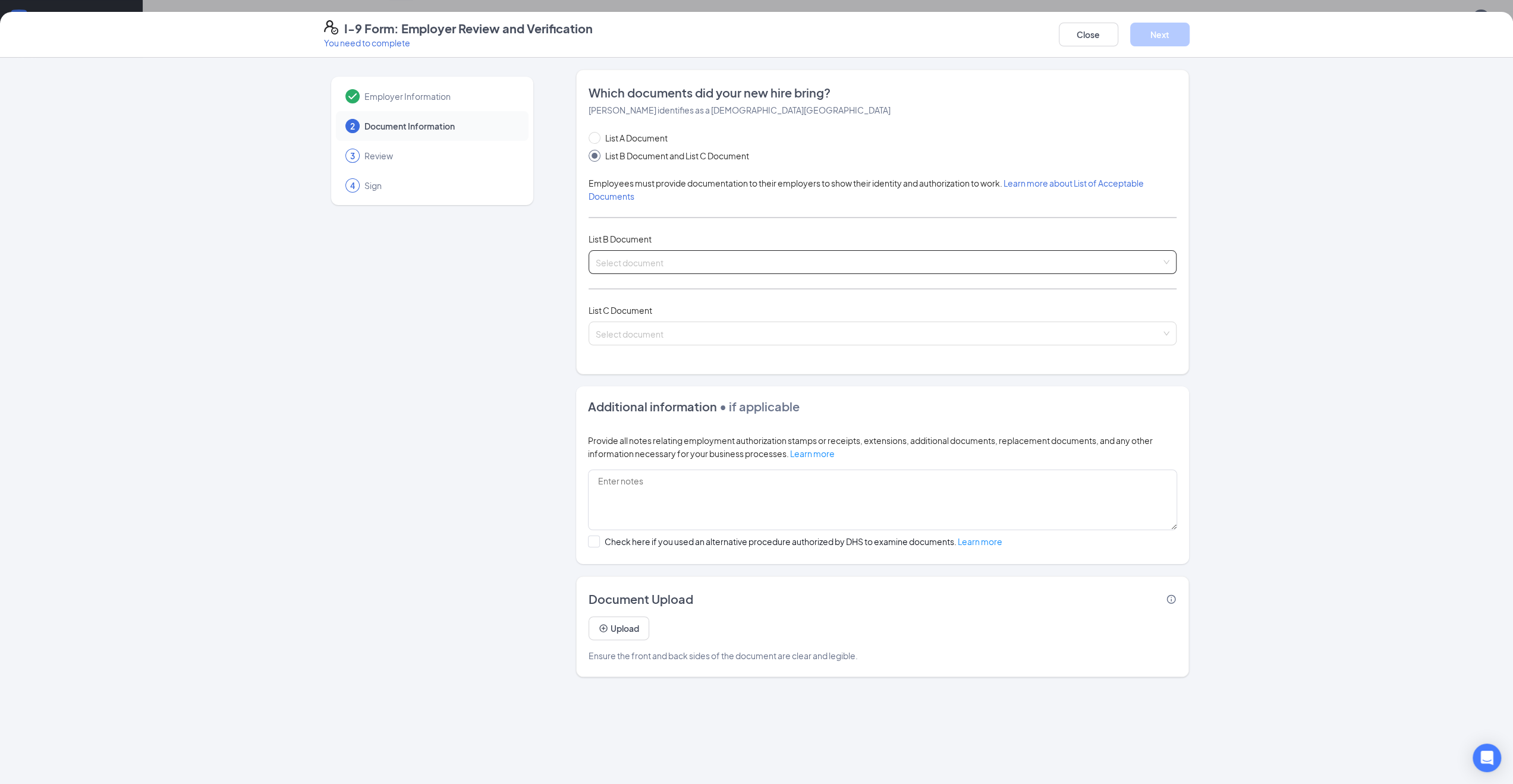
click at [672, 256] on input "search" at bounding box center [878, 259] width 565 height 18
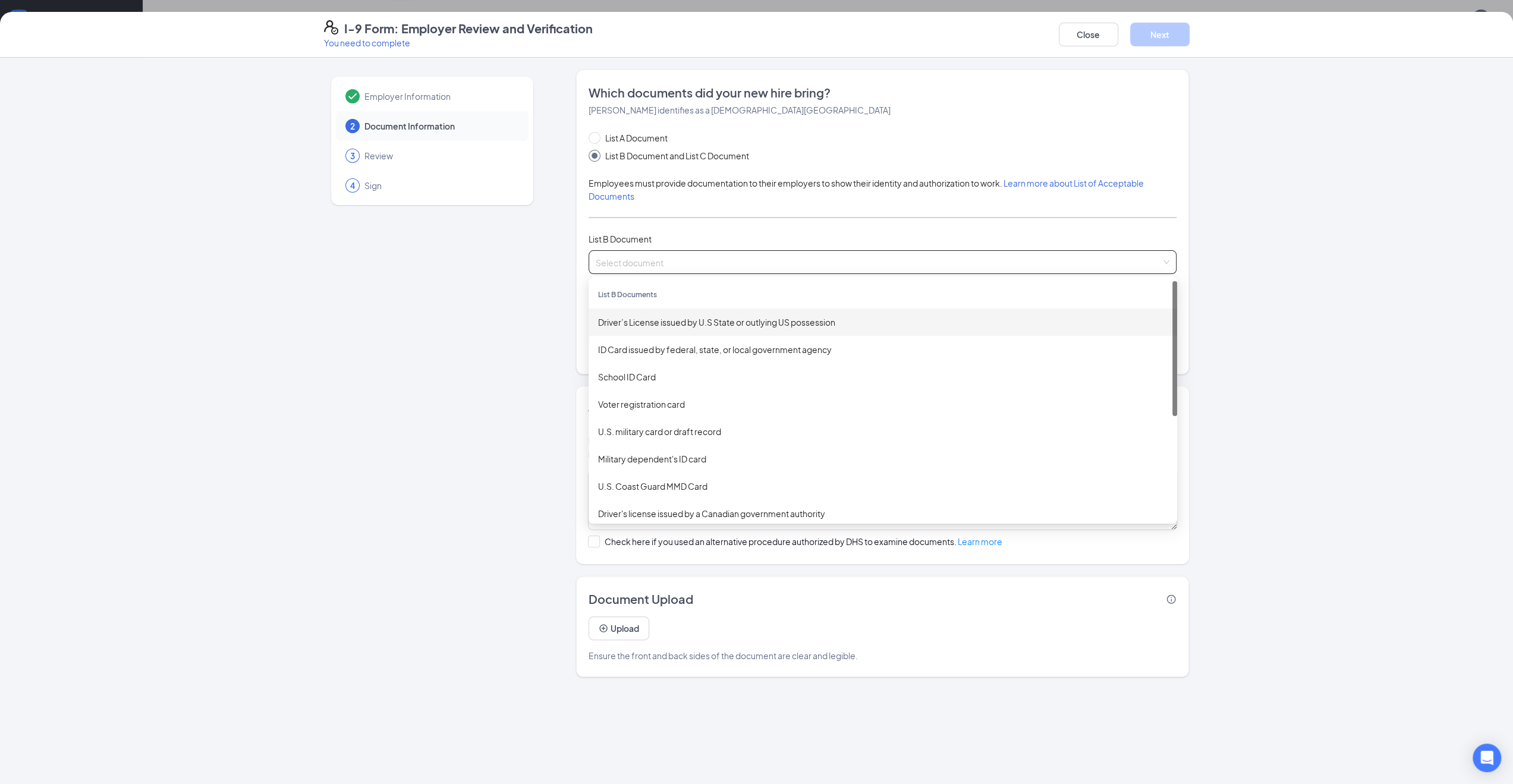
click at [723, 320] on div "Driver’s License issued by U.S State or outlying US possession" at bounding box center [883, 322] width 570 height 13
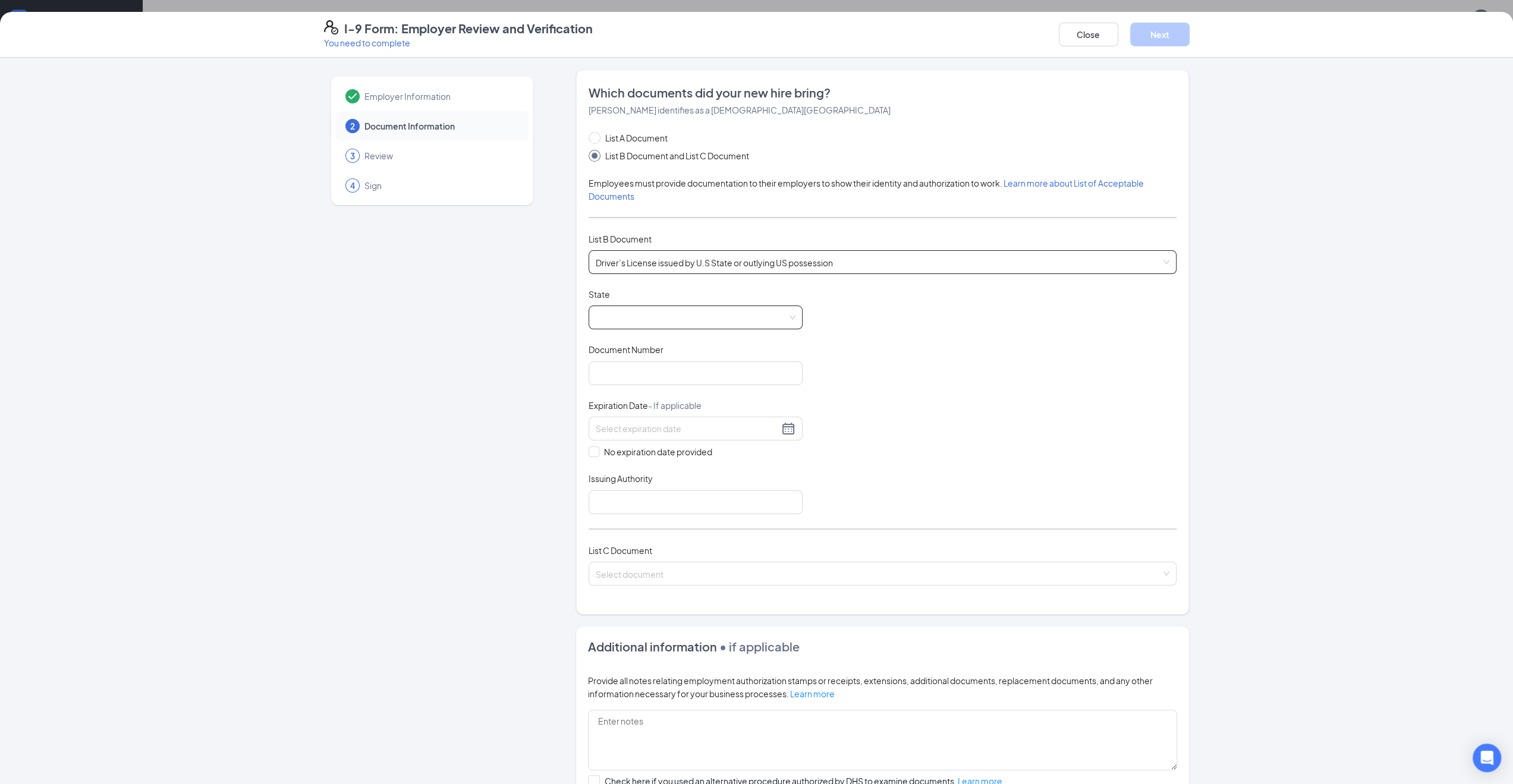
click at [645, 312] on span at bounding box center [695, 317] width 200 height 23
click at [613, 461] on div "[US_STATE]" at bounding box center [695, 463] width 195 height 13
click at [645, 376] on input "Document Number" at bounding box center [695, 373] width 214 height 24
click at [667, 374] on input "Document Number" at bounding box center [695, 373] width 214 height 24
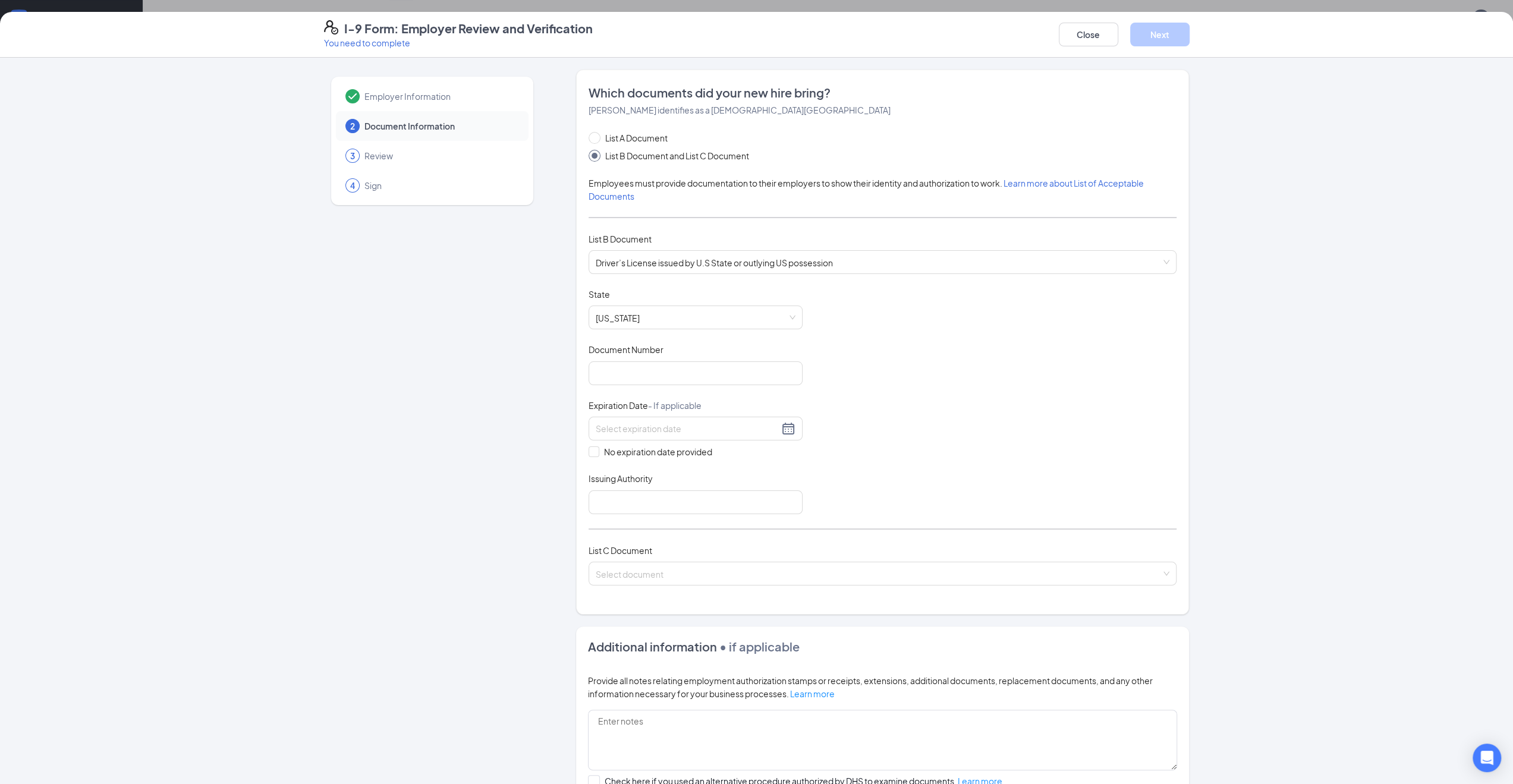
click at [665, 355] on div "Document Number" at bounding box center [695, 351] width 214 height 17
click at [668, 370] on input "Document Number" at bounding box center [695, 373] width 214 height 24
type input "l"
type input "L22011701883"
click at [657, 424] on input at bounding box center [687, 428] width 183 height 13
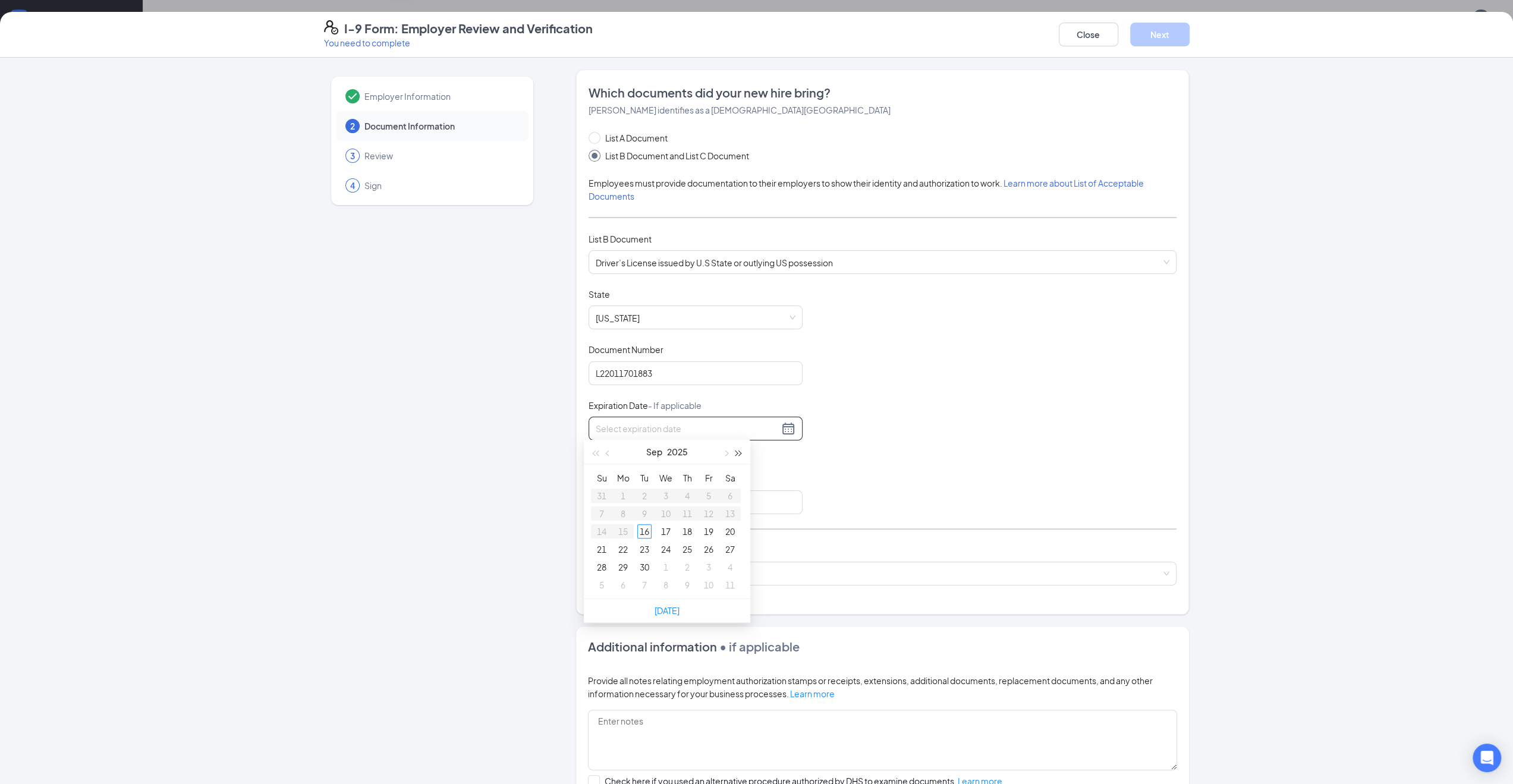
click at [745, 456] on button "button" at bounding box center [739, 451] width 13 height 24
click at [726, 456] on span "button" at bounding box center [726, 453] width 6 height 6
type input "[DATE]"
click at [620, 515] on div "4" at bounding box center [623, 513] width 14 height 14
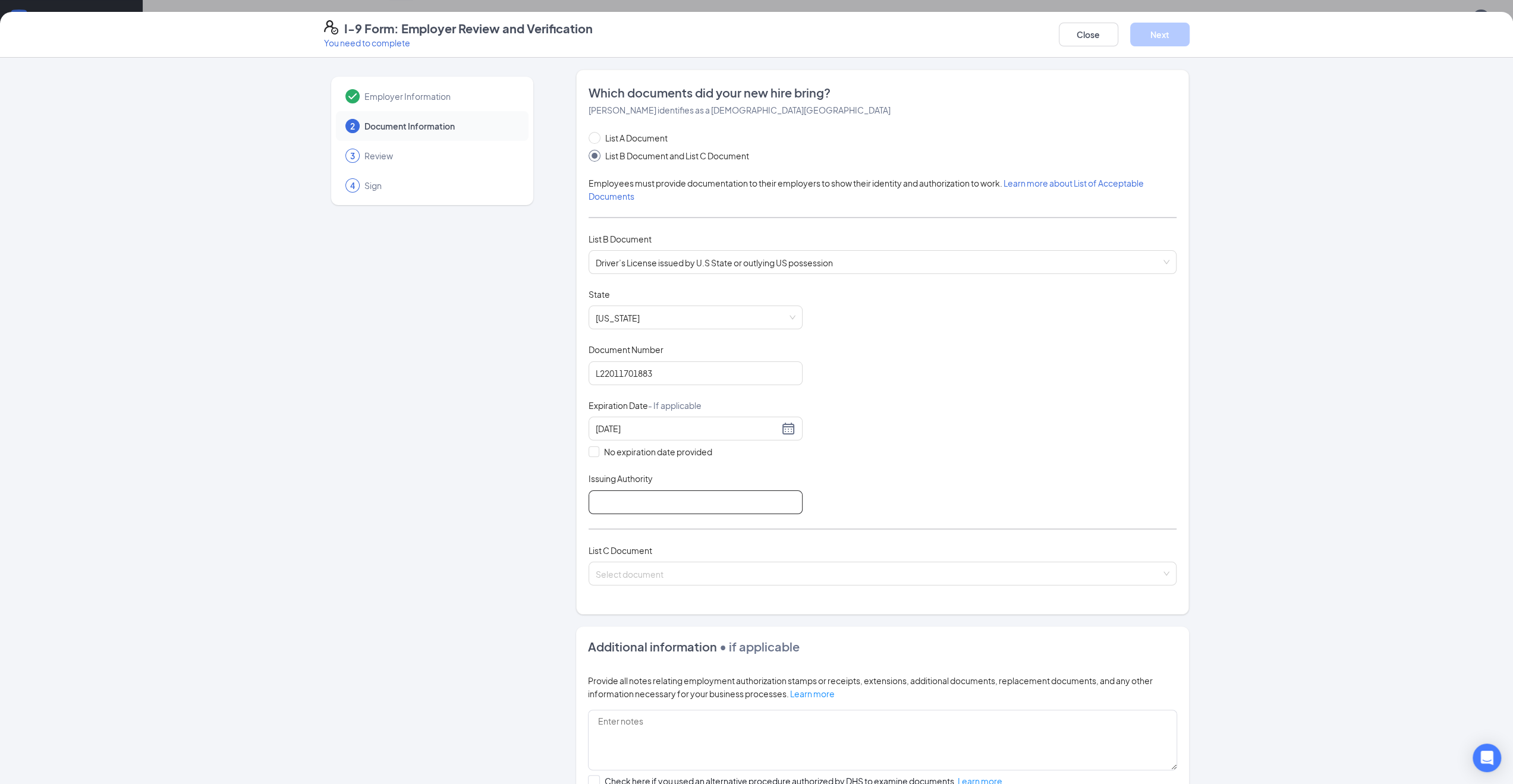
click at [633, 501] on input "Issuing Authority" at bounding box center [695, 502] width 214 height 24
type input "[US_STATE]"
click at [640, 566] on input "search" at bounding box center [878, 571] width 565 height 18
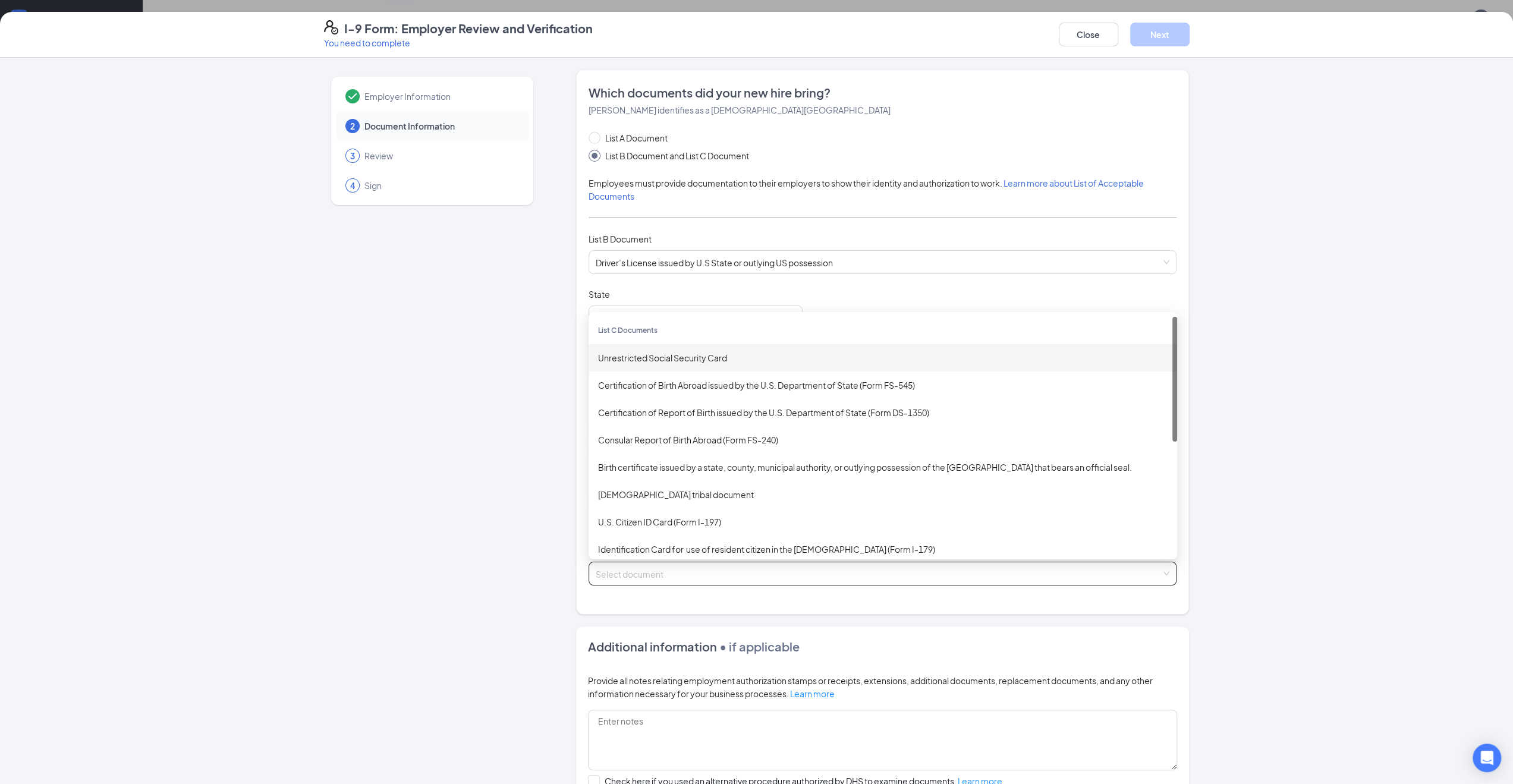
click at [660, 355] on div "Unrestricted Social Security Card" at bounding box center [883, 358] width 570 height 13
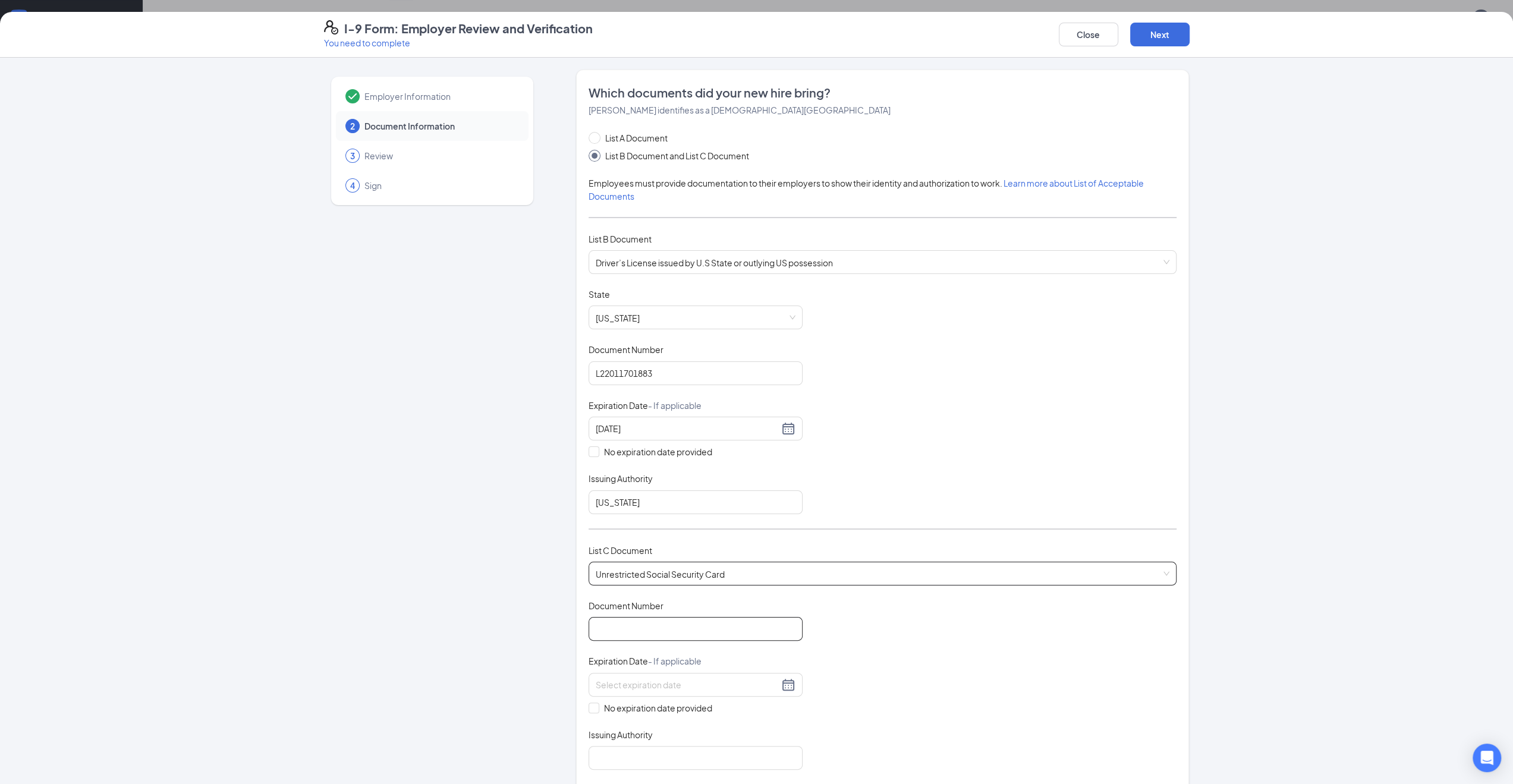
click at [672, 623] on input "Document Number" at bounding box center [695, 628] width 214 height 24
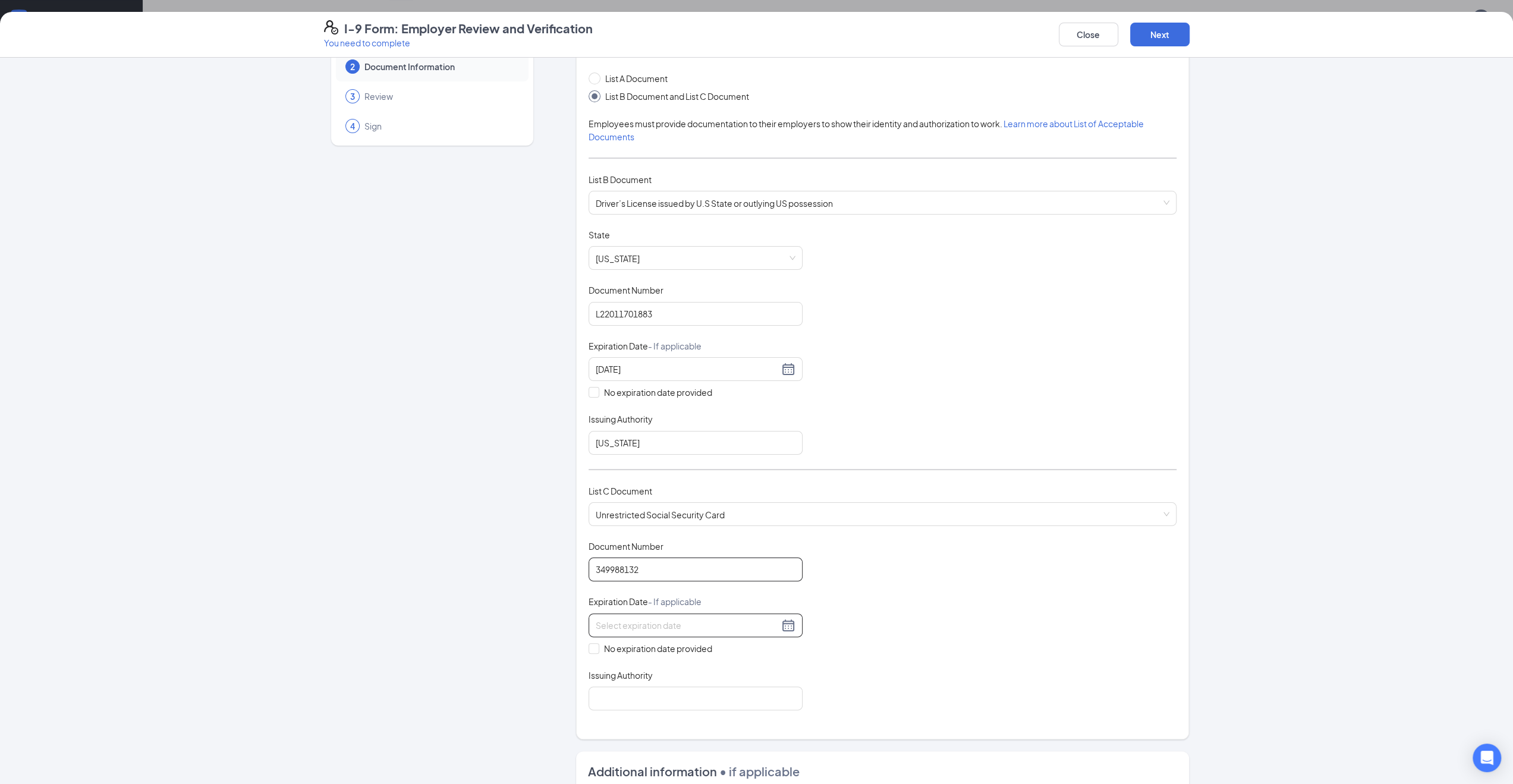
type input "349988132"
click at [641, 619] on input at bounding box center [687, 625] width 183 height 13
click at [869, 621] on div "Document Title Unrestricted Social Security Card Document Number 349988132 Expi…" at bounding box center [883, 625] width 588 height 170
click at [632, 641] on span "No expiration date provided" at bounding box center [658, 648] width 118 height 13
click at [597, 643] on input "No expiration date provided" at bounding box center [593, 647] width 8 height 8
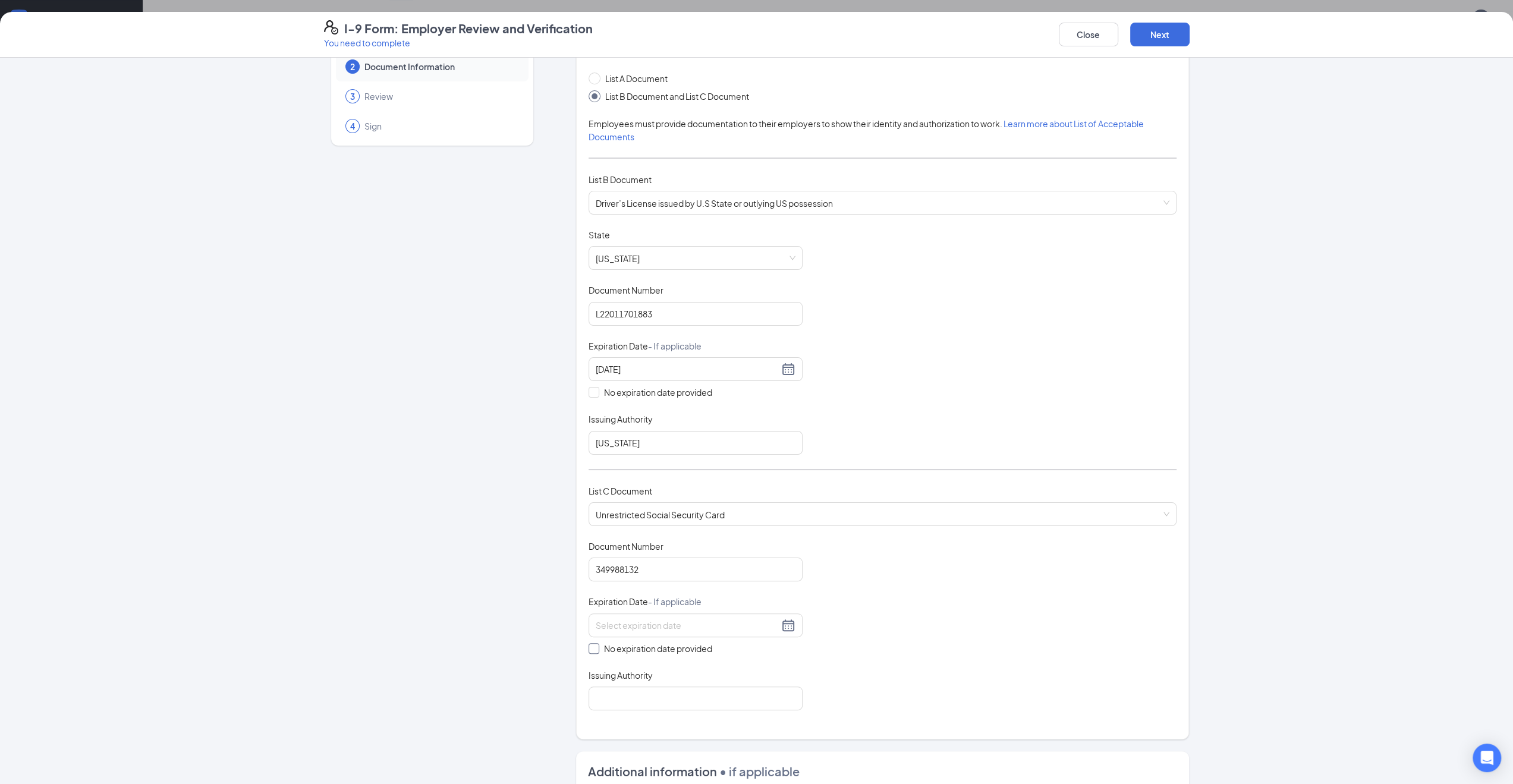
checkbox input "true"
drag, startPoint x: 634, startPoint y: 688, endPoint x: 640, endPoint y: 688, distance: 6.0
click at [634, 688] on input "Issuing Authority" at bounding box center [695, 700] width 214 height 24
type input "Social Security"
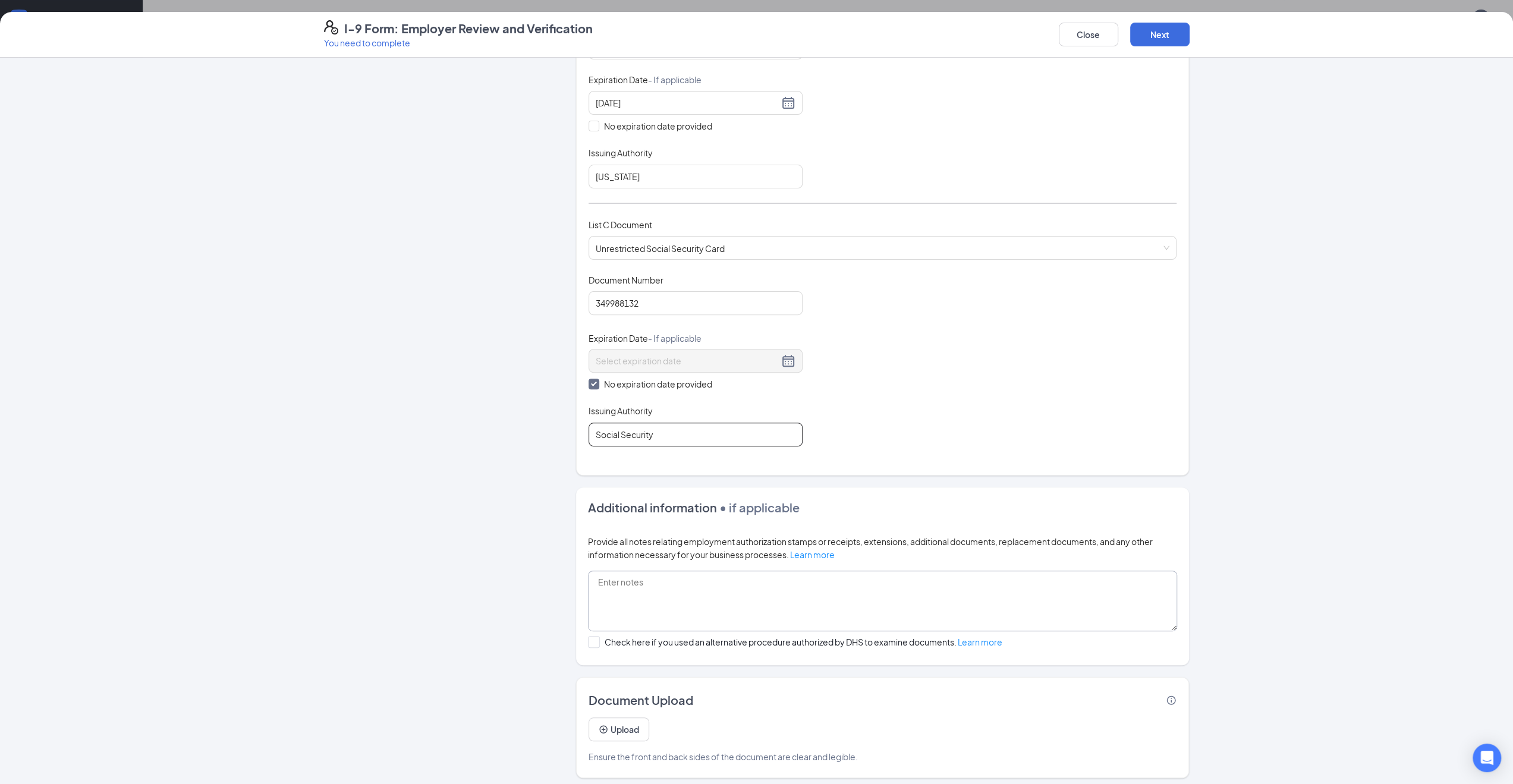
scroll to position [356, 0]
click at [615, 717] on button "Upload" at bounding box center [619, 729] width 60 height 24
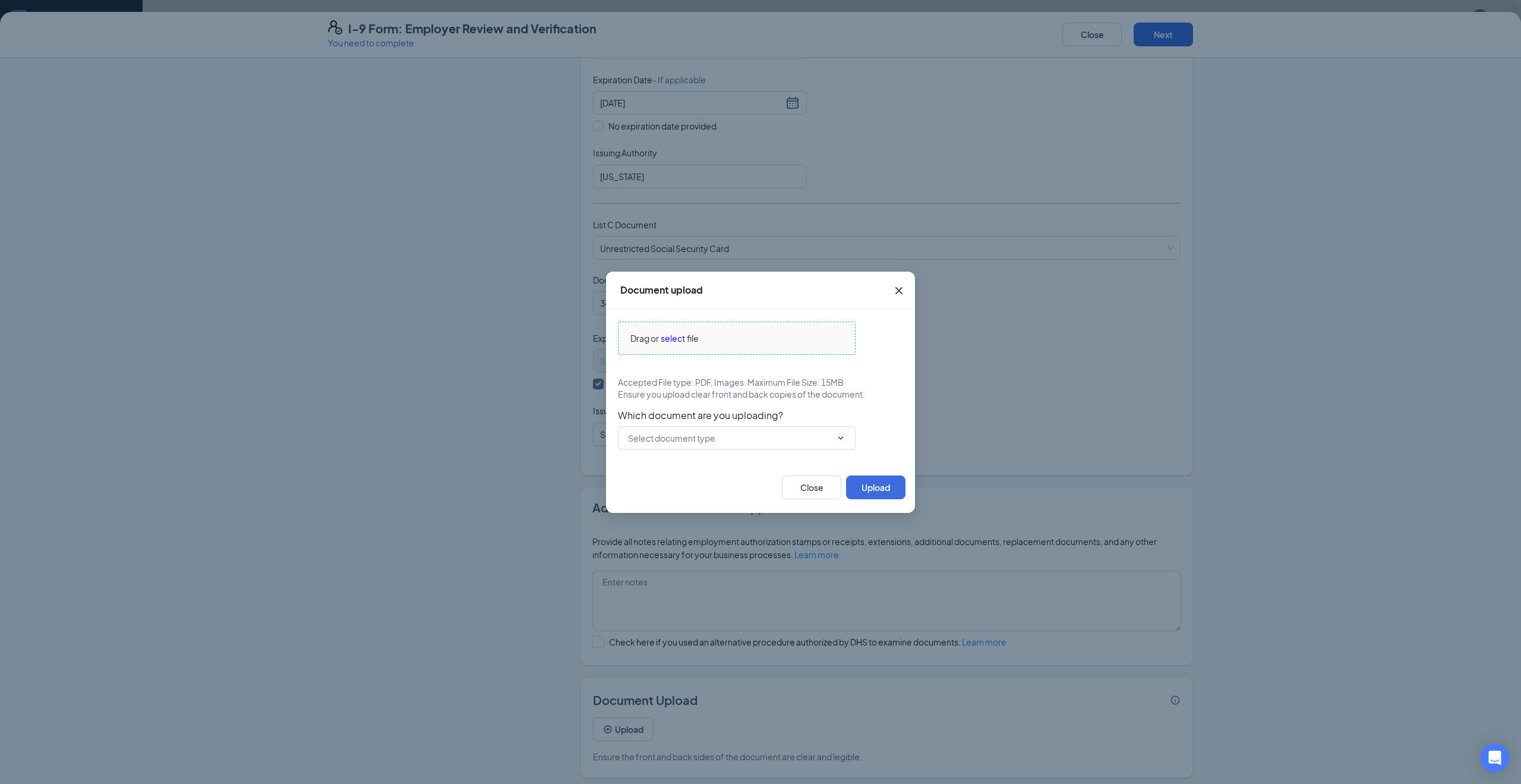
click at [683, 336] on span "select" at bounding box center [672, 338] width 24 height 13
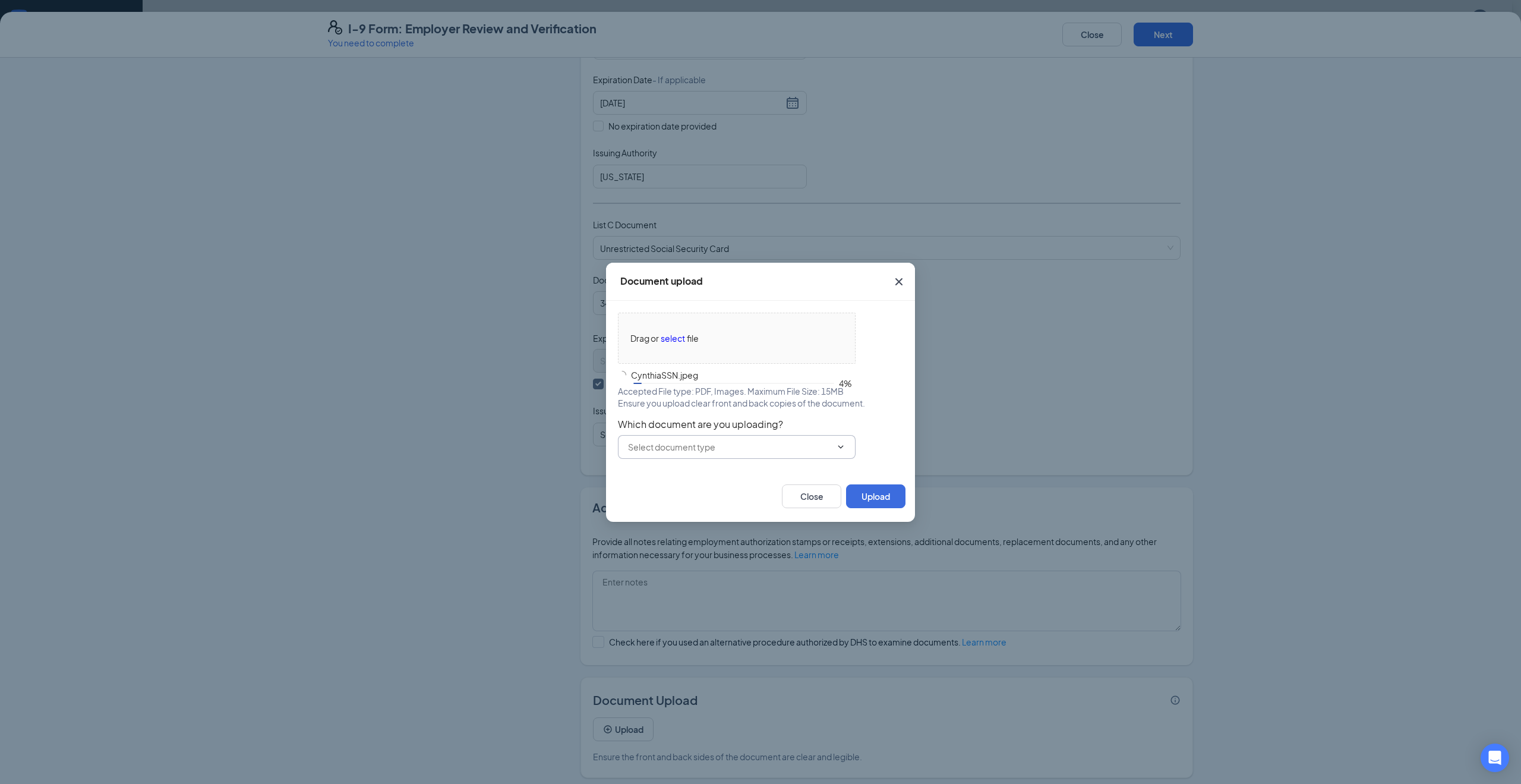
click at [686, 445] on input "text" at bounding box center [730, 447] width 204 height 13
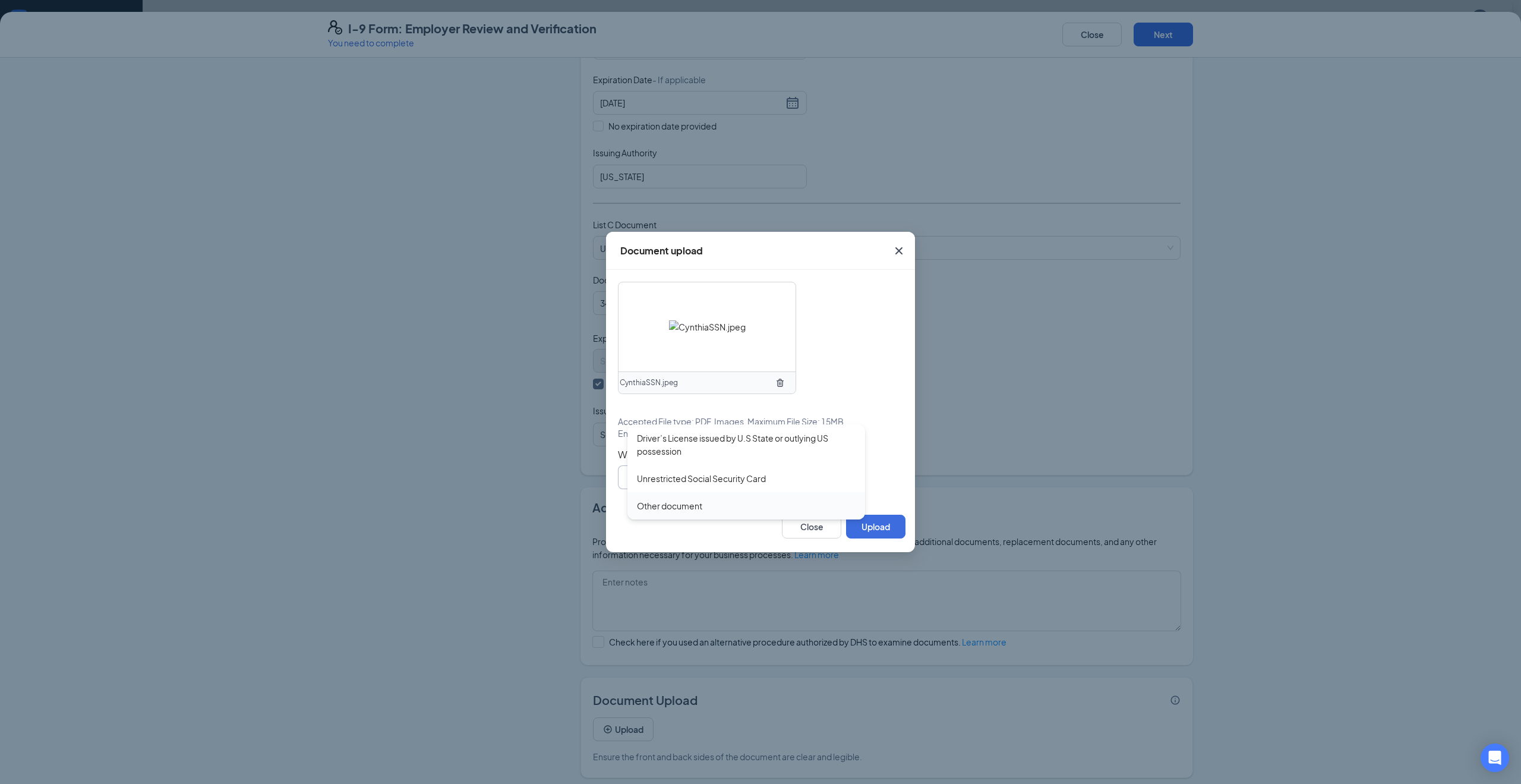
click at [721, 485] on div "Unrestricted Social Security Card" at bounding box center [747, 478] width 238 height 27
type input "Unrestricted Social Security Card"
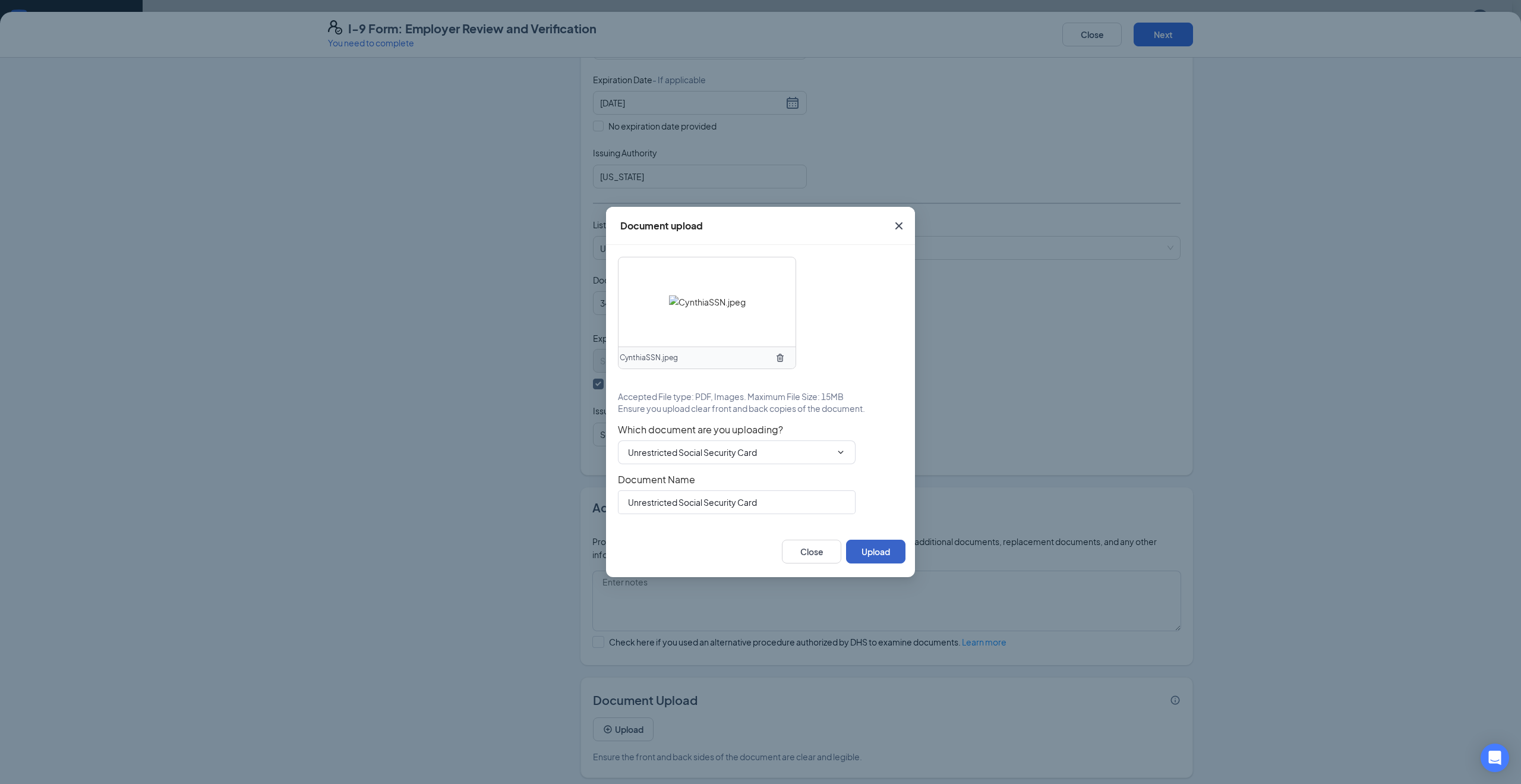
click at [871, 551] on button "Upload" at bounding box center [876, 551] width 60 height 24
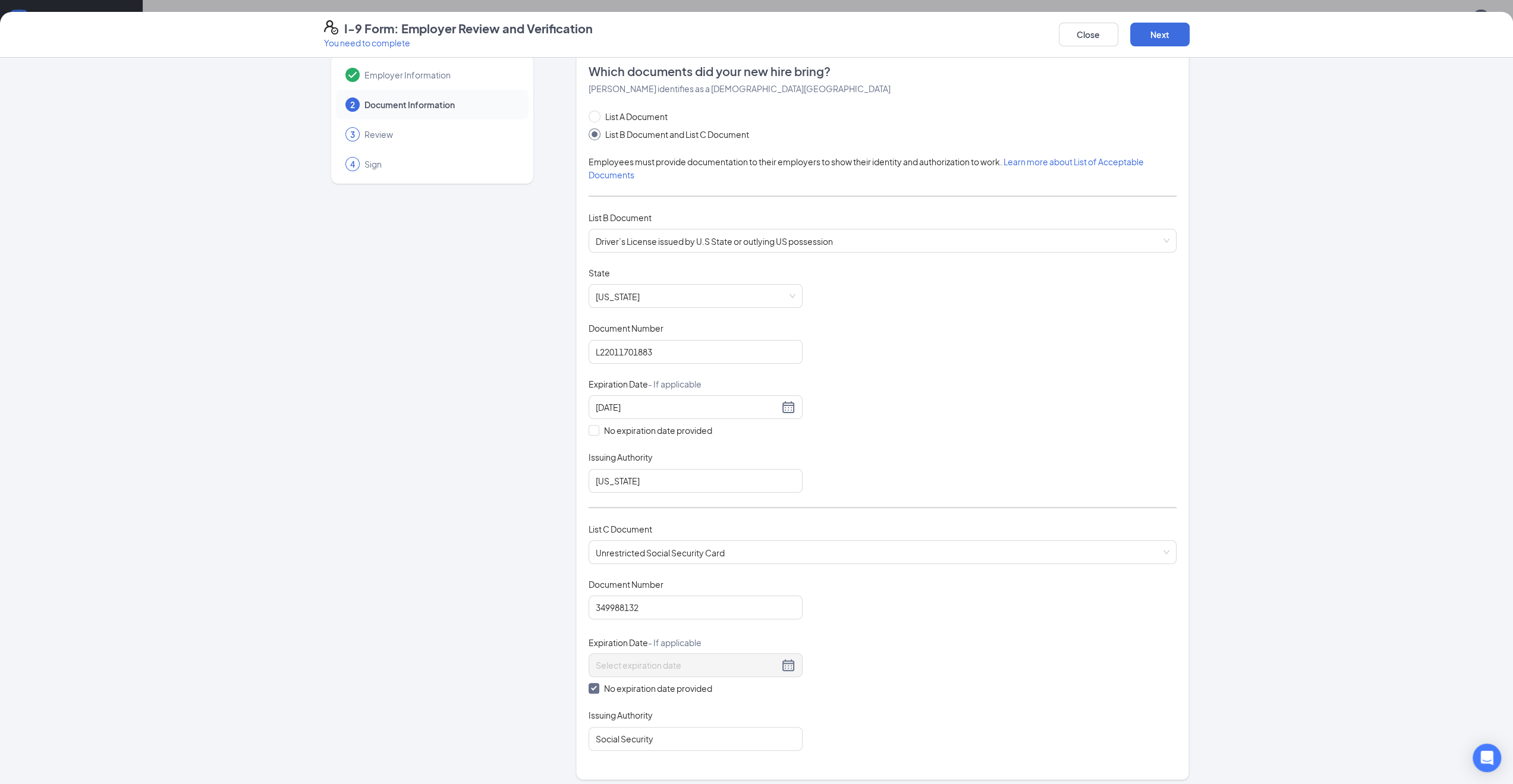
scroll to position [259, 0]
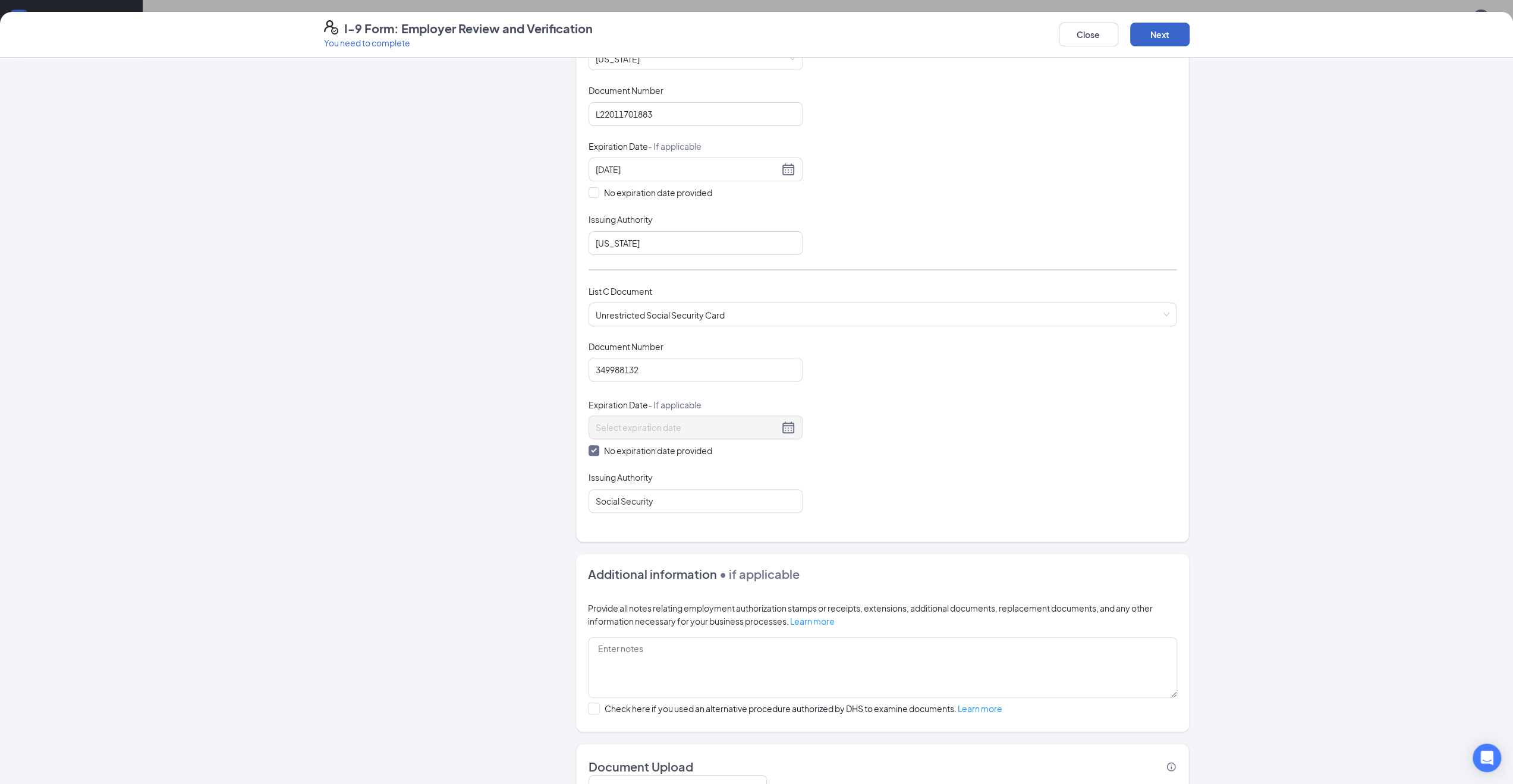
click at [1162, 38] on button "Next" at bounding box center [1159, 35] width 60 height 24
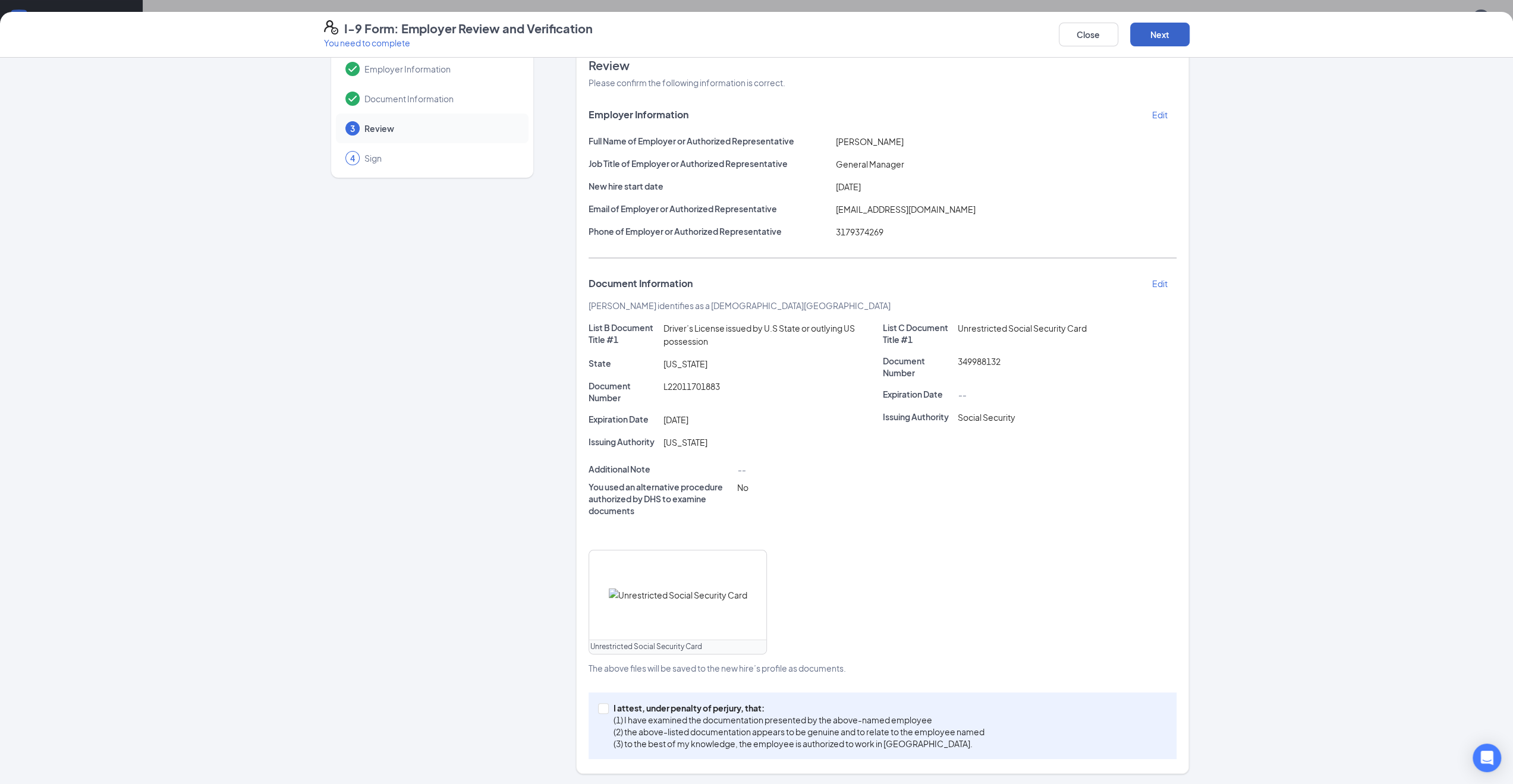
scroll to position [535, 0]
click at [609, 708] on span "I attest, under penalty of [PERSON_NAME], that: (1) I have examined the documen…" at bounding box center [799, 725] width 381 height 48
click at [604, 708] on input "I attest, under penalty of [PERSON_NAME], that: (1) I have examined the documen…" at bounding box center [602, 707] width 8 height 8
checkbox input "true"
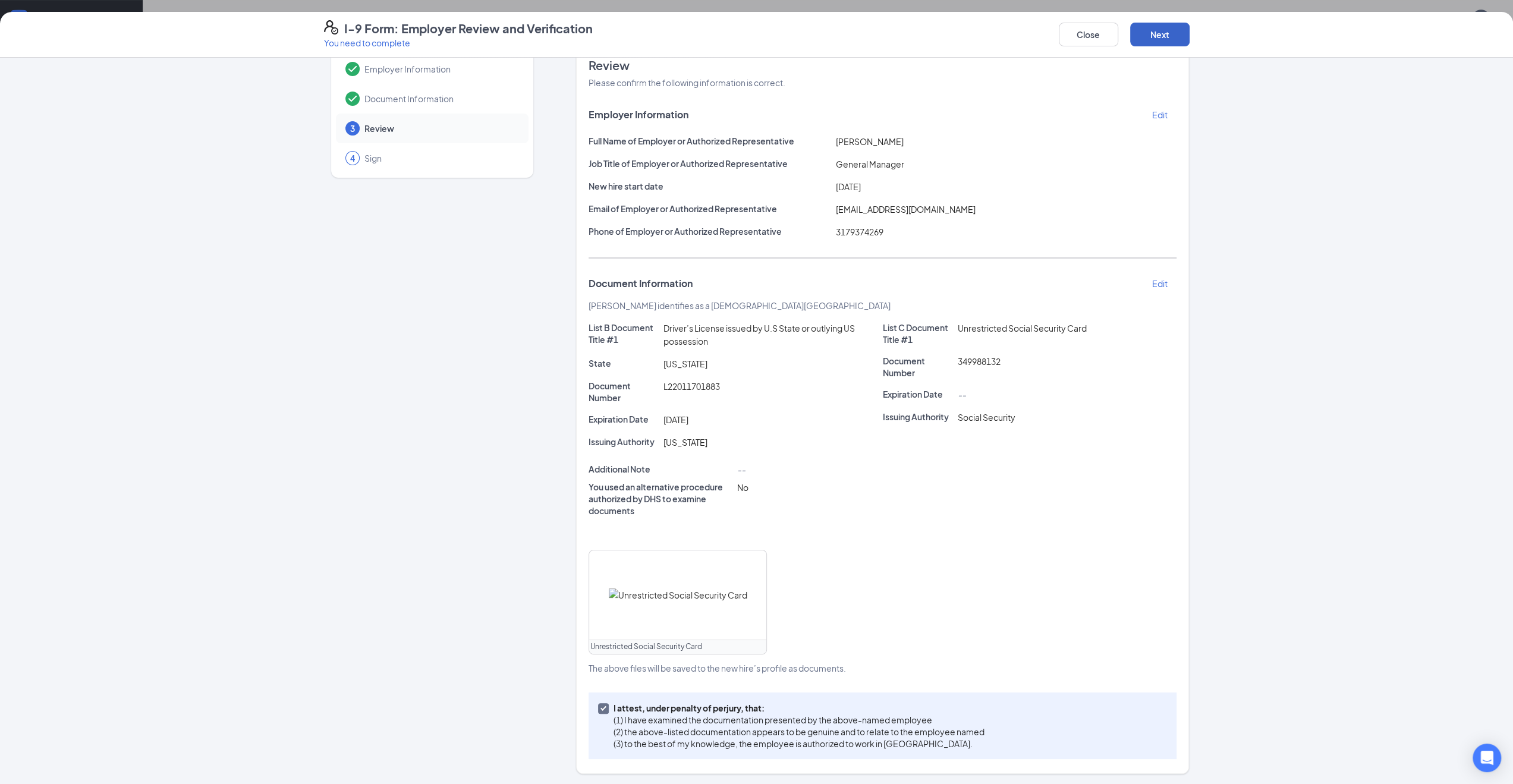
click at [1165, 31] on button "Next" at bounding box center [1159, 35] width 60 height 24
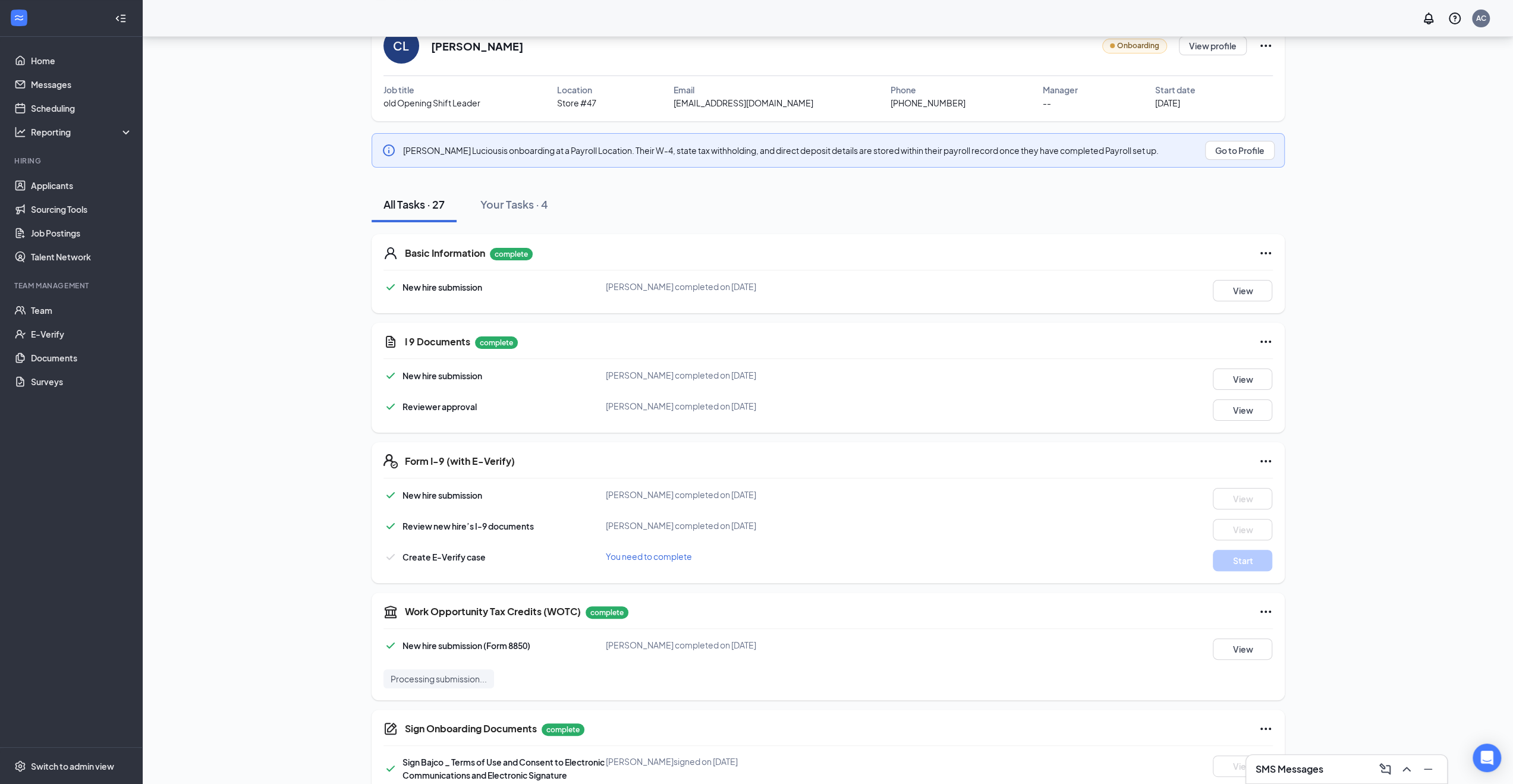
scroll to position [0, 0]
